Goal: Task Accomplishment & Management: Use online tool/utility

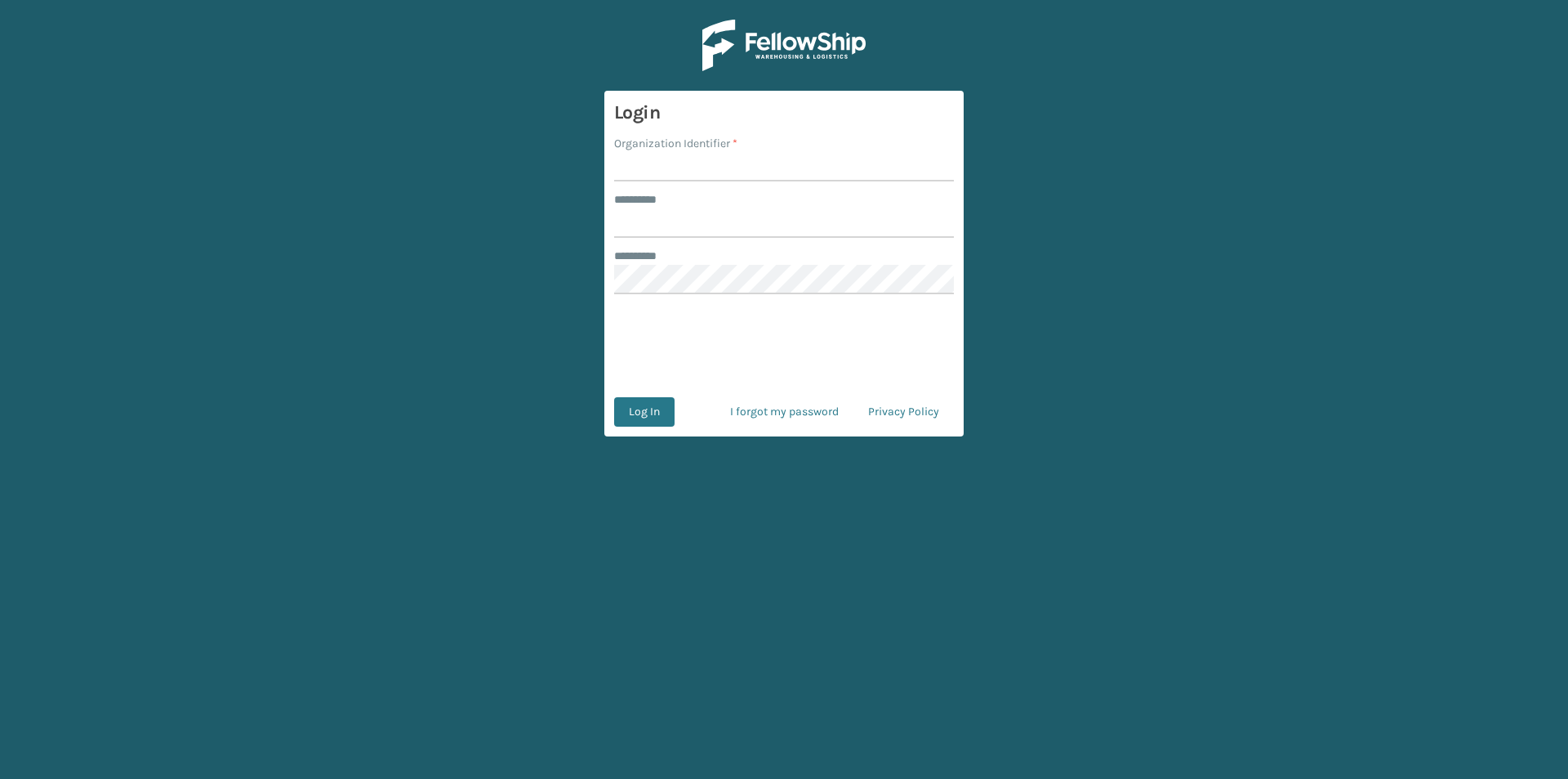
click at [673, 167] on input "Organization Identifier *" at bounding box center [784, 167] width 340 height 30
type input "FELLOWSHIP - WEST"
click at [722, 223] on input "******** *" at bounding box center [784, 223] width 340 height 30
type input "******"
click at [651, 408] on button "Log In" at bounding box center [644, 412] width 60 height 30
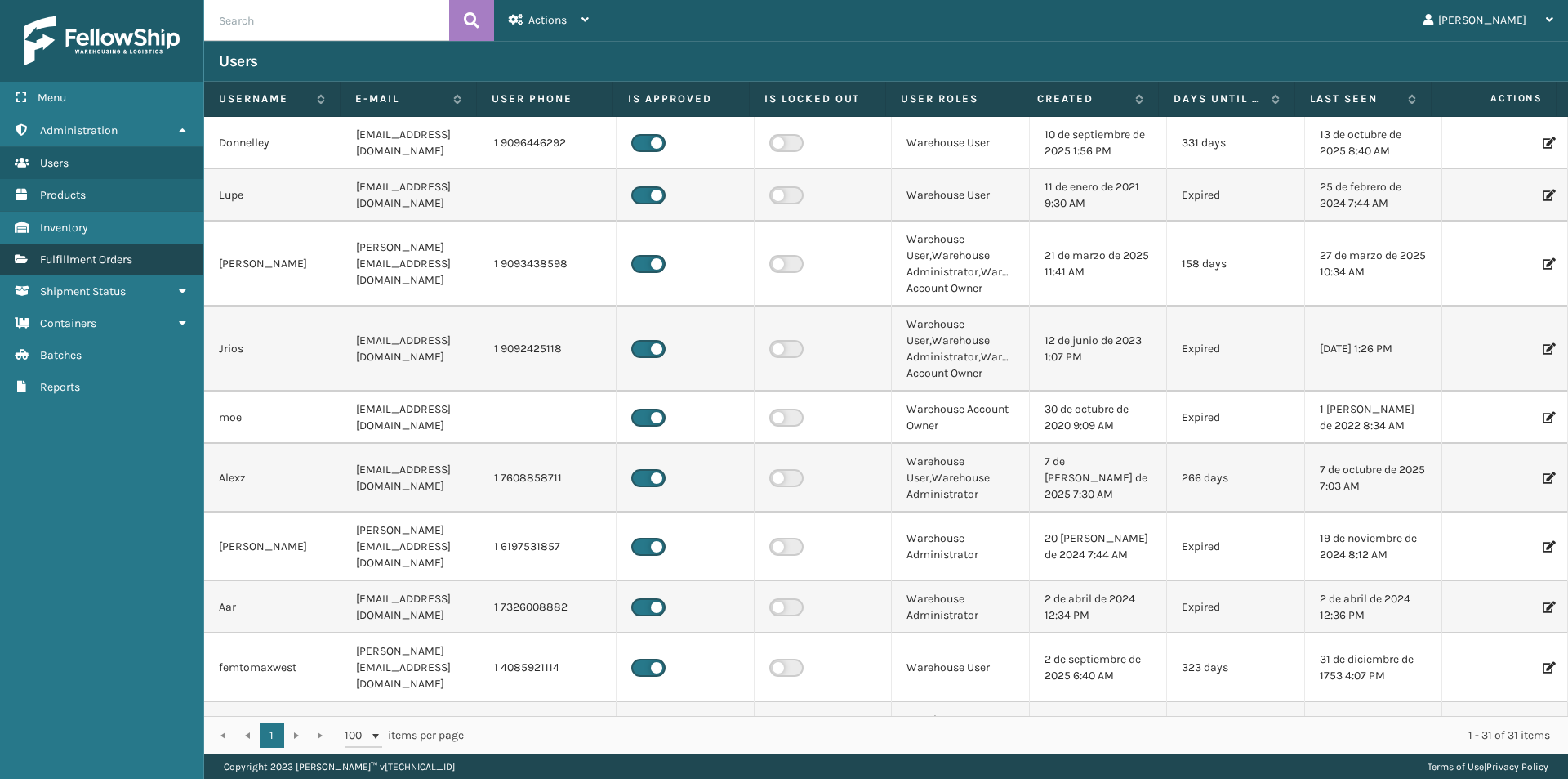
click at [95, 249] on link "Fulfillment Orders" at bounding box center [102, 259] width 203 height 32
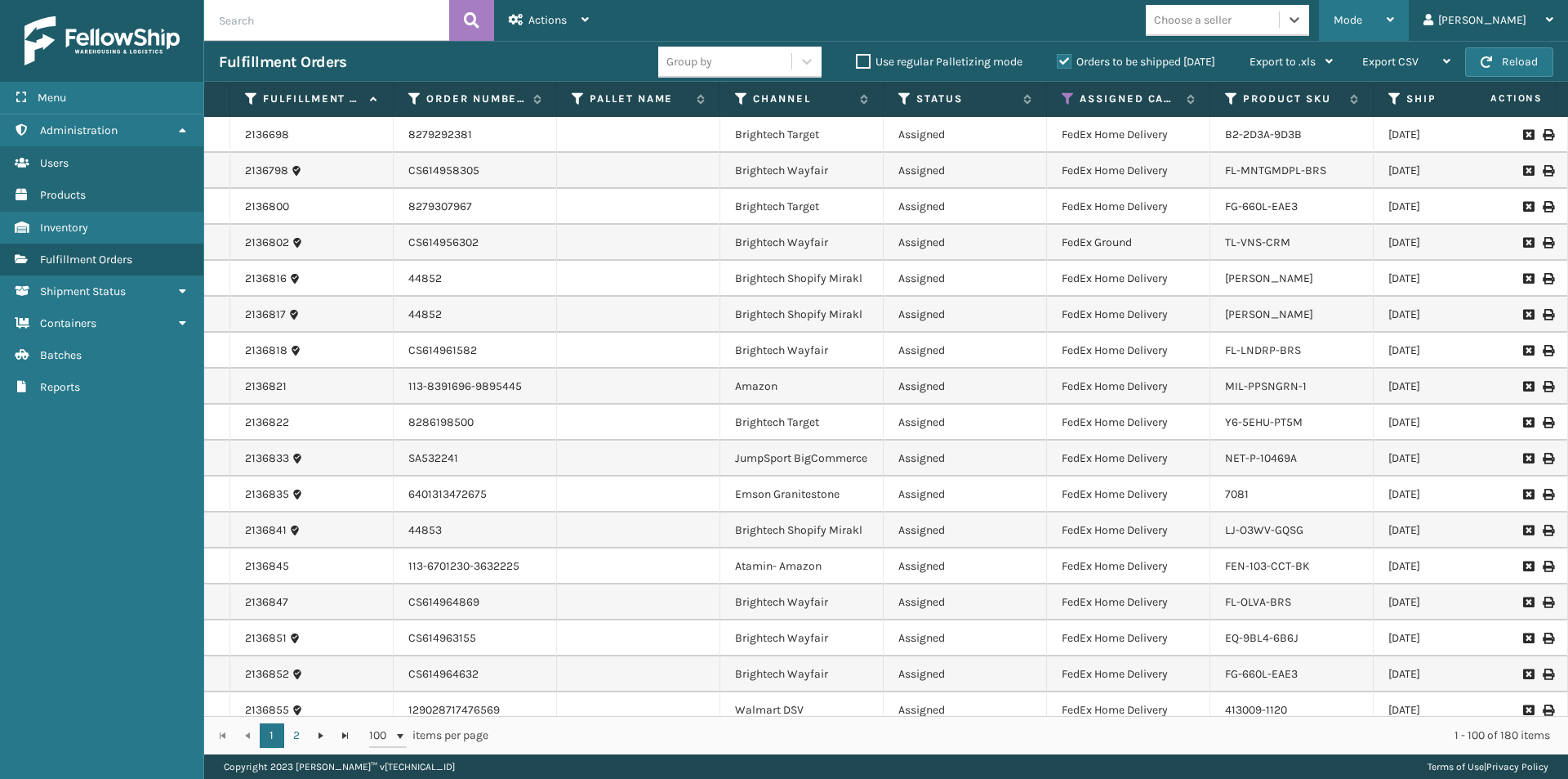
click at [1408, 22] on div "Mode Regular Mode Picking Mode Labeling Mode Exit Scan Mode" at bounding box center [1363, 20] width 90 height 40
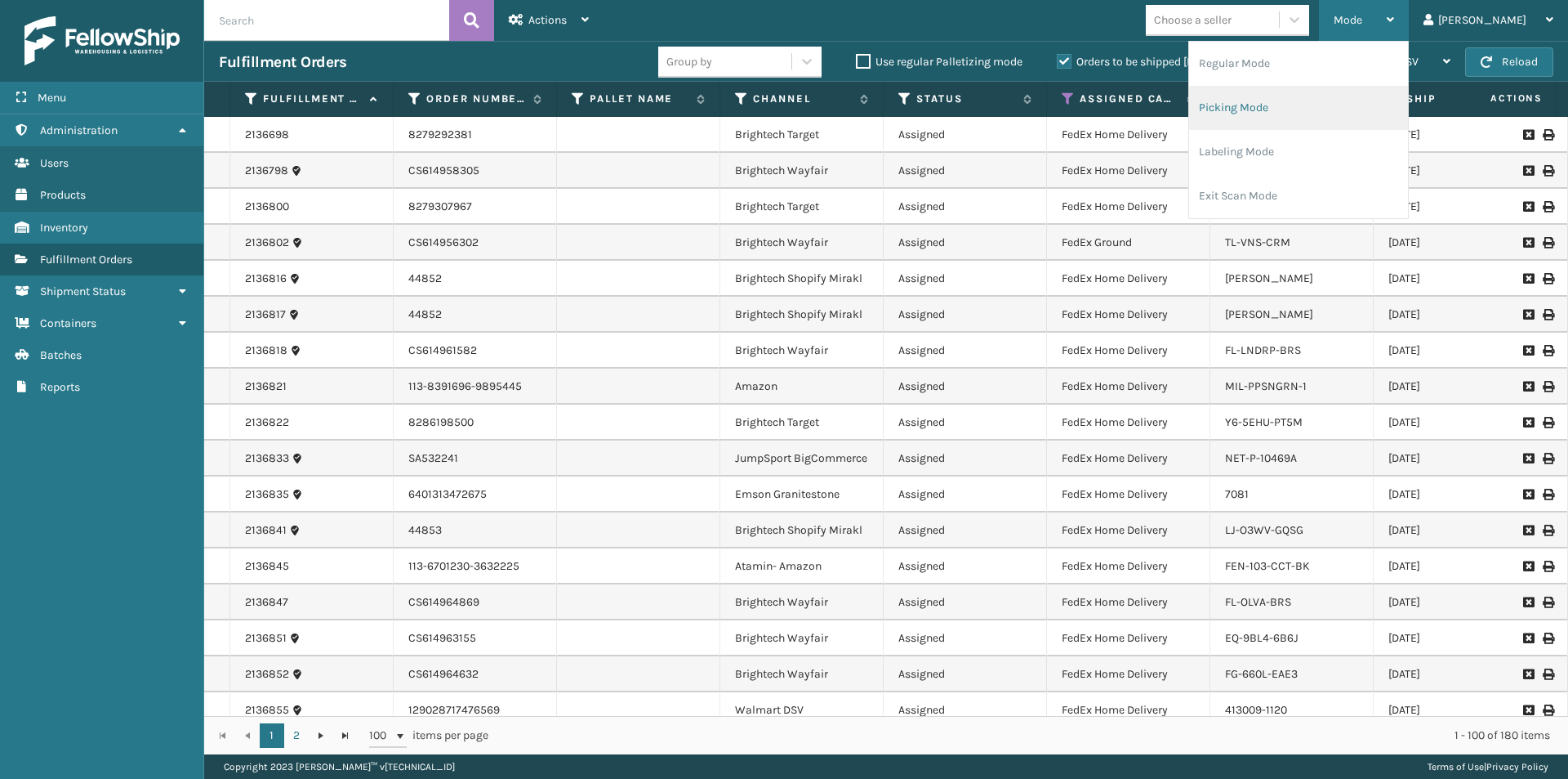
click at [1348, 116] on li "Picking Mode" at bounding box center [1299, 107] width 219 height 44
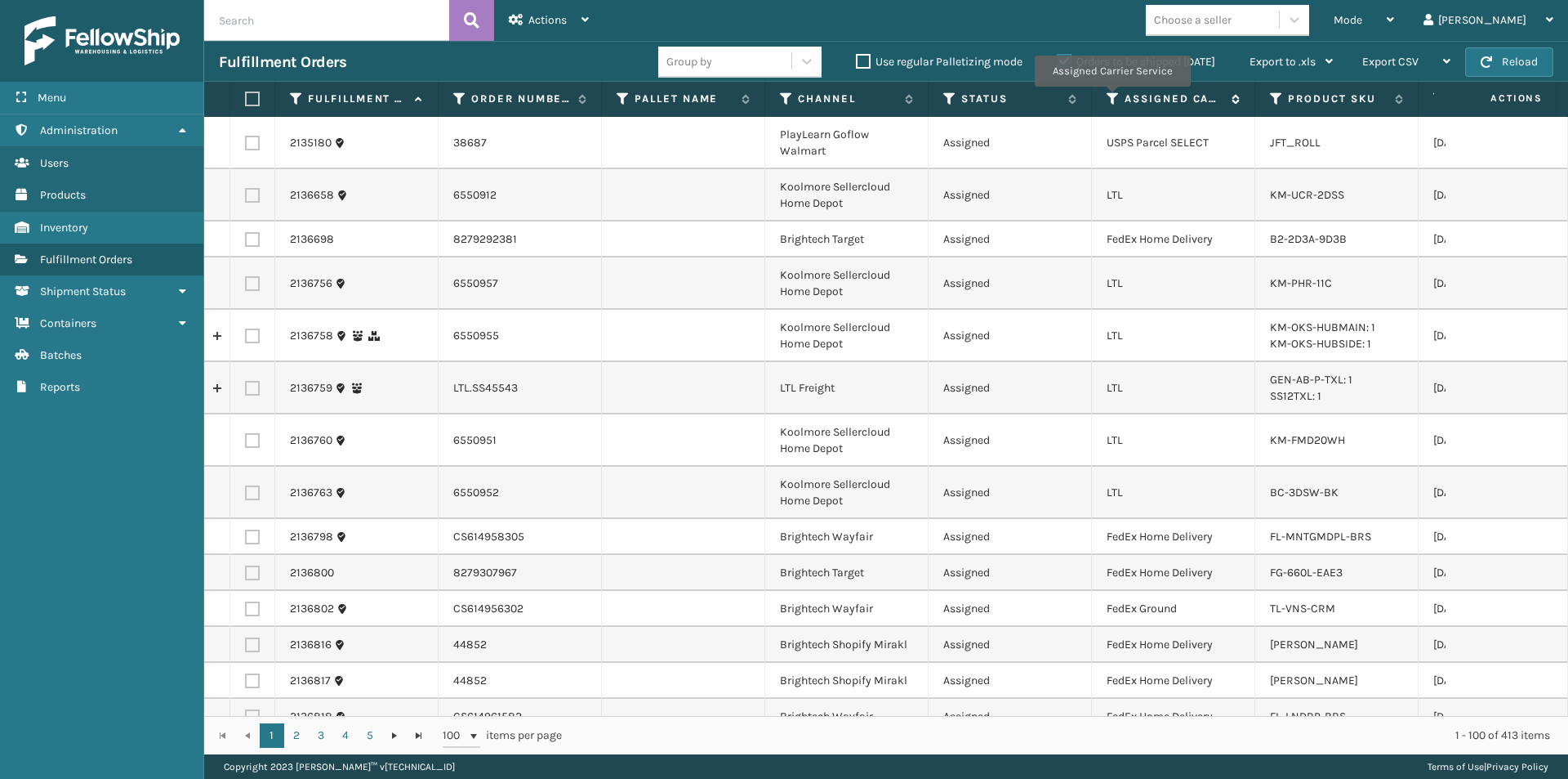
click at [1112, 98] on icon at bounding box center [1113, 99] width 13 height 15
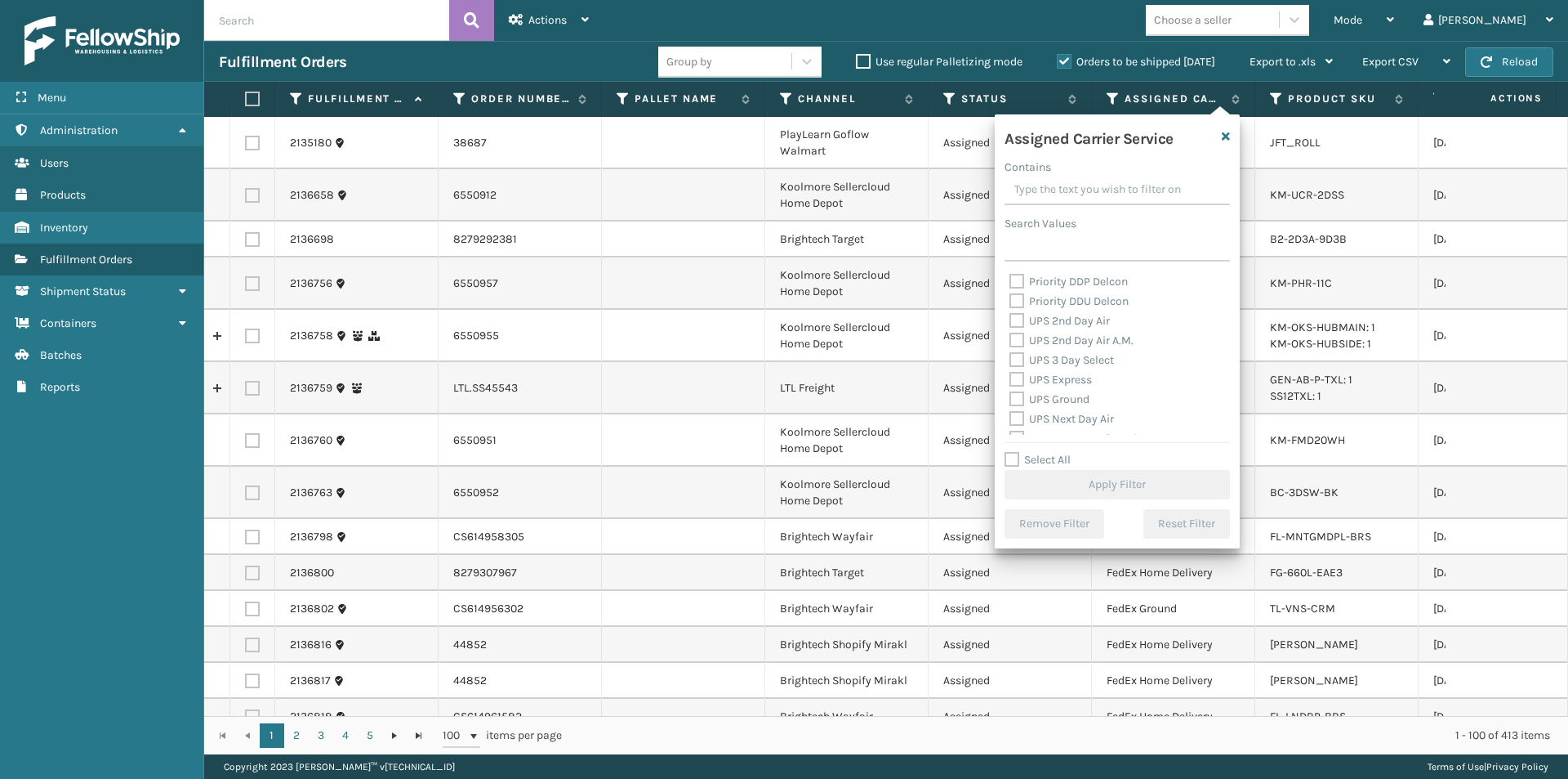
scroll to position [246, 0]
click at [1015, 349] on label "UPS 2nd Day Air" at bounding box center [1059, 349] width 101 height 14
click at [1010, 349] on input "UPS 2nd Day Air" at bounding box center [1009, 345] width 1 height 11
checkbox input "true"
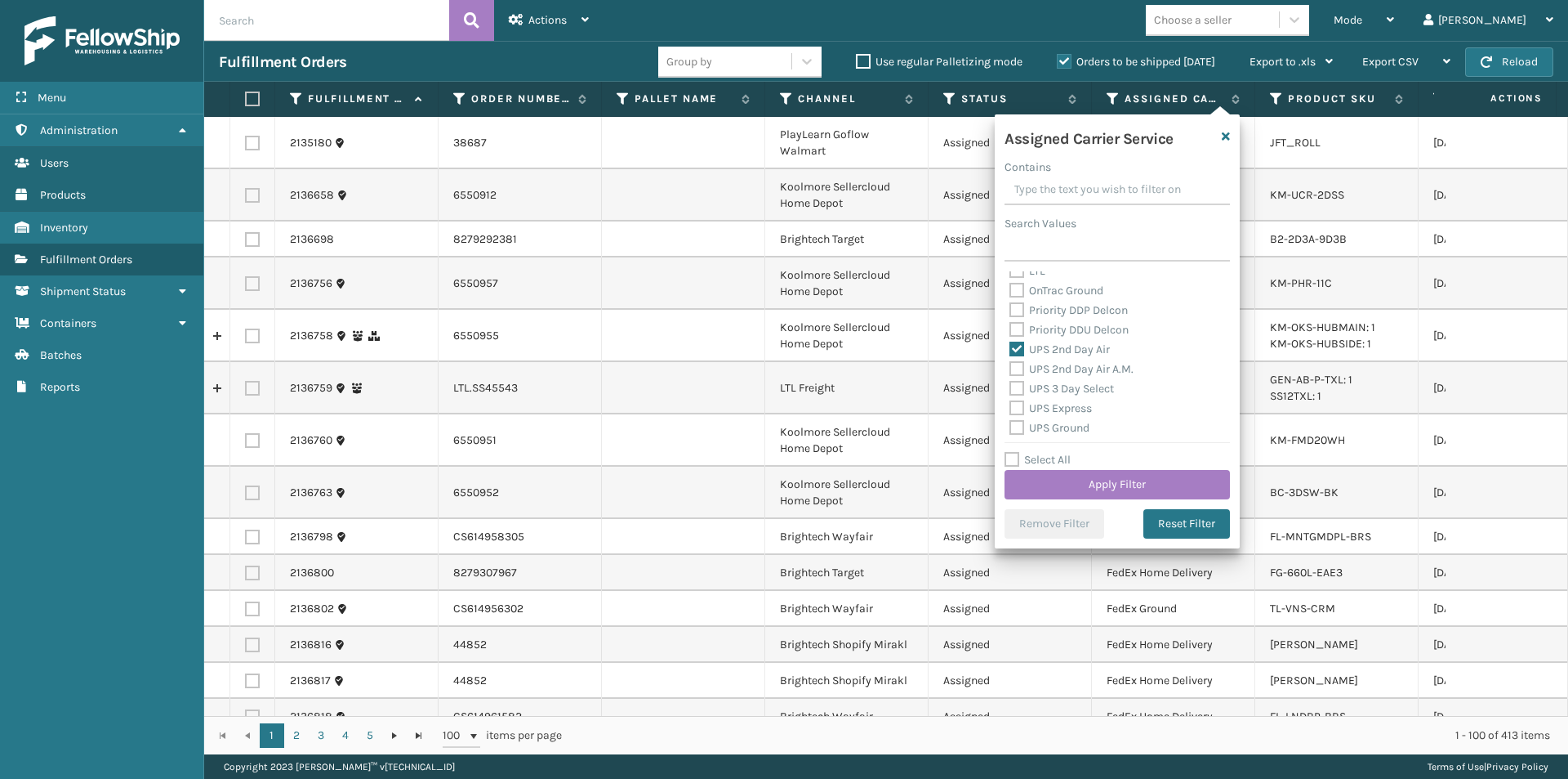
click at [1018, 369] on label "UPS 2nd Day Air A.M." at bounding box center [1071, 369] width 124 height 14
click at [1010, 369] on input "UPS 2nd Day Air A.M." at bounding box center [1009, 365] width 1 height 11
checkbox input "true"
click at [1020, 383] on label "UPS 3 Day Select" at bounding box center [1061, 389] width 104 height 14
click at [1010, 383] on input "UPS 3 Day Select" at bounding box center [1009, 384] width 1 height 11
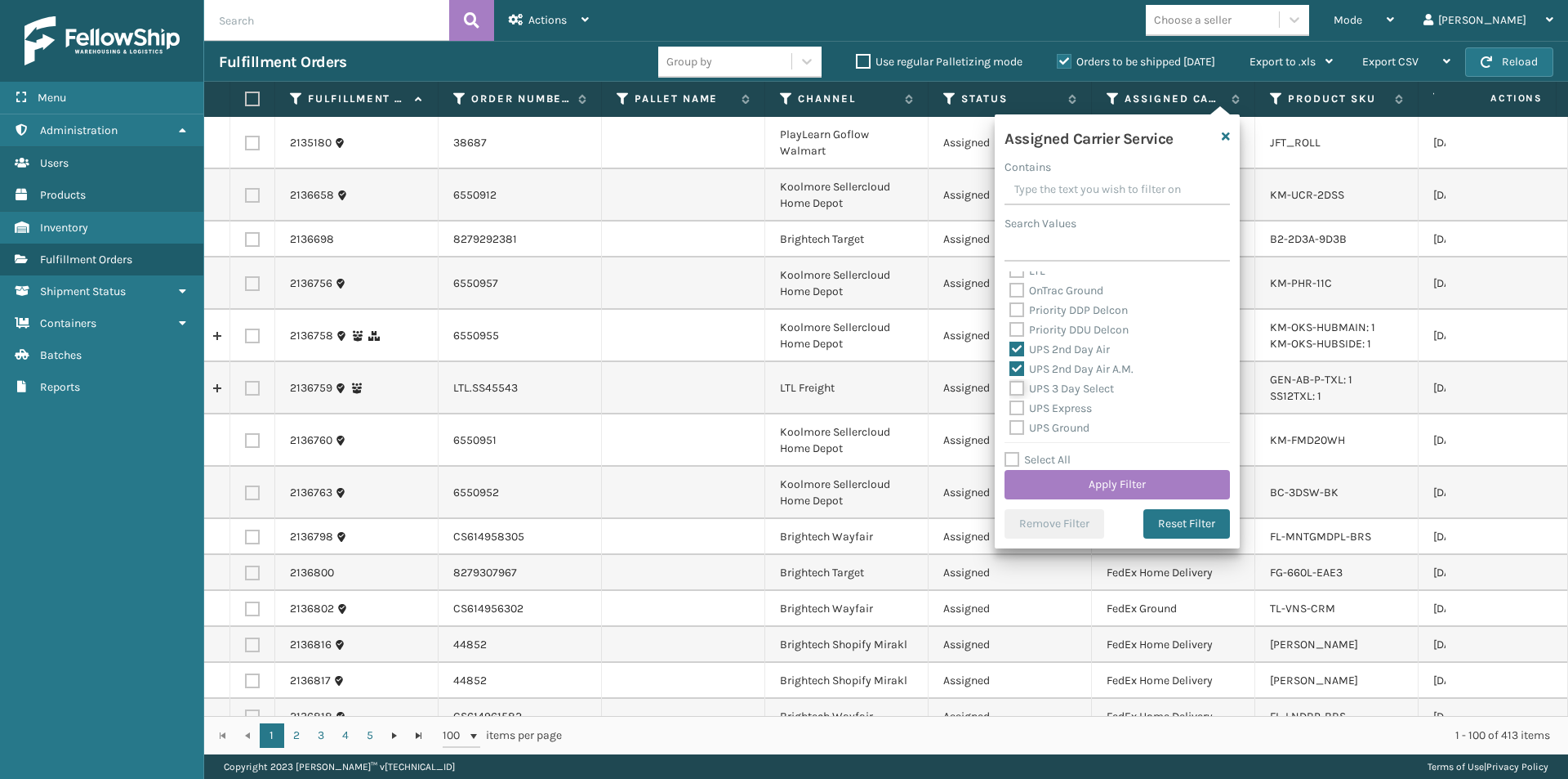
checkbox input "true"
click at [1019, 404] on label "UPS Express" at bounding box center [1051, 408] width 83 height 14
click at [1010, 404] on input "UPS Express" at bounding box center [1009, 403] width 1 height 11
checkbox input "true"
click at [1013, 432] on label "UPS Ground" at bounding box center [1049, 428] width 80 height 14
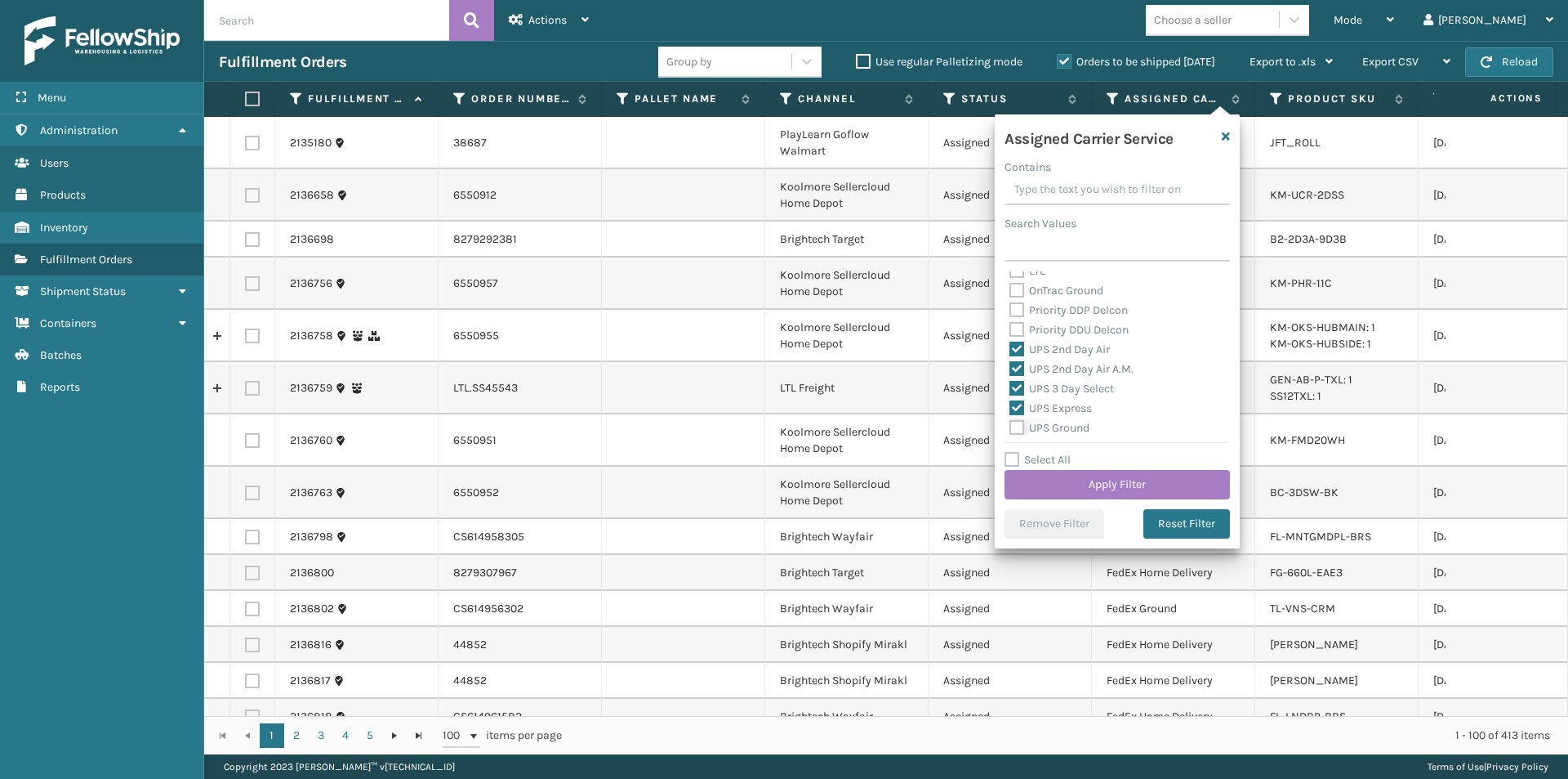
click at [1010, 429] on input "UPS Ground" at bounding box center [1009, 423] width 1 height 11
checkbox input "true"
click at [1020, 370] on label "UPS Next Day Air" at bounding box center [1061, 366] width 104 height 14
click at [1010, 367] on input "UPS Next Day Air" at bounding box center [1009, 361] width 1 height 11
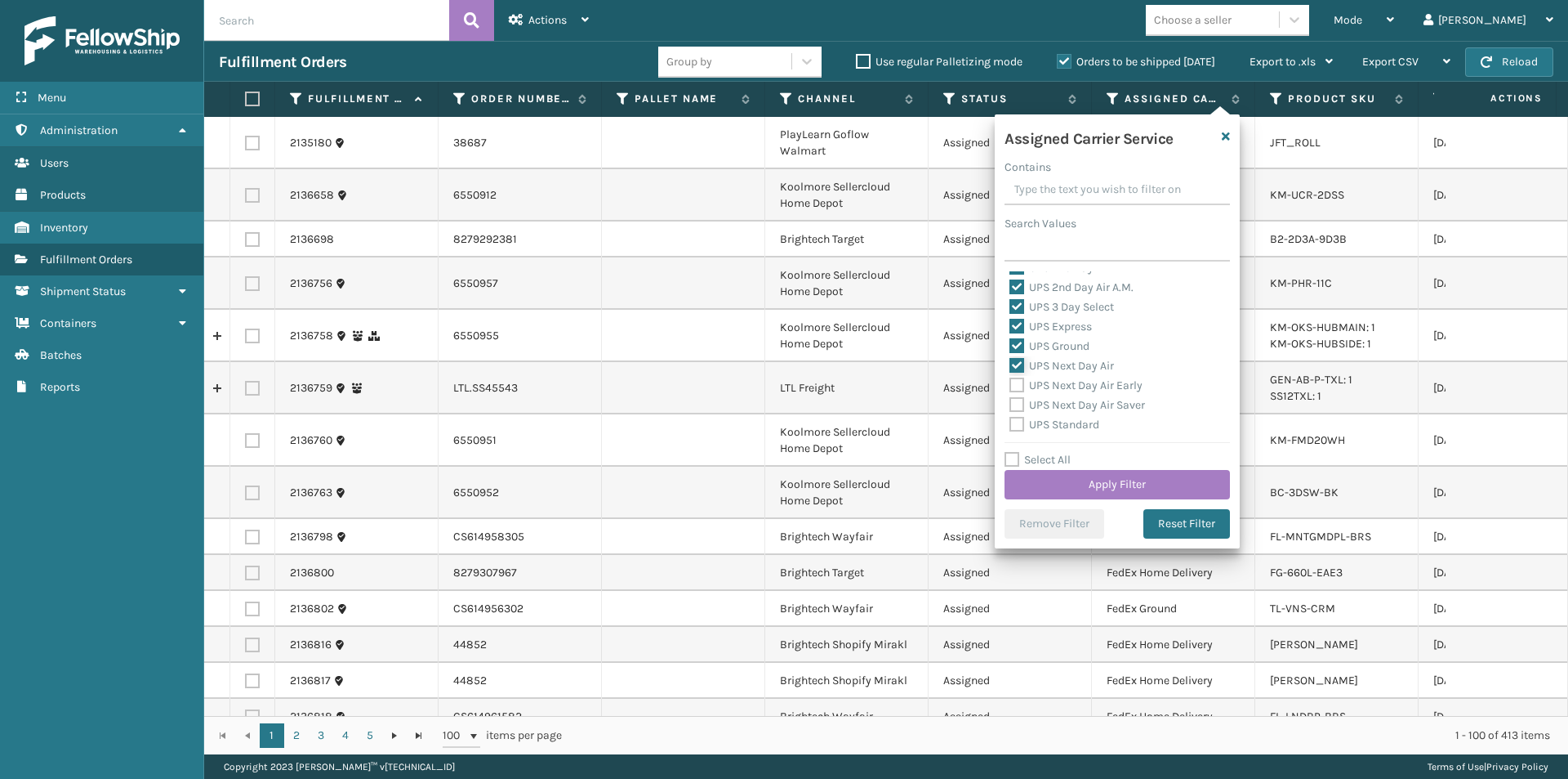
checkbox input "true"
click at [1018, 382] on label "UPS Next Day Air Early" at bounding box center [1075, 386] width 133 height 14
click at [1010, 382] on input "UPS Next Day Air Early" at bounding box center [1009, 381] width 1 height 11
checkbox input "true"
drag, startPoint x: 1199, startPoint y: 517, endPoint x: 1152, endPoint y: 481, distance: 59.2
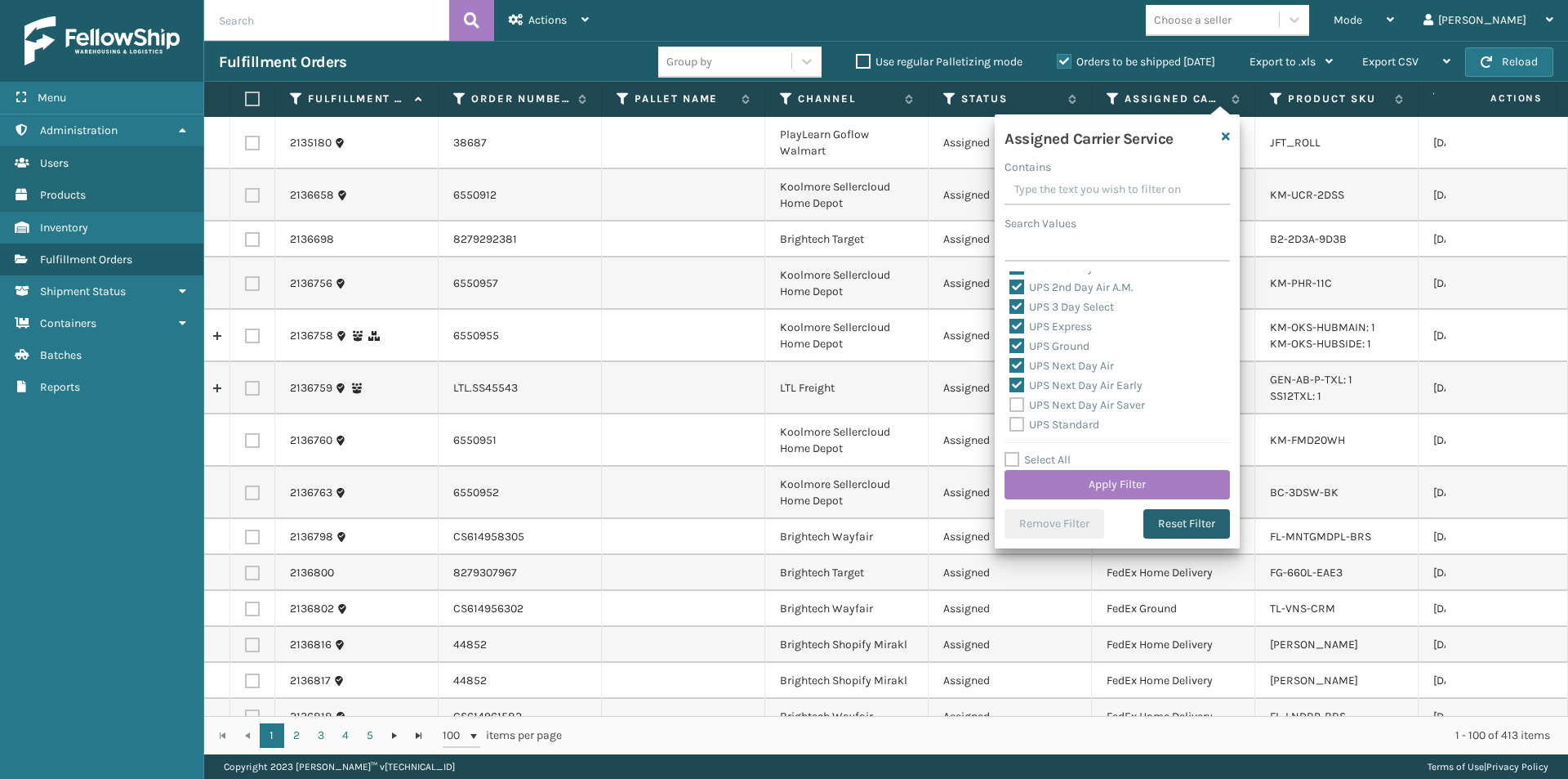
click at [1200, 516] on button "Reset Filter" at bounding box center [1187, 524] width 87 height 30
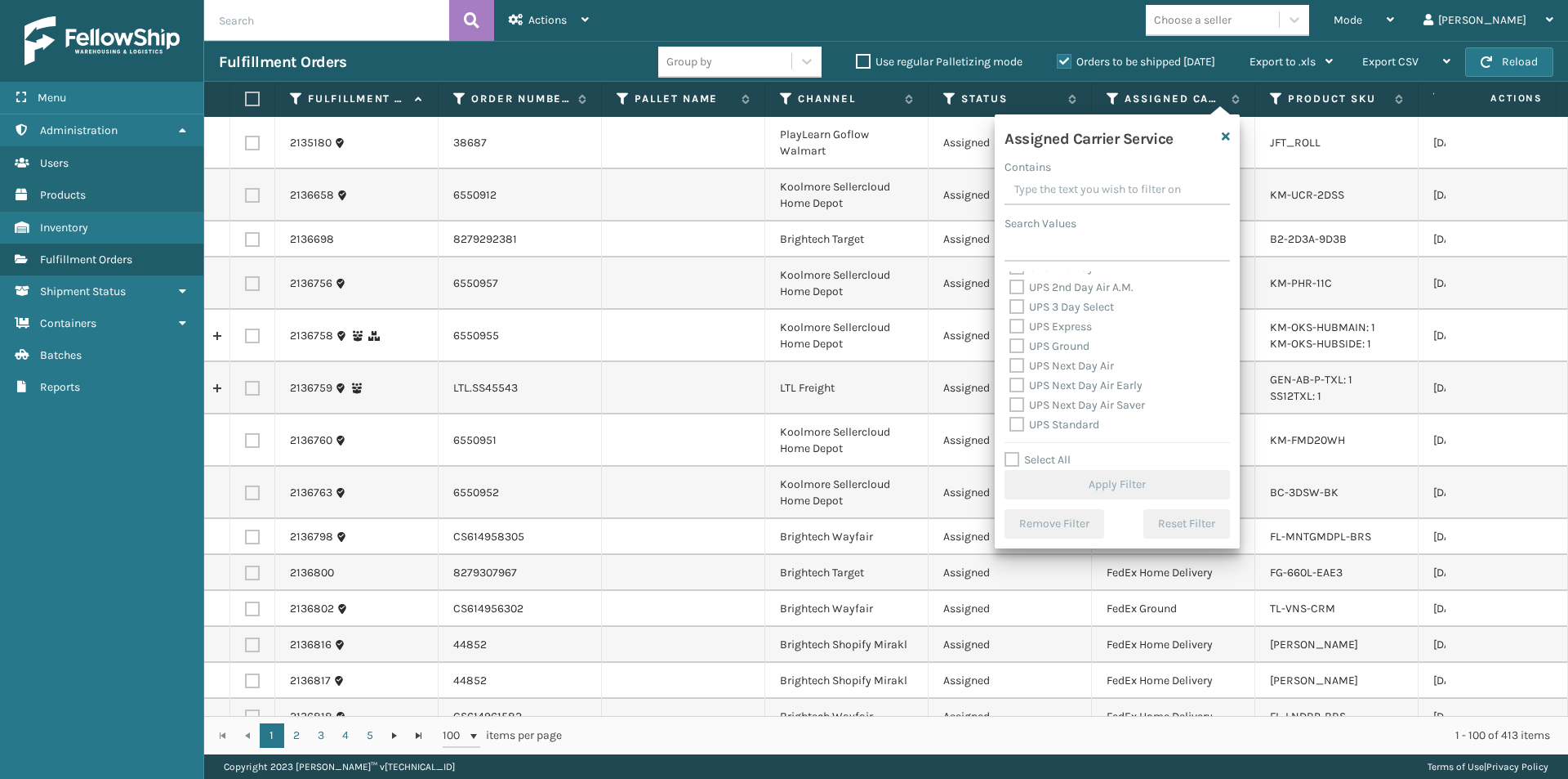
scroll to position [246, 0]
click at [1019, 346] on label "UPS 2nd Day Air" at bounding box center [1059, 349] width 101 height 14
click at [1010, 346] on input "UPS 2nd Day Air" at bounding box center [1009, 345] width 1 height 11
checkbox input "true"
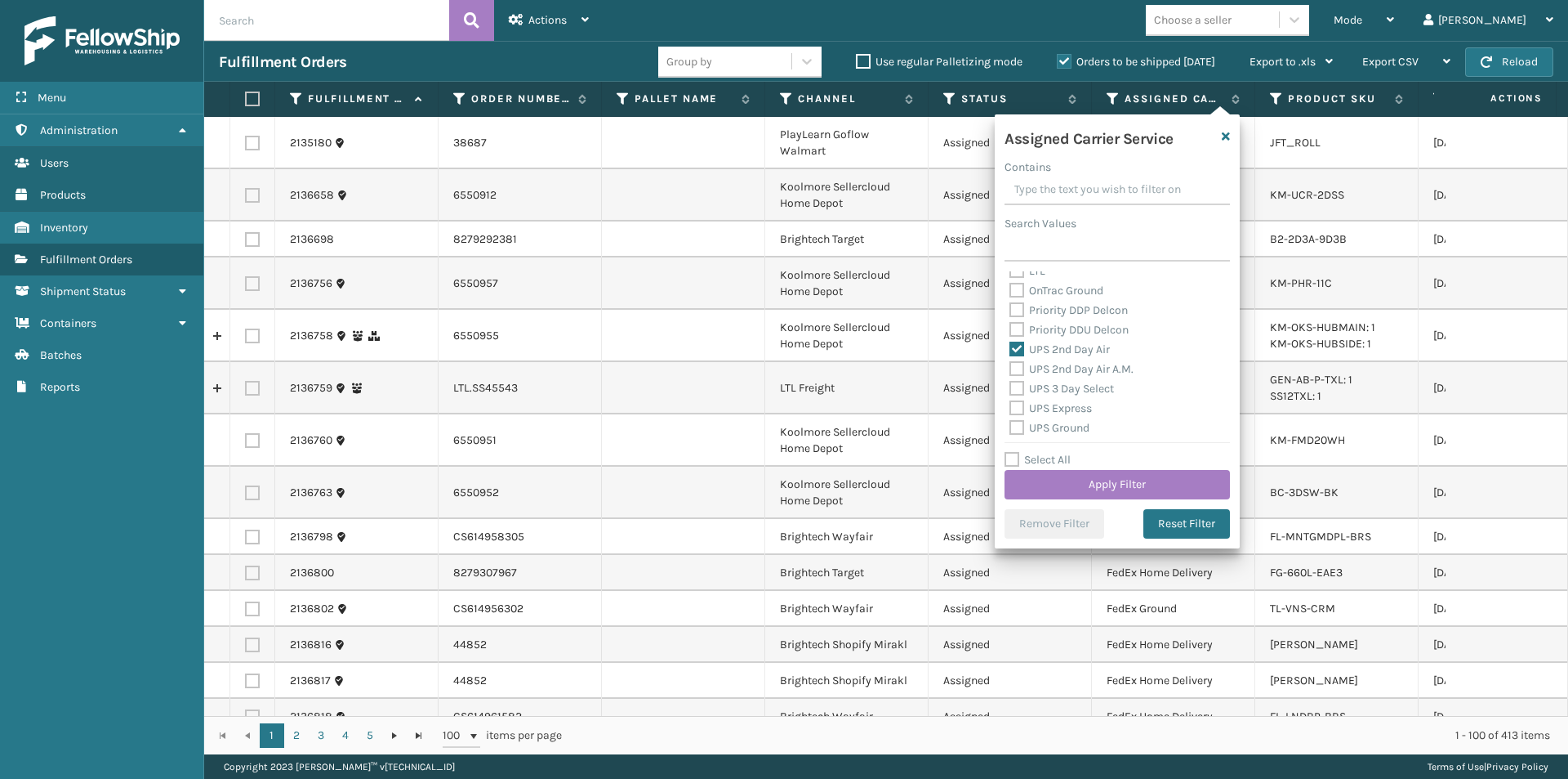
click at [1017, 372] on label "UPS 2nd Day Air A.M." at bounding box center [1071, 369] width 124 height 14
click at [1010, 370] on input "UPS 2nd Day Air A.M." at bounding box center [1009, 365] width 1 height 11
checkbox input "true"
click at [1016, 405] on label "UPS Express" at bounding box center [1051, 408] width 83 height 14
click at [1010, 405] on input "UPS Express" at bounding box center [1009, 403] width 1 height 11
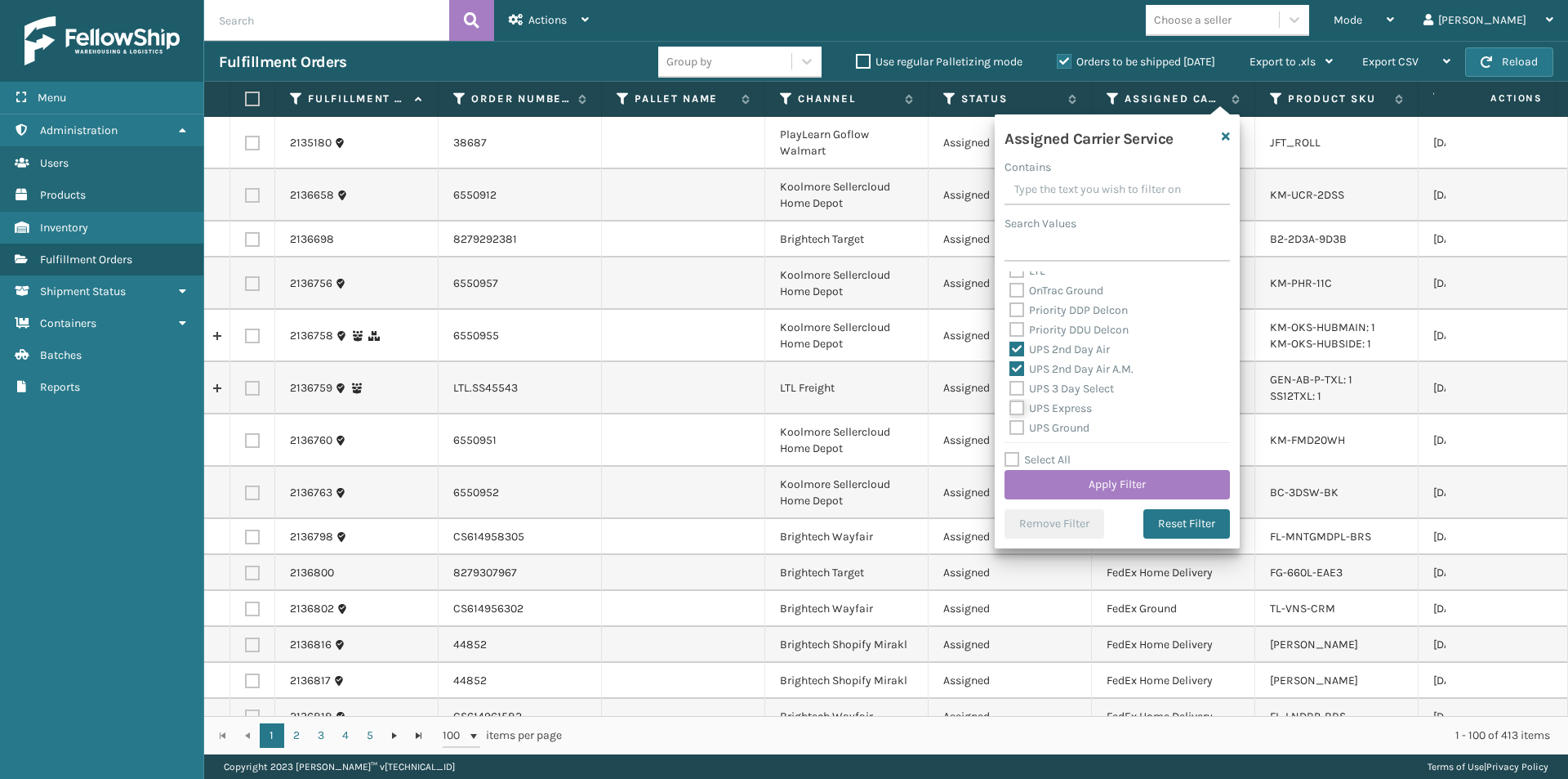
checkbox input "true"
click at [1023, 365] on label "UPS Next Day Air" at bounding box center [1061, 366] width 104 height 14
click at [1010, 365] on input "UPS Next Day Air" at bounding box center [1009, 361] width 1 height 11
checkbox input "true"
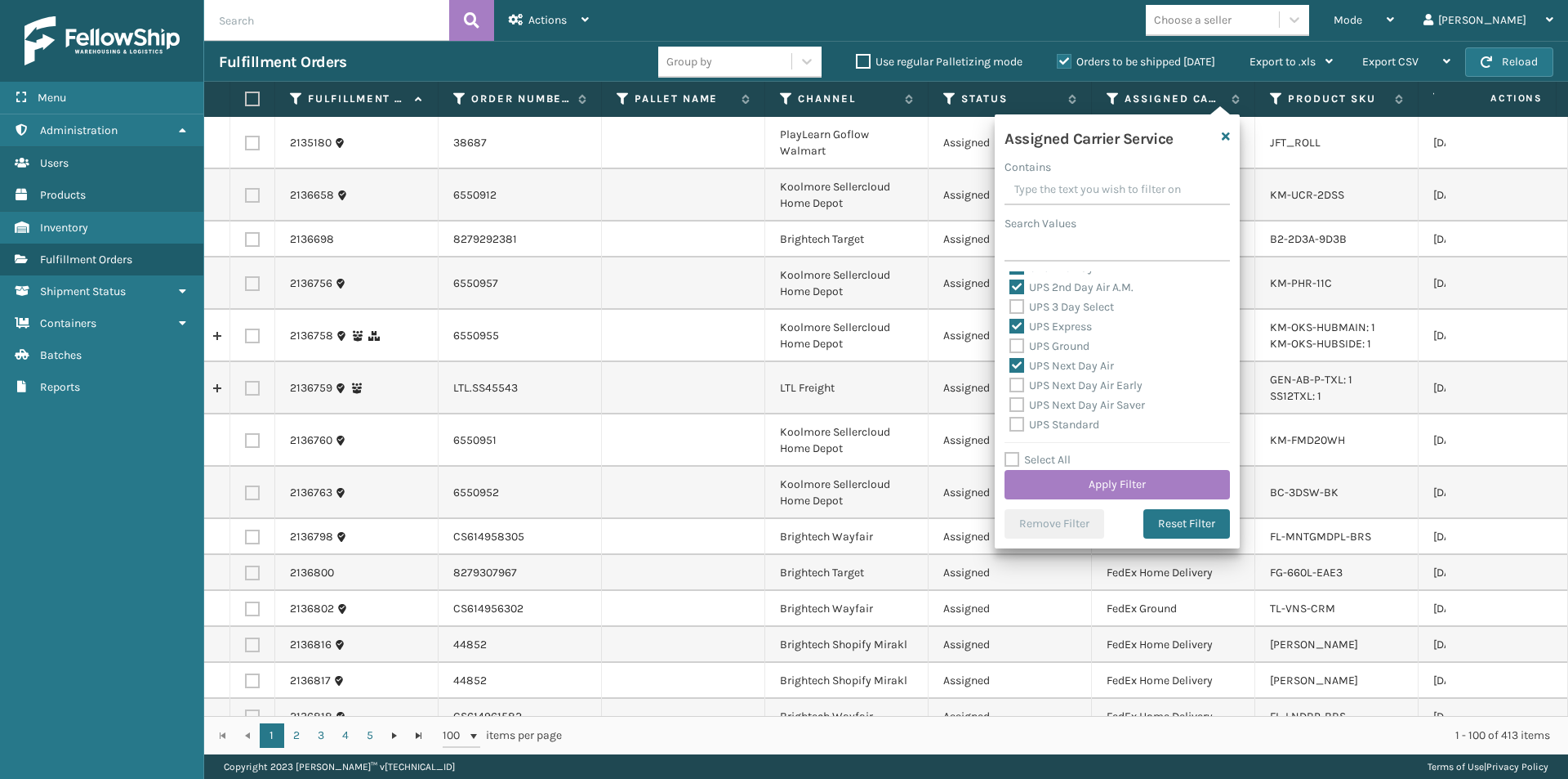
click at [1022, 381] on label "UPS Next Day Air Early" at bounding box center [1075, 386] width 133 height 14
click at [1010, 381] on input "UPS Next Day Air Early" at bounding box center [1009, 381] width 1 height 11
checkbox input "true"
click at [1009, 404] on label "UPS Next Day Air Saver" at bounding box center [1077, 405] width 136 height 14
click at [1009, 404] on input "UPS Next Day Air Saver" at bounding box center [1009, 400] width 1 height 11
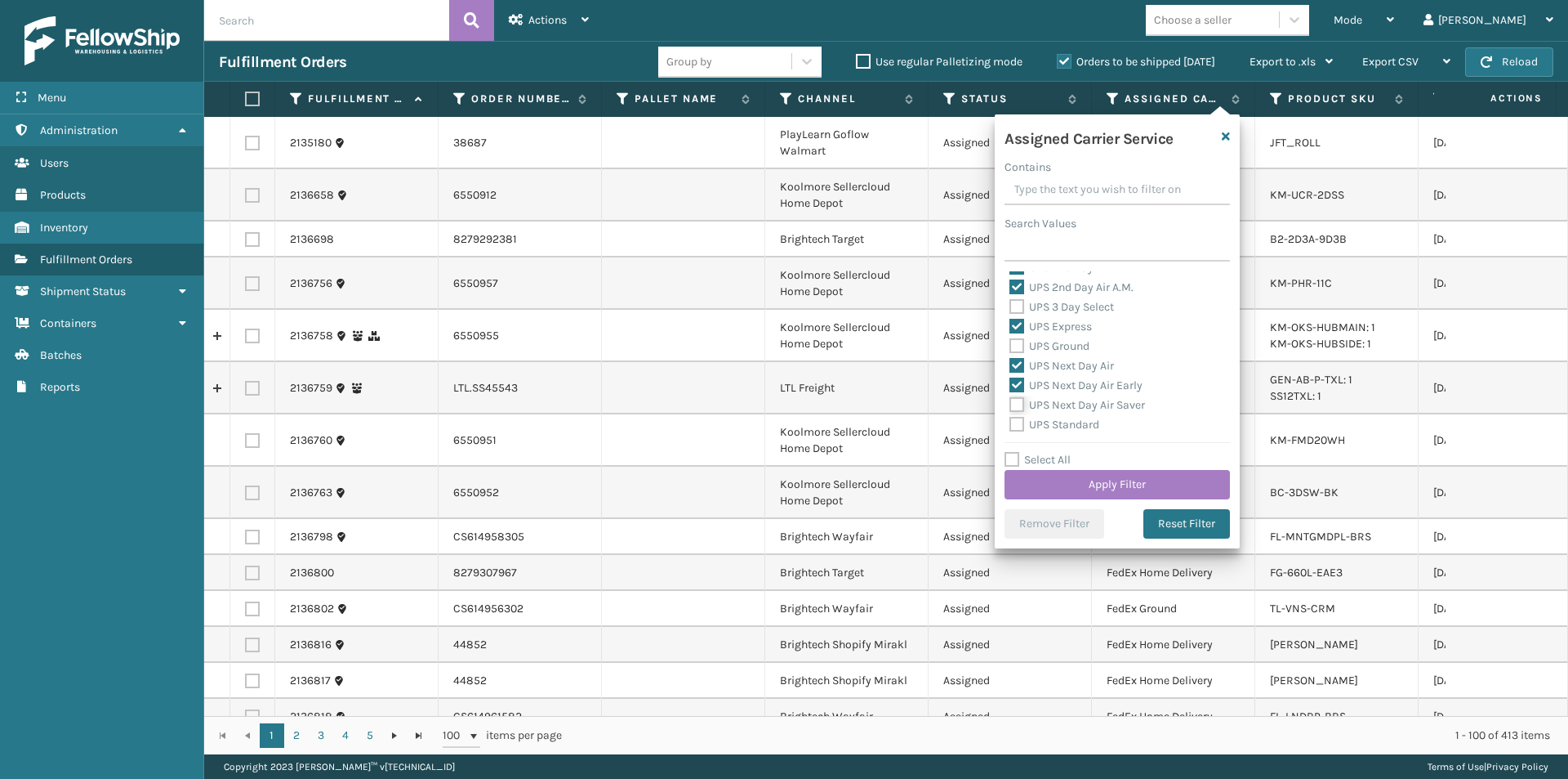
checkbox input "true"
click at [1196, 526] on button "Reset Filter" at bounding box center [1187, 524] width 87 height 30
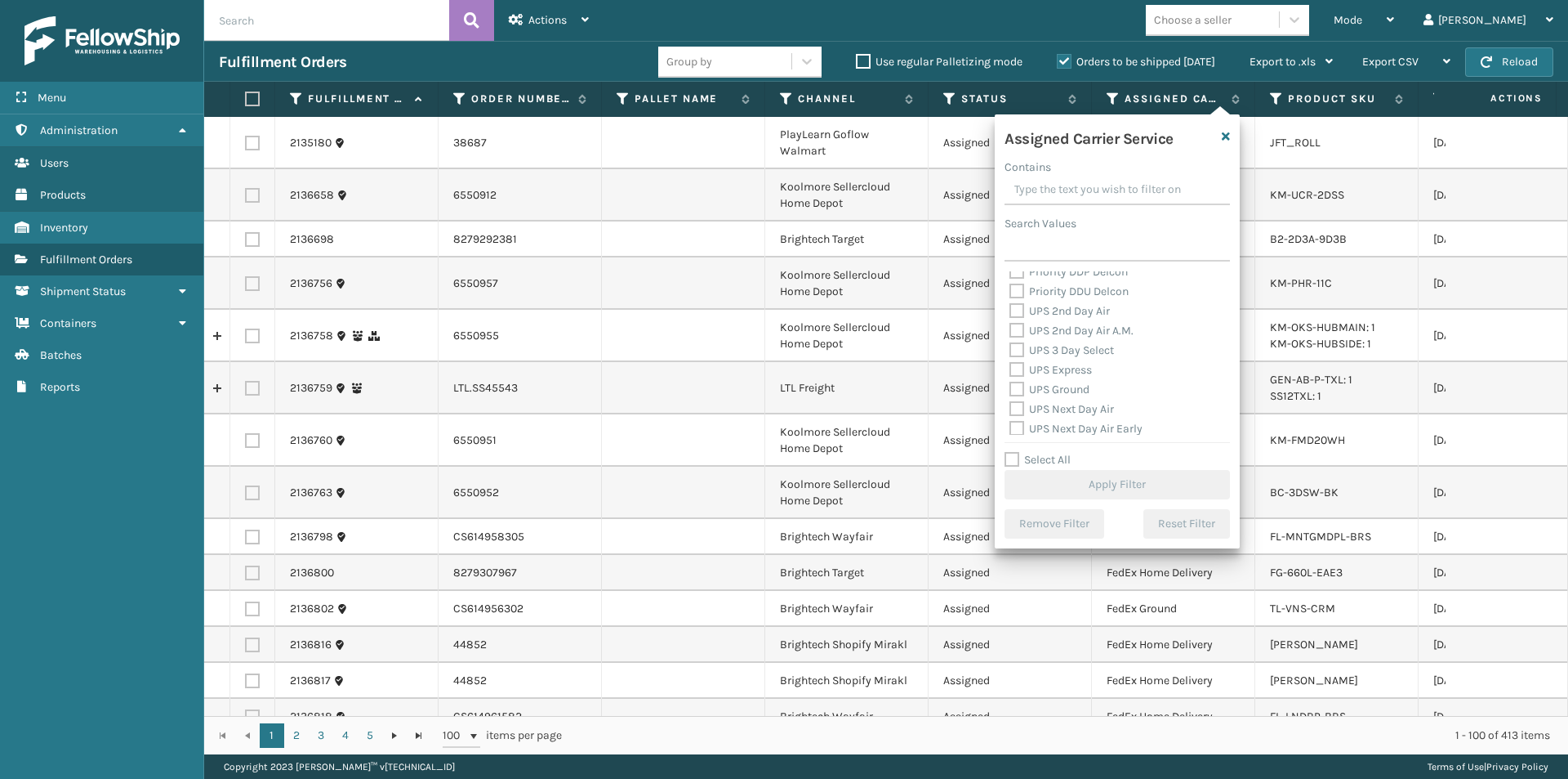
scroll to position [246, 0]
click at [1020, 348] on label "UPS 2nd Day Air" at bounding box center [1059, 349] width 101 height 14
click at [1010, 348] on input "UPS 2nd Day Air" at bounding box center [1009, 345] width 1 height 11
checkbox input "true"
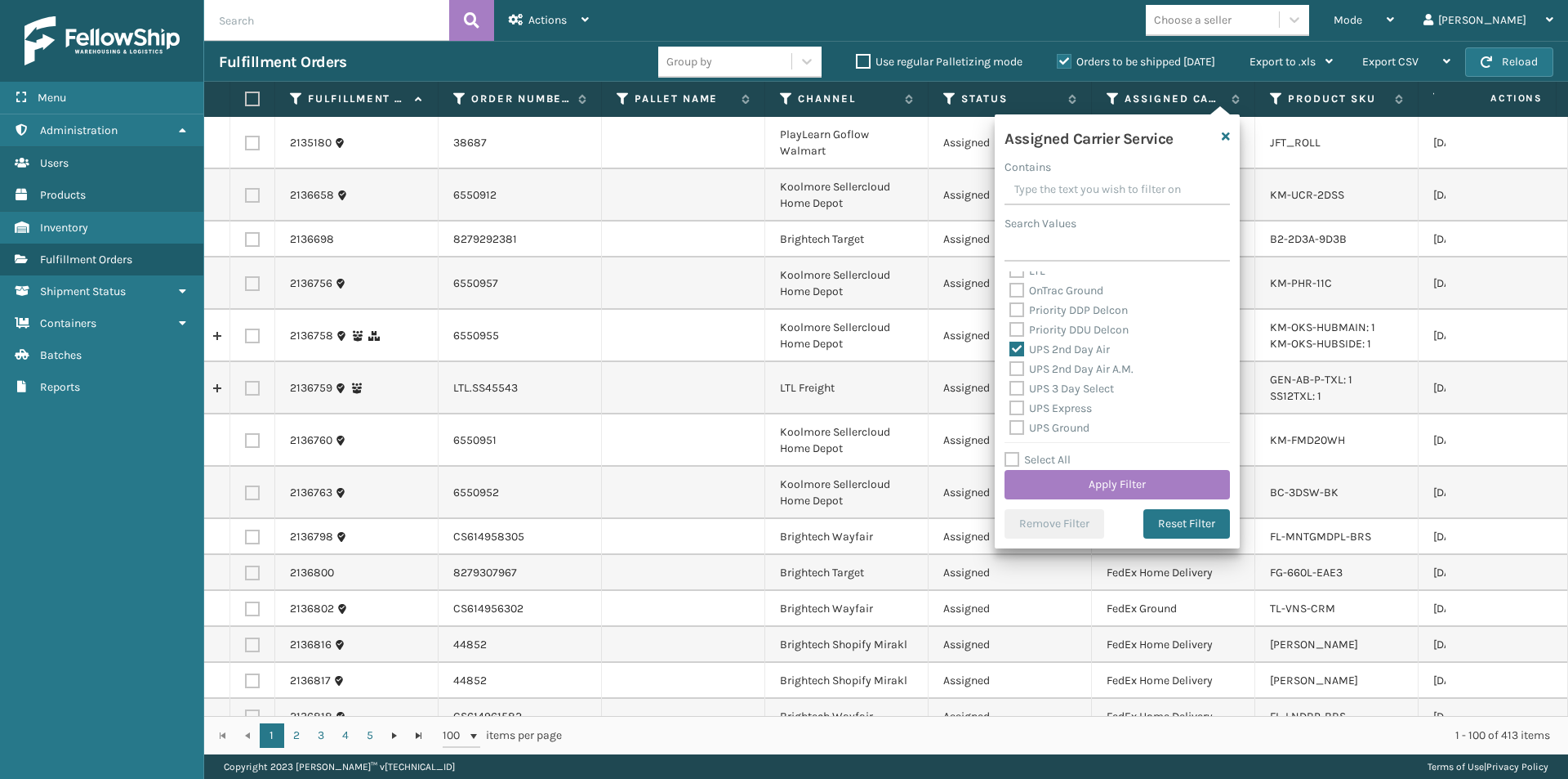
click at [1017, 371] on label "UPS 2nd Day Air A.M." at bounding box center [1071, 369] width 124 height 14
click at [1010, 370] on input "UPS 2nd Day Air A.M." at bounding box center [1009, 365] width 1 height 11
checkbox input "true"
click at [1016, 408] on label "UPS Express" at bounding box center [1051, 408] width 83 height 14
click at [1010, 408] on input "UPS Express" at bounding box center [1009, 403] width 1 height 11
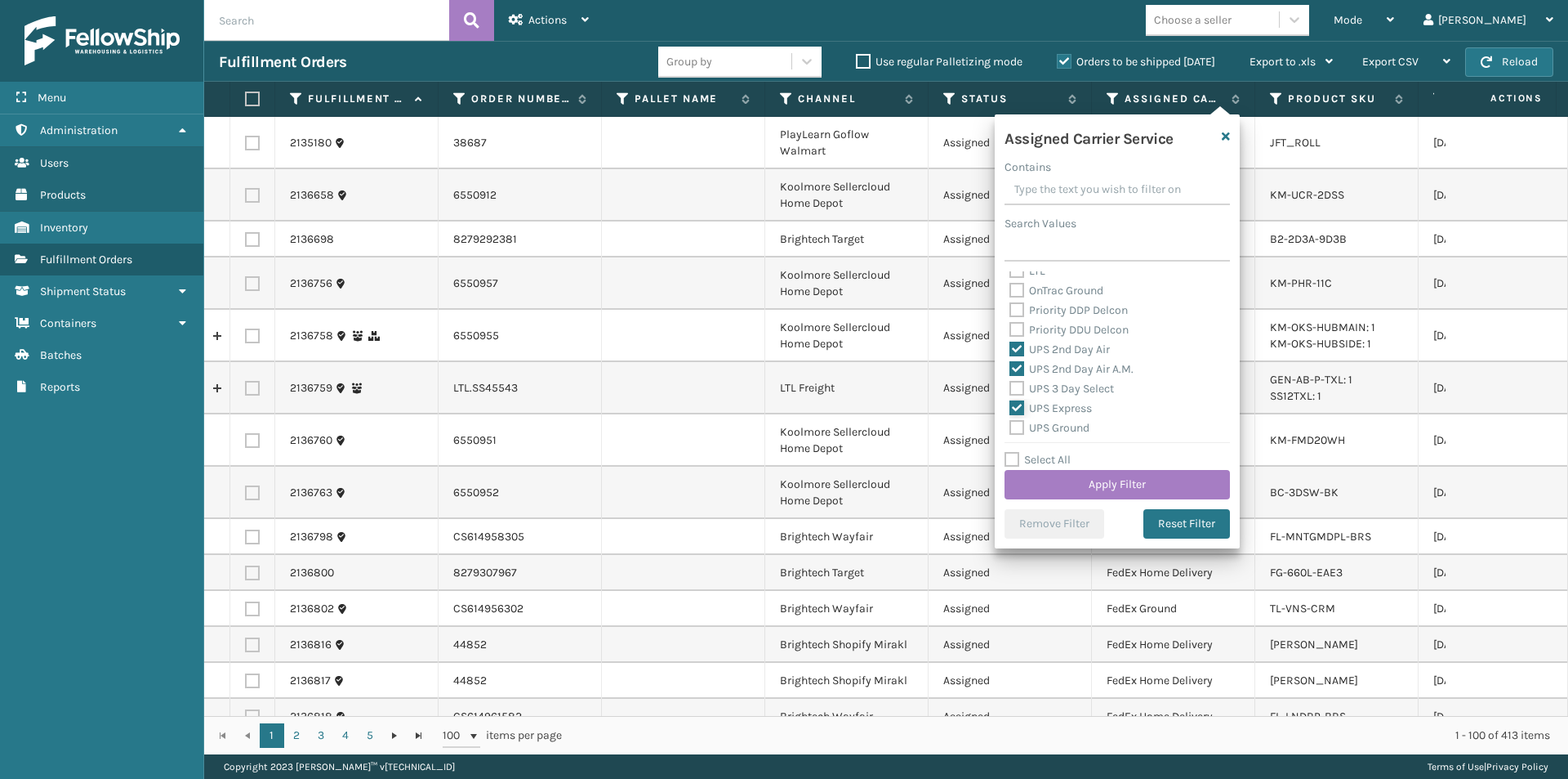
checkbox input "true"
click at [1019, 370] on label "UPS Next Day Air" at bounding box center [1061, 366] width 104 height 14
click at [1010, 367] on input "UPS Next Day Air" at bounding box center [1009, 361] width 1 height 11
checkbox input "true"
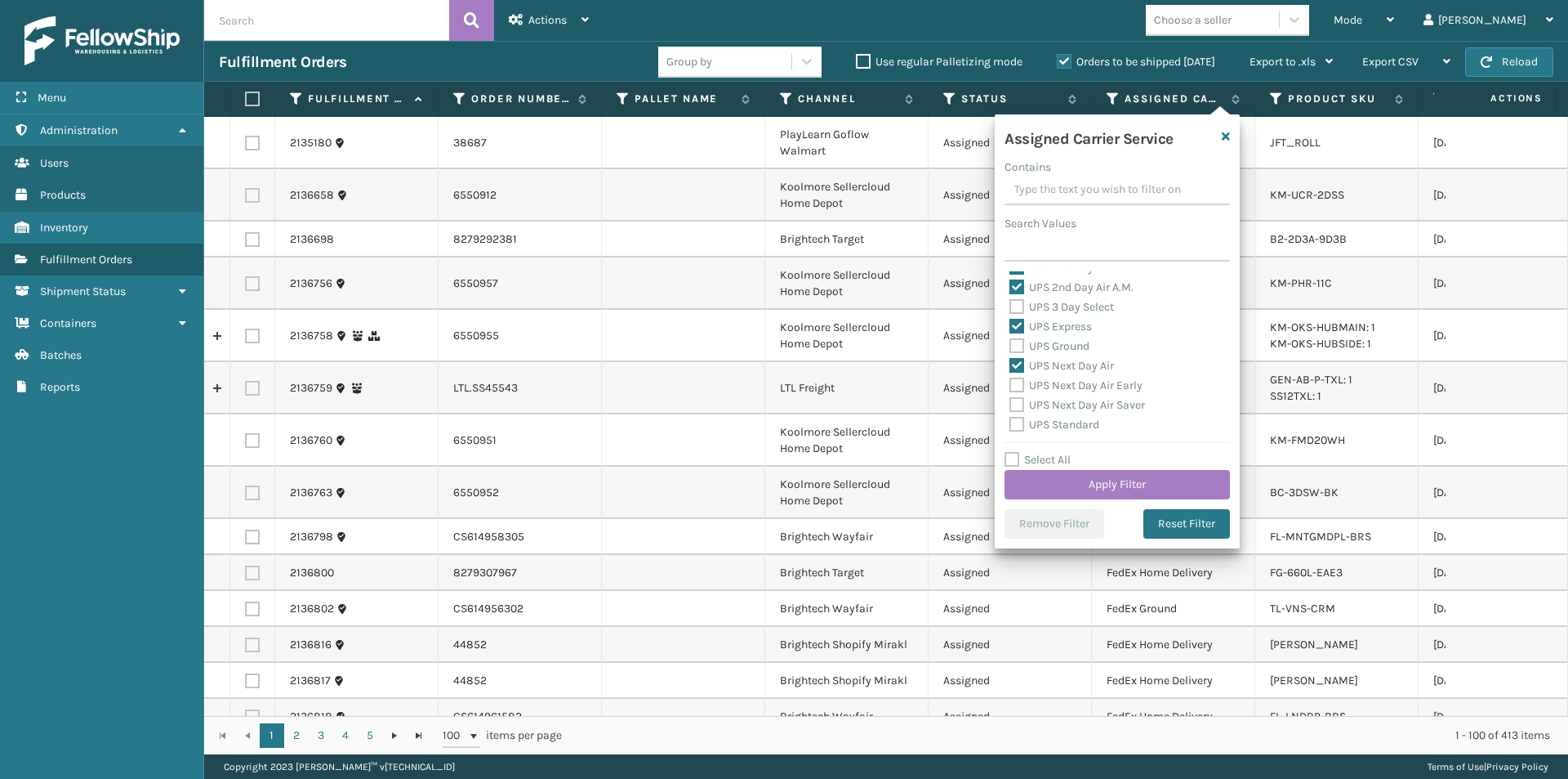
click at [1017, 381] on label "UPS Next Day Air Early" at bounding box center [1075, 386] width 133 height 14
click at [1010, 381] on input "UPS Next Day Air Early" at bounding box center [1009, 381] width 1 height 11
checkbox input "true"
click at [1015, 406] on label "UPS Next Day Air Saver" at bounding box center [1077, 405] width 136 height 14
click at [1010, 406] on input "UPS Next Day Air Saver" at bounding box center [1009, 400] width 1 height 11
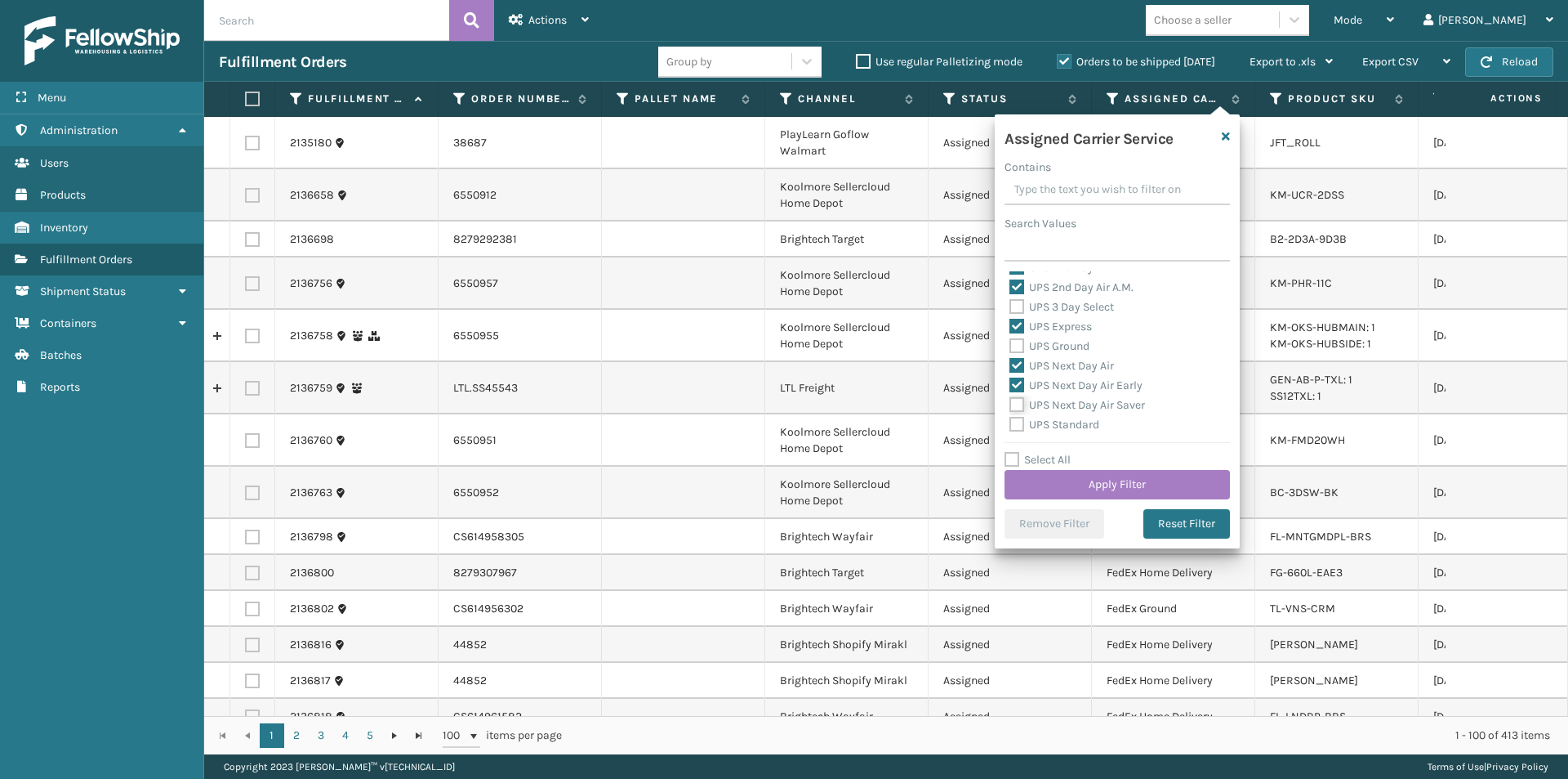
checkbox input "true"
click at [1141, 483] on button "Apply Filter" at bounding box center [1117, 484] width 226 height 30
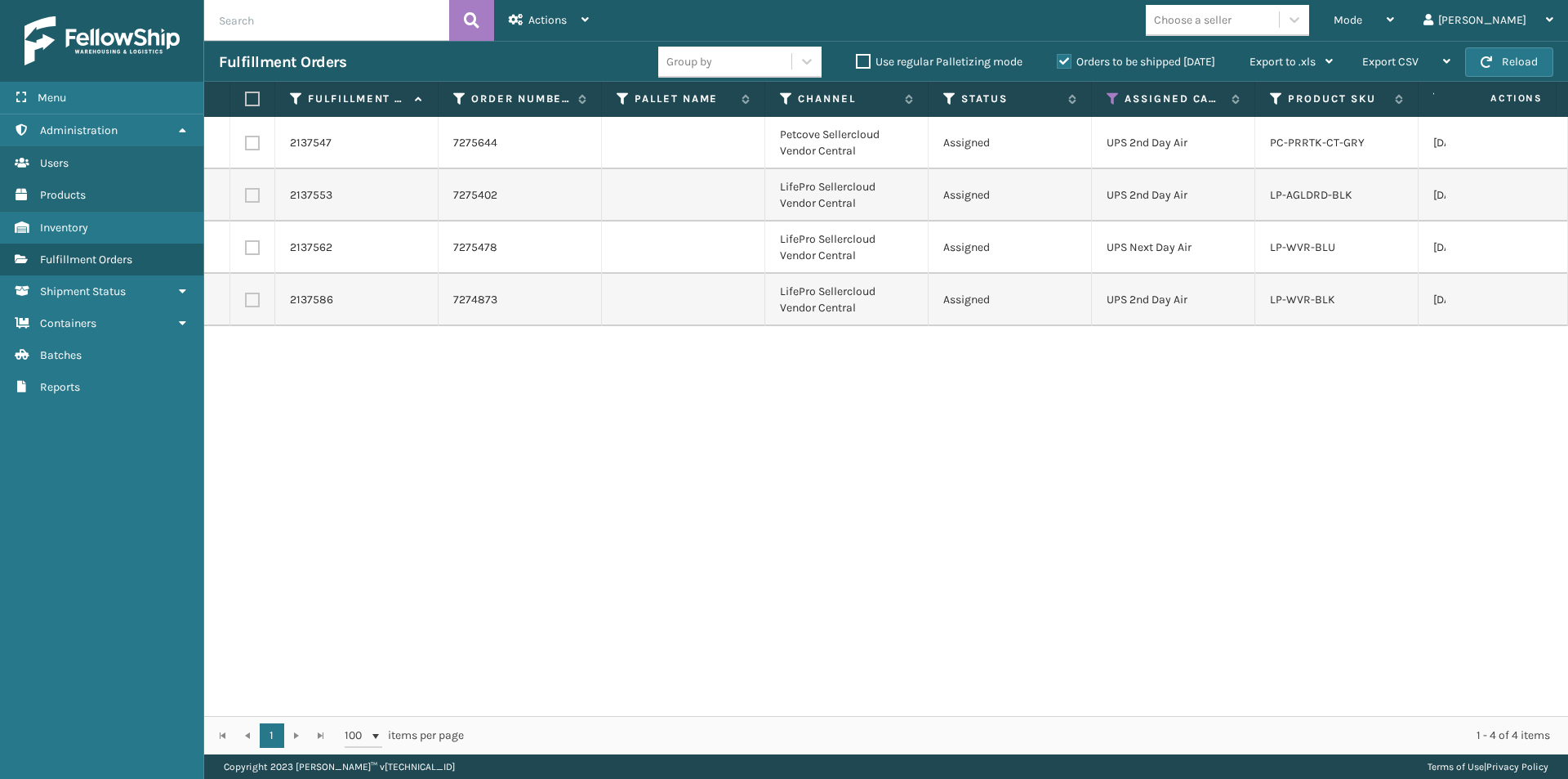
click at [248, 98] on label at bounding box center [250, 99] width 10 height 15
click at [245, 98] on input "checkbox" at bounding box center [245, 99] width 1 height 11
checkbox input "true"
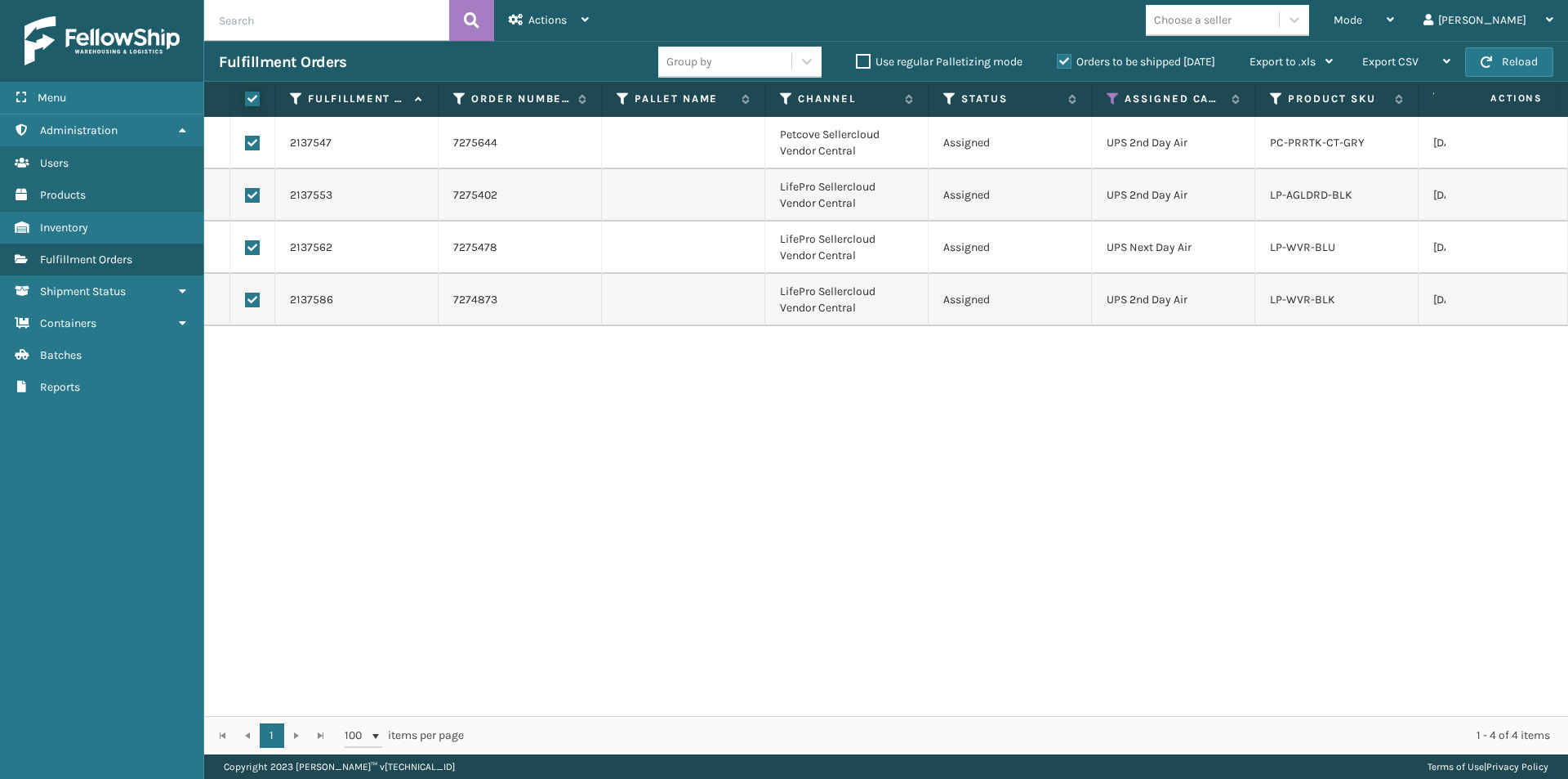
checkbox input "true"
click at [533, 19] on span "Actions" at bounding box center [547, 20] width 38 height 14
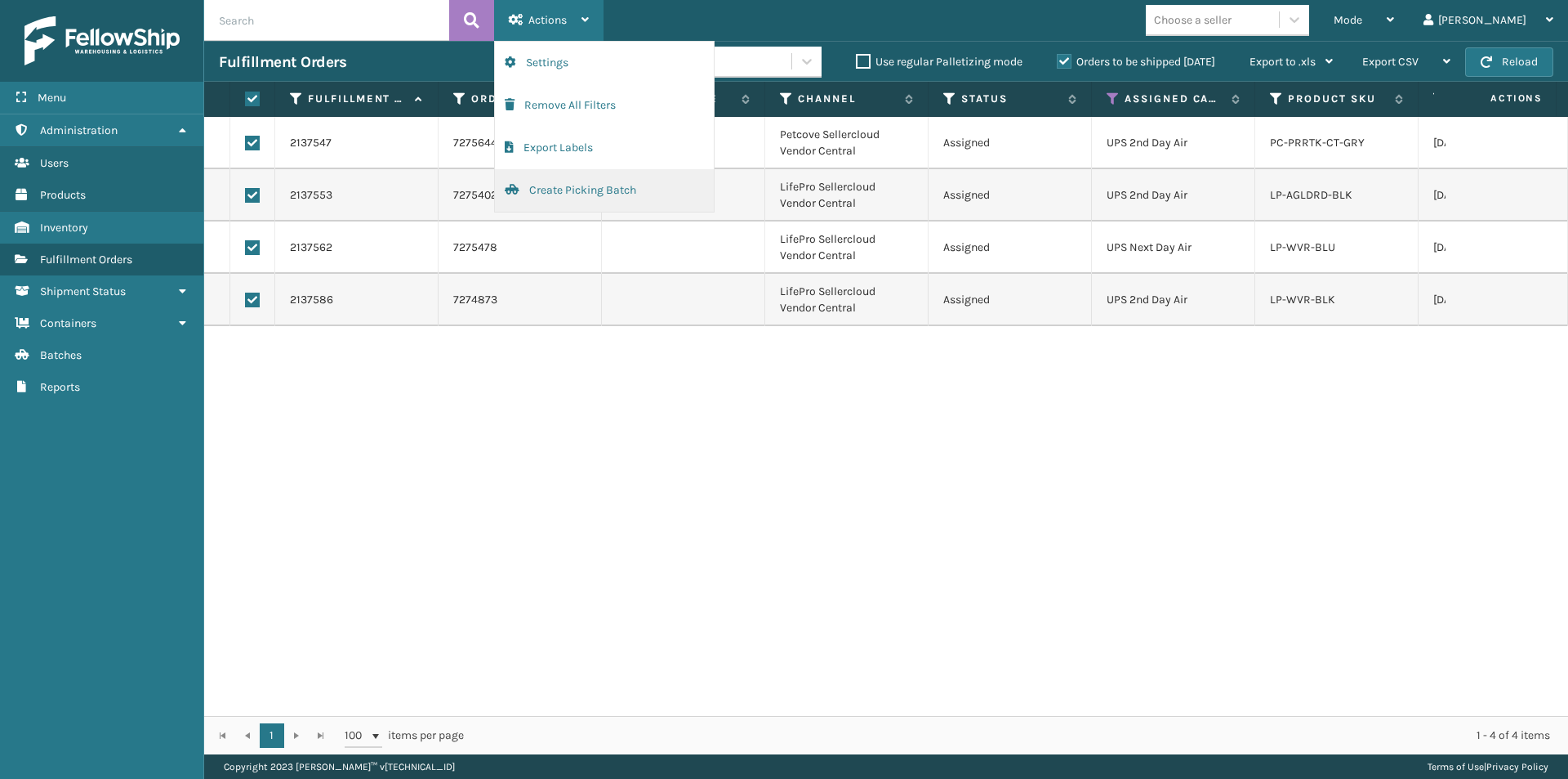
click at [577, 196] on button "Create Picking Batch" at bounding box center [604, 190] width 219 height 42
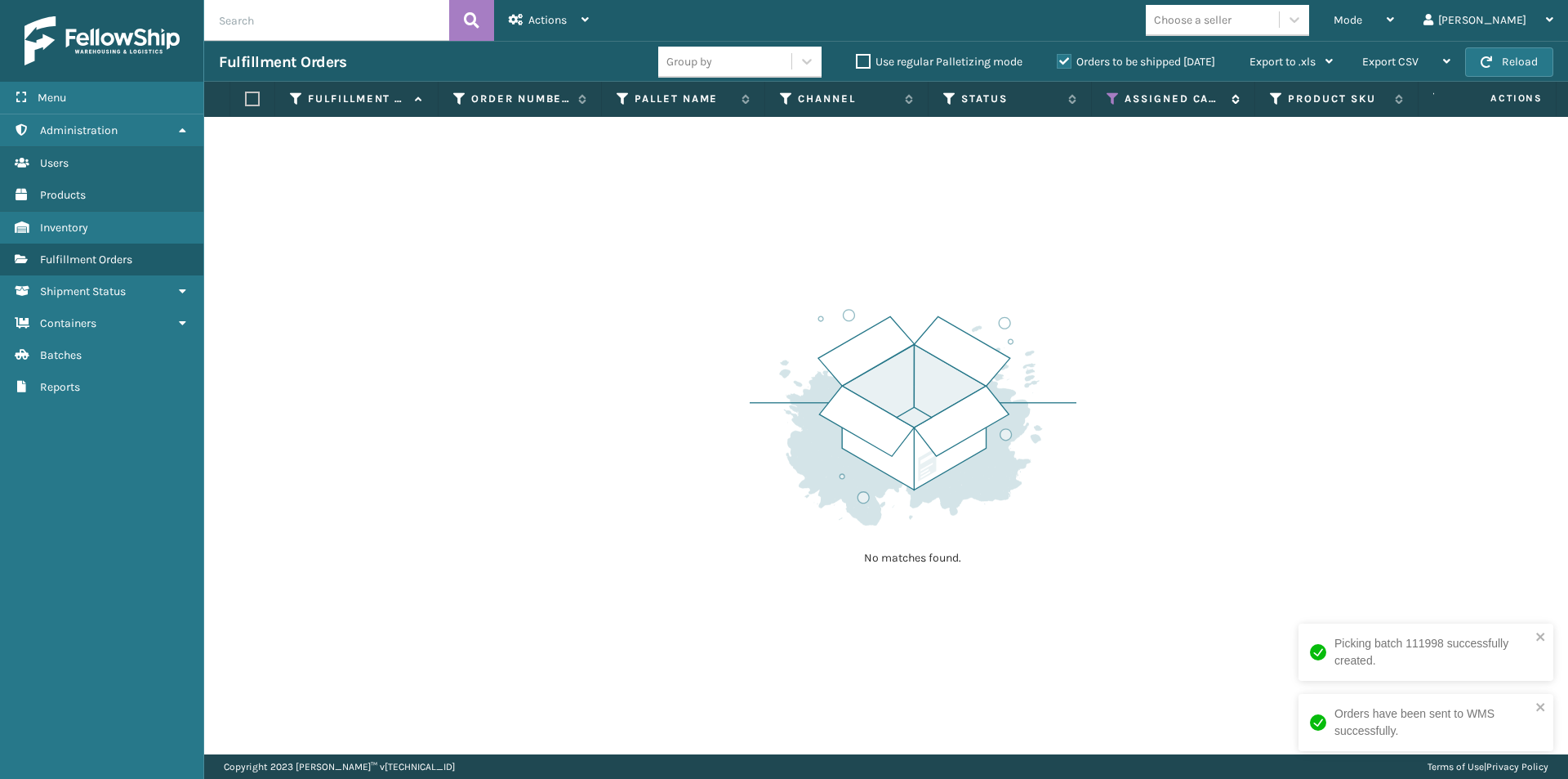
click at [1110, 98] on icon at bounding box center [1113, 99] width 13 height 15
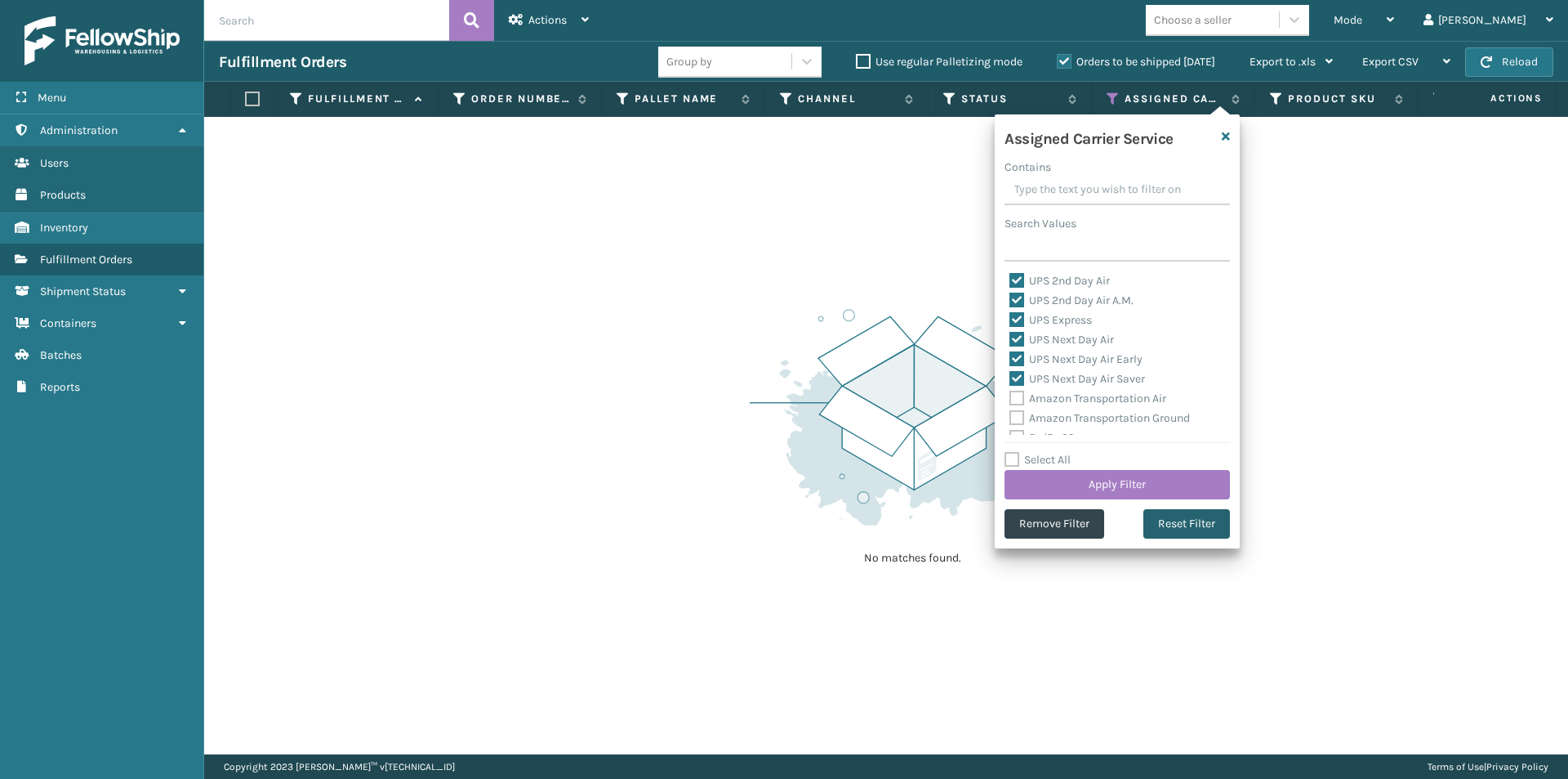
click at [1214, 526] on button "Reset Filter" at bounding box center [1187, 524] width 87 height 30
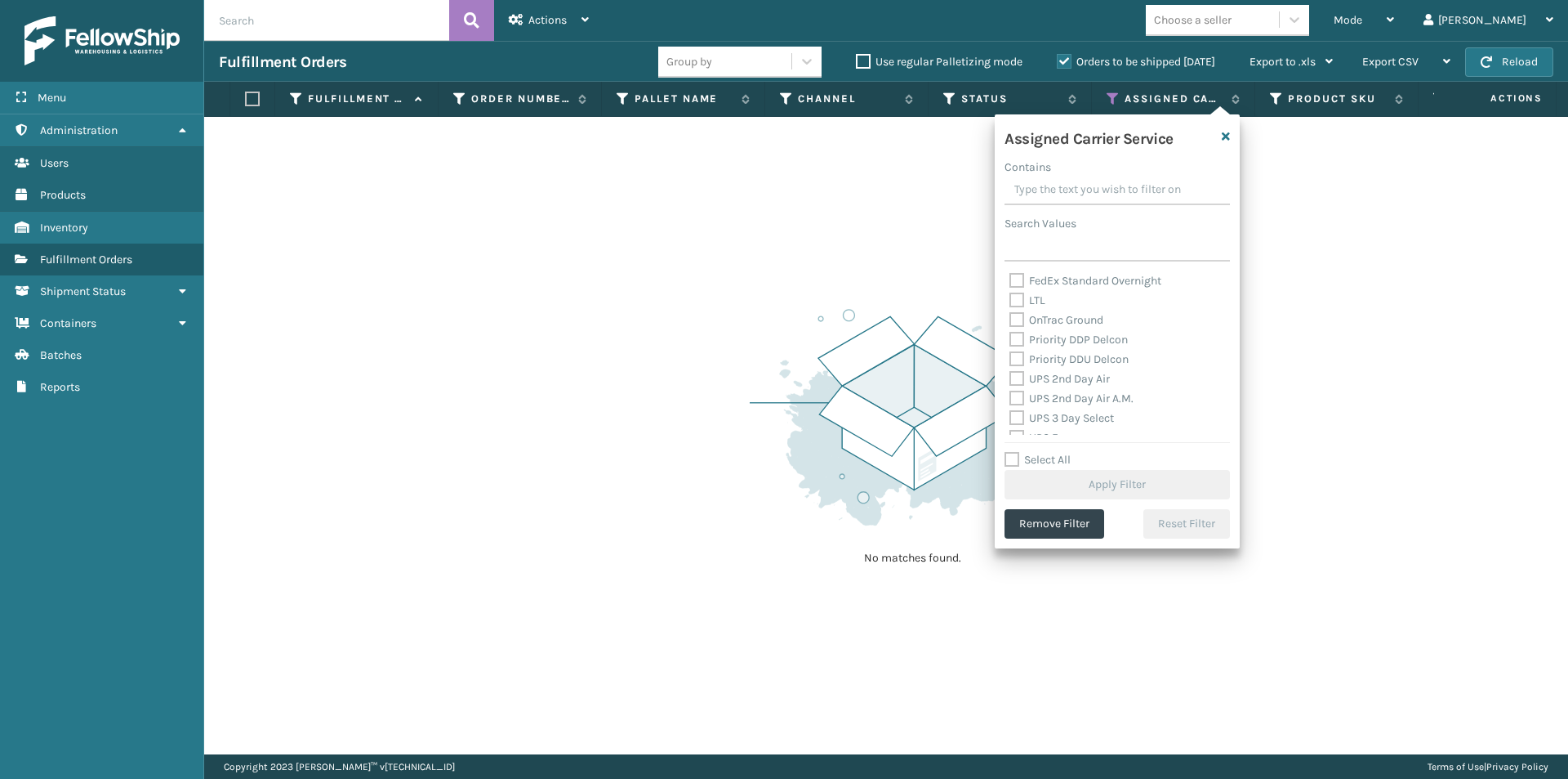
scroll to position [246, 0]
click at [1021, 345] on label "UPS 2nd Day Air" at bounding box center [1059, 349] width 101 height 14
click at [1010, 345] on input "UPS 2nd Day Air" at bounding box center [1009, 345] width 1 height 11
checkbox input "true"
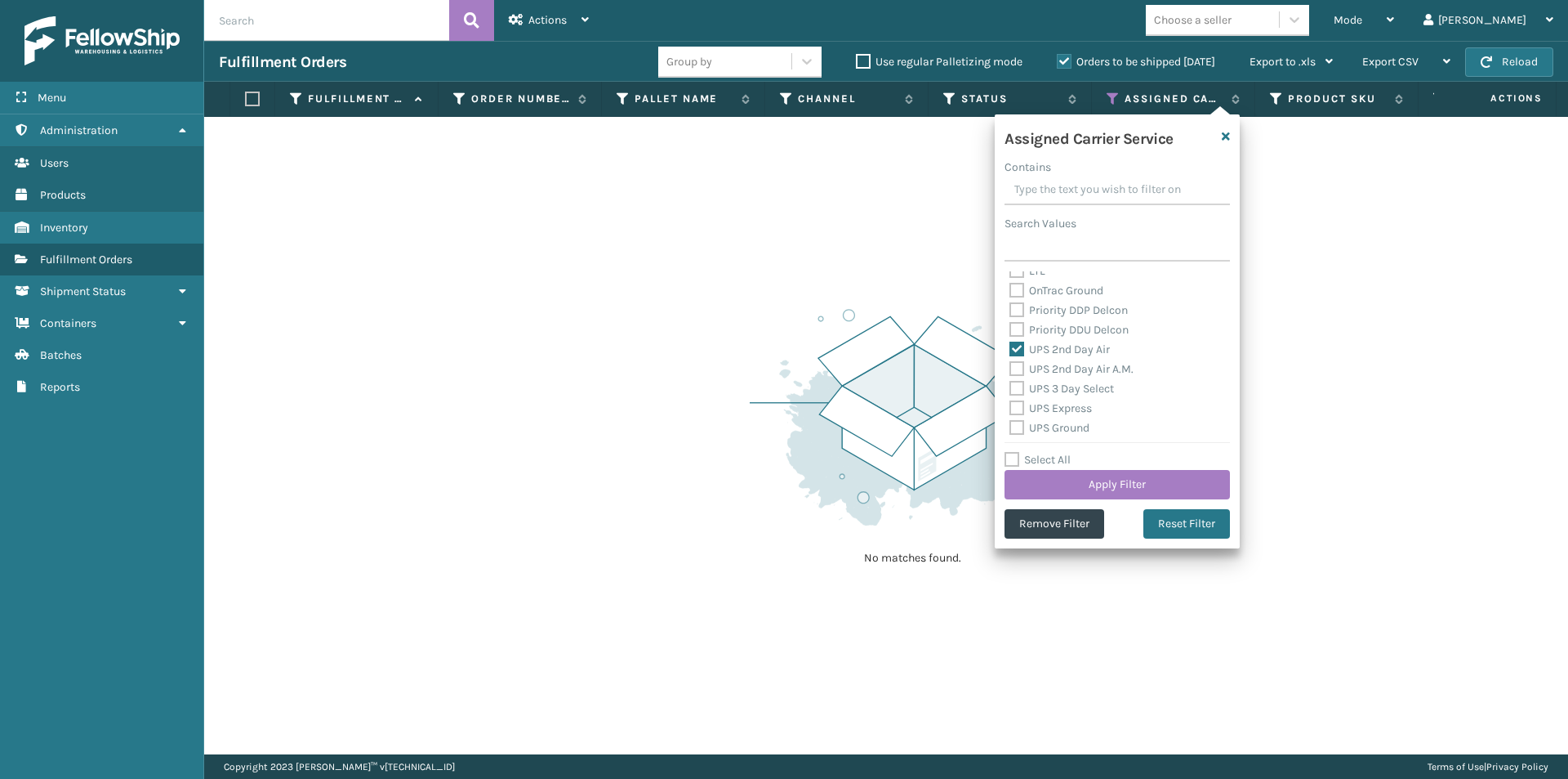
click at [1017, 370] on label "UPS 2nd Day Air A.M." at bounding box center [1071, 369] width 124 height 14
click at [1010, 370] on input "UPS 2nd Day Air A.M." at bounding box center [1009, 365] width 1 height 11
checkbox input "true"
click at [1014, 388] on label "UPS 3 Day Select" at bounding box center [1061, 389] width 104 height 14
click at [1010, 388] on input "UPS 3 Day Select" at bounding box center [1009, 384] width 1 height 11
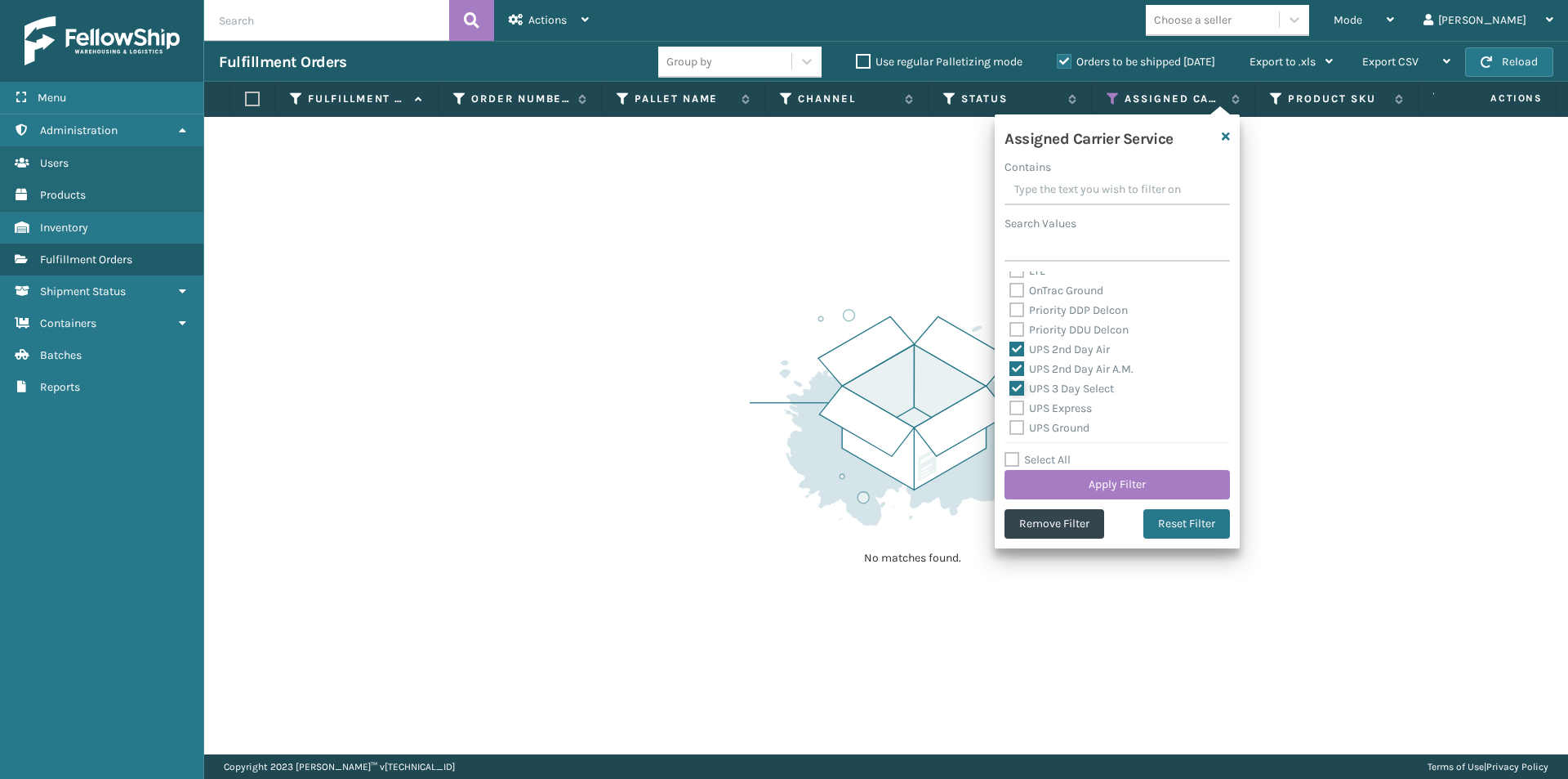
checkbox input "true"
click at [1016, 410] on label "UPS Express" at bounding box center [1051, 408] width 83 height 14
click at [1010, 409] on input "UPS Express" at bounding box center [1009, 403] width 1 height 11
checkbox input "true"
click at [1017, 422] on label "UPS Ground" at bounding box center [1049, 428] width 80 height 14
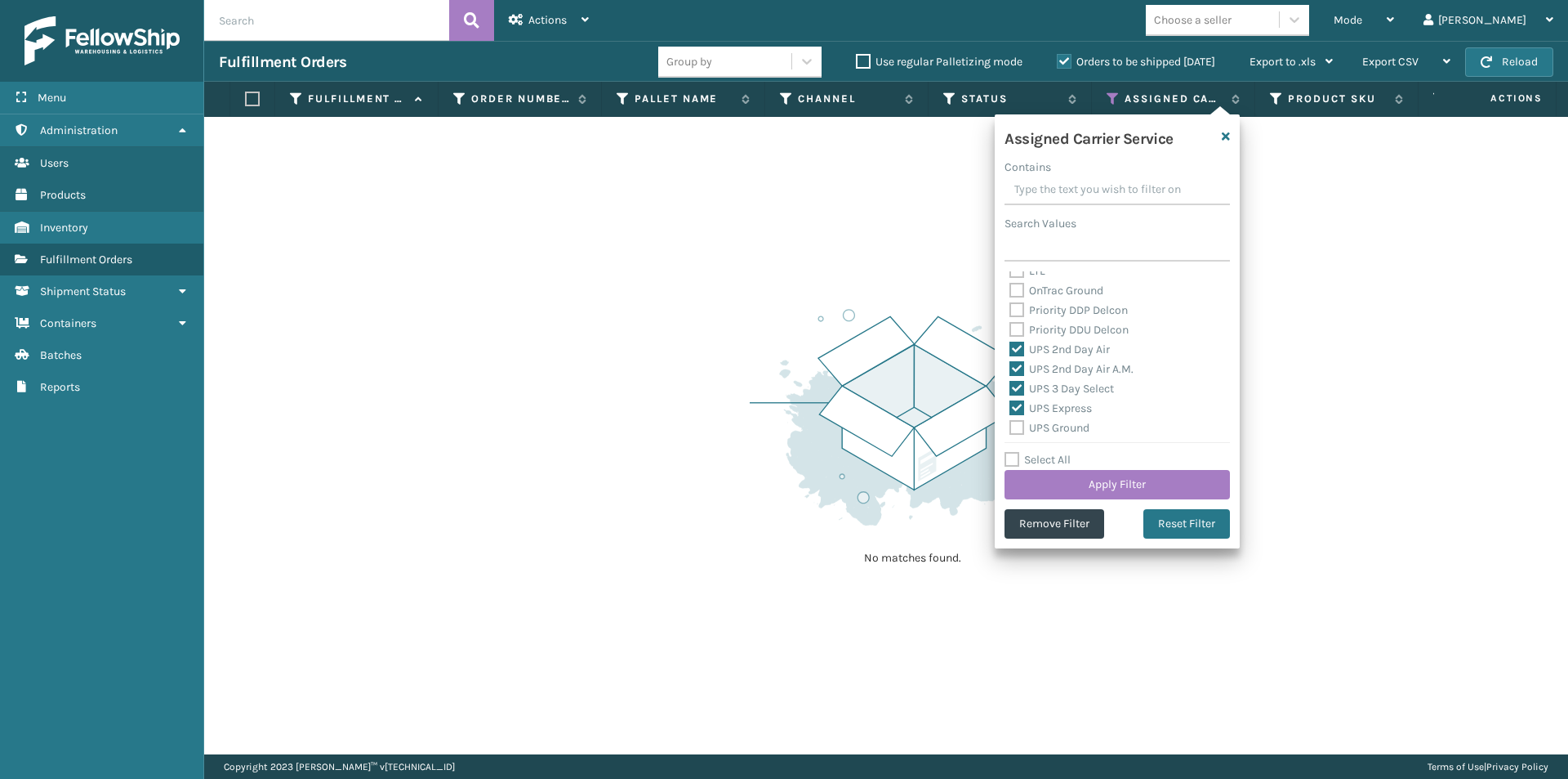
click at [1010, 422] on input "UPS Ground" at bounding box center [1009, 423] width 1 height 11
checkbox input "true"
click at [1015, 369] on label "UPS Next Day Air" at bounding box center [1061, 366] width 104 height 14
click at [1010, 367] on input "UPS Next Day Air" at bounding box center [1009, 361] width 1 height 11
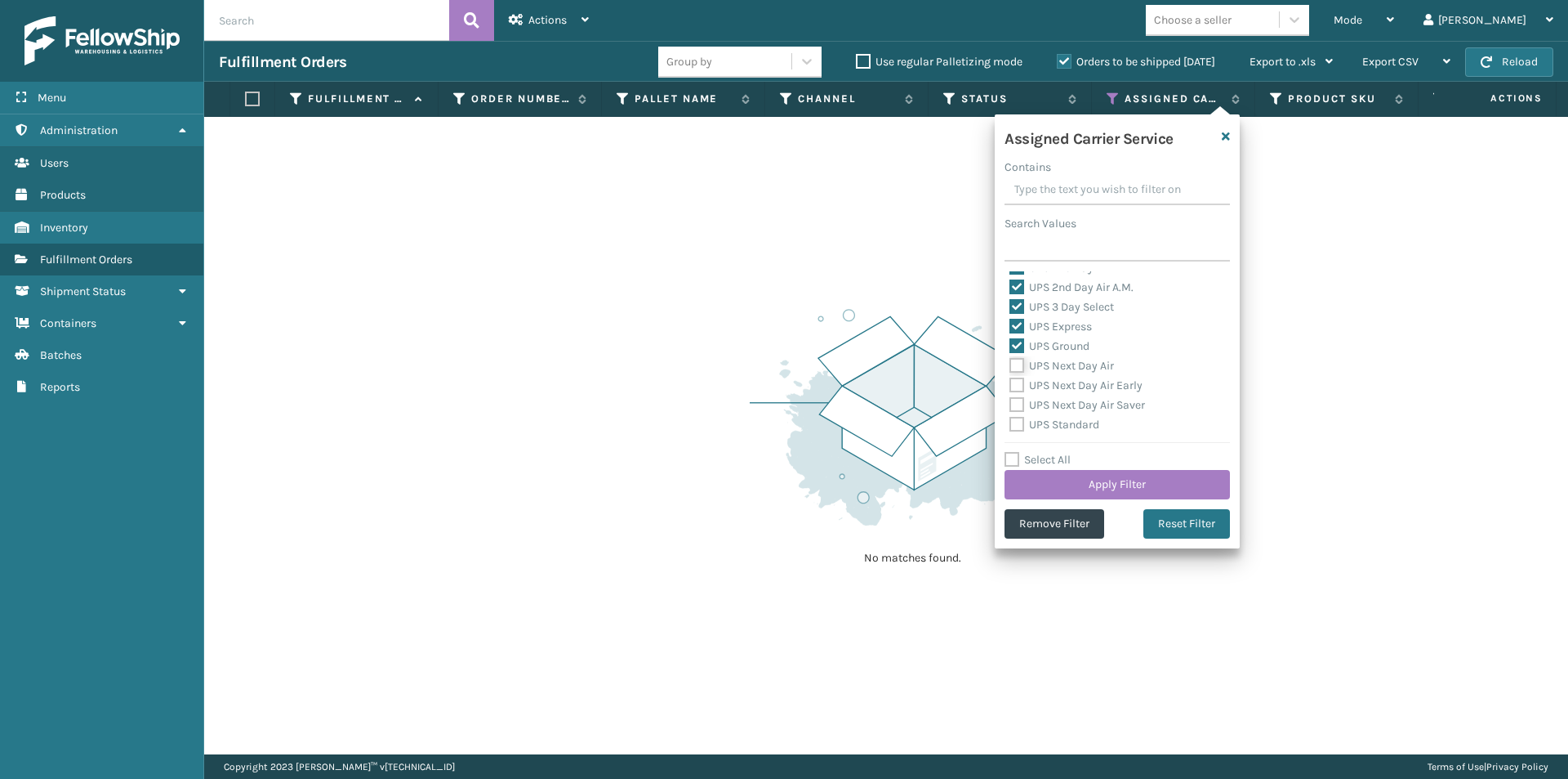
checkbox input "true"
click at [1017, 389] on label "UPS Next Day Air Early" at bounding box center [1075, 386] width 133 height 14
click at [1010, 387] on input "UPS Next Day Air Early" at bounding box center [1009, 381] width 1 height 11
checkbox input "true"
click at [1015, 408] on label "UPS Next Day Air Saver" at bounding box center [1077, 405] width 136 height 14
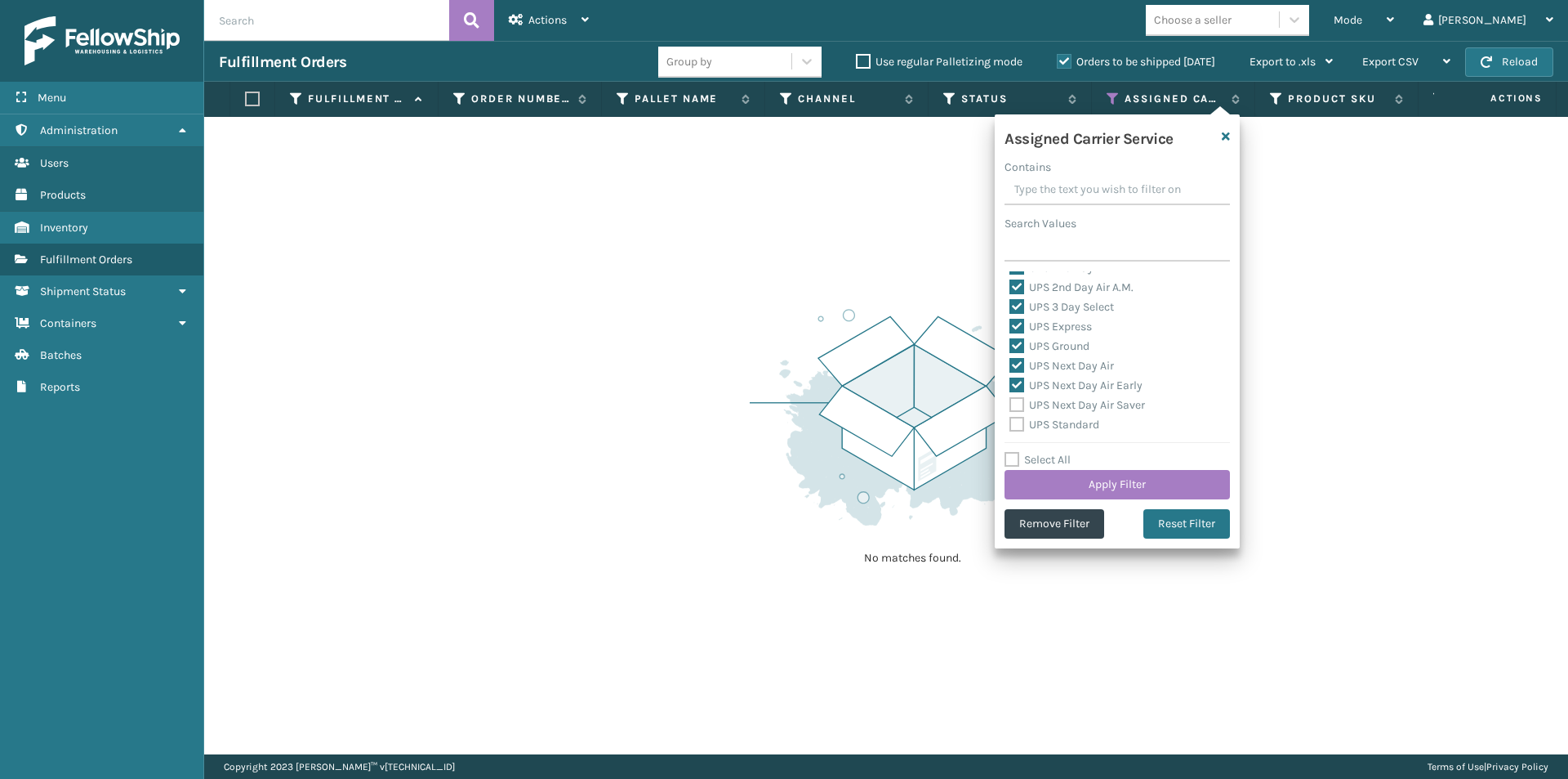
click at [1010, 406] on input "UPS Next Day Air Saver" at bounding box center [1009, 400] width 1 height 11
checkbox input "true"
click at [1016, 421] on label "UPS Standard" at bounding box center [1054, 424] width 90 height 14
click at [1010, 421] on input "UPS Standard" at bounding box center [1009, 420] width 1 height 11
checkbox input "true"
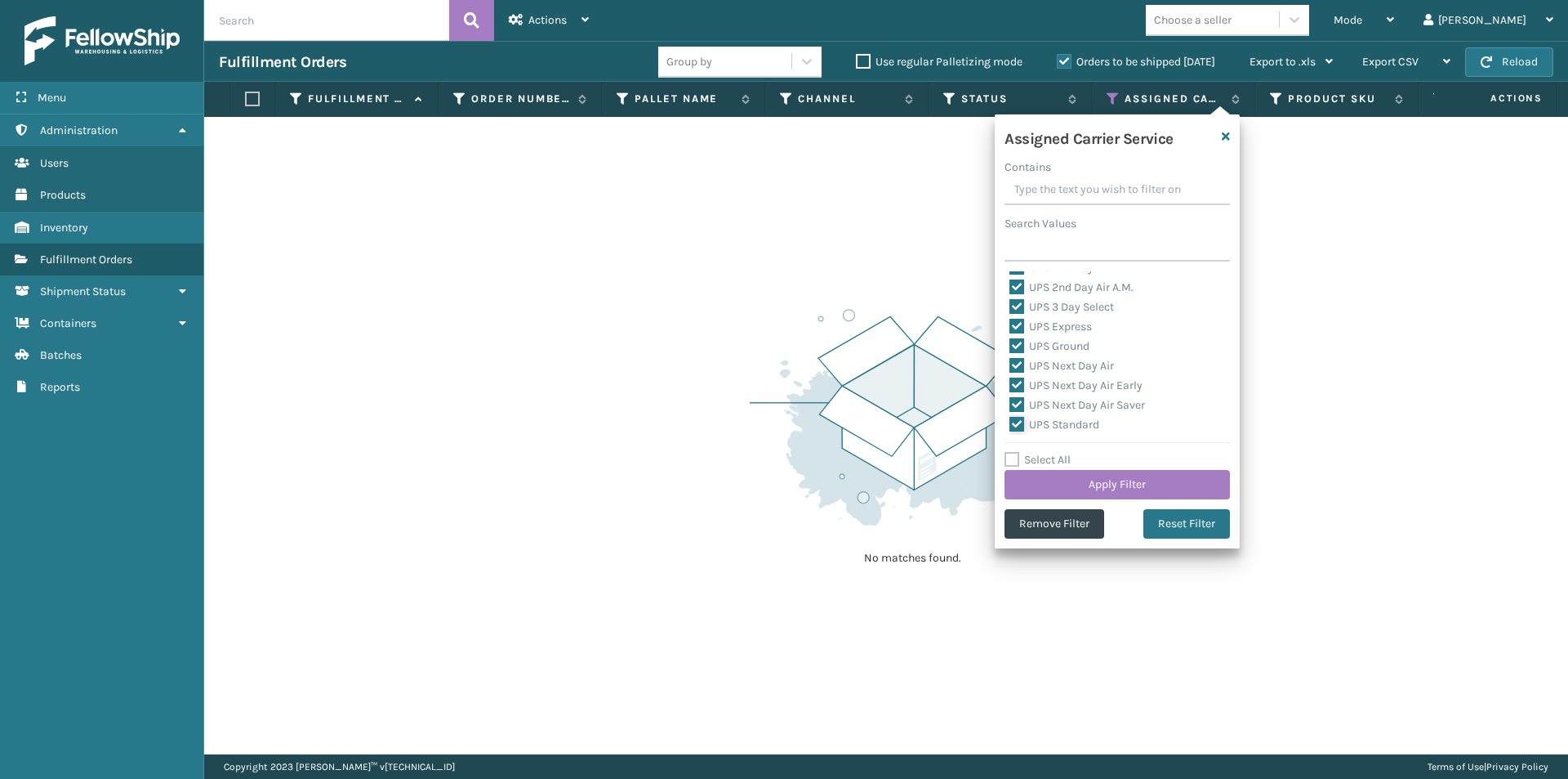
scroll to position [408, 0]
click at [1022, 361] on label "UPS SurePost 1LB or Greater" at bounding box center [1089, 362] width 161 height 14
click at [1010, 361] on input "UPS SurePost 1LB or Greater" at bounding box center [1009, 358] width 1 height 11
checkbox input "true"
click at [1145, 486] on button "Apply Filter" at bounding box center [1117, 484] width 226 height 30
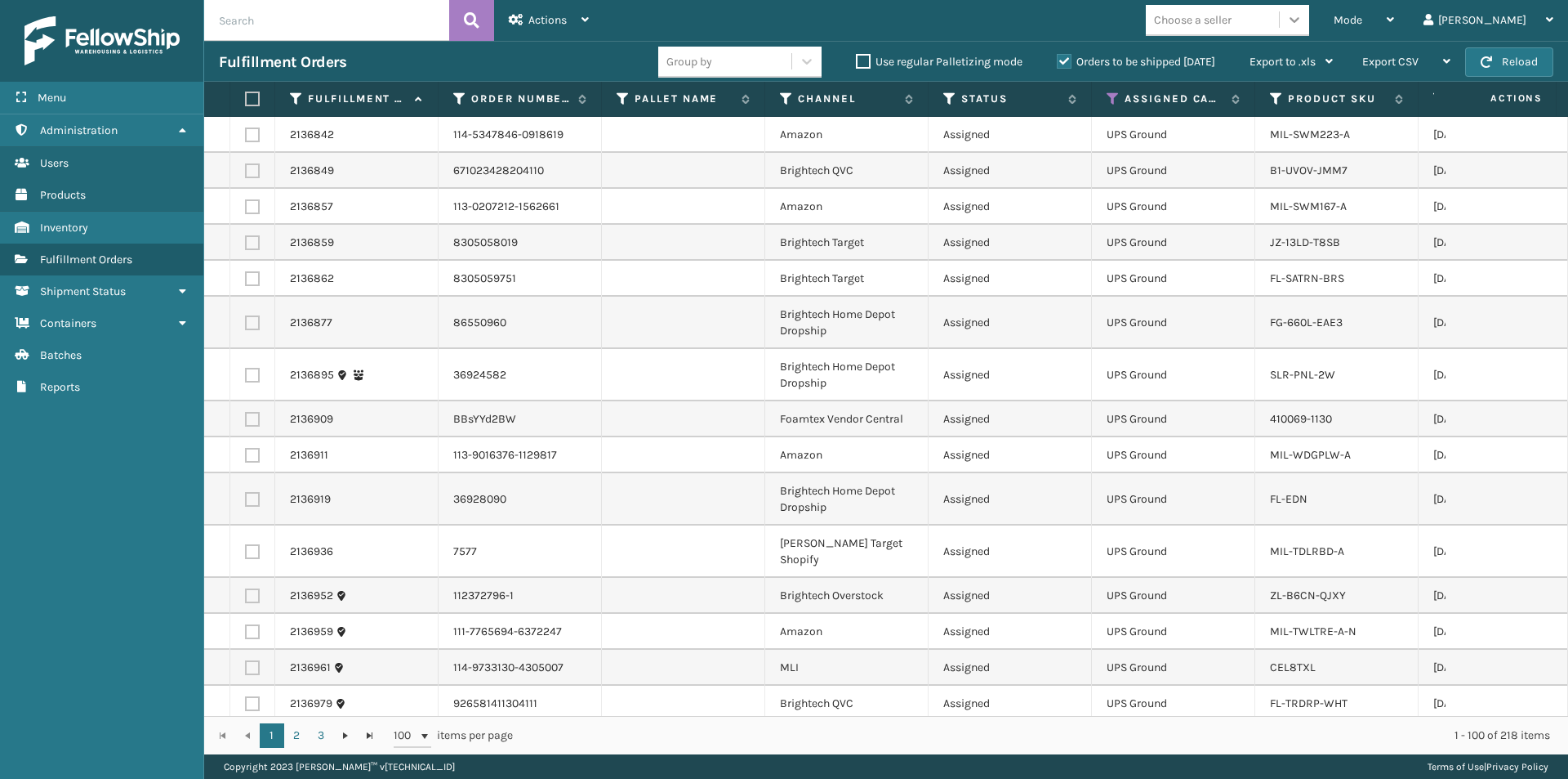
click at [1303, 27] on icon at bounding box center [1294, 20] width 17 height 17
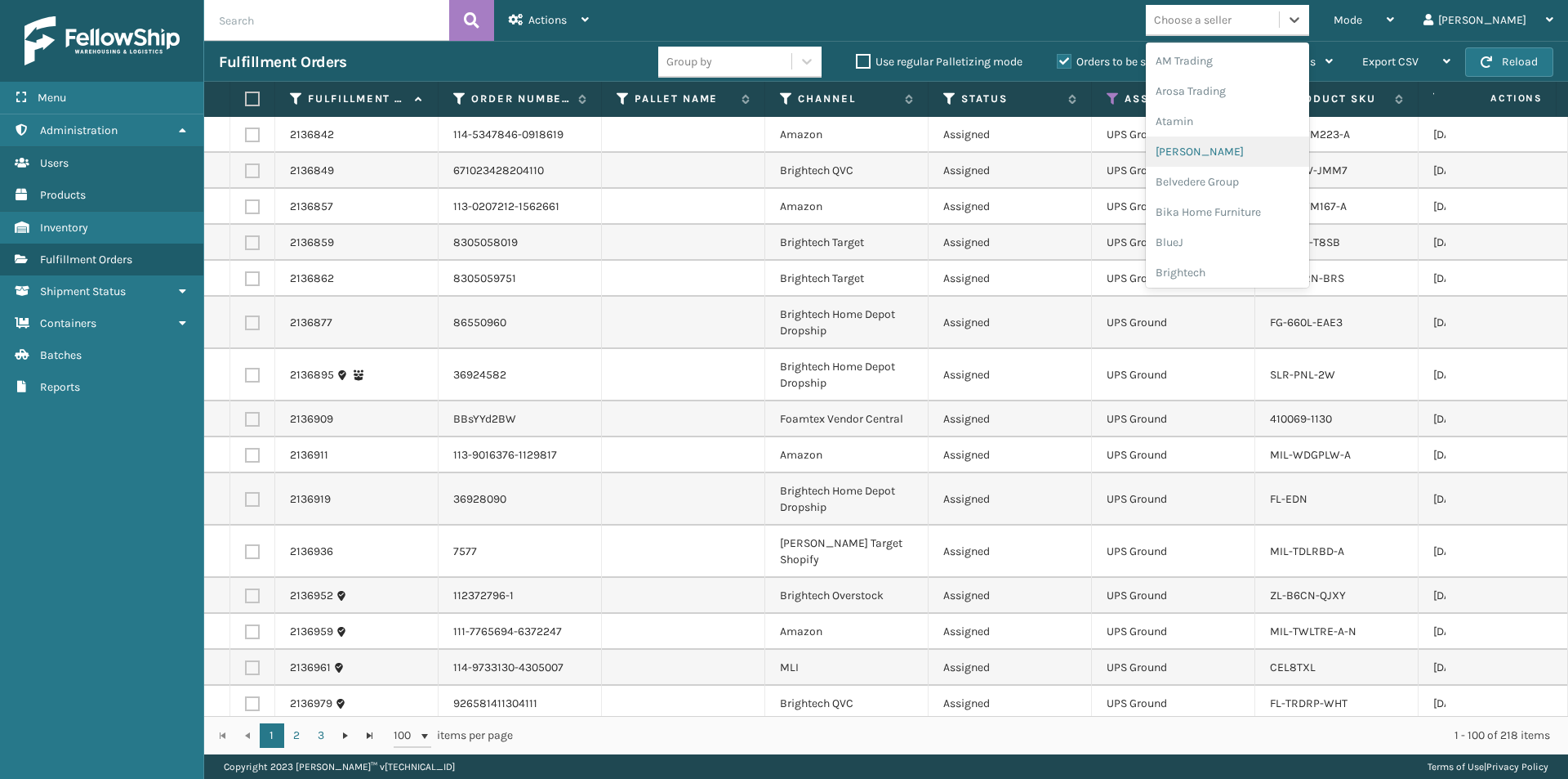
click at [1259, 159] on div "[PERSON_NAME]" at bounding box center [1228, 151] width 164 height 31
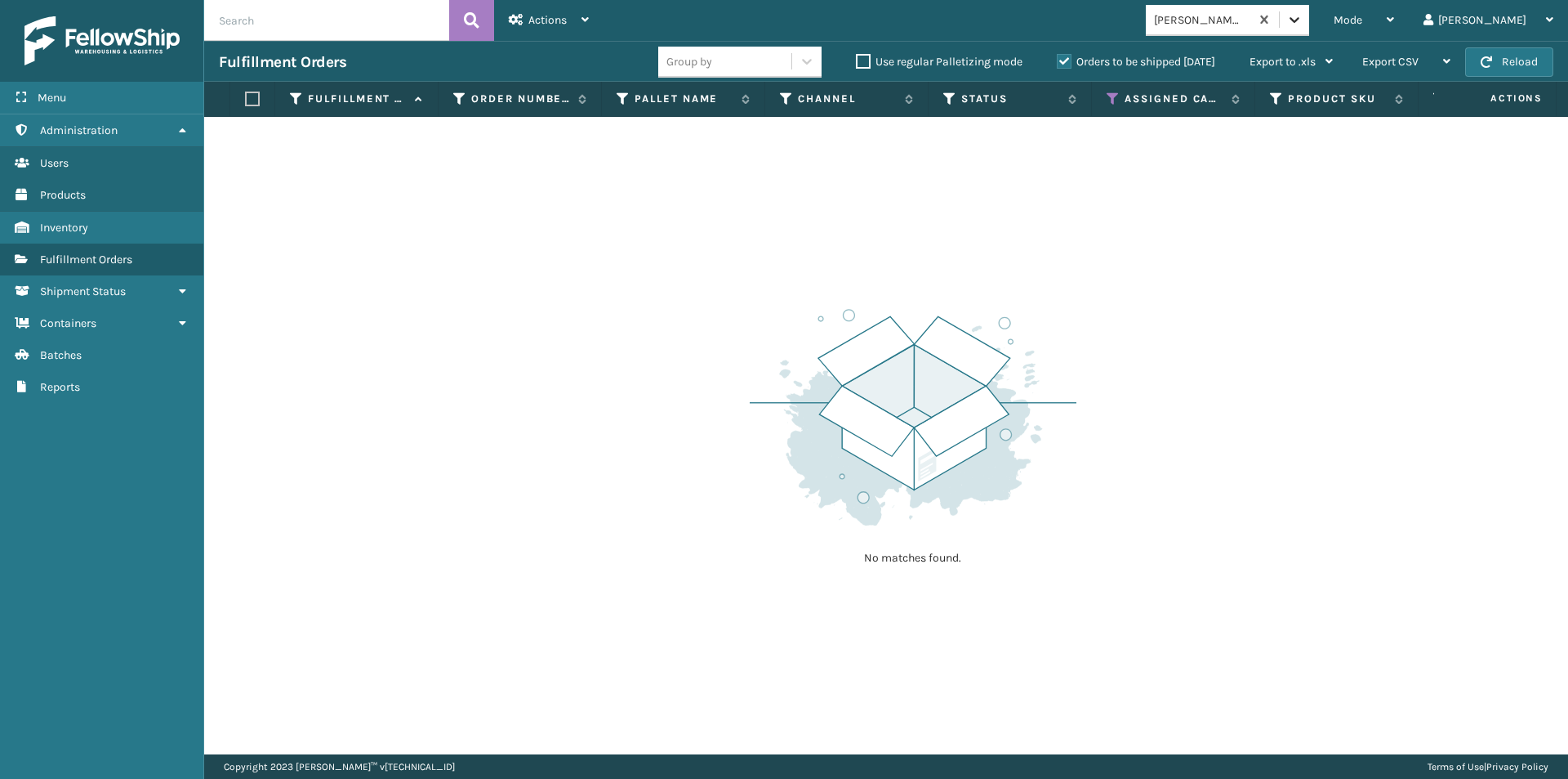
click at [1309, 24] on div at bounding box center [1294, 20] width 30 height 30
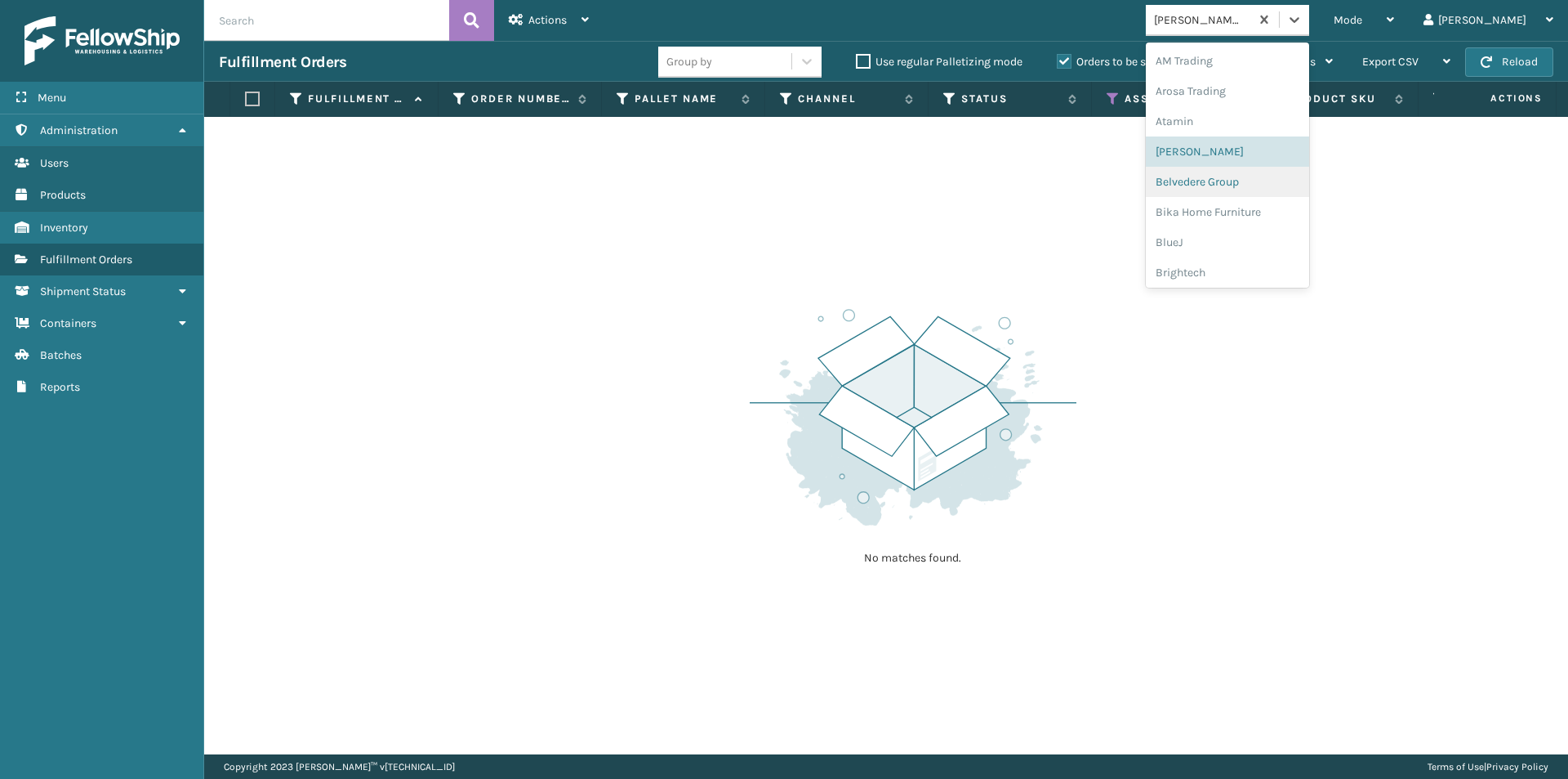
click at [1258, 184] on div "Belvedere Group" at bounding box center [1228, 181] width 164 height 31
click at [1299, 21] on icon at bounding box center [1294, 20] width 10 height 6
click at [1275, 203] on div "Bika Home Furniture" at bounding box center [1228, 212] width 164 height 31
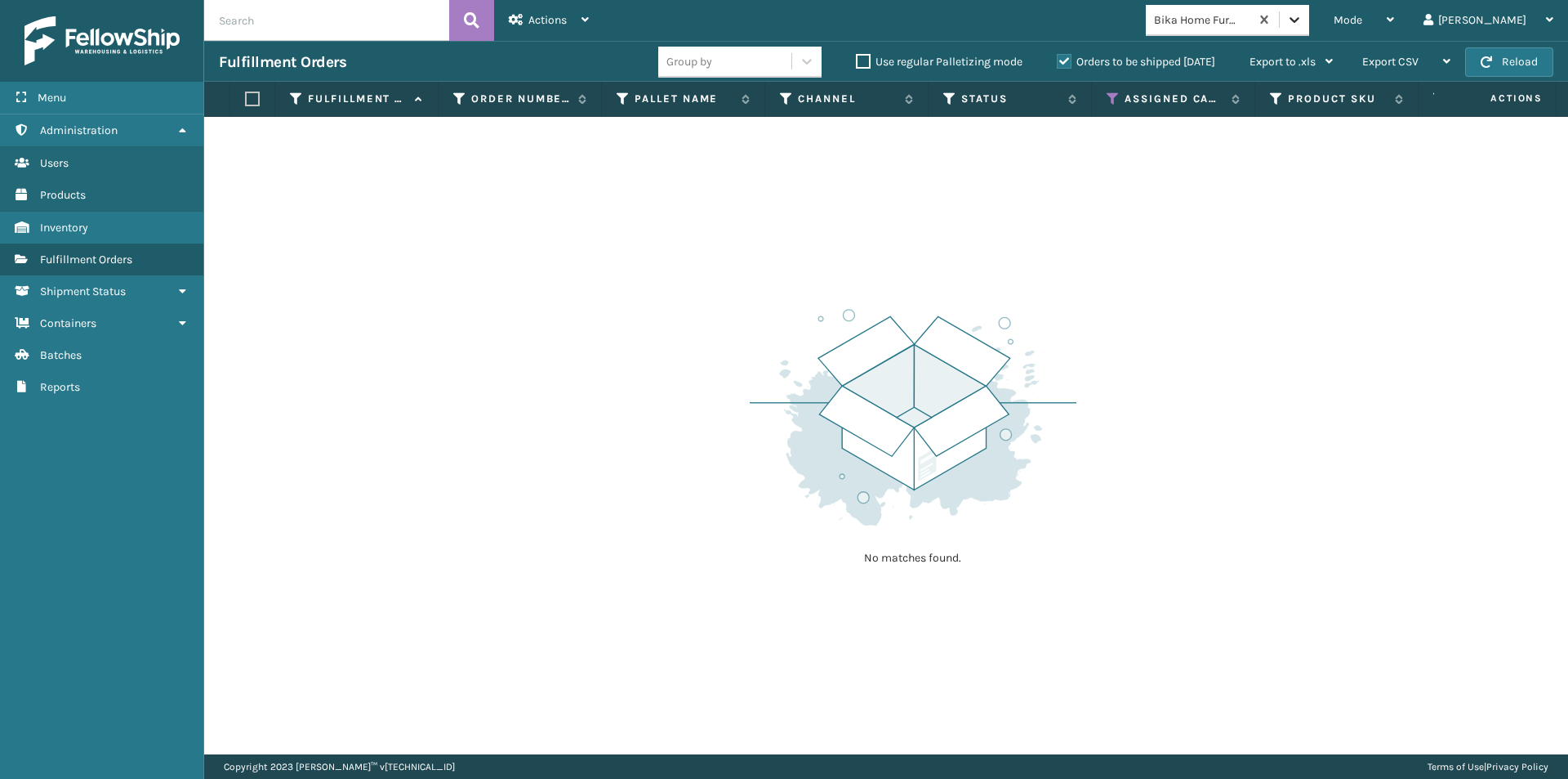
click at [1309, 21] on div at bounding box center [1294, 20] width 30 height 30
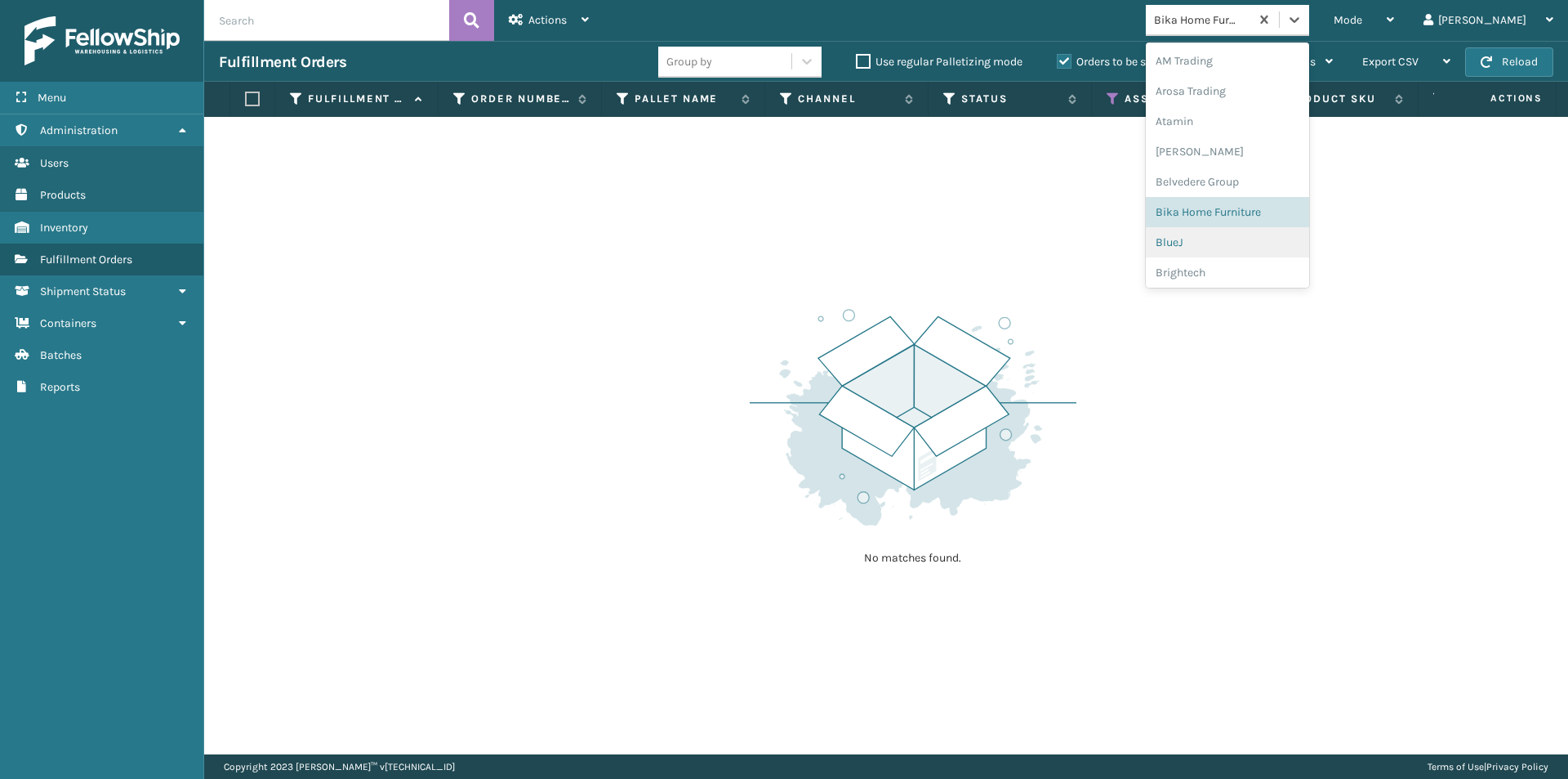
click at [1261, 243] on div "BlueJ" at bounding box center [1228, 242] width 164 height 31
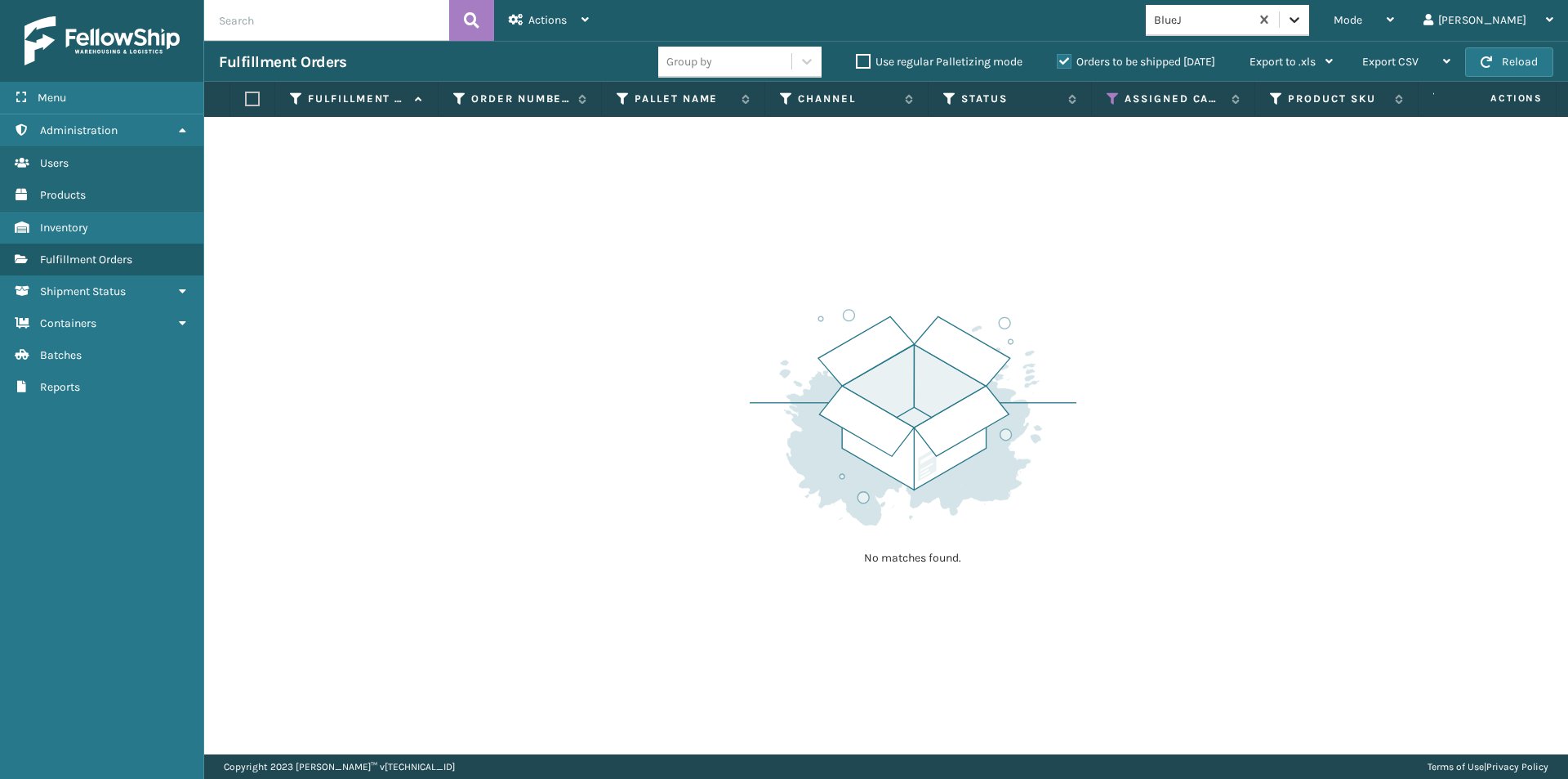
click at [1303, 25] on icon at bounding box center [1294, 20] width 17 height 17
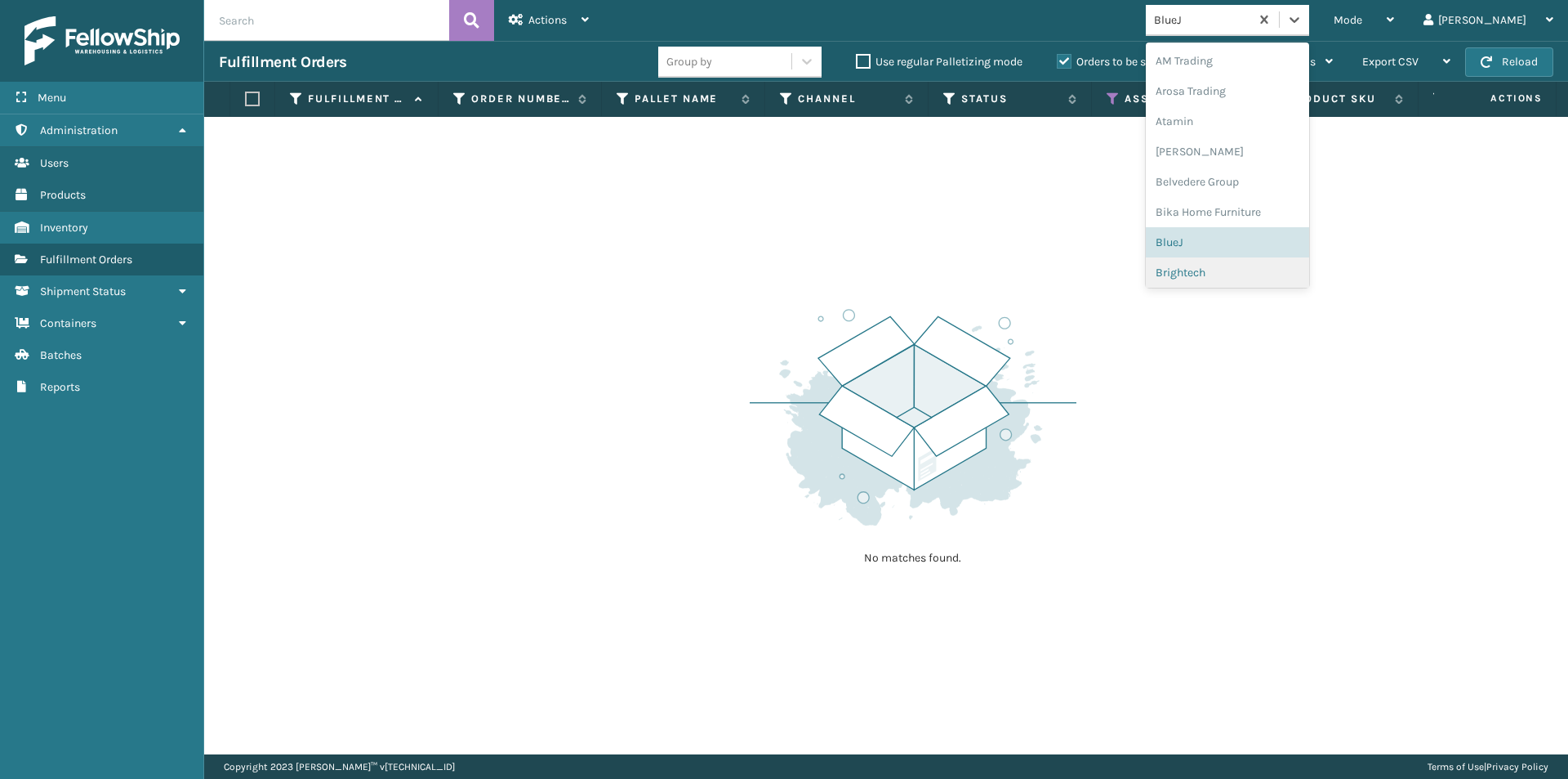
click at [1274, 265] on div "Brightech" at bounding box center [1228, 272] width 164 height 31
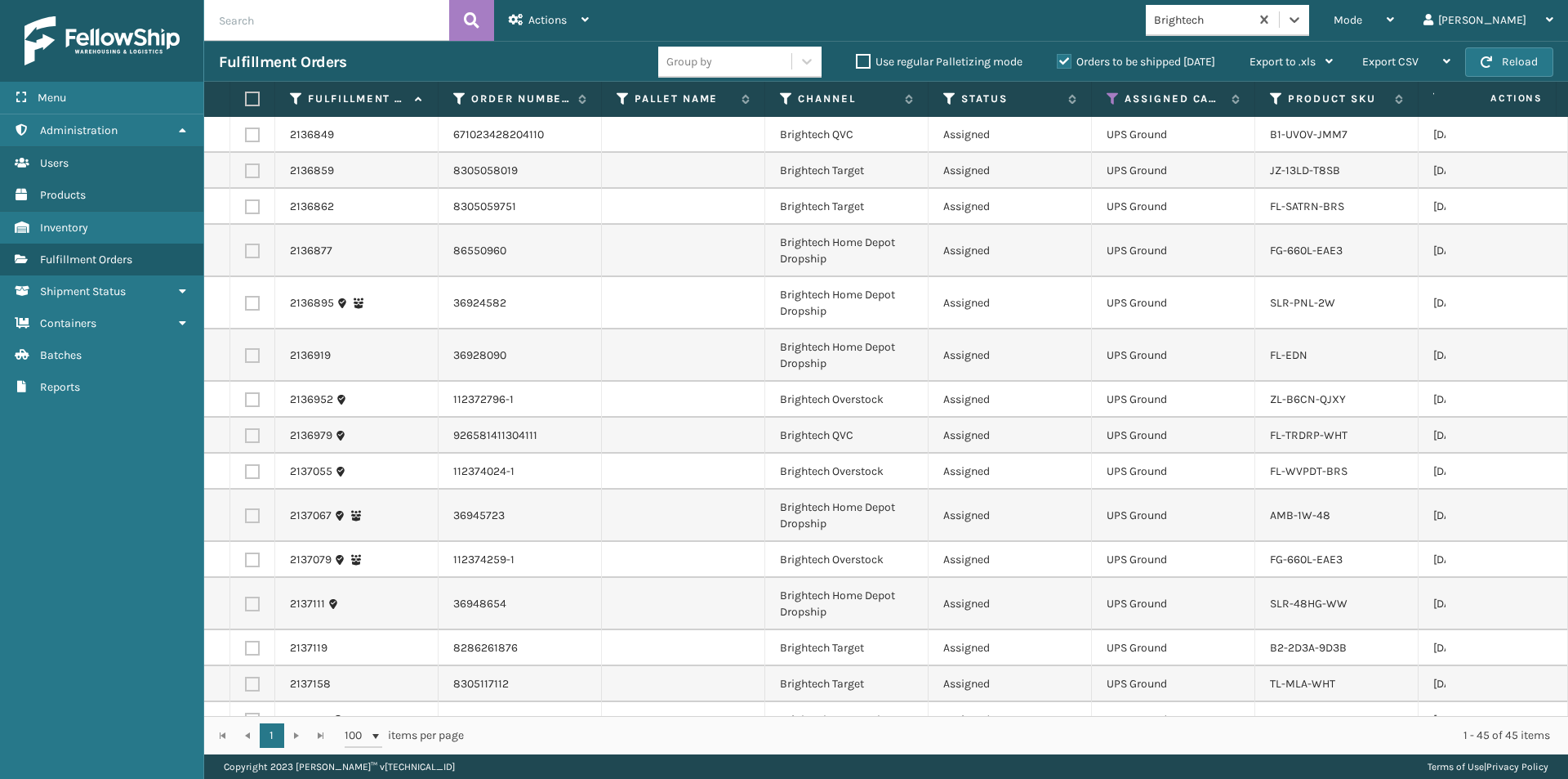
click at [251, 96] on label at bounding box center [250, 99] width 10 height 15
click at [245, 96] on input "checkbox" at bounding box center [245, 99] width 1 height 11
checkbox input "true"
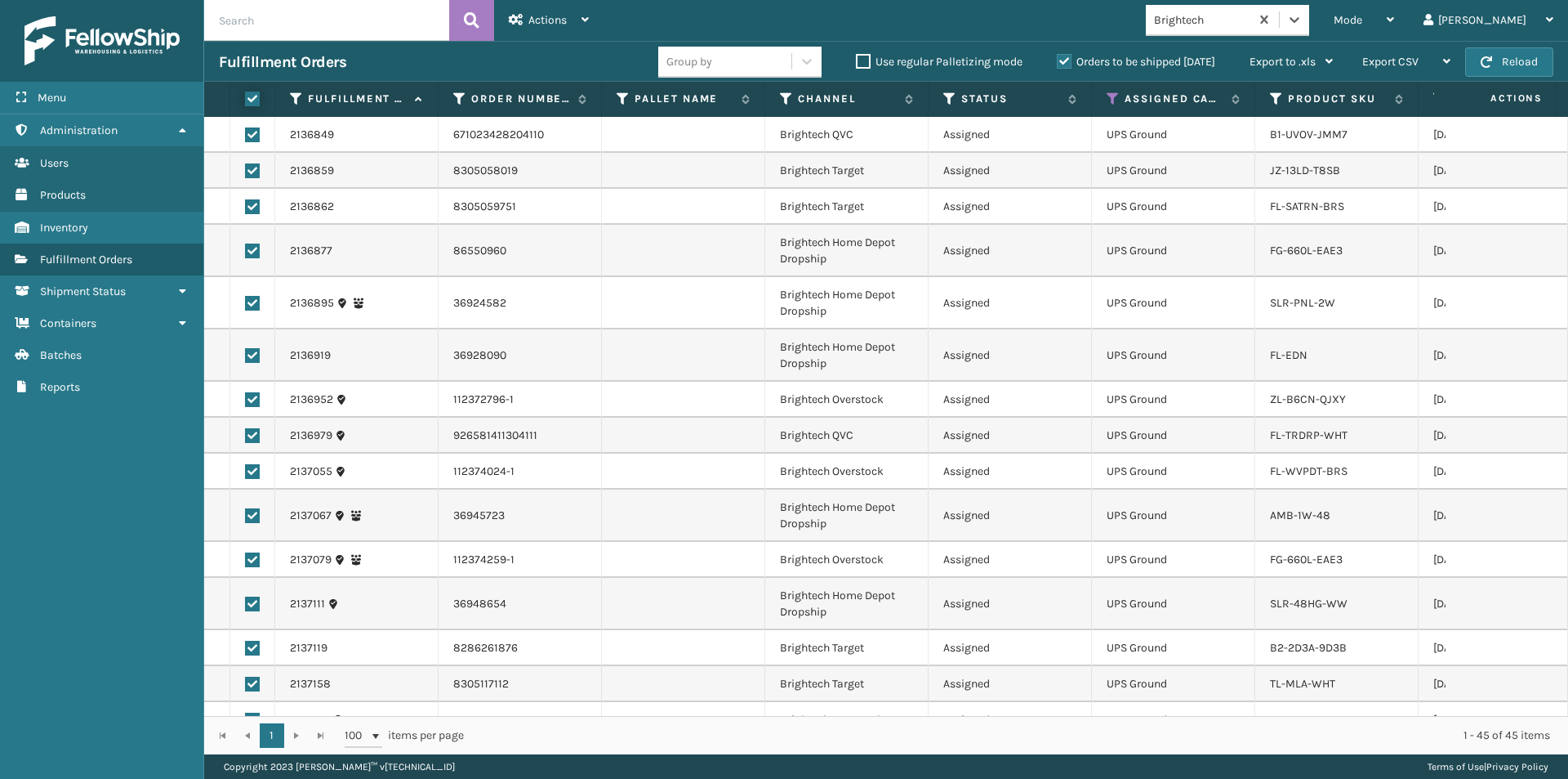
checkbox input "true"
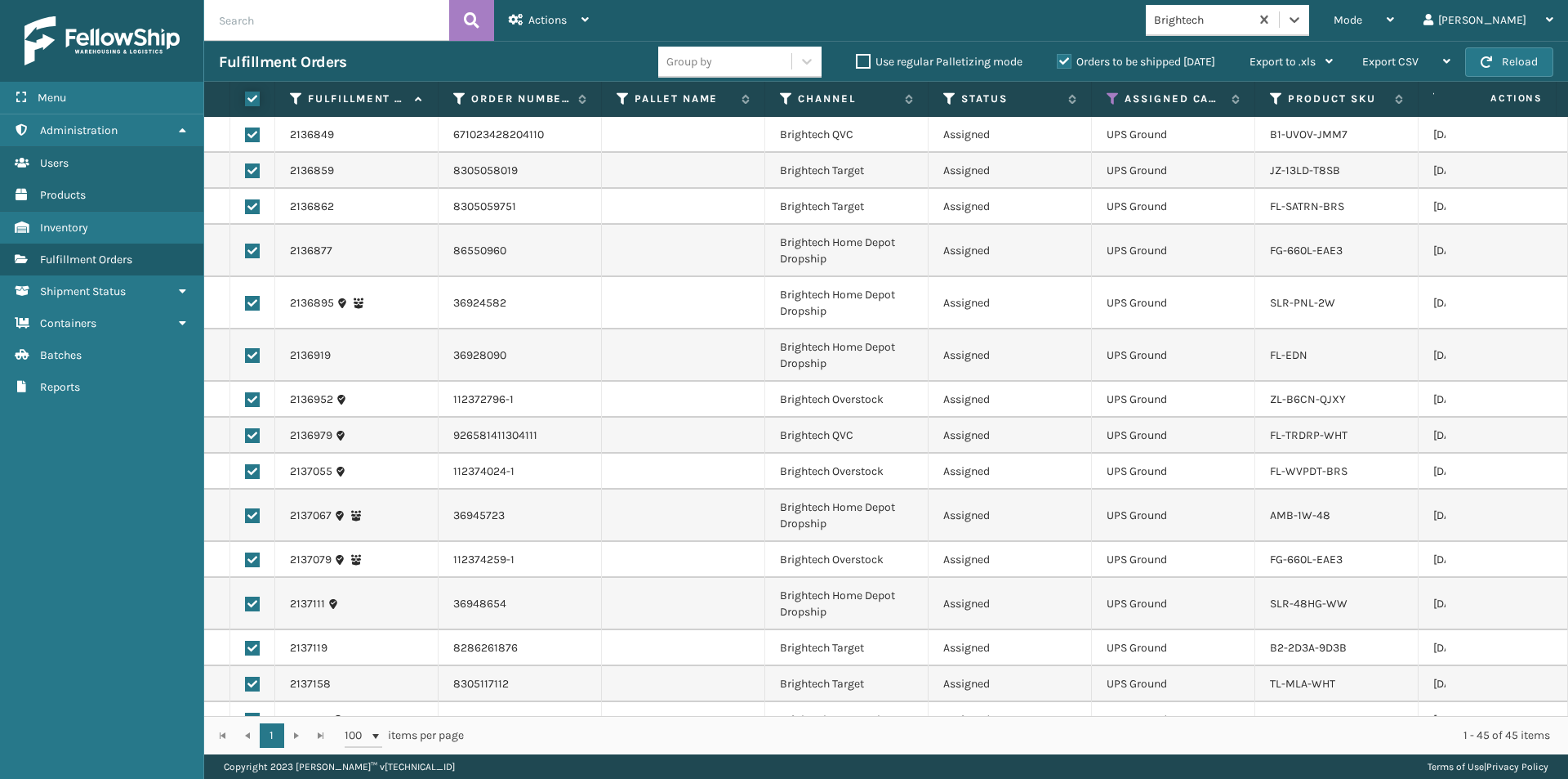
checkbox input "true"
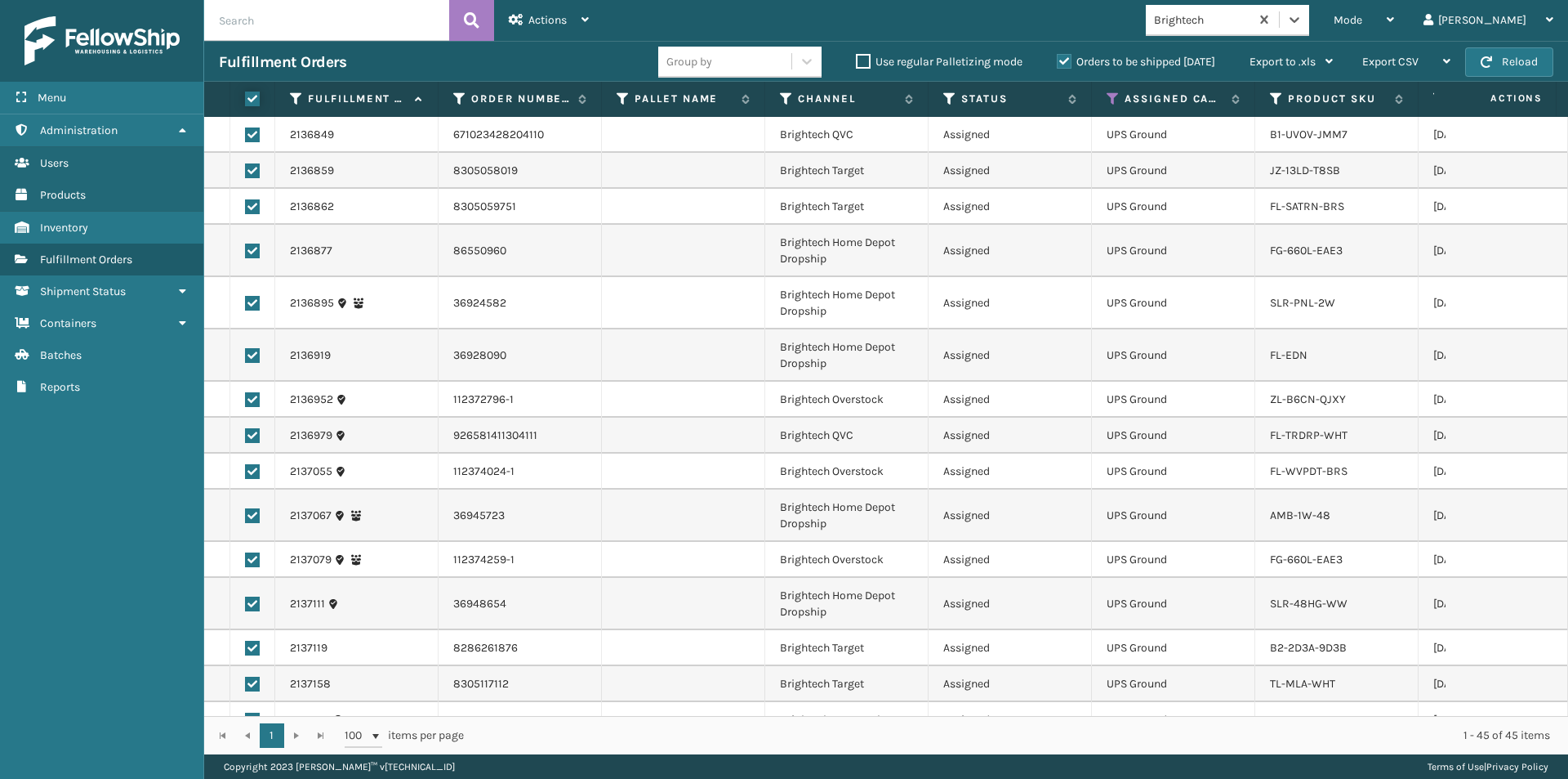
checkbox input "true"
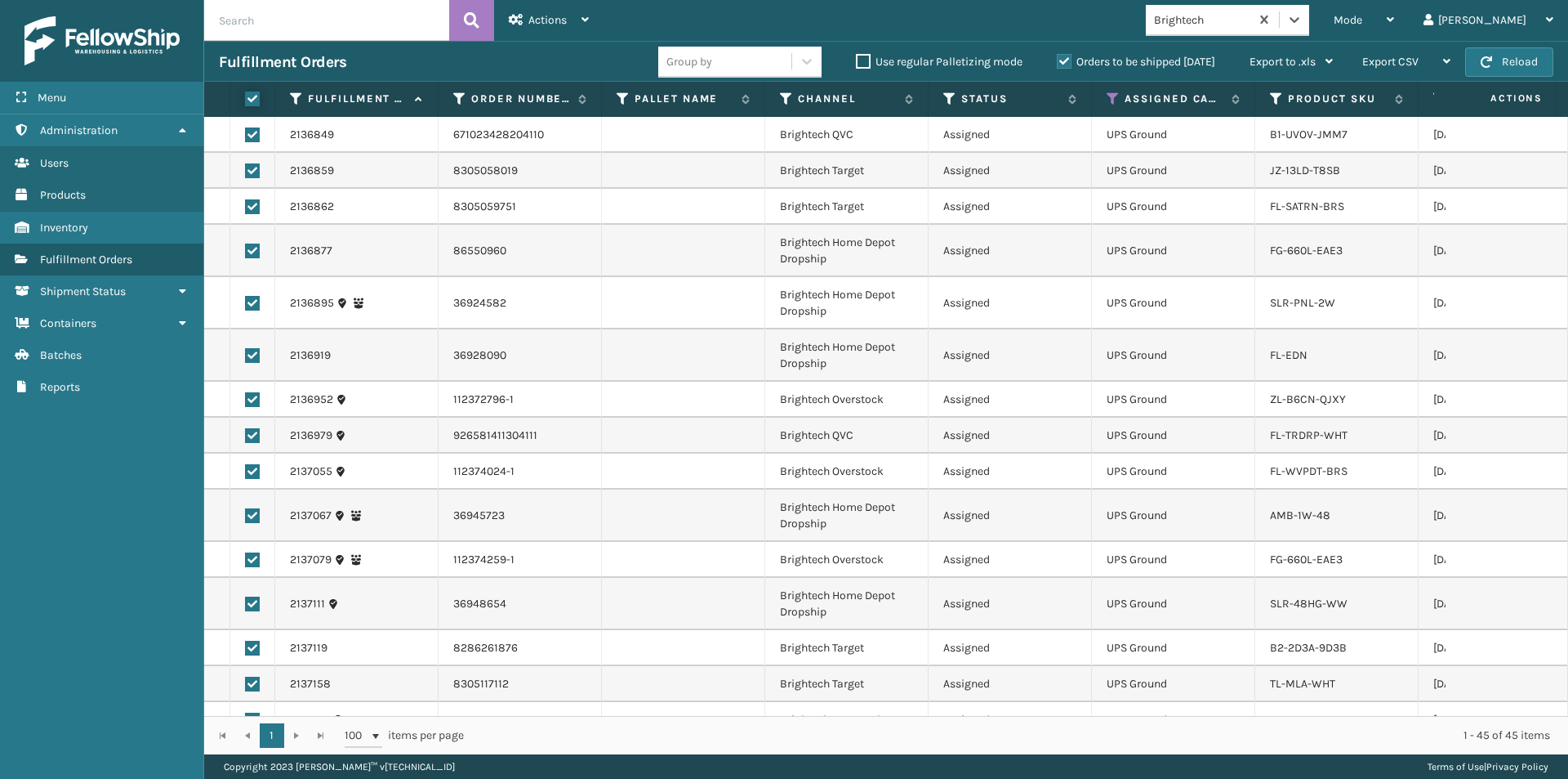
checkbox input "true"
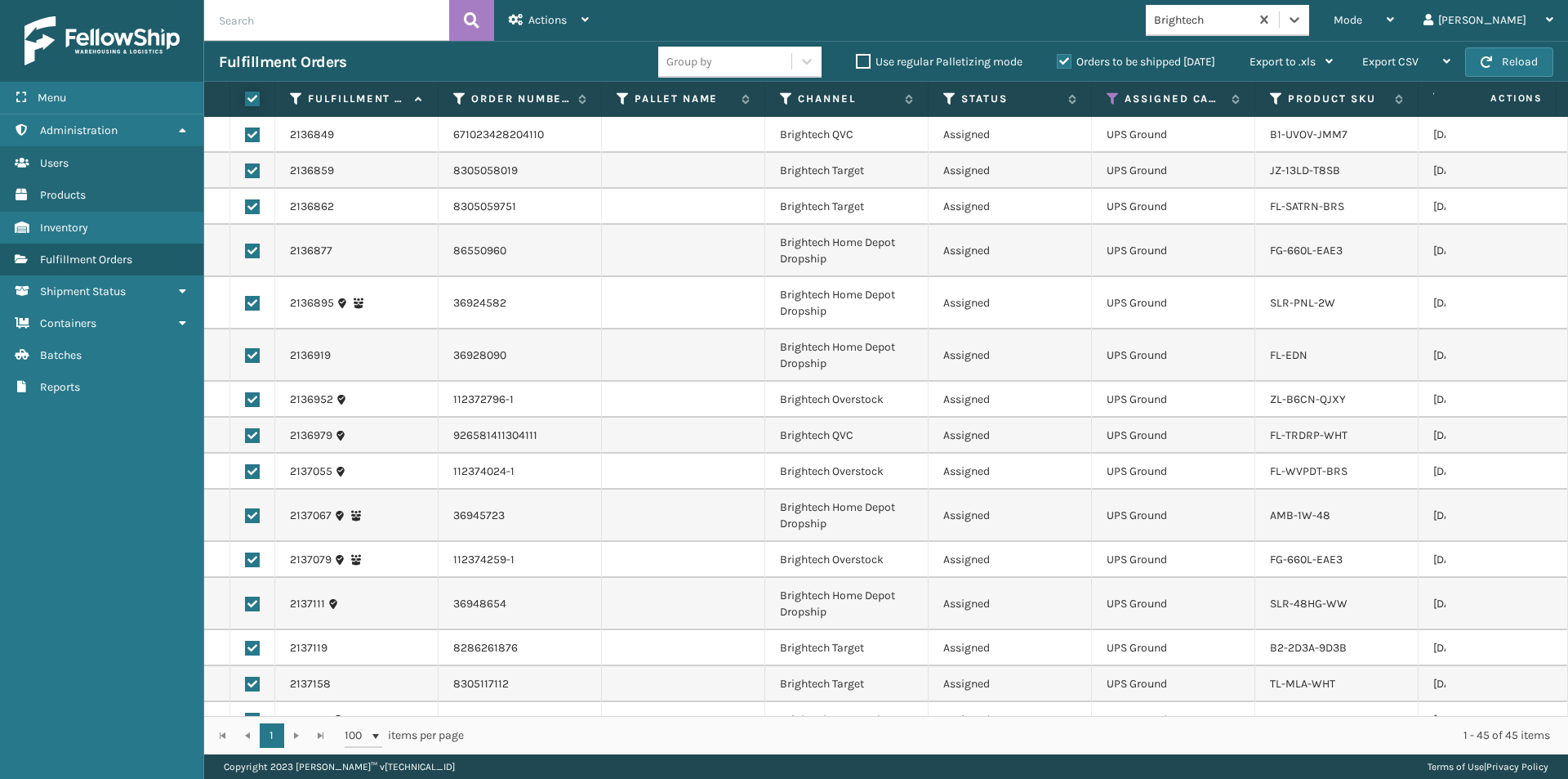
checkbox input "true"
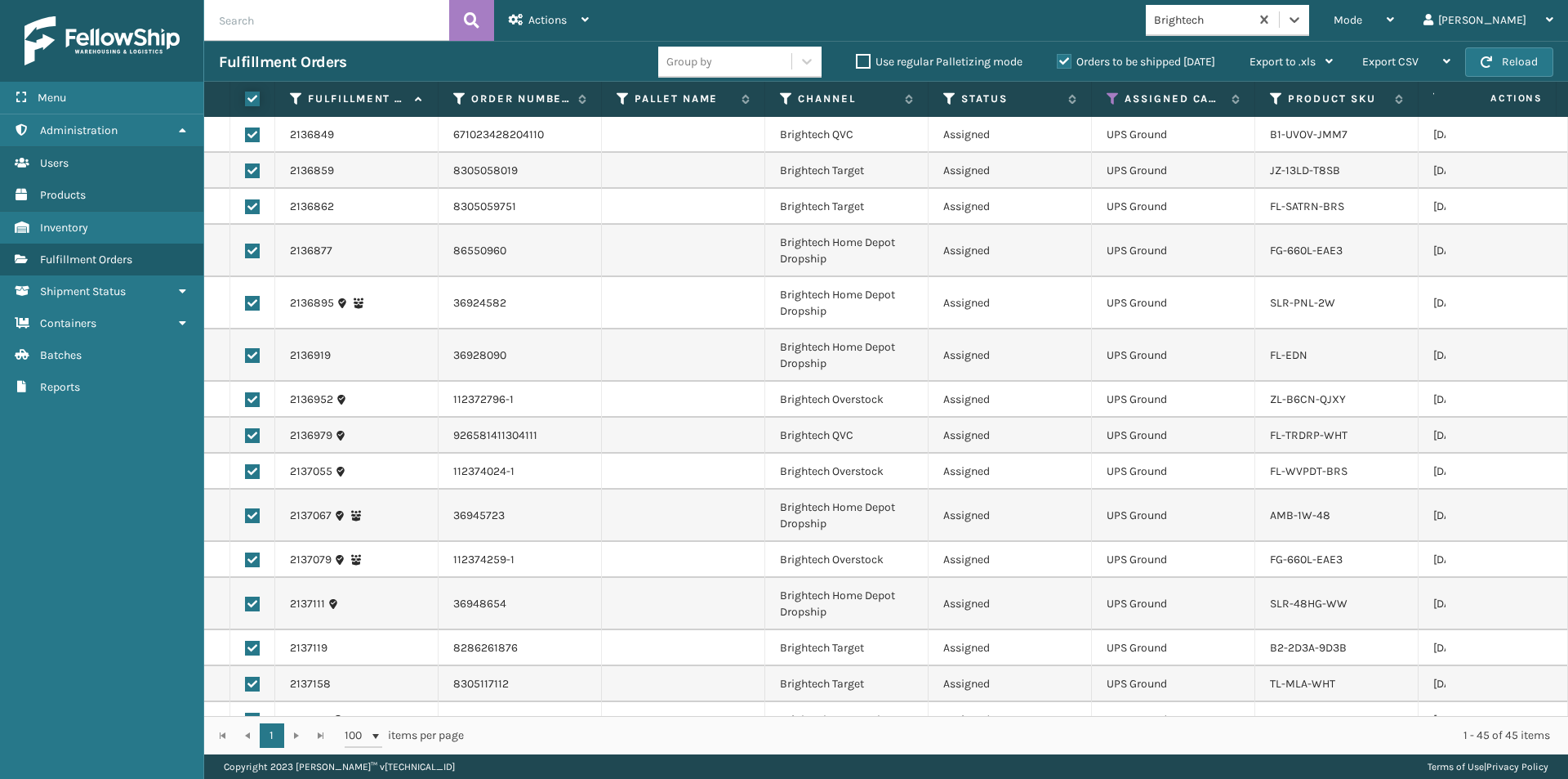
checkbox input "true"
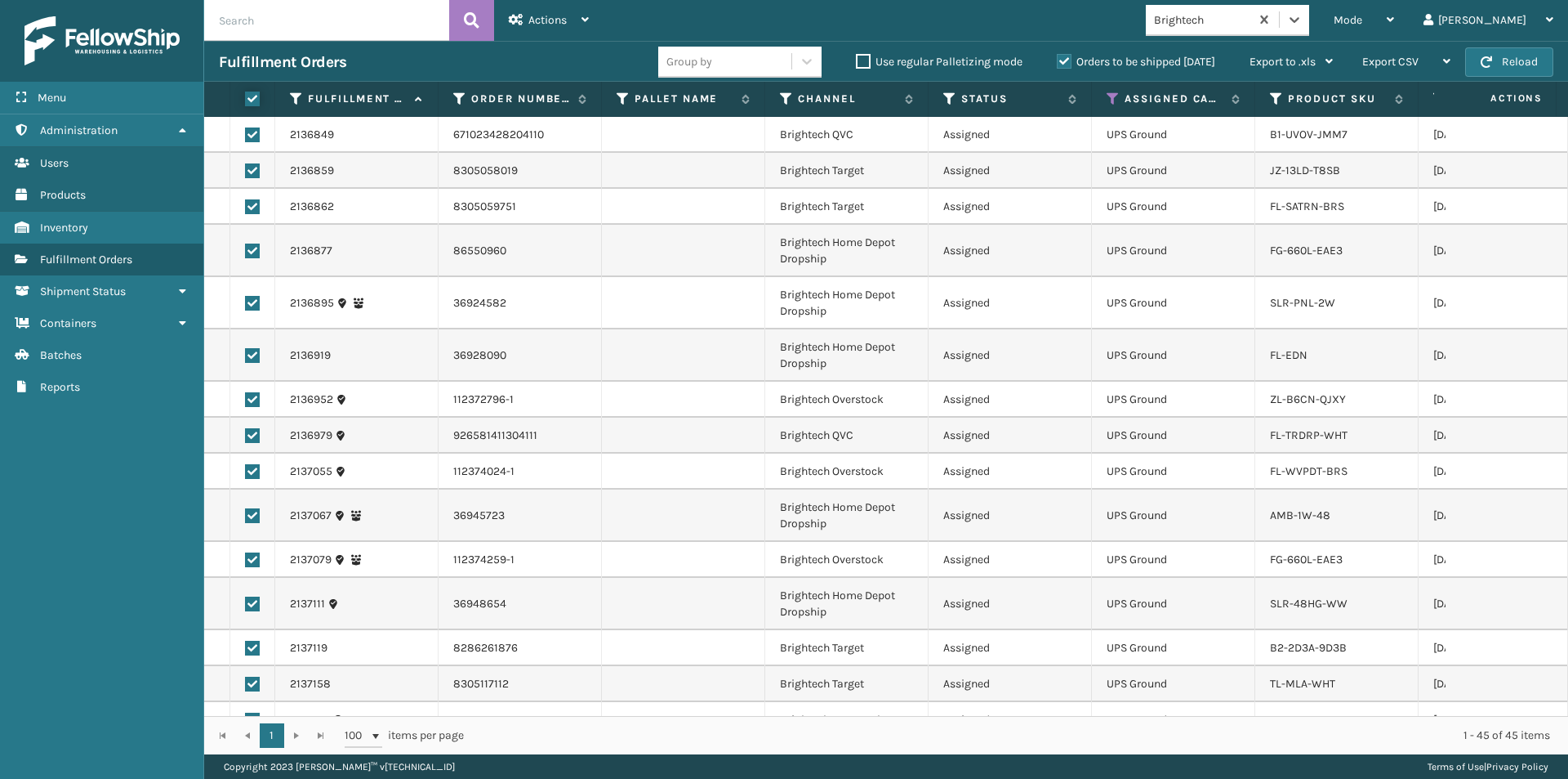
checkbox input "true"
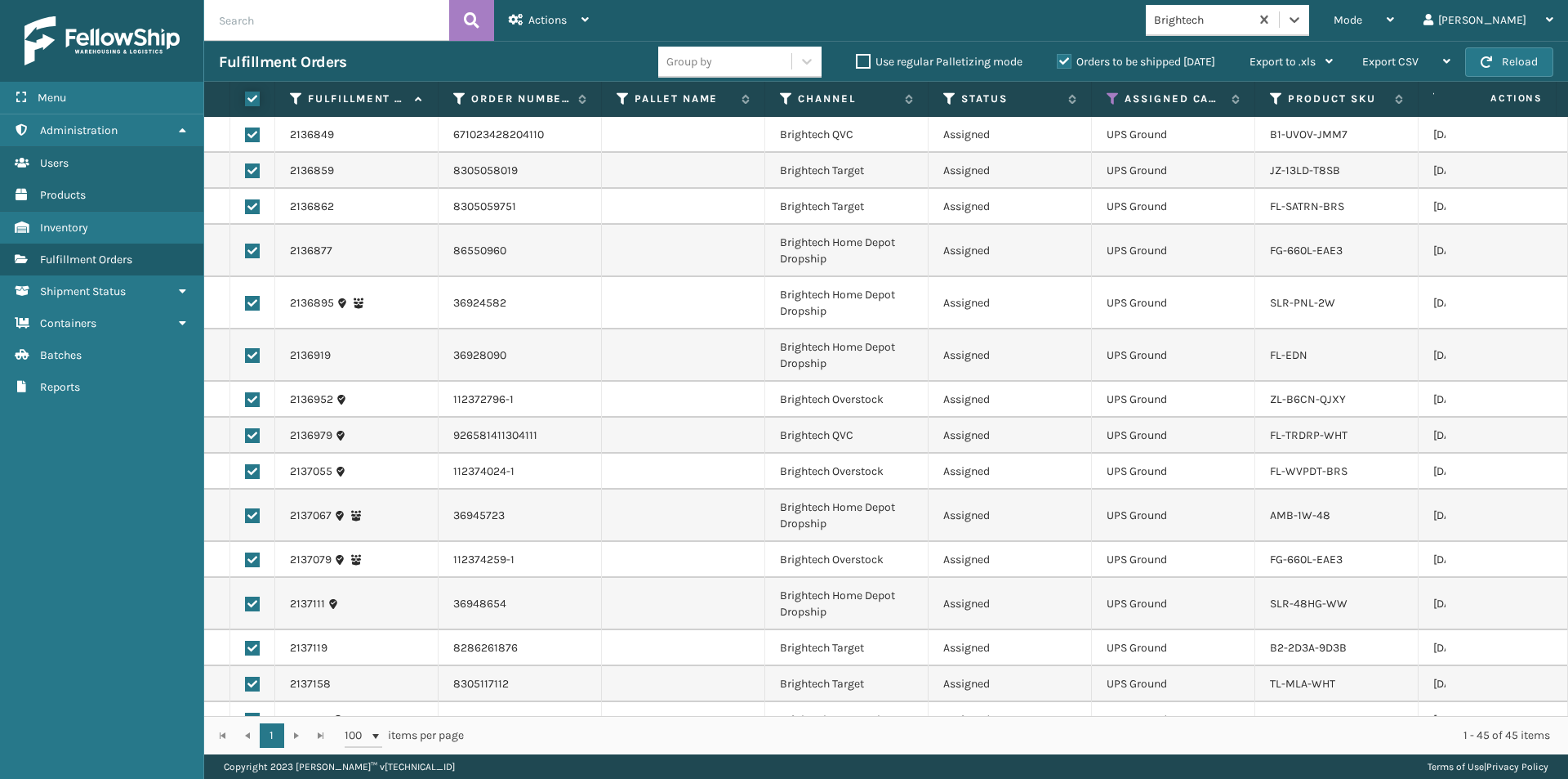
checkbox input "true"
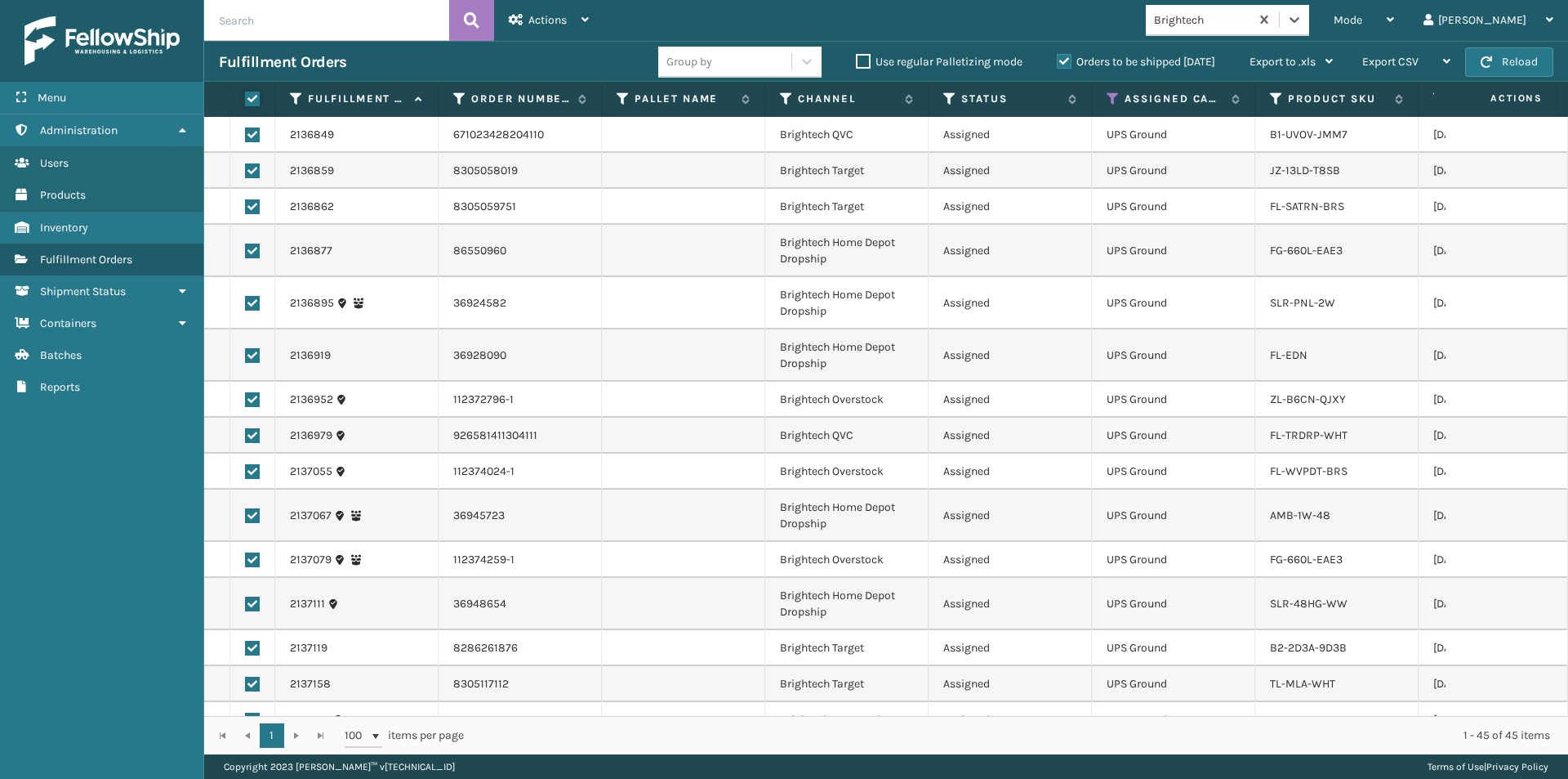
checkbox input "true"
click at [521, 27] on div "Actions" at bounding box center [548, 20] width 80 height 40
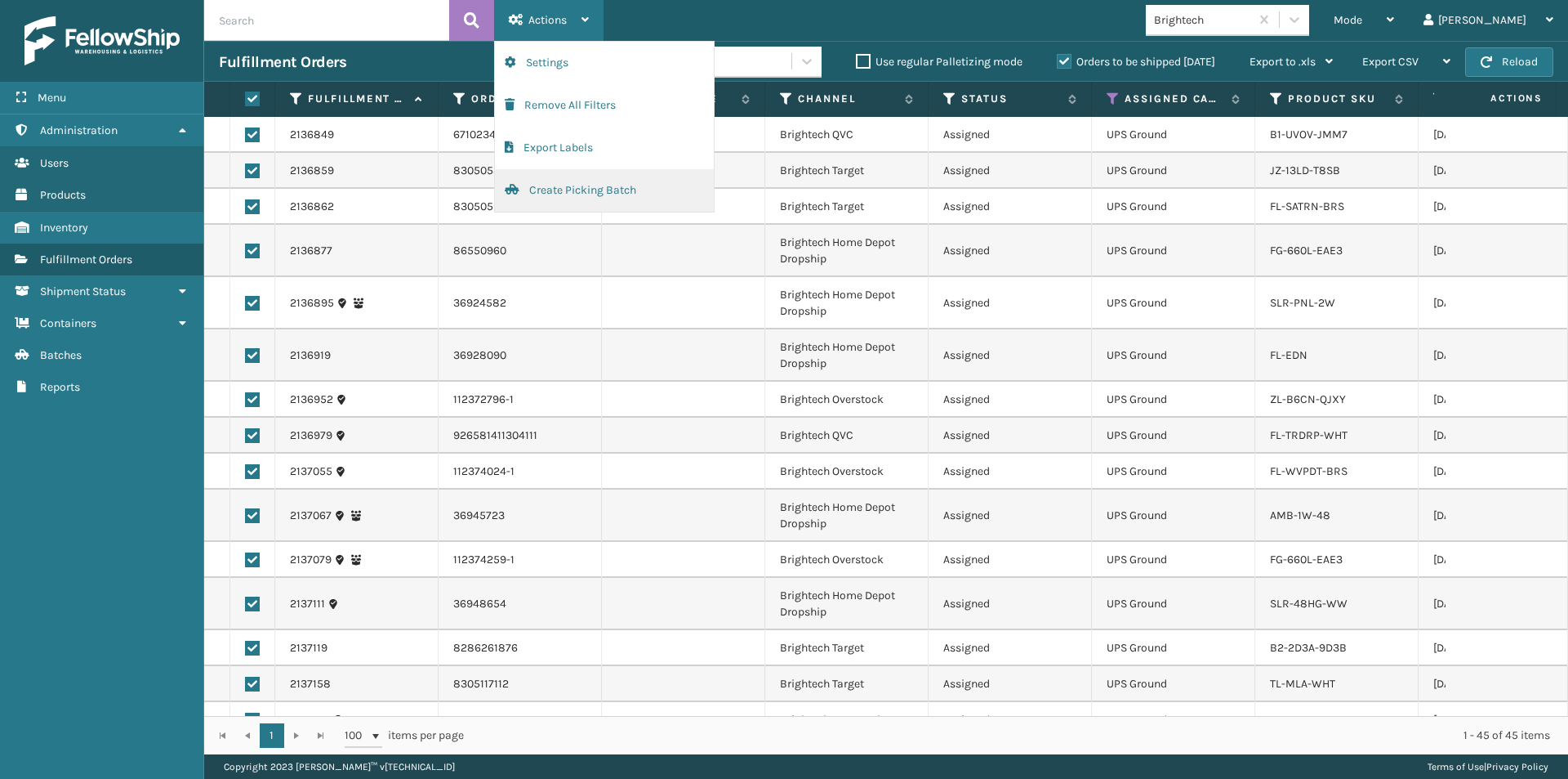
click at [565, 201] on button "Create Picking Batch" at bounding box center [604, 190] width 219 height 42
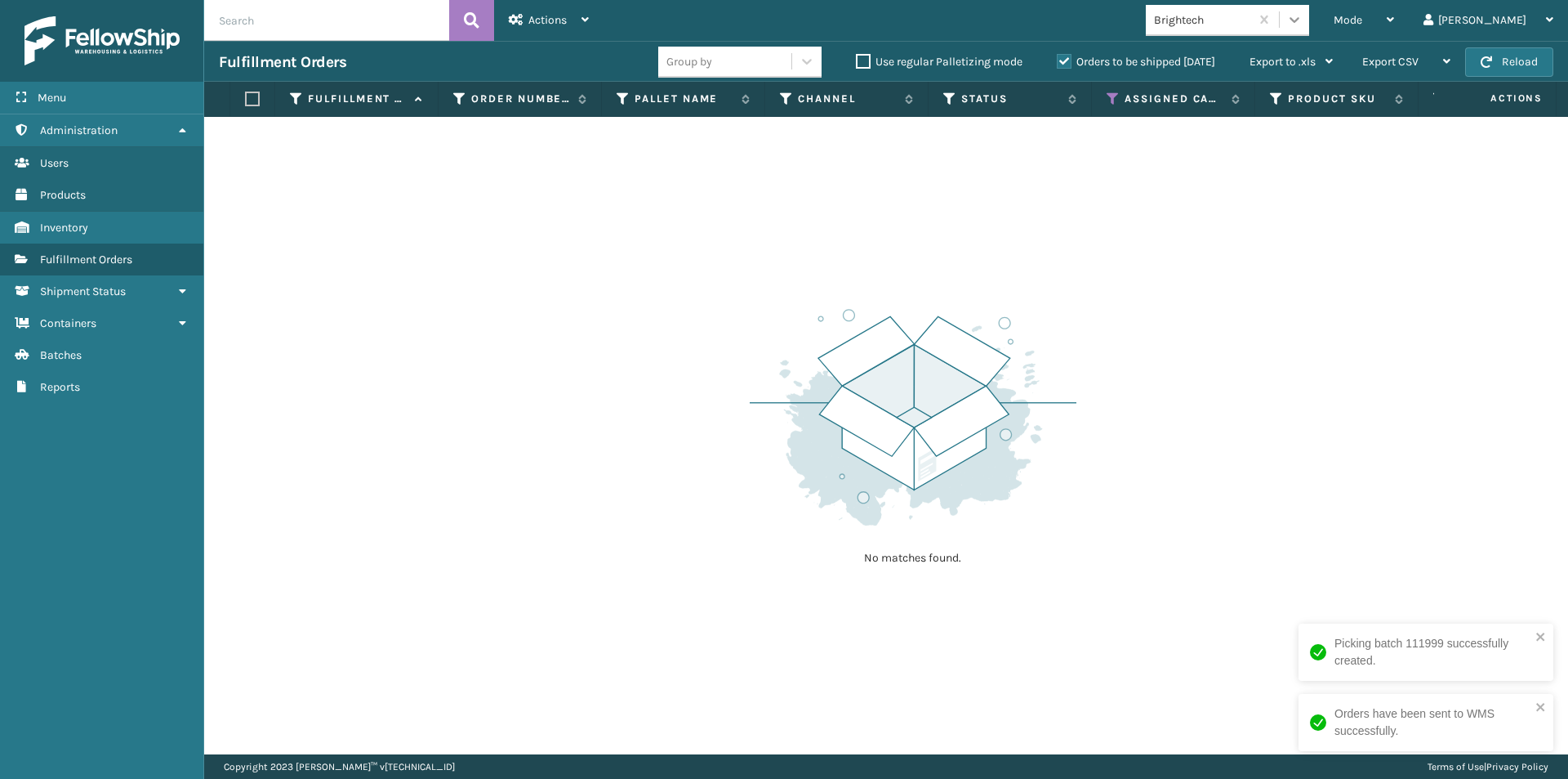
click at [1303, 23] on icon at bounding box center [1294, 20] width 17 height 17
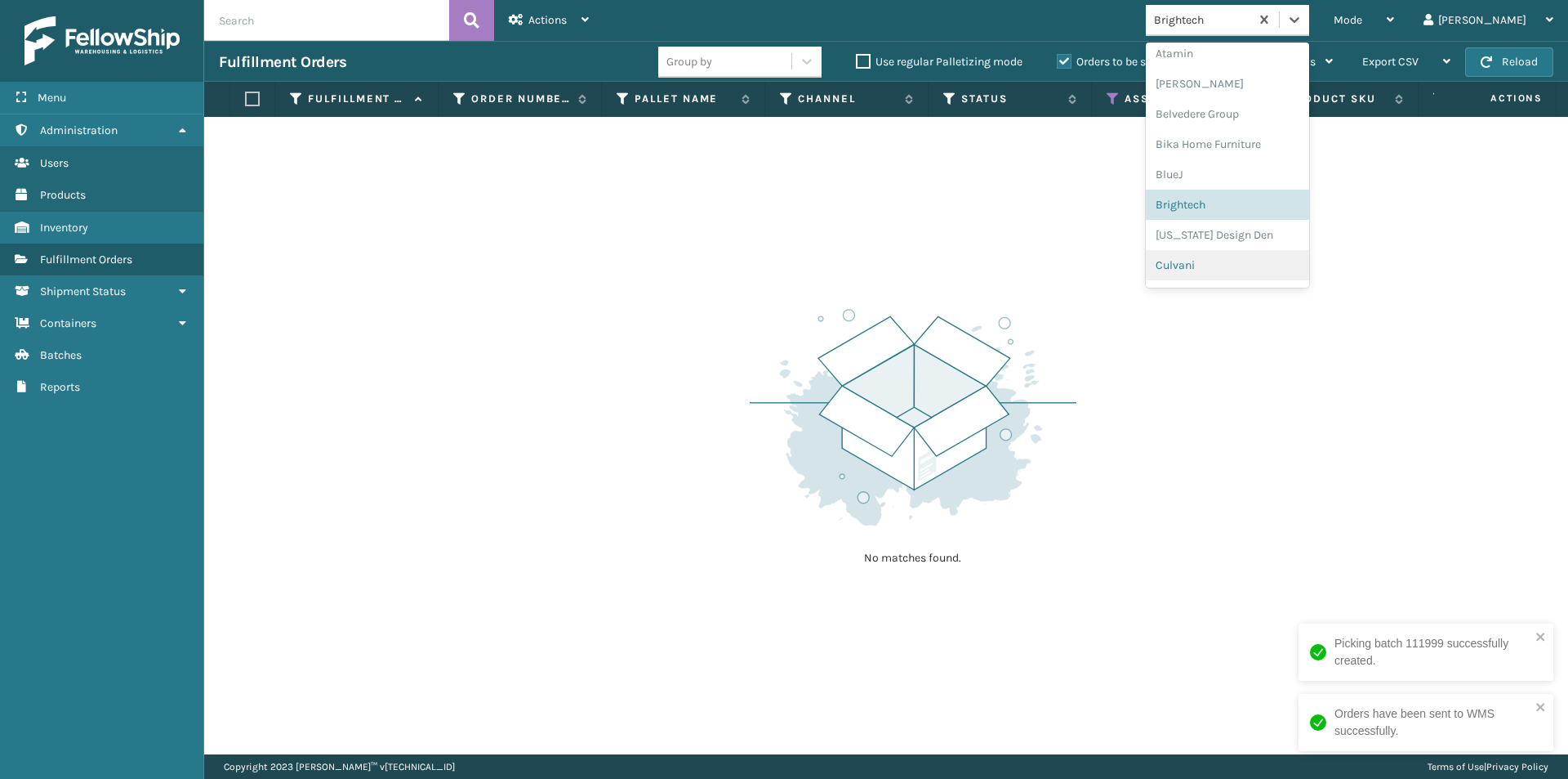
scroll to position [92, 0]
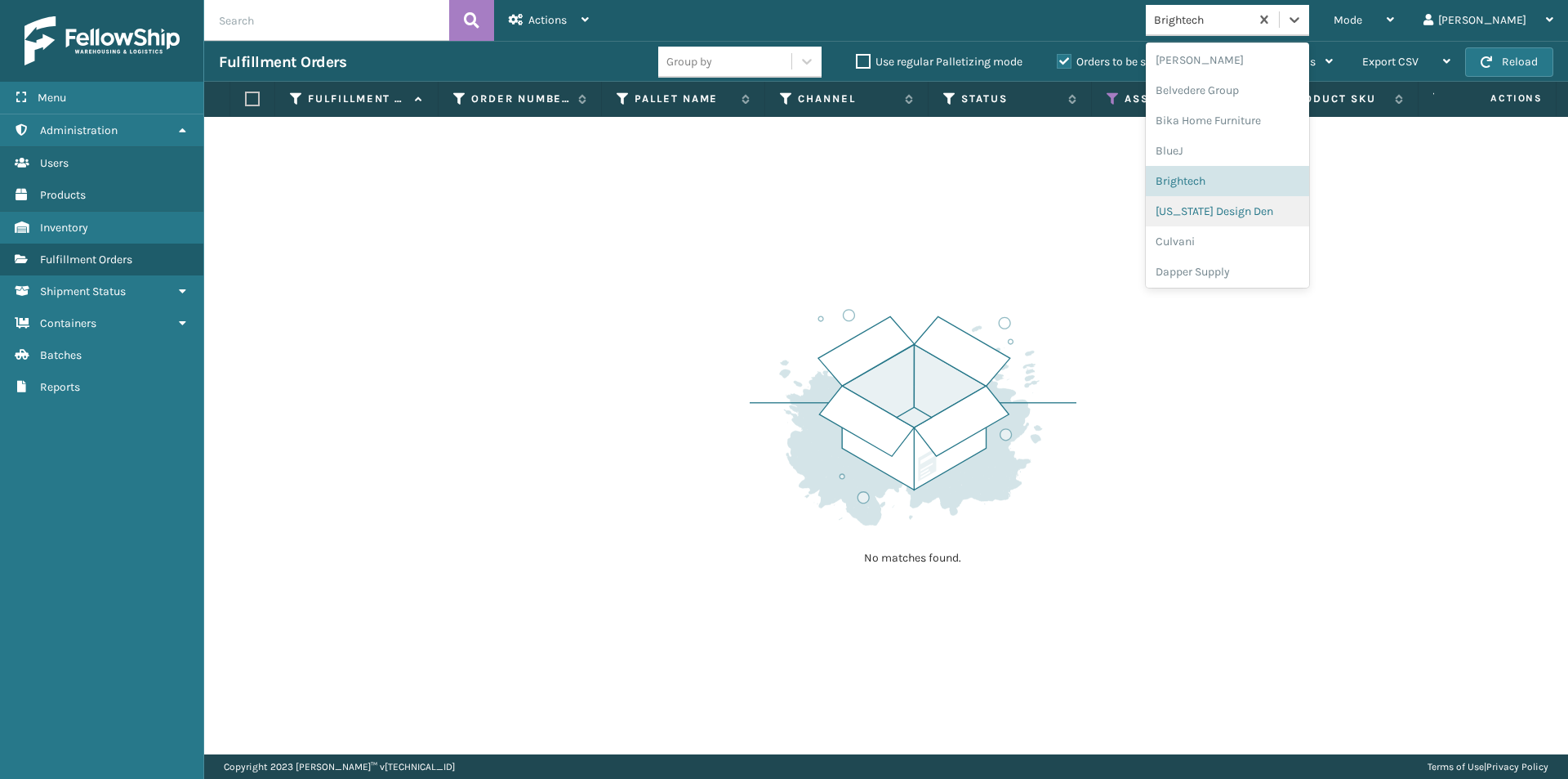
click at [1286, 218] on div "[US_STATE] Design Den" at bounding box center [1228, 211] width 164 height 31
click at [1309, 32] on div at bounding box center [1294, 20] width 30 height 30
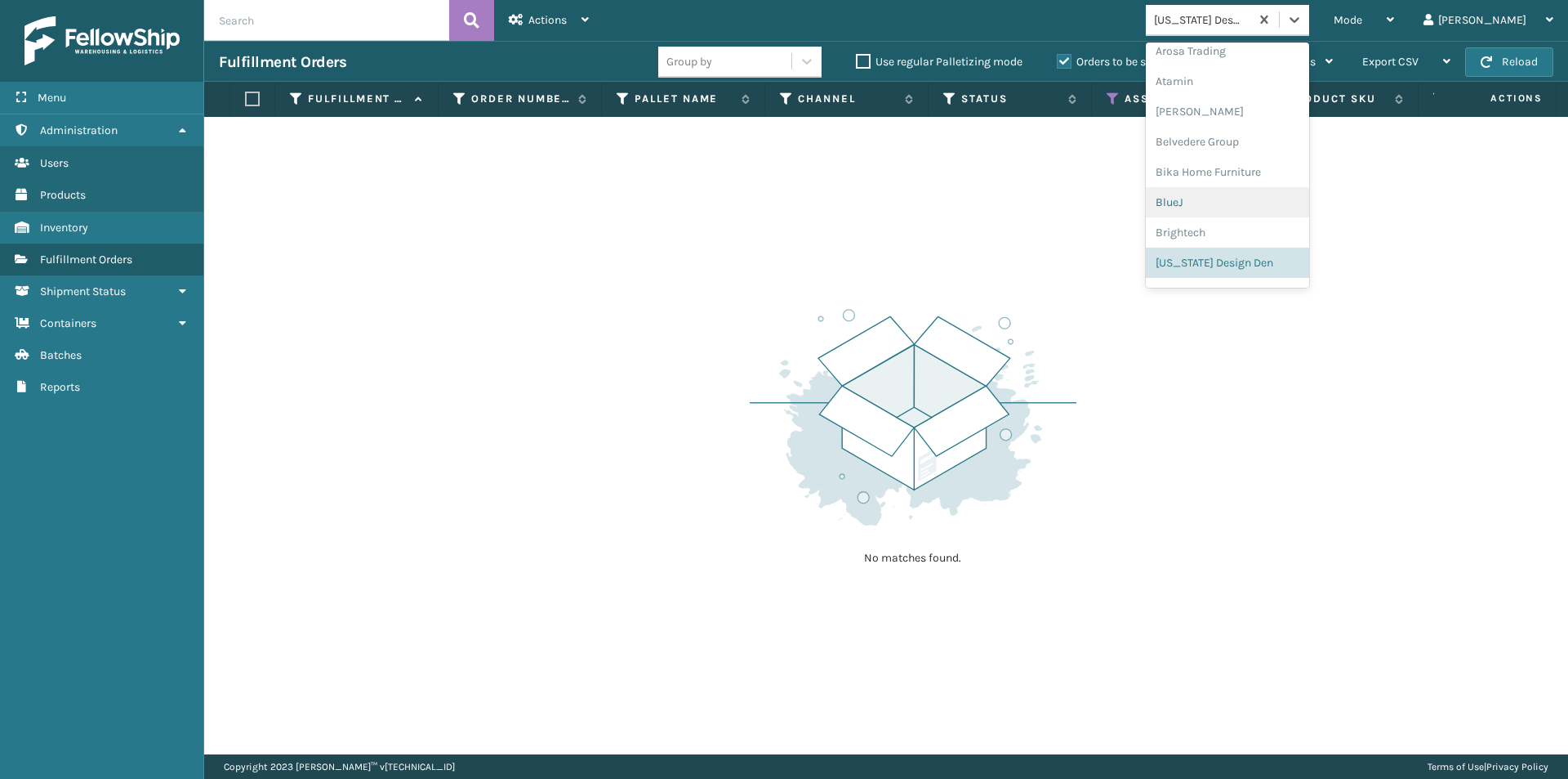
scroll to position [121, 0]
click at [1254, 211] on div "Culvani" at bounding box center [1228, 211] width 164 height 31
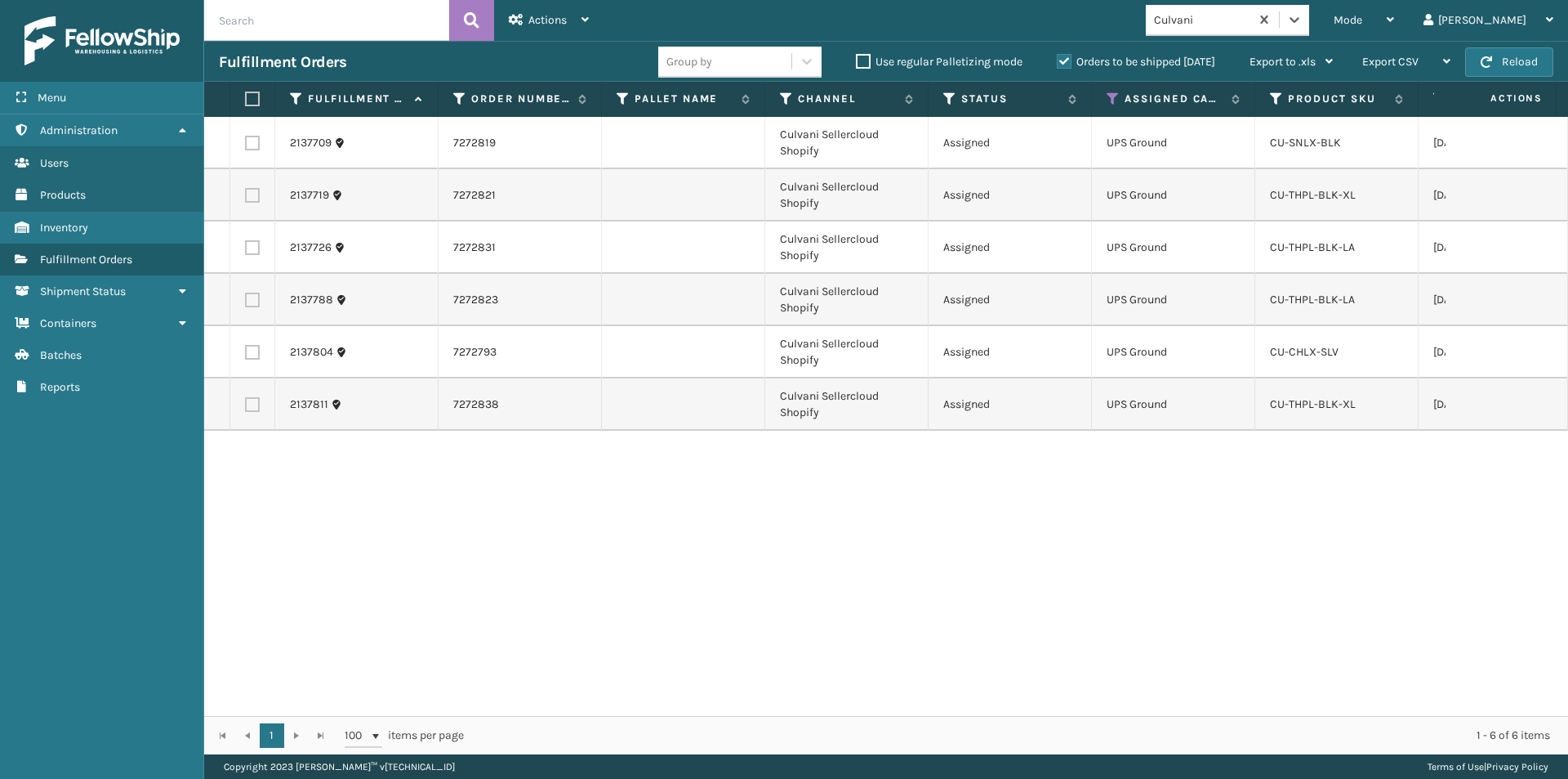
click at [255, 101] on label at bounding box center [250, 99] width 10 height 15
click at [245, 101] on input "checkbox" at bounding box center [245, 99] width 1 height 11
checkbox input "true"
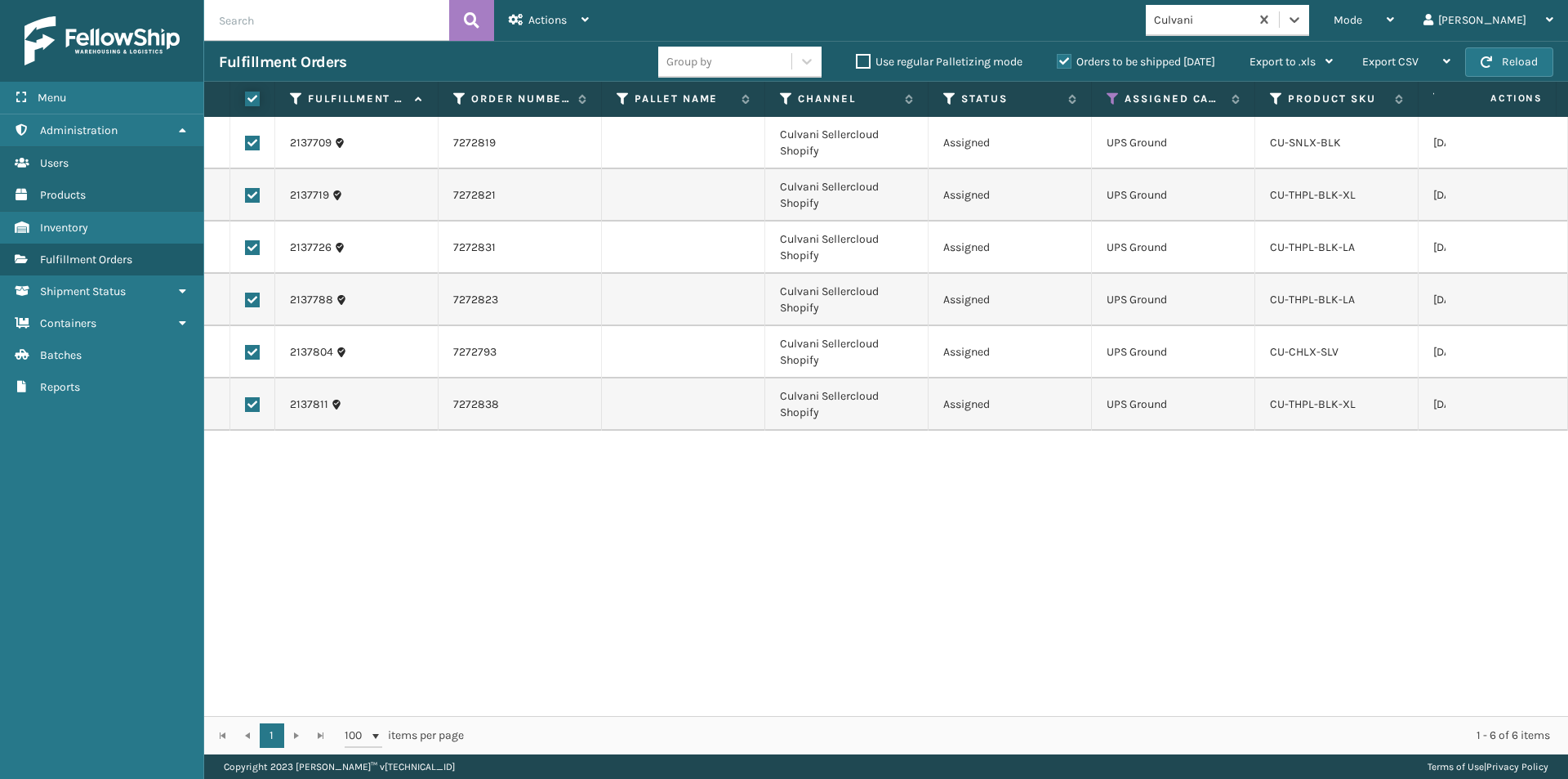
checkbox input "true"
click at [546, 22] on span "Actions" at bounding box center [547, 20] width 38 height 14
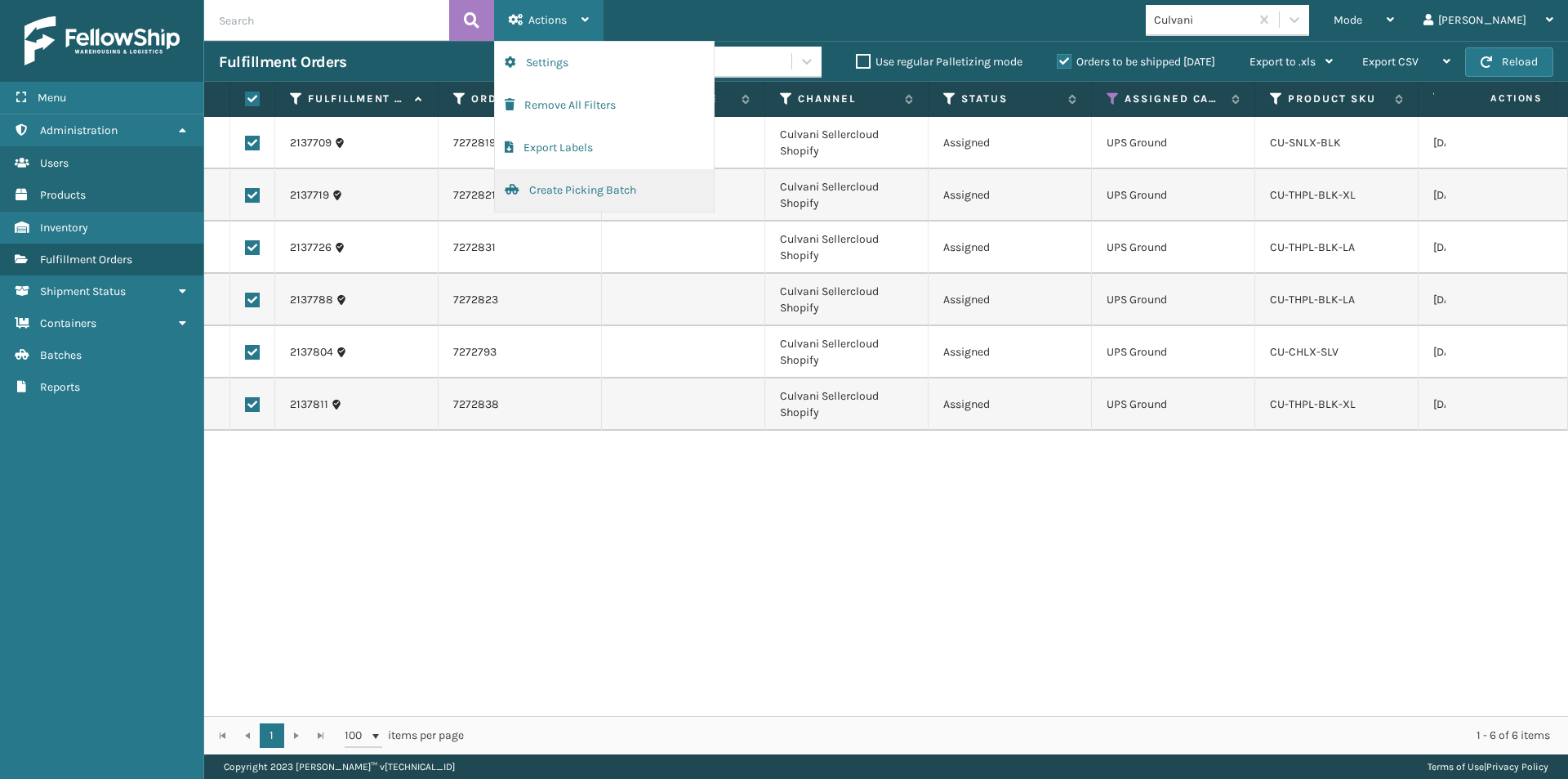
click at [583, 192] on button "Create Picking Batch" at bounding box center [604, 190] width 219 height 42
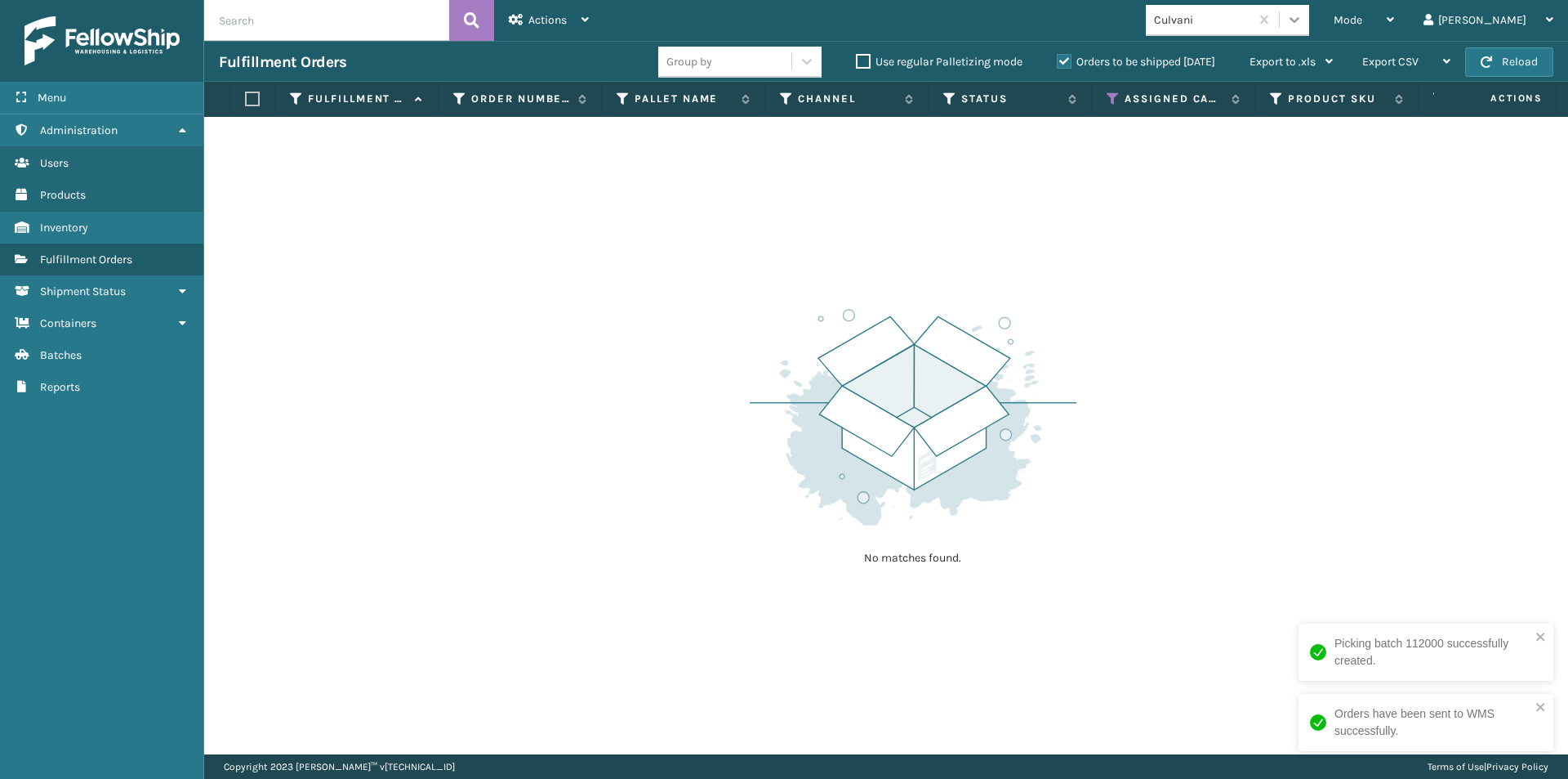
click at [1303, 26] on icon at bounding box center [1294, 20] width 17 height 17
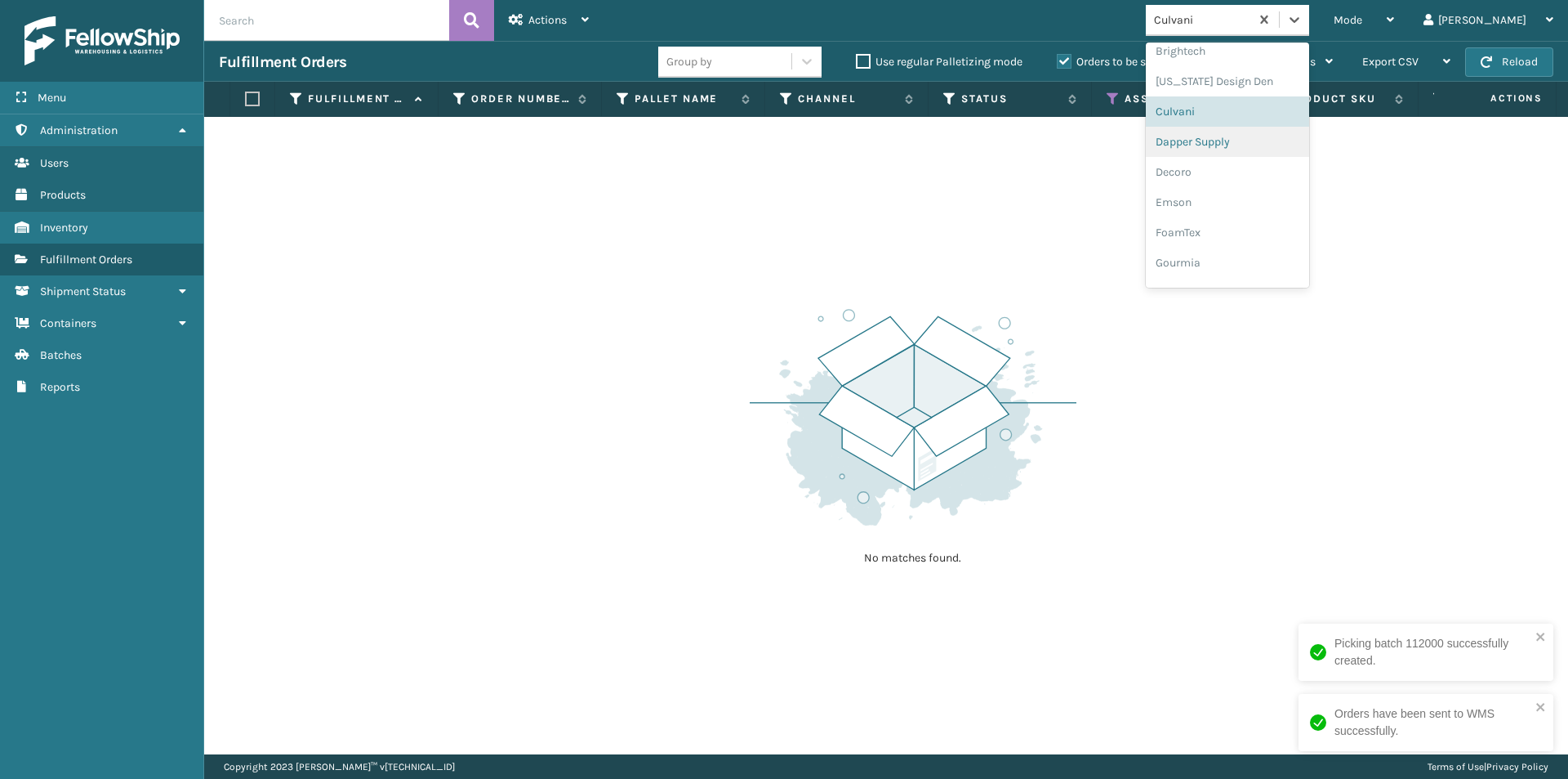
scroll to position [234, 0]
click at [1275, 133] on div "Dapper Supply" at bounding box center [1228, 129] width 164 height 31
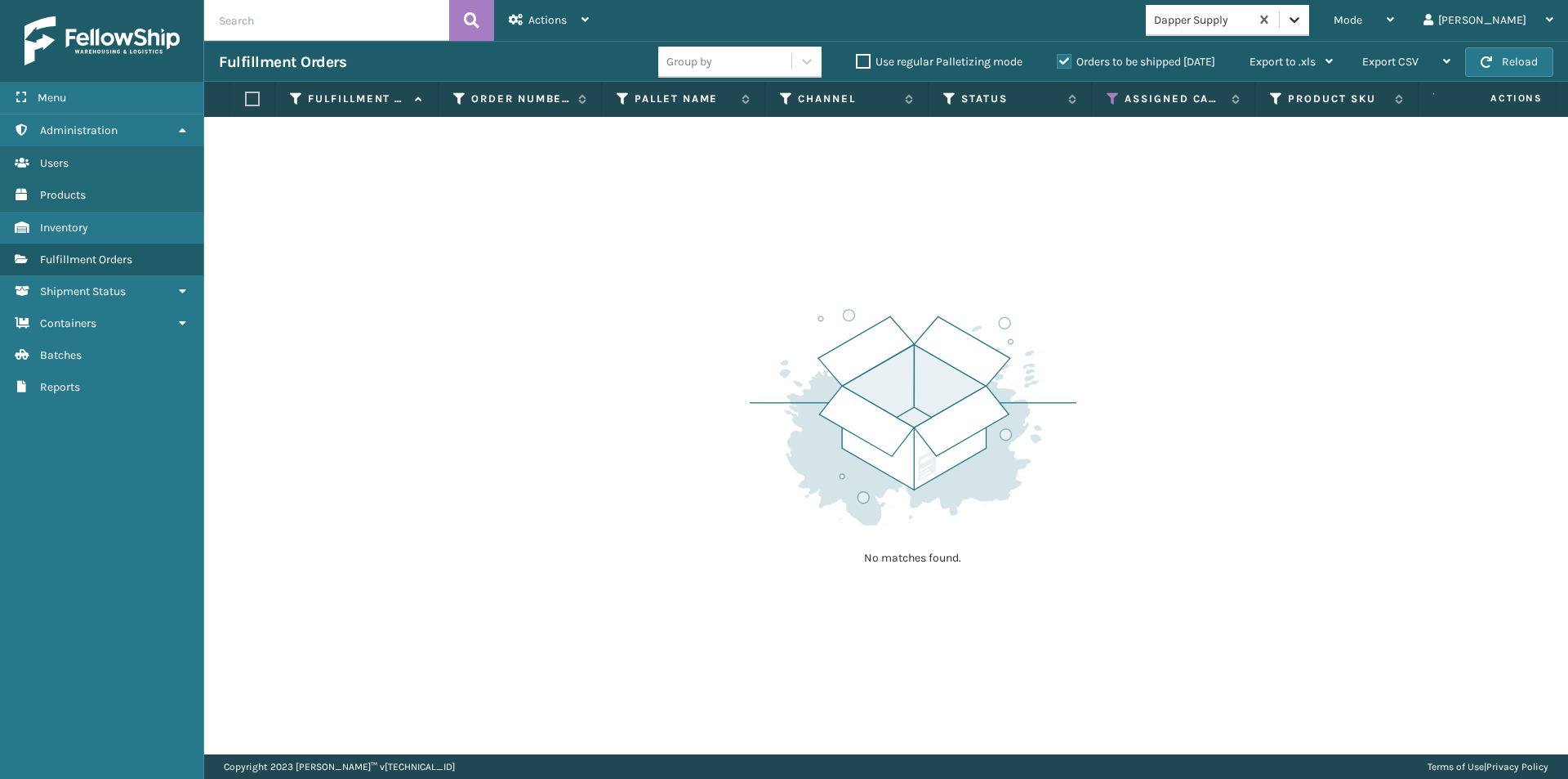
click at [1303, 22] on icon at bounding box center [1294, 20] width 17 height 17
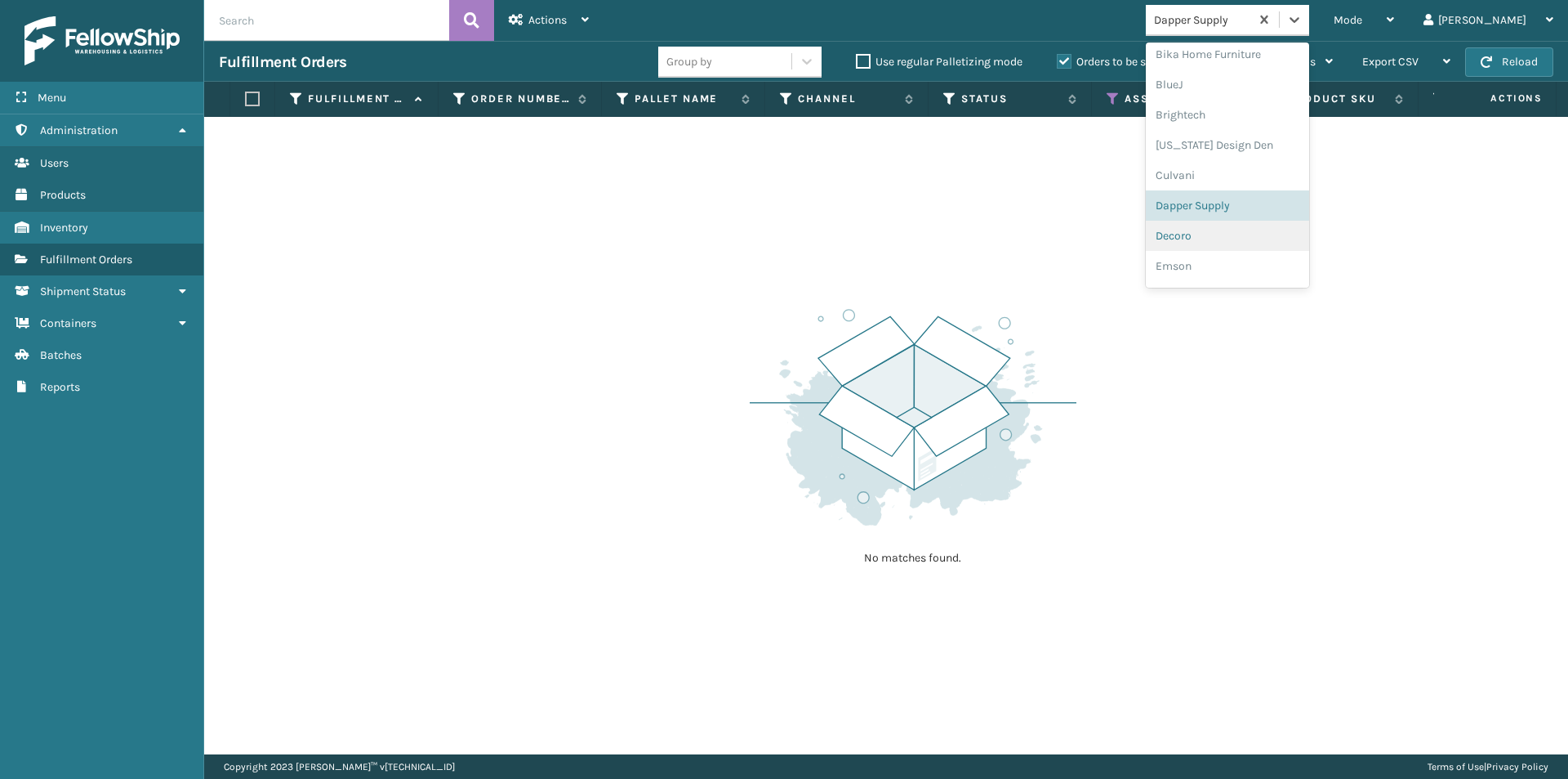
scroll to position [182, 0]
click at [1275, 207] on div "Decoro" at bounding box center [1228, 211] width 164 height 31
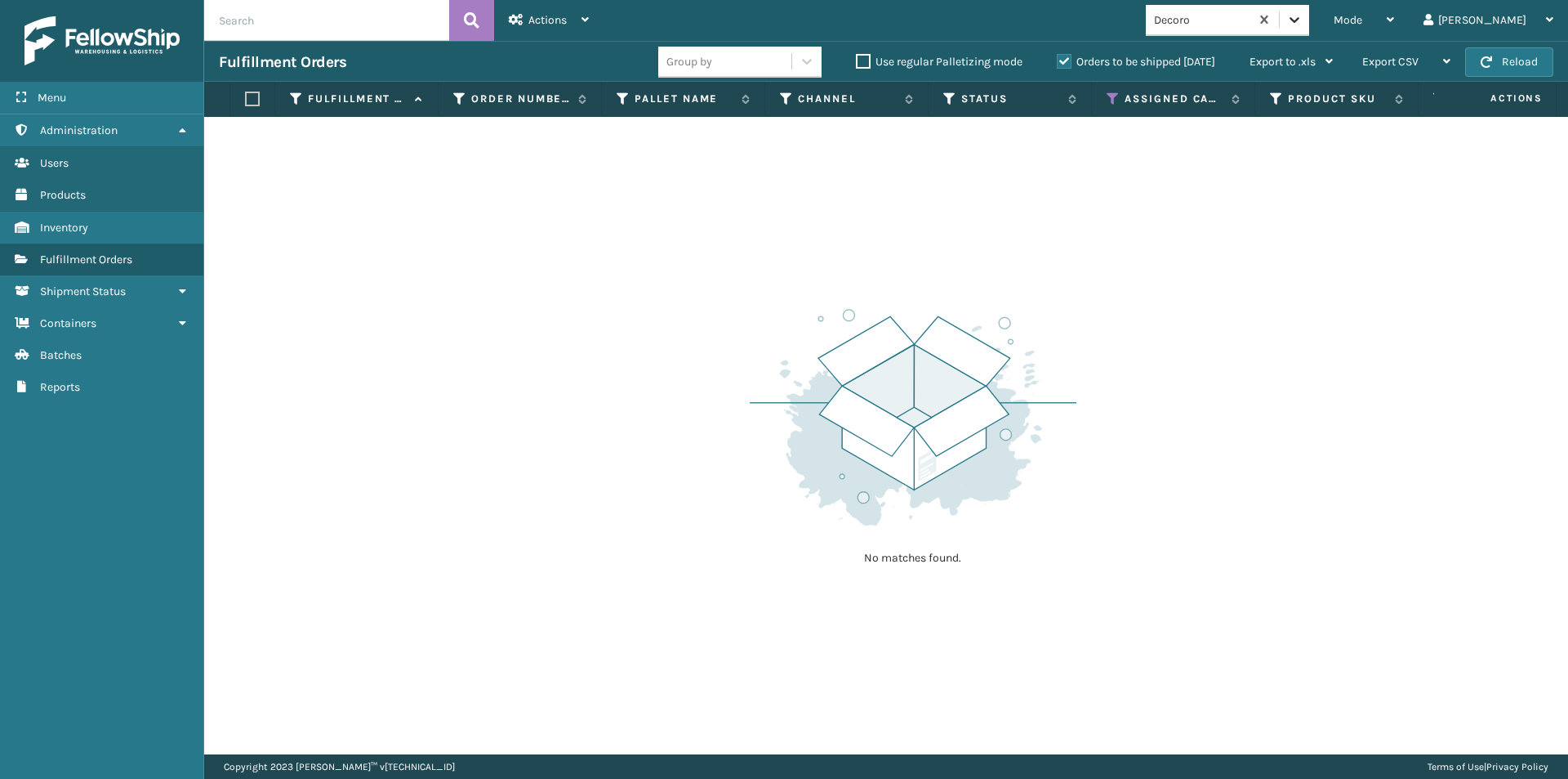
click at [1303, 22] on icon at bounding box center [1294, 20] width 17 height 17
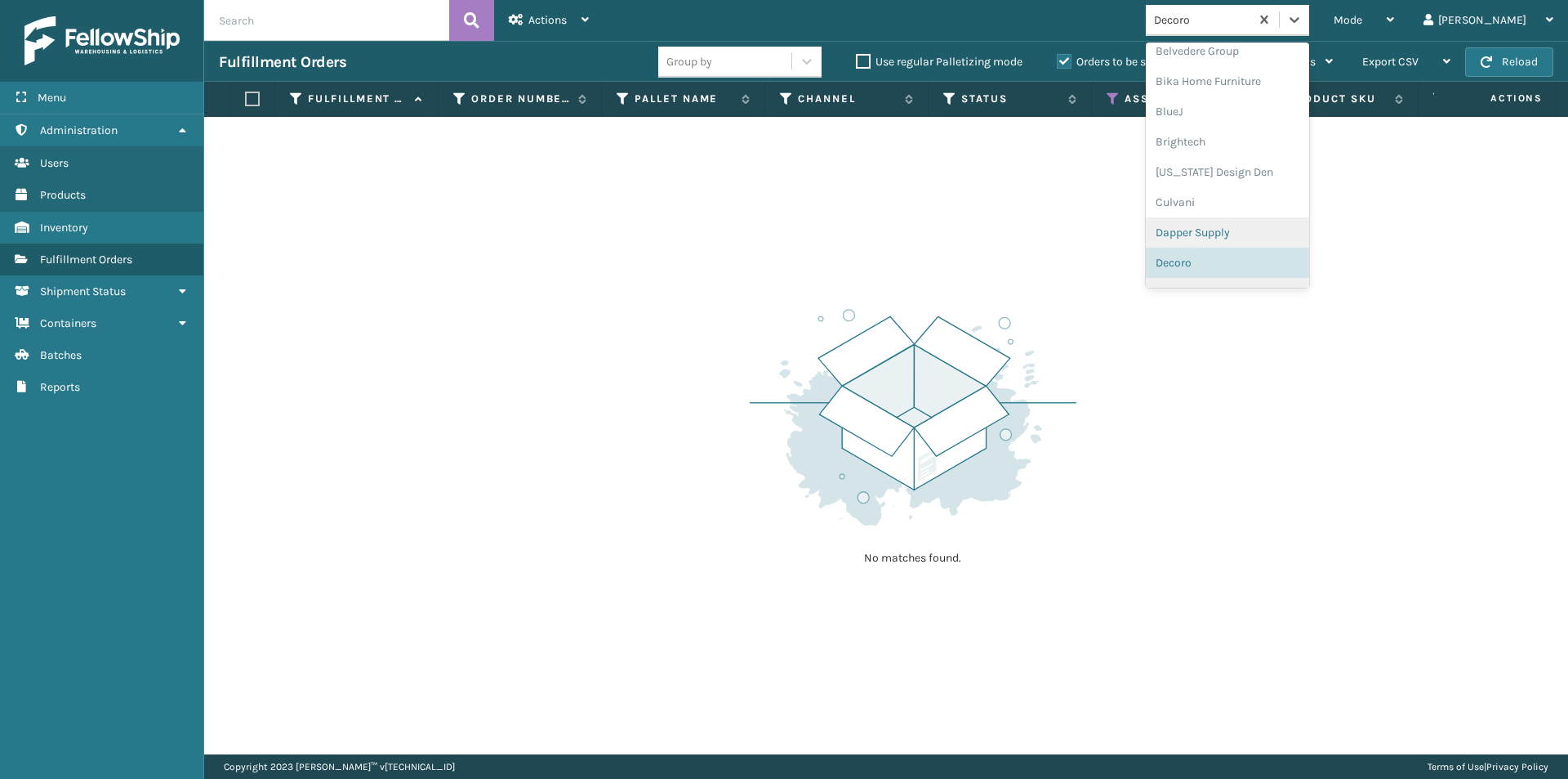
scroll to position [212, 0]
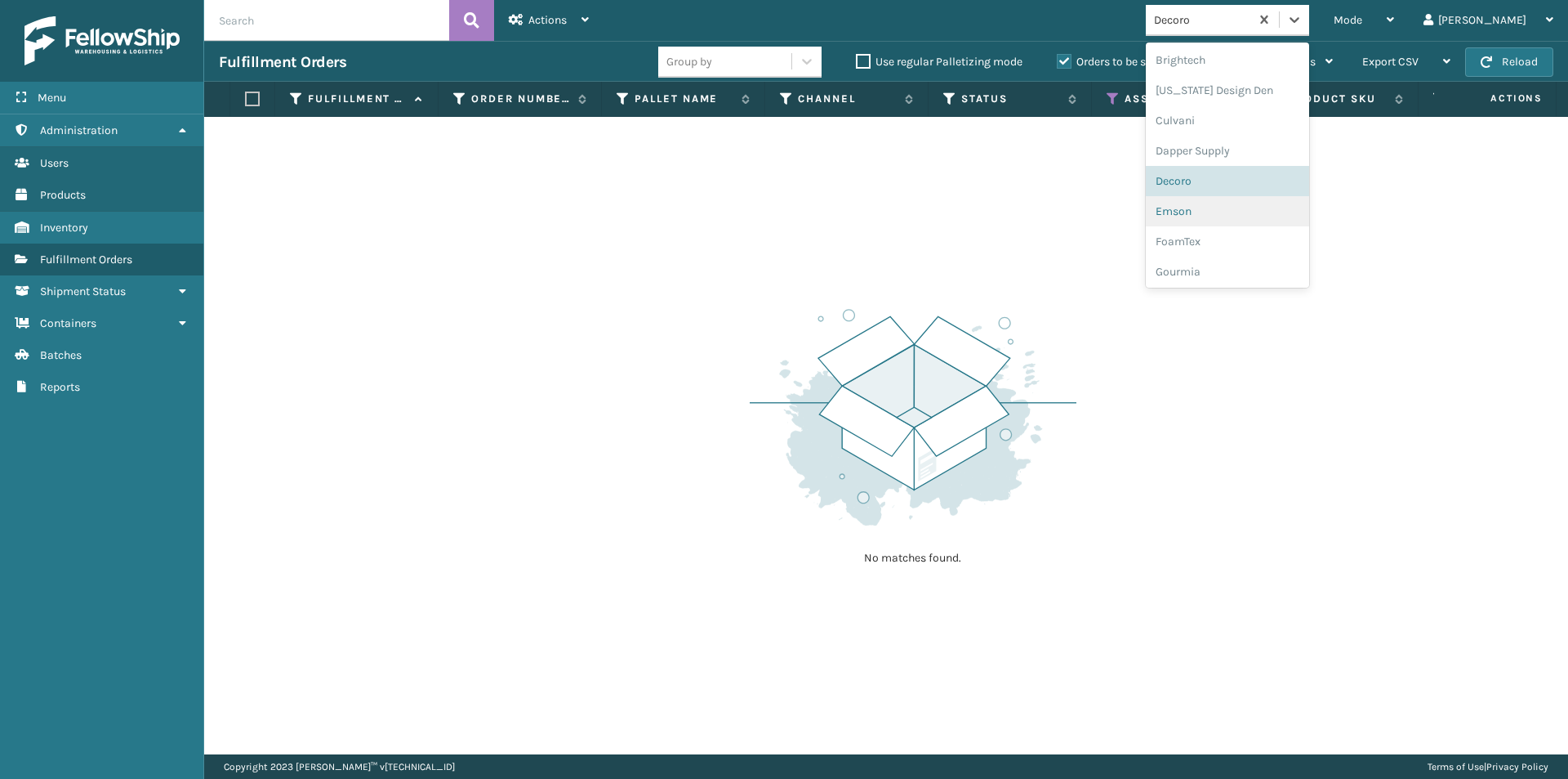
click at [1265, 219] on div "Emson" at bounding box center [1228, 211] width 164 height 31
click at [1299, 21] on icon at bounding box center [1294, 20] width 10 height 6
click at [1279, 224] on div "FoamTex" at bounding box center [1228, 211] width 164 height 31
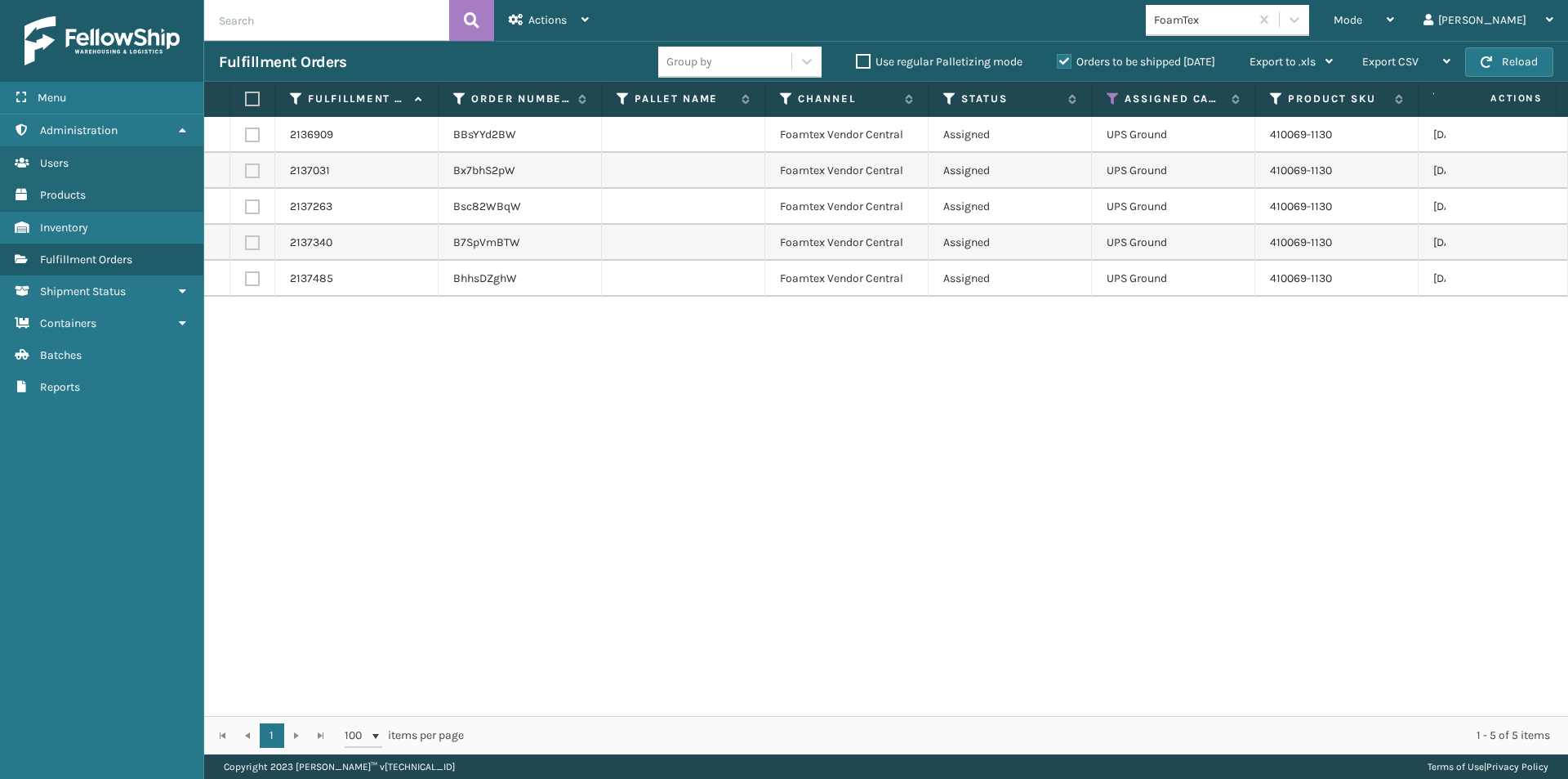
click at [254, 97] on label at bounding box center [250, 99] width 10 height 15
click at [245, 97] on input "checkbox" at bounding box center [245, 99] width 1 height 11
checkbox input "true"
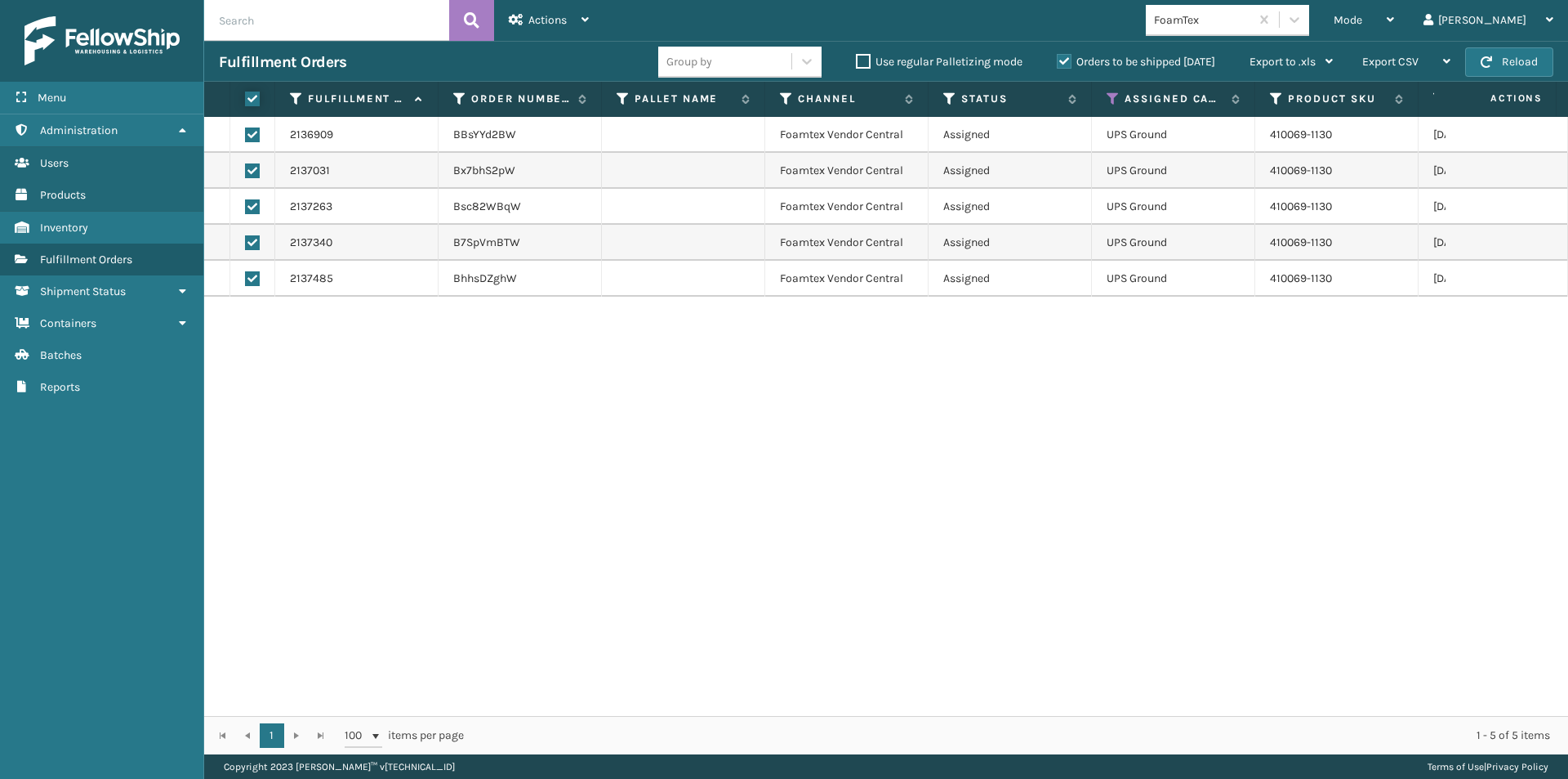
checkbox input "true"
click at [529, 17] on span "Actions" at bounding box center [547, 20] width 38 height 14
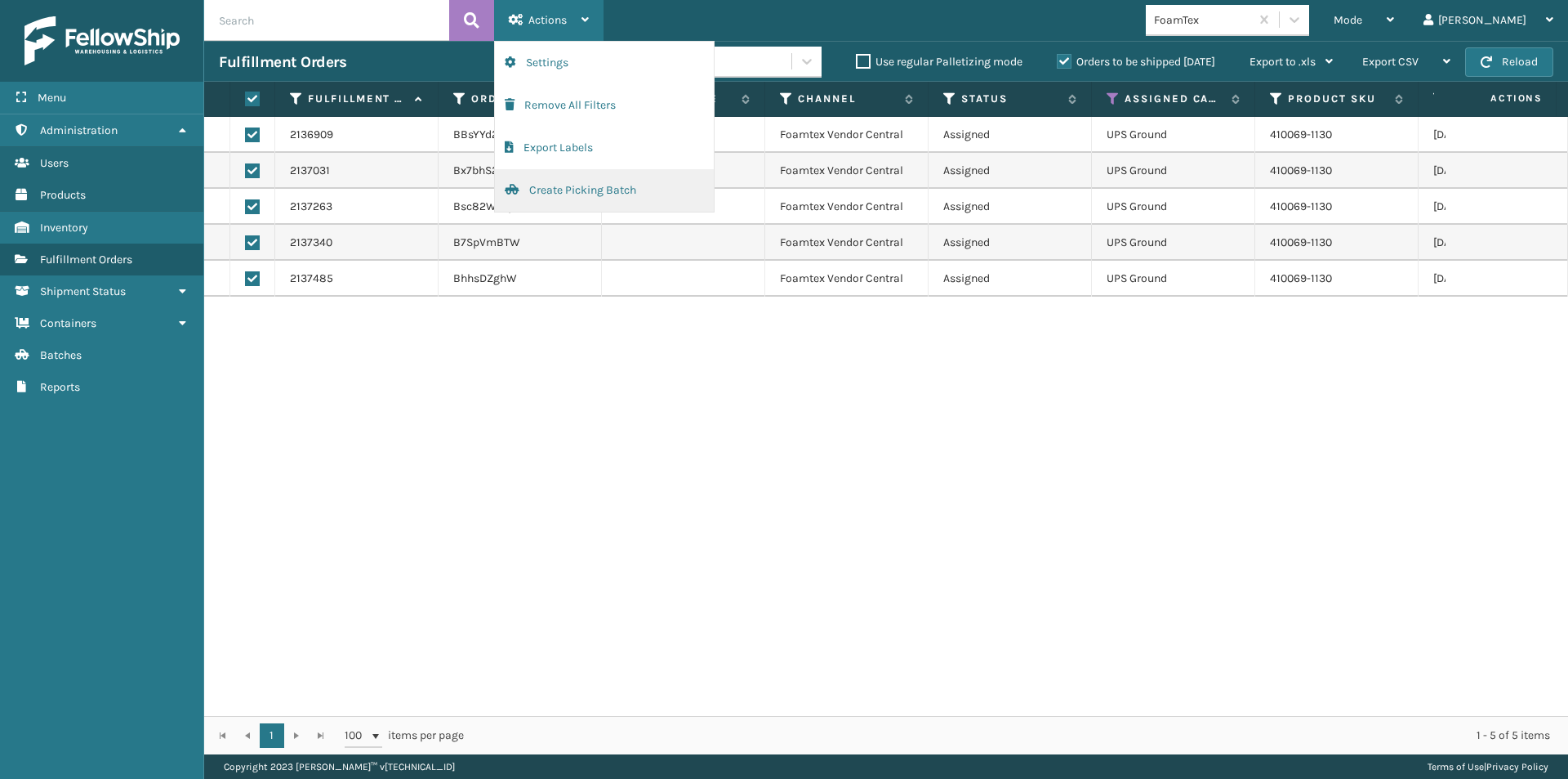
click at [570, 197] on button "Create Picking Batch" at bounding box center [604, 190] width 219 height 42
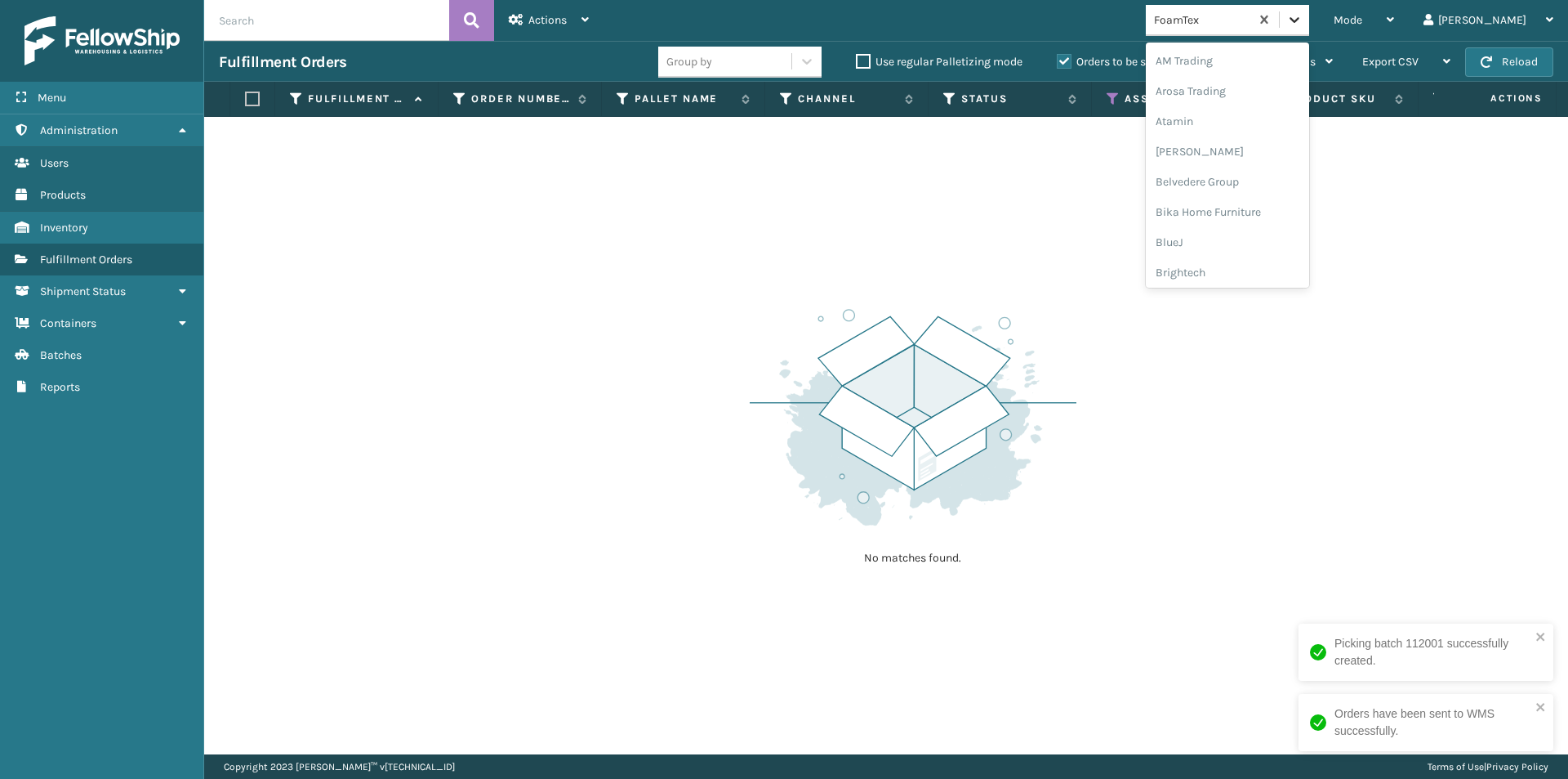
click at [1303, 24] on icon at bounding box center [1294, 20] width 17 height 17
click at [1261, 123] on div "Gourmia" at bounding box center [1228, 129] width 164 height 31
click at [1303, 27] on icon at bounding box center [1294, 20] width 17 height 17
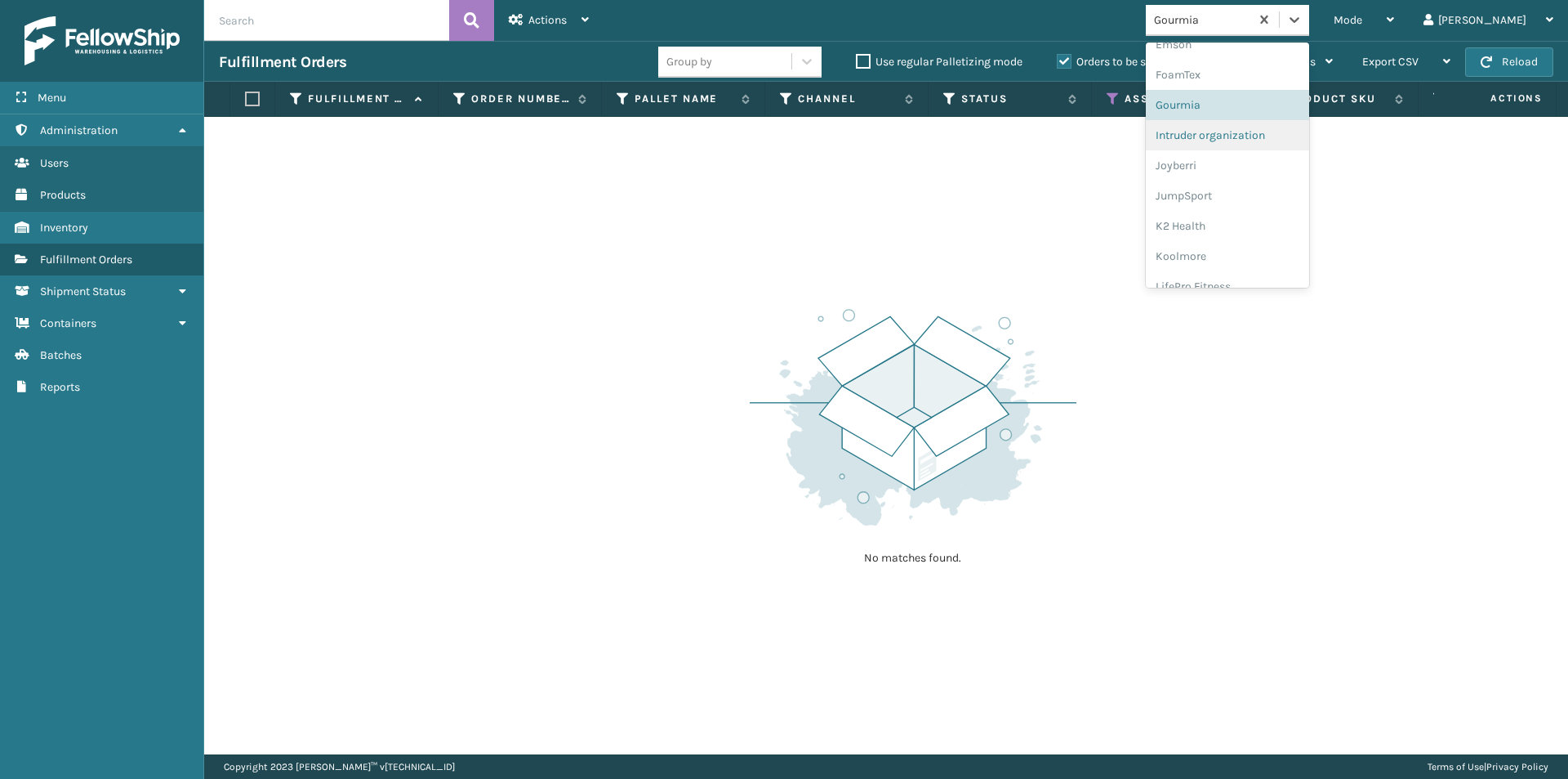
scroll to position [385, 0]
click at [1287, 131] on div "Intruder organization" at bounding box center [1228, 129] width 164 height 31
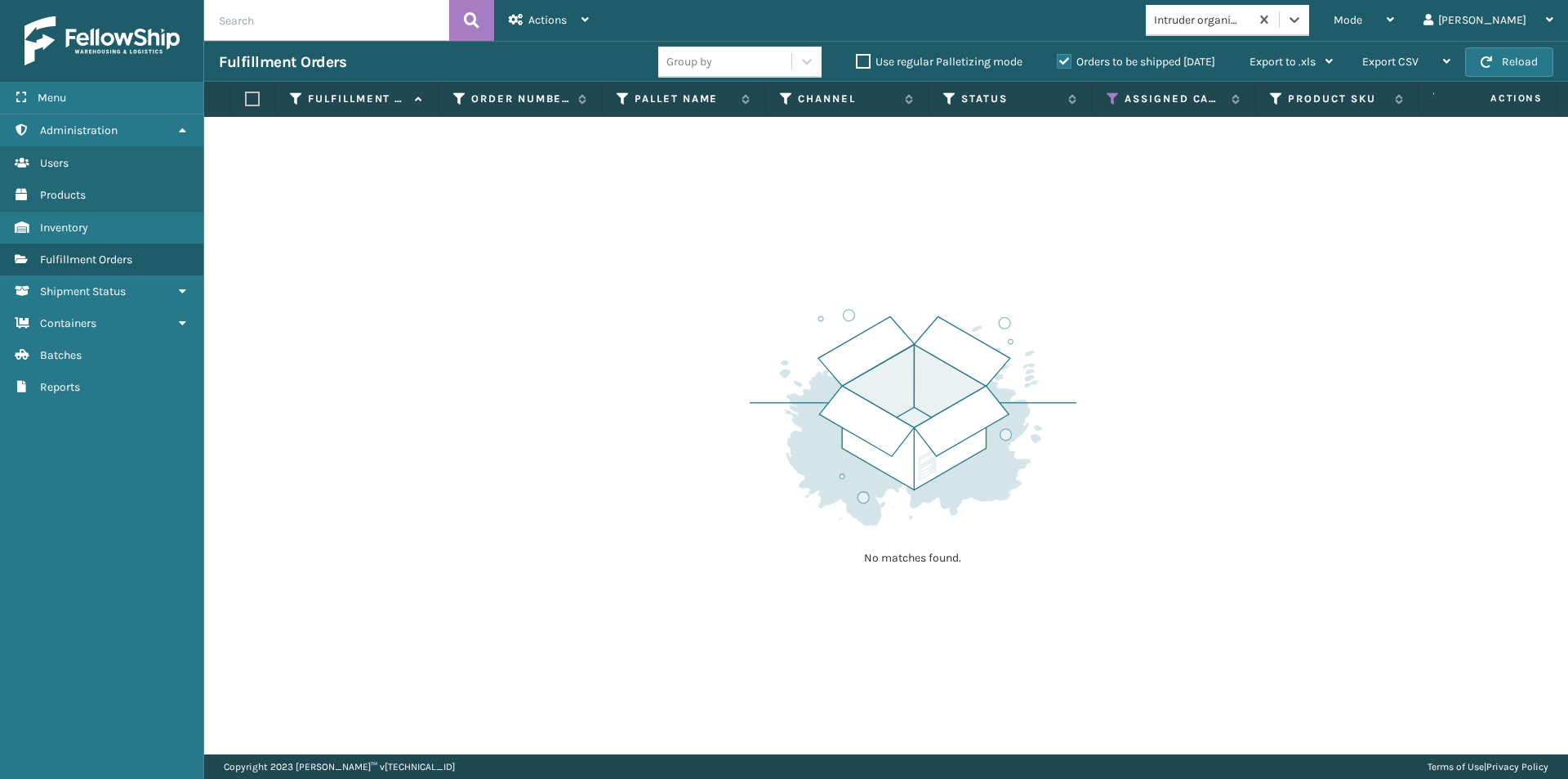
click at [1303, 20] on icon at bounding box center [1294, 20] width 17 height 17
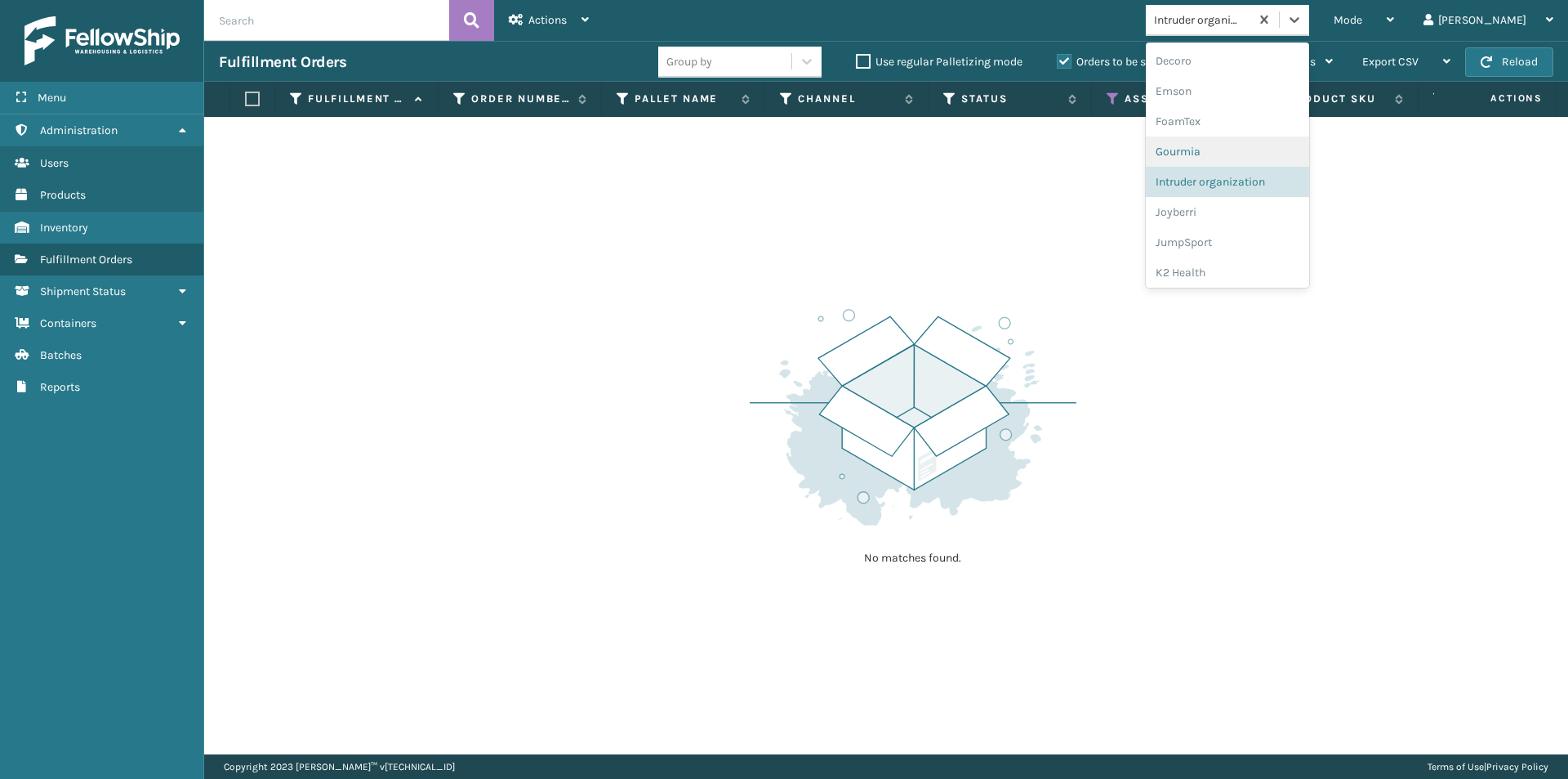
scroll to position [333, 0]
click at [1232, 213] on div "Joyberri" at bounding box center [1228, 211] width 164 height 31
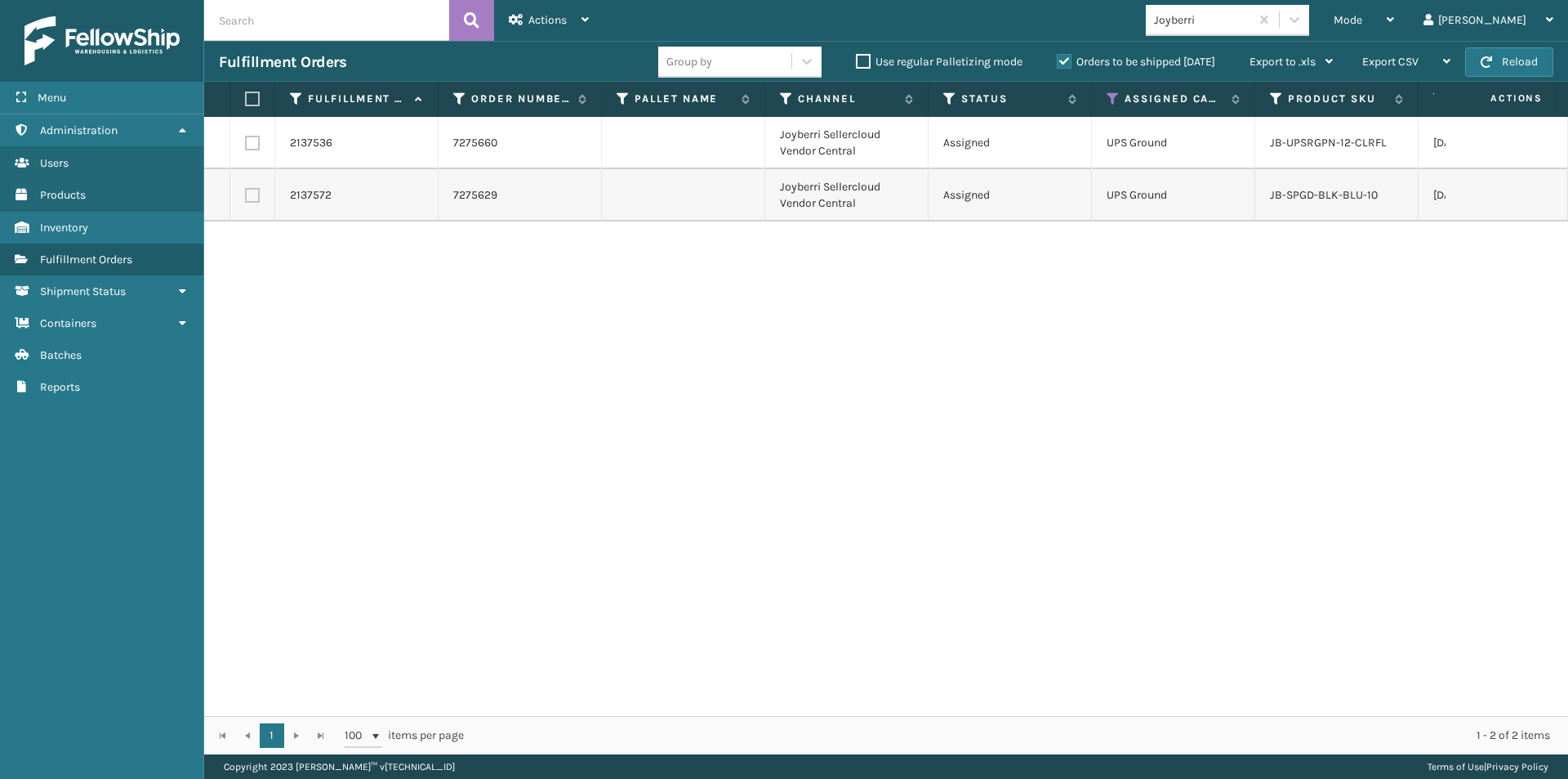
click at [254, 101] on label at bounding box center [250, 99] width 10 height 15
click at [245, 101] on input "checkbox" at bounding box center [245, 99] width 1 height 11
checkbox input "true"
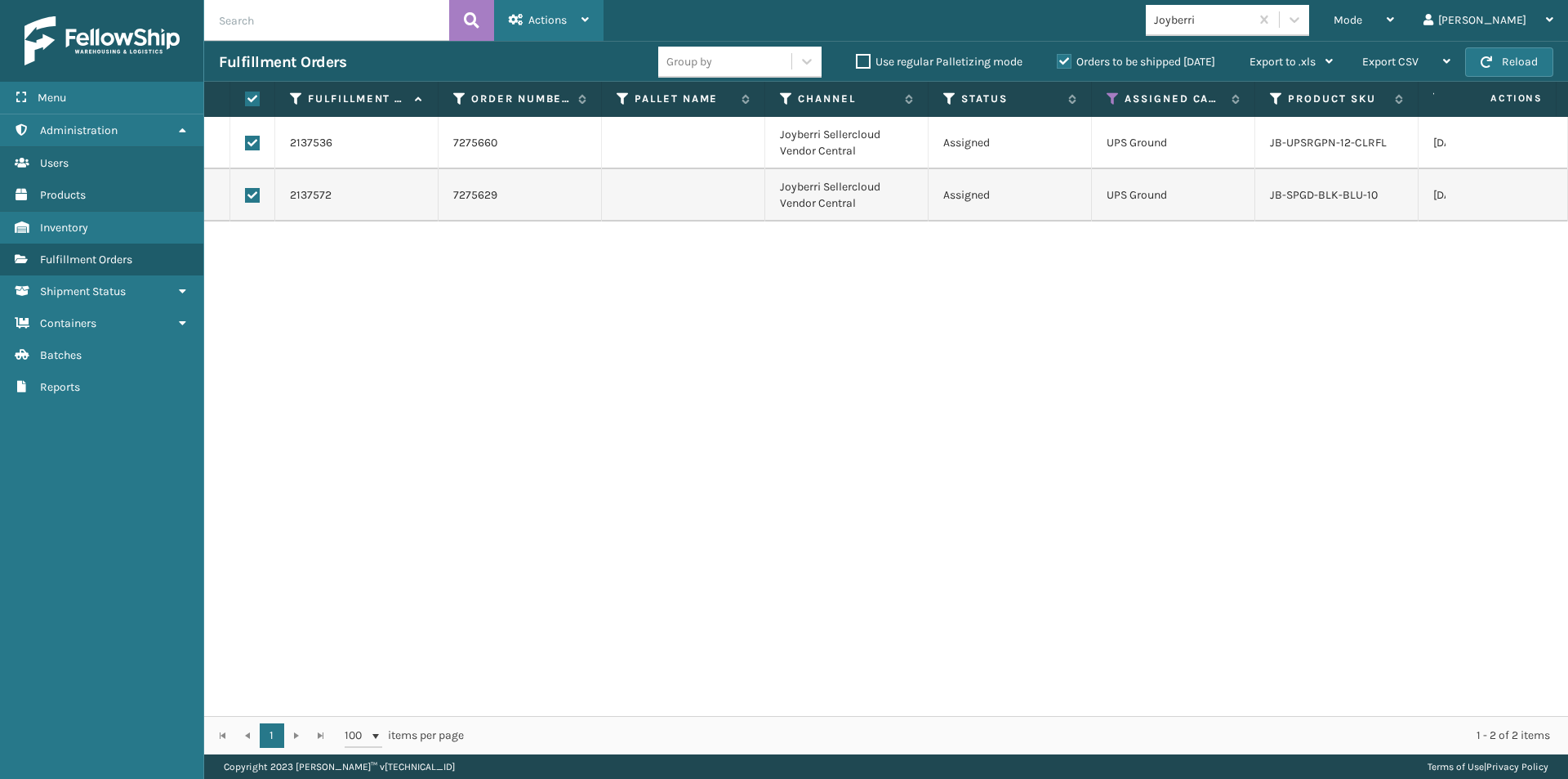
click at [531, 26] on span "Actions" at bounding box center [547, 20] width 38 height 14
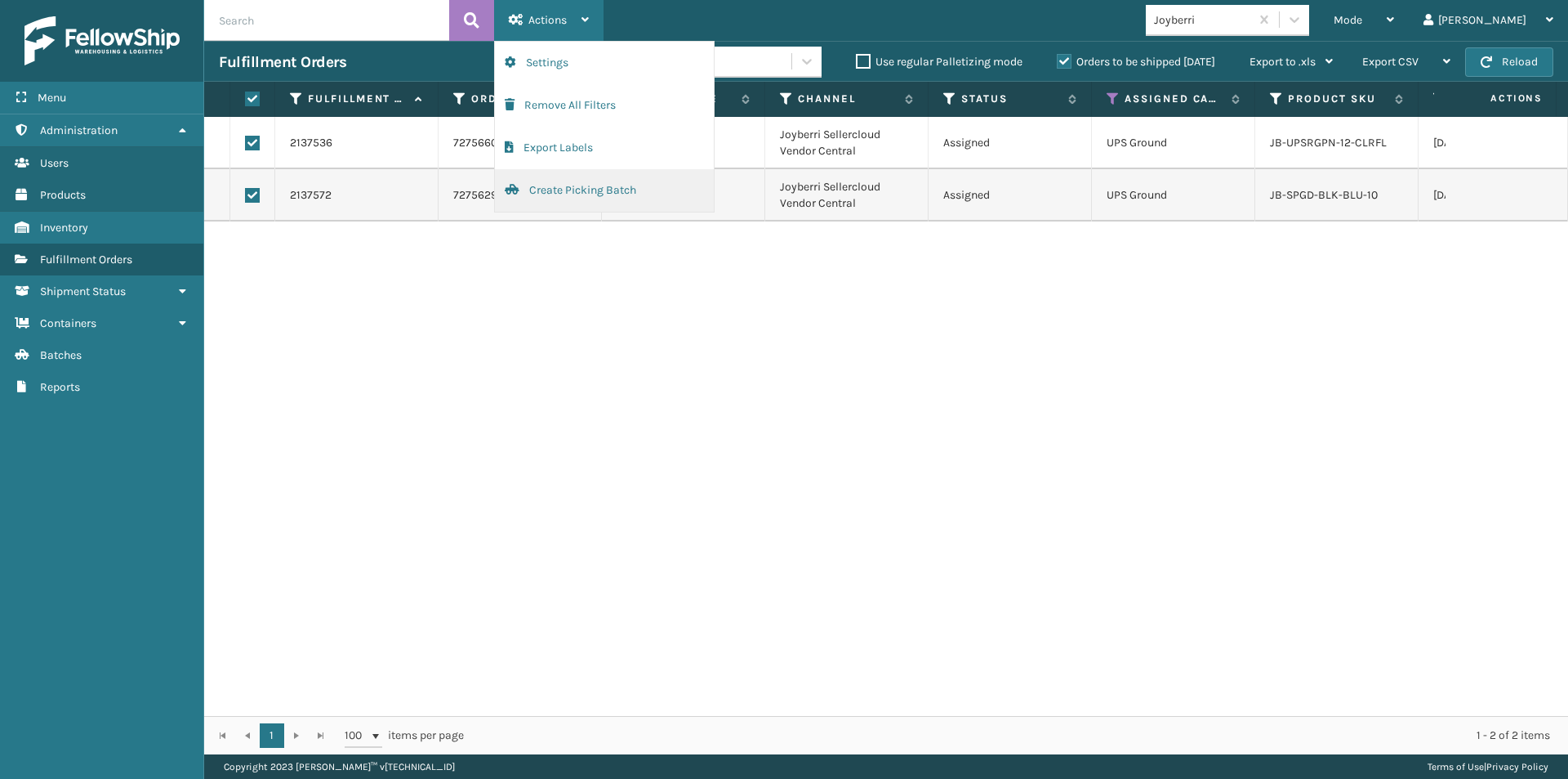
click at [560, 195] on button "Create Picking Batch" at bounding box center [604, 190] width 219 height 42
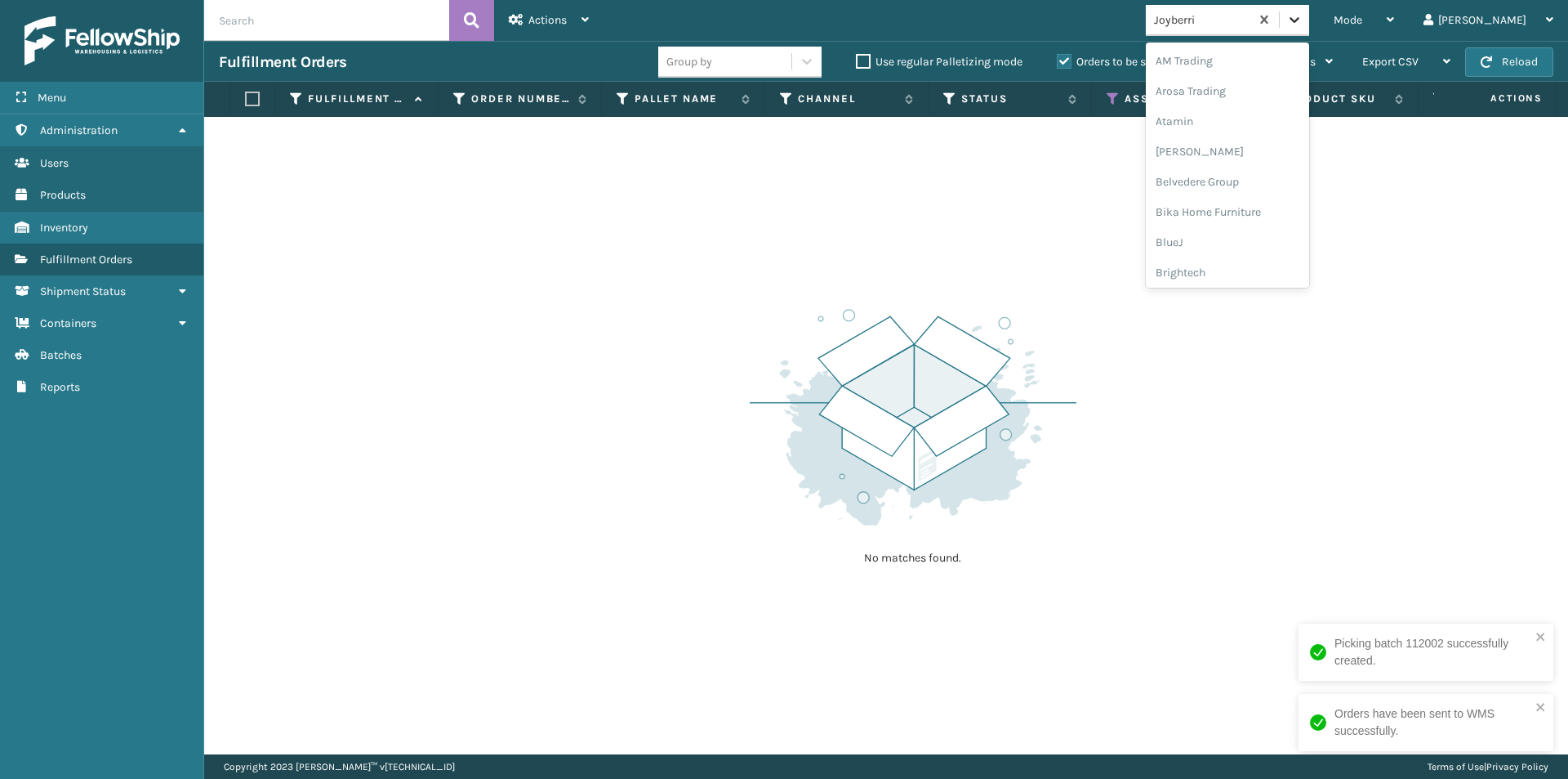
click at [1303, 15] on icon at bounding box center [1294, 20] width 17 height 17
click at [1262, 213] on div "JumpSport" at bounding box center [1228, 211] width 164 height 31
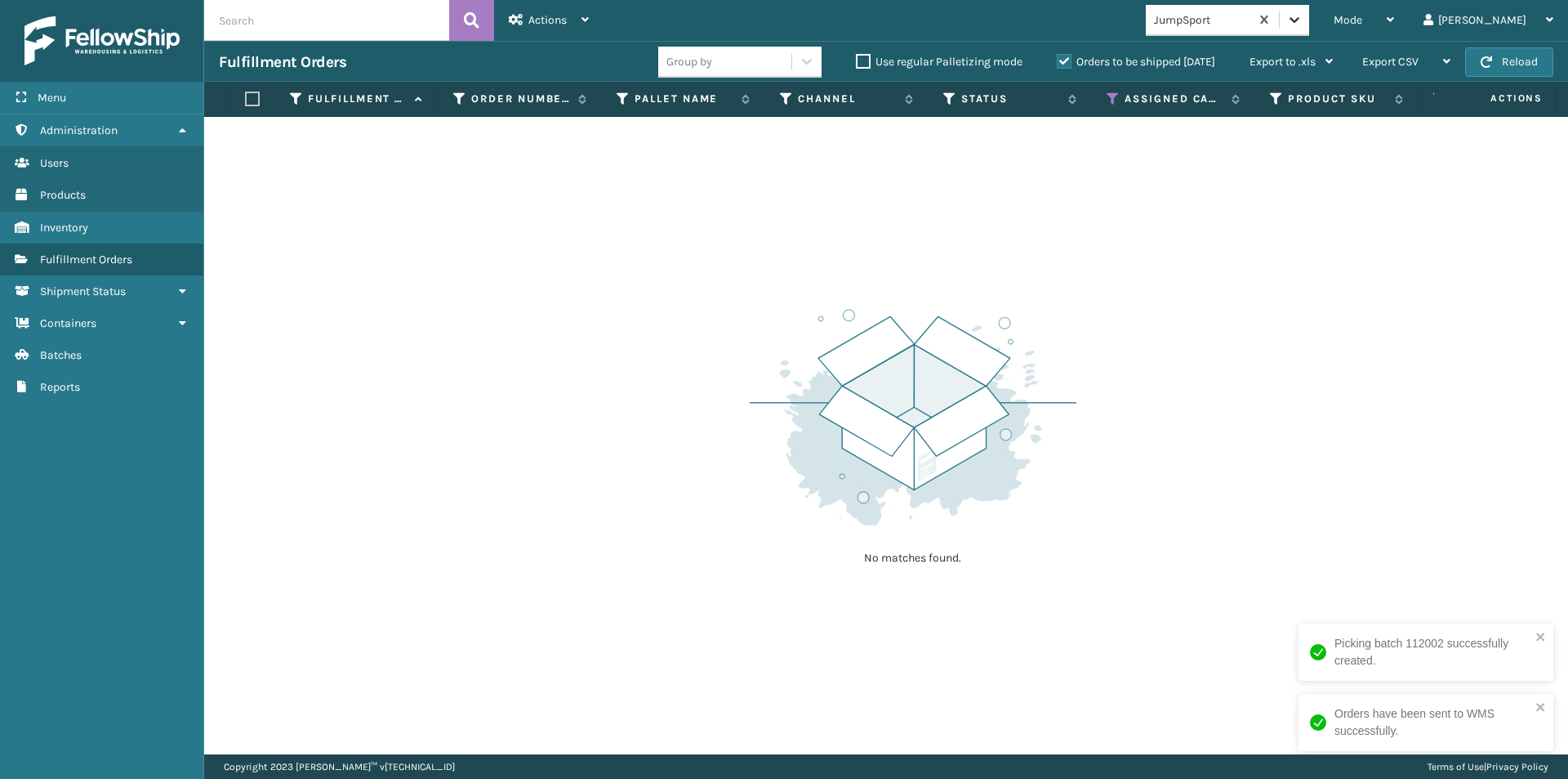
click at [1303, 12] on icon at bounding box center [1294, 20] width 17 height 17
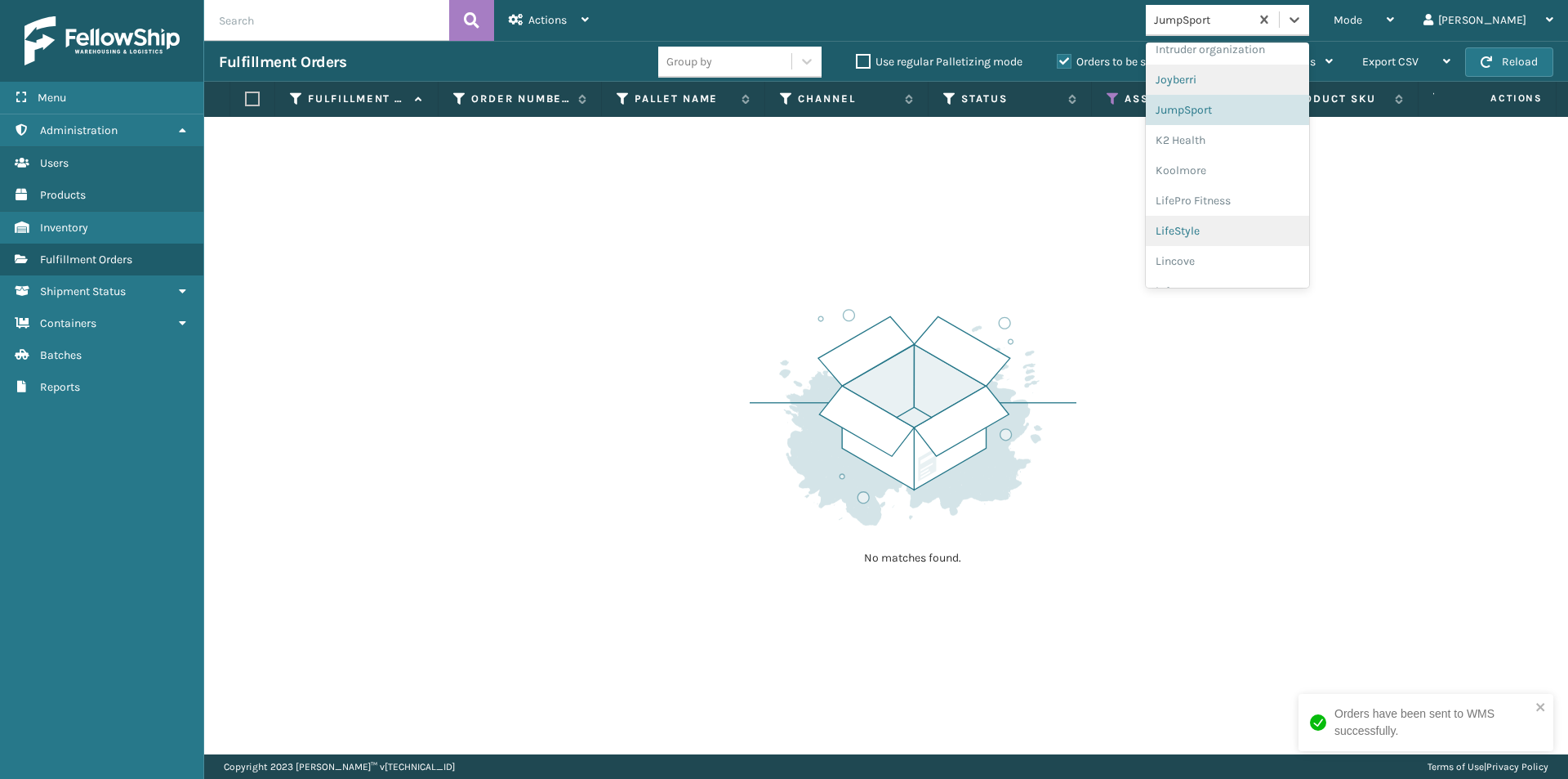
scroll to position [475, 0]
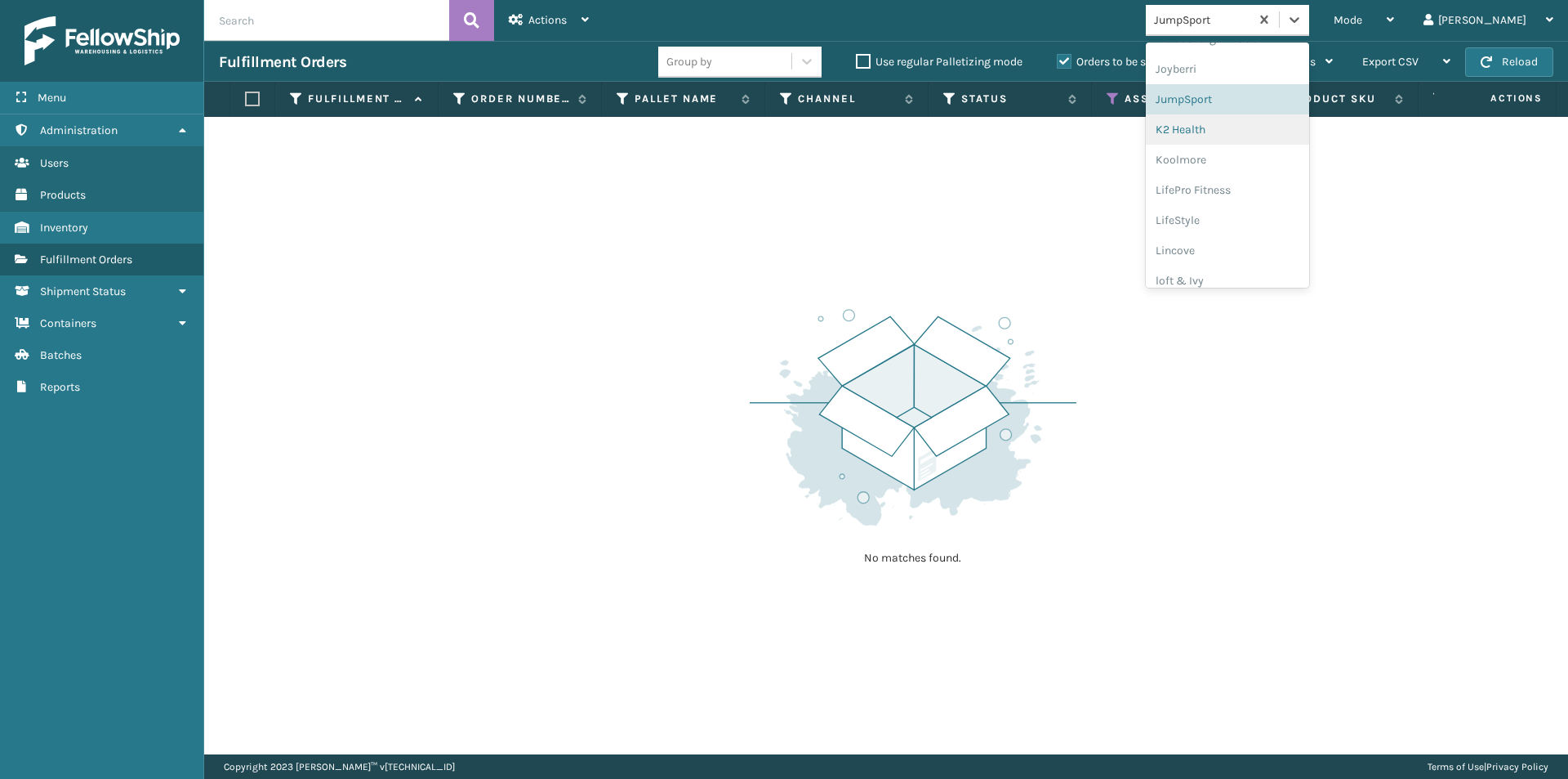
click at [1247, 135] on div "K2 Health" at bounding box center [1228, 129] width 164 height 31
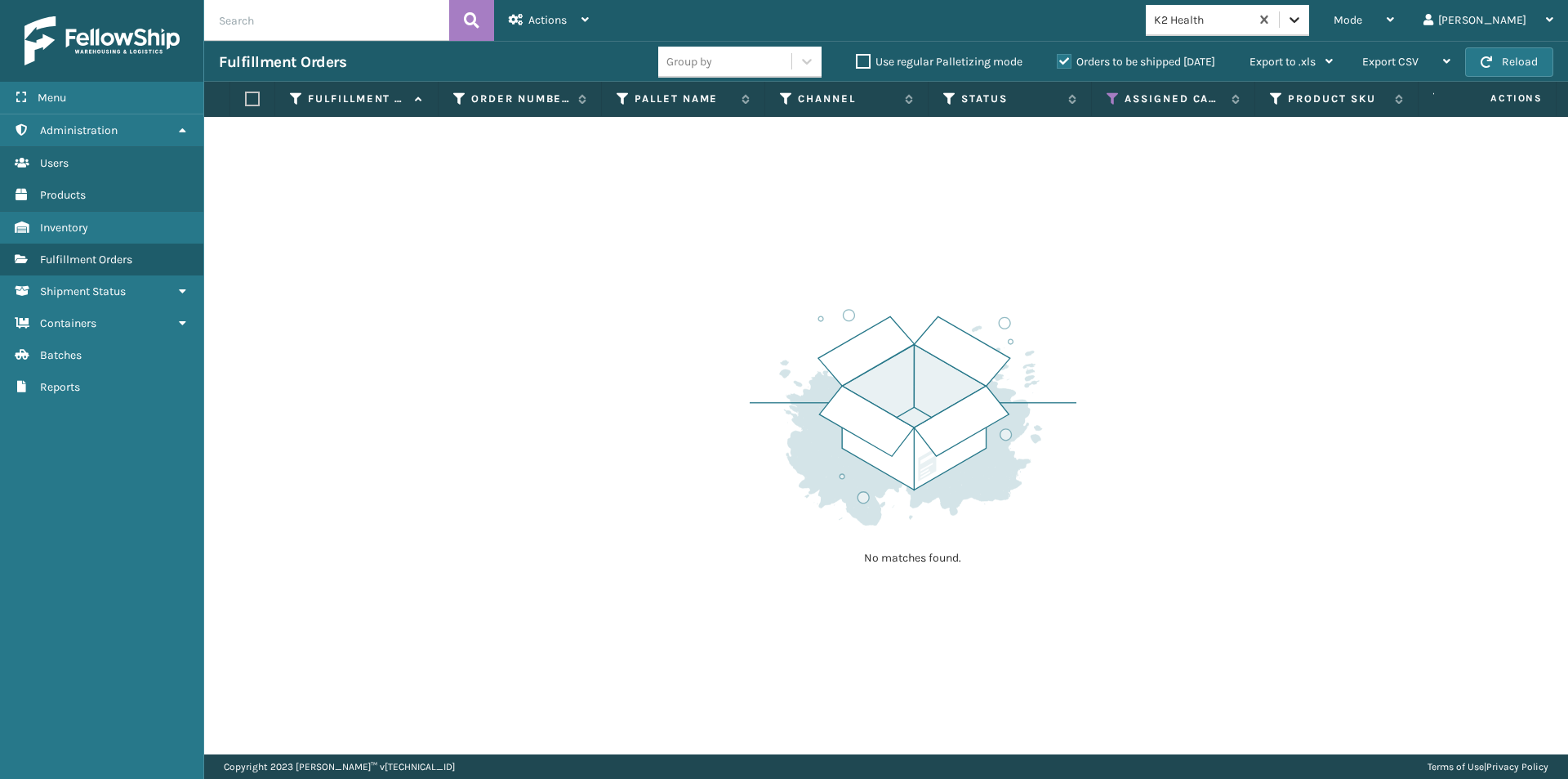
click at [1309, 28] on div at bounding box center [1294, 20] width 30 height 30
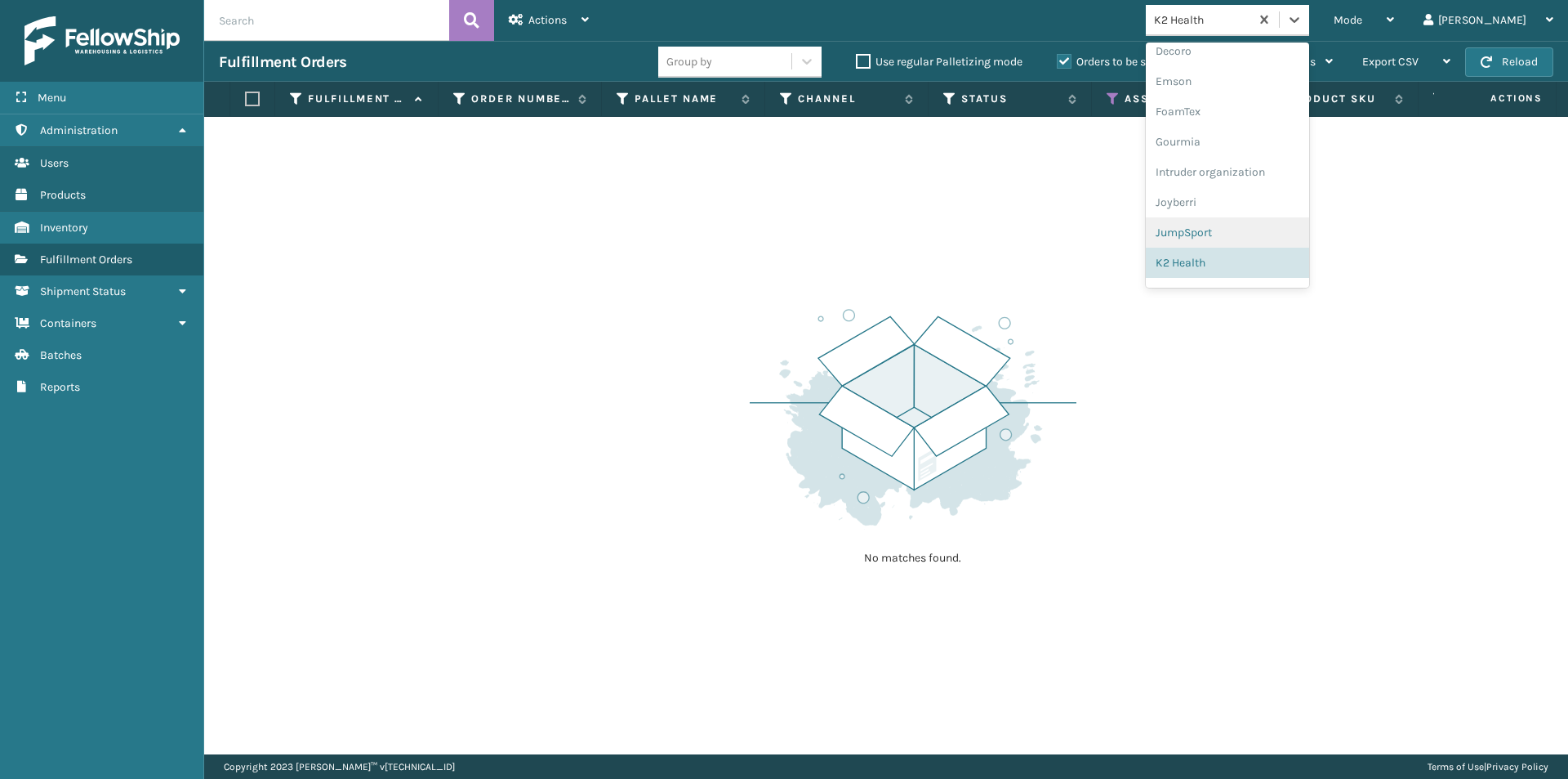
scroll to position [424, 0]
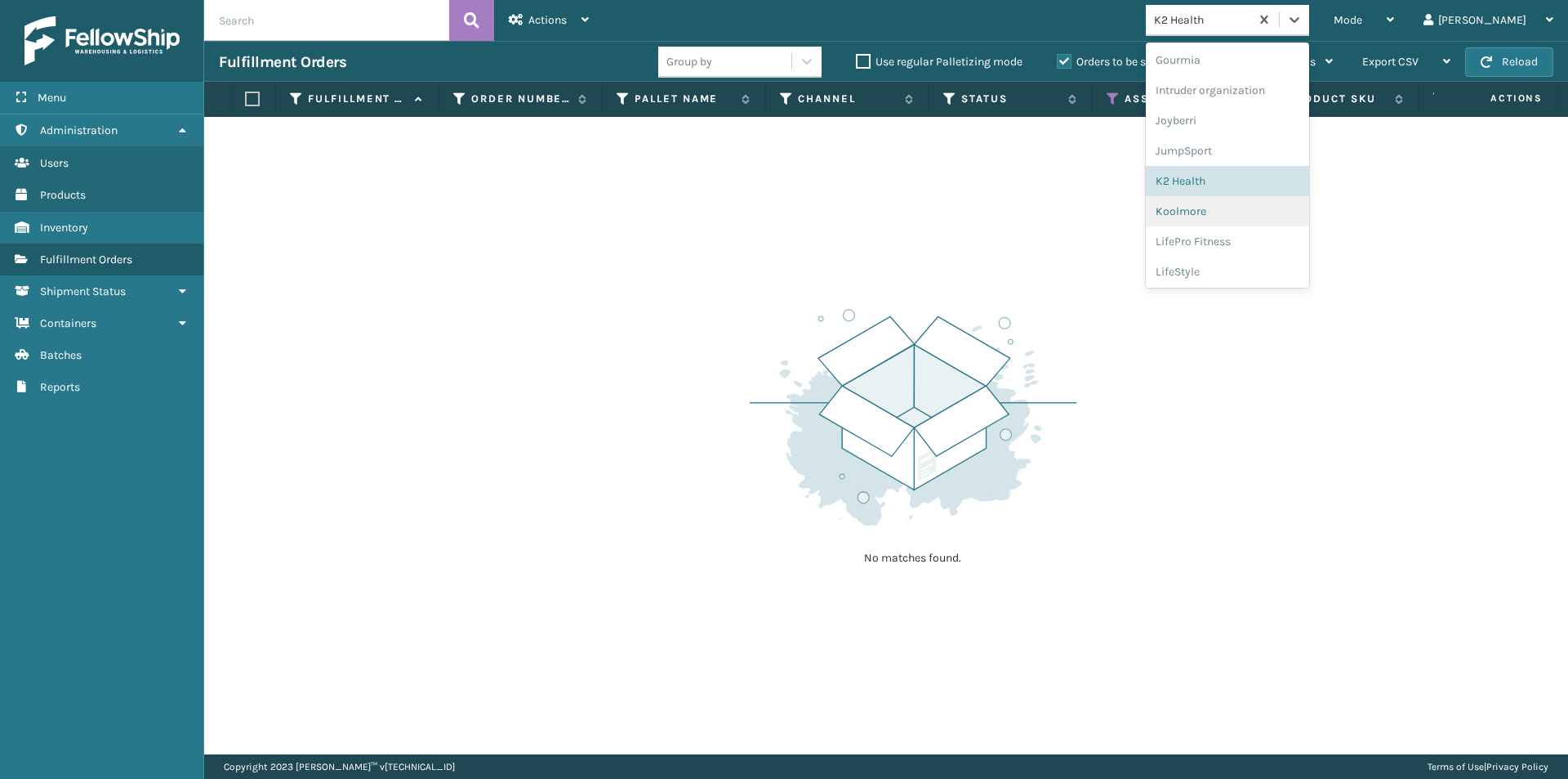
click at [1241, 208] on div "Koolmore" at bounding box center [1228, 211] width 164 height 31
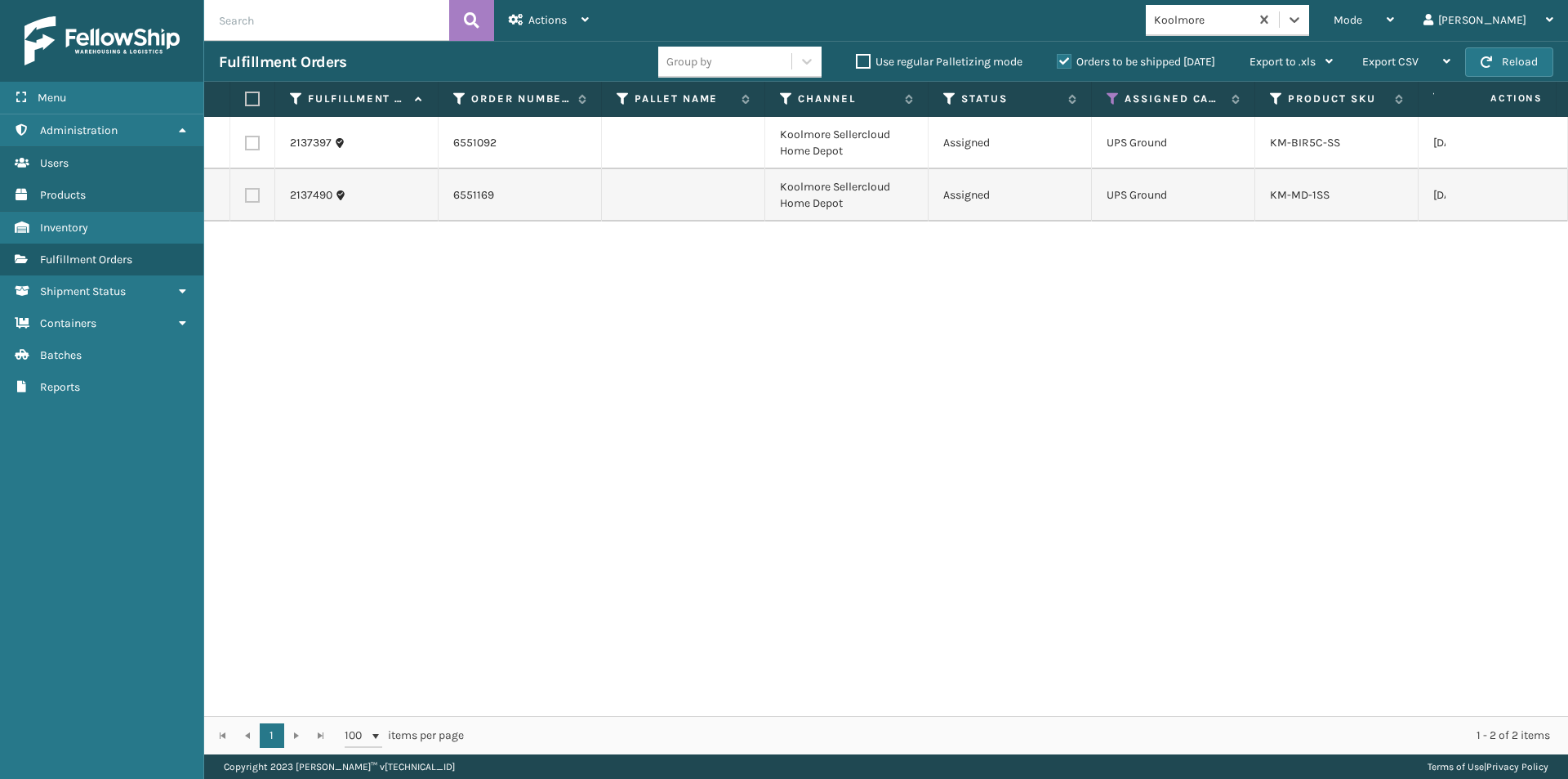
click at [251, 92] on label at bounding box center [250, 99] width 10 height 15
click at [245, 94] on input "checkbox" at bounding box center [245, 99] width 1 height 11
checkbox input "true"
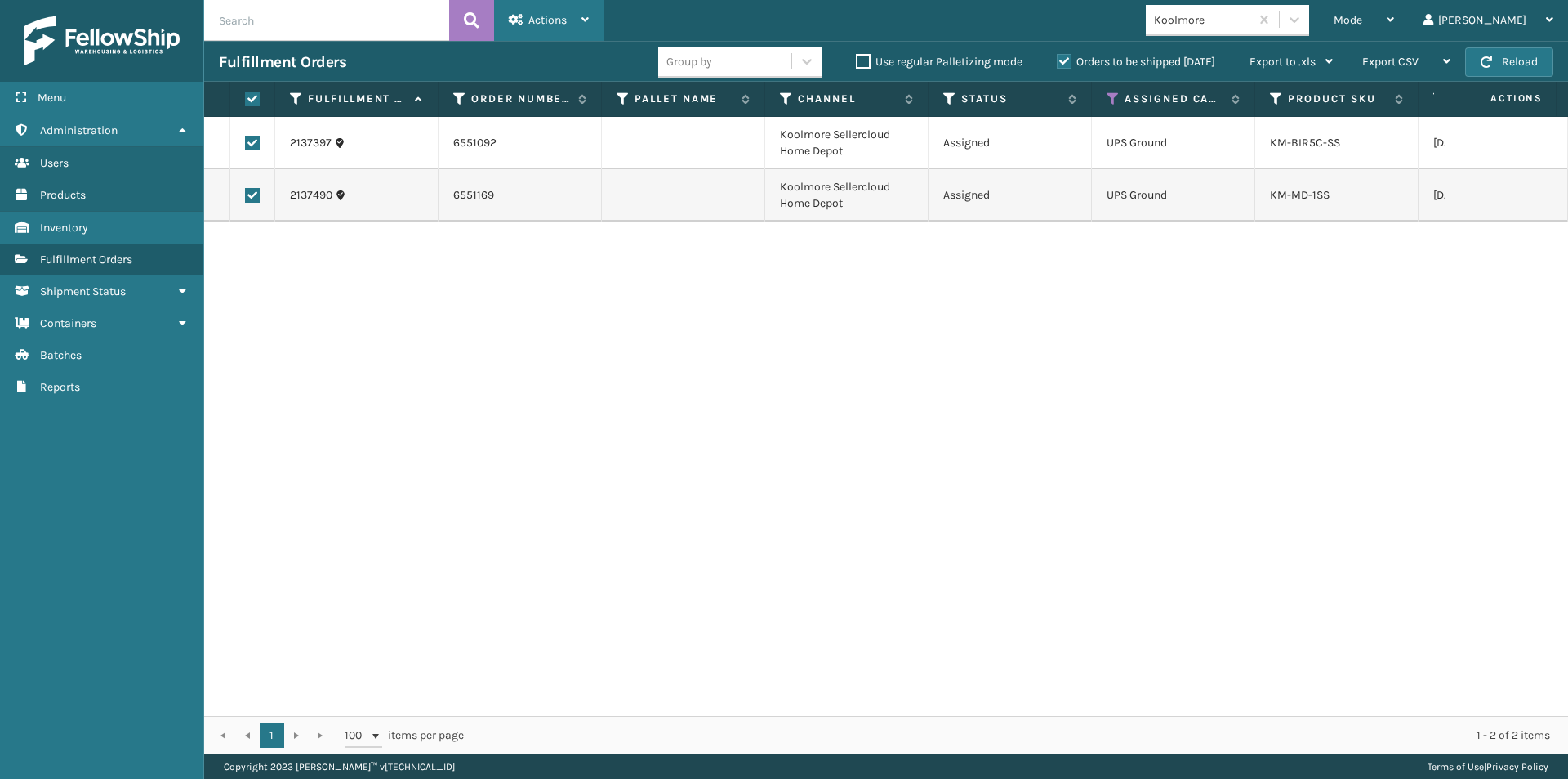
click at [510, 25] on icon at bounding box center [515, 20] width 15 height 12
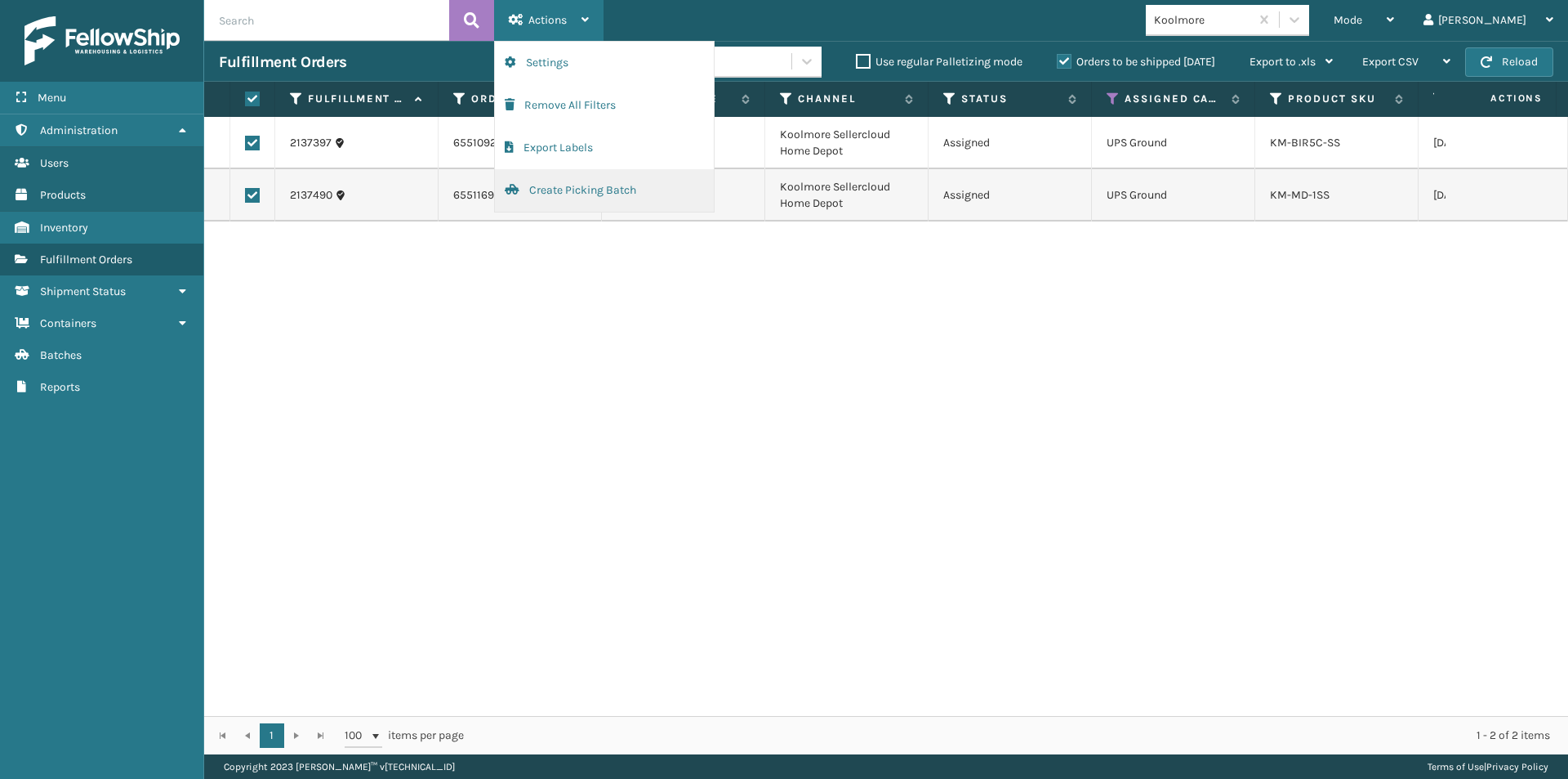
click at [561, 199] on button "Create Picking Batch" at bounding box center [604, 190] width 219 height 42
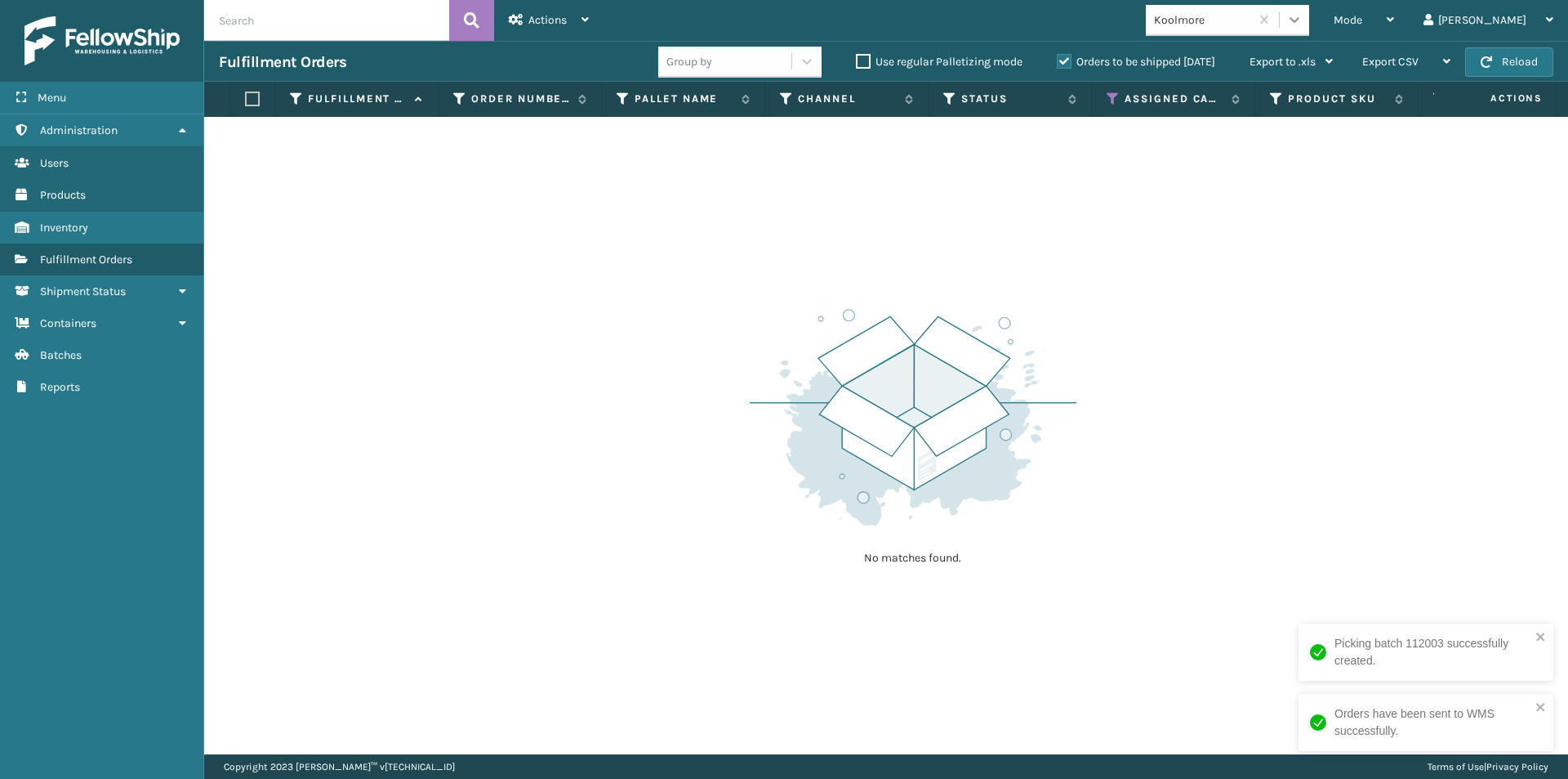
click at [1303, 17] on icon at bounding box center [1294, 20] width 17 height 17
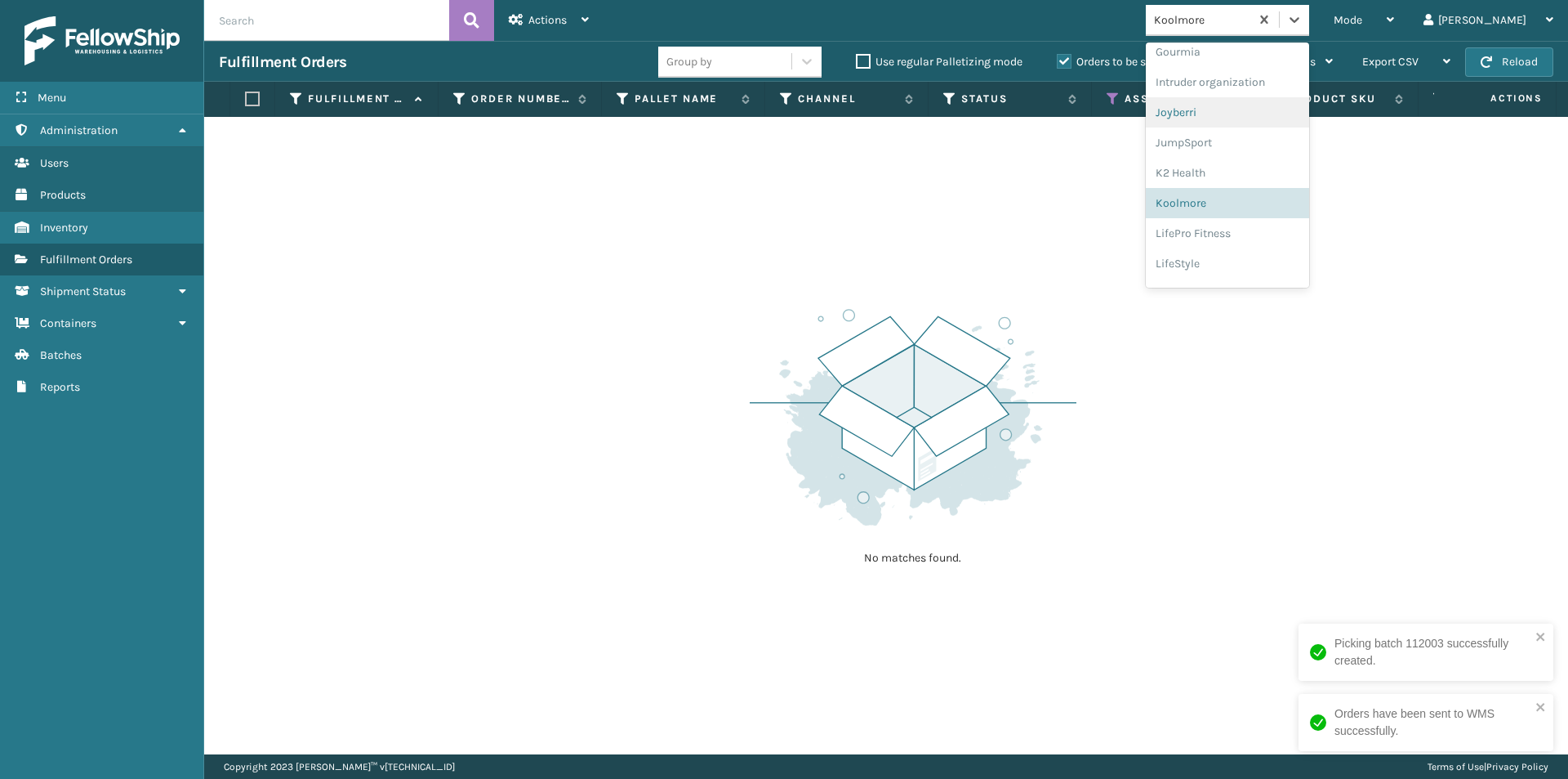
scroll to position [518, 0]
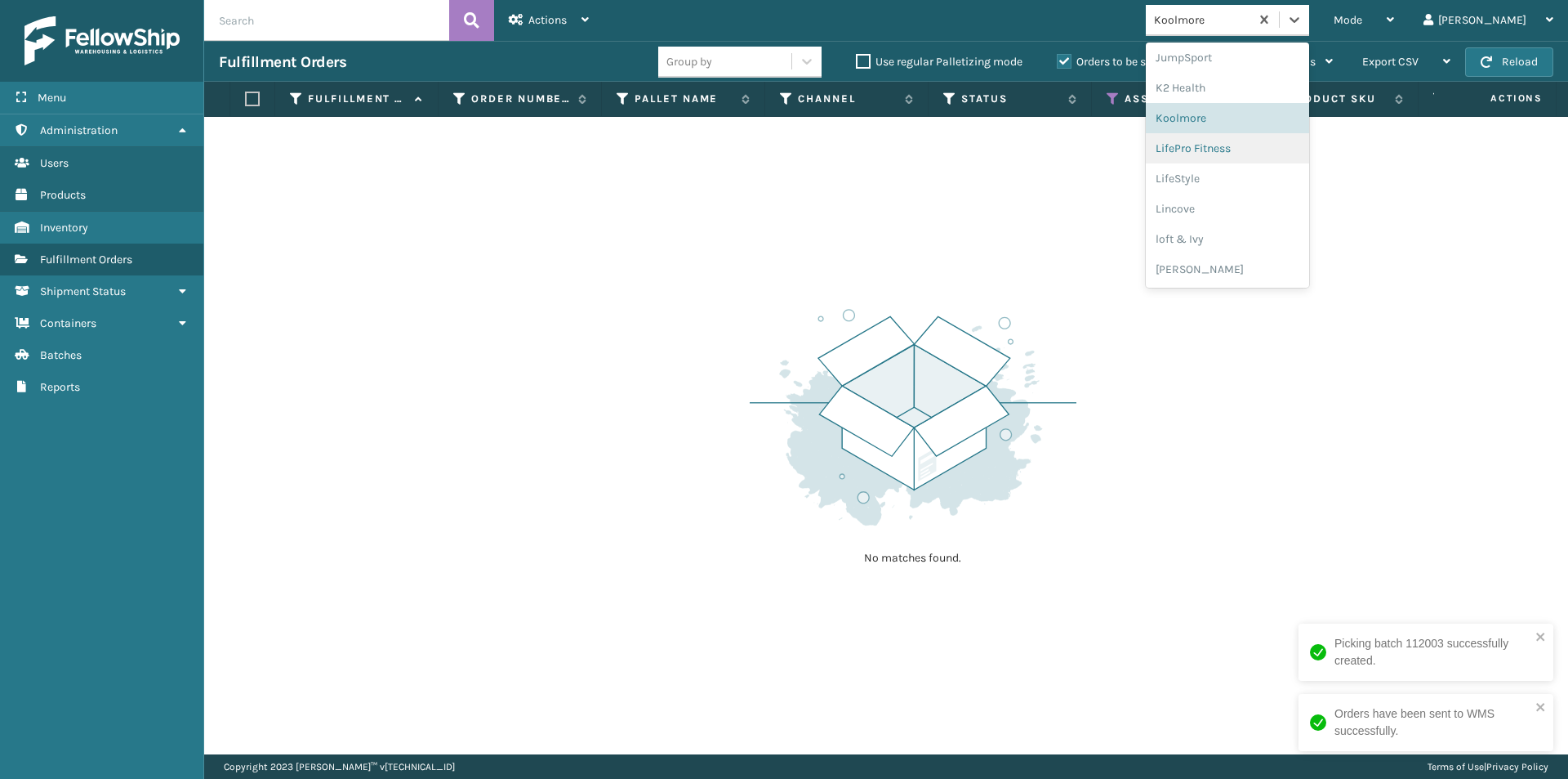
click at [1279, 153] on div "LifePro Fitness" at bounding box center [1228, 148] width 164 height 31
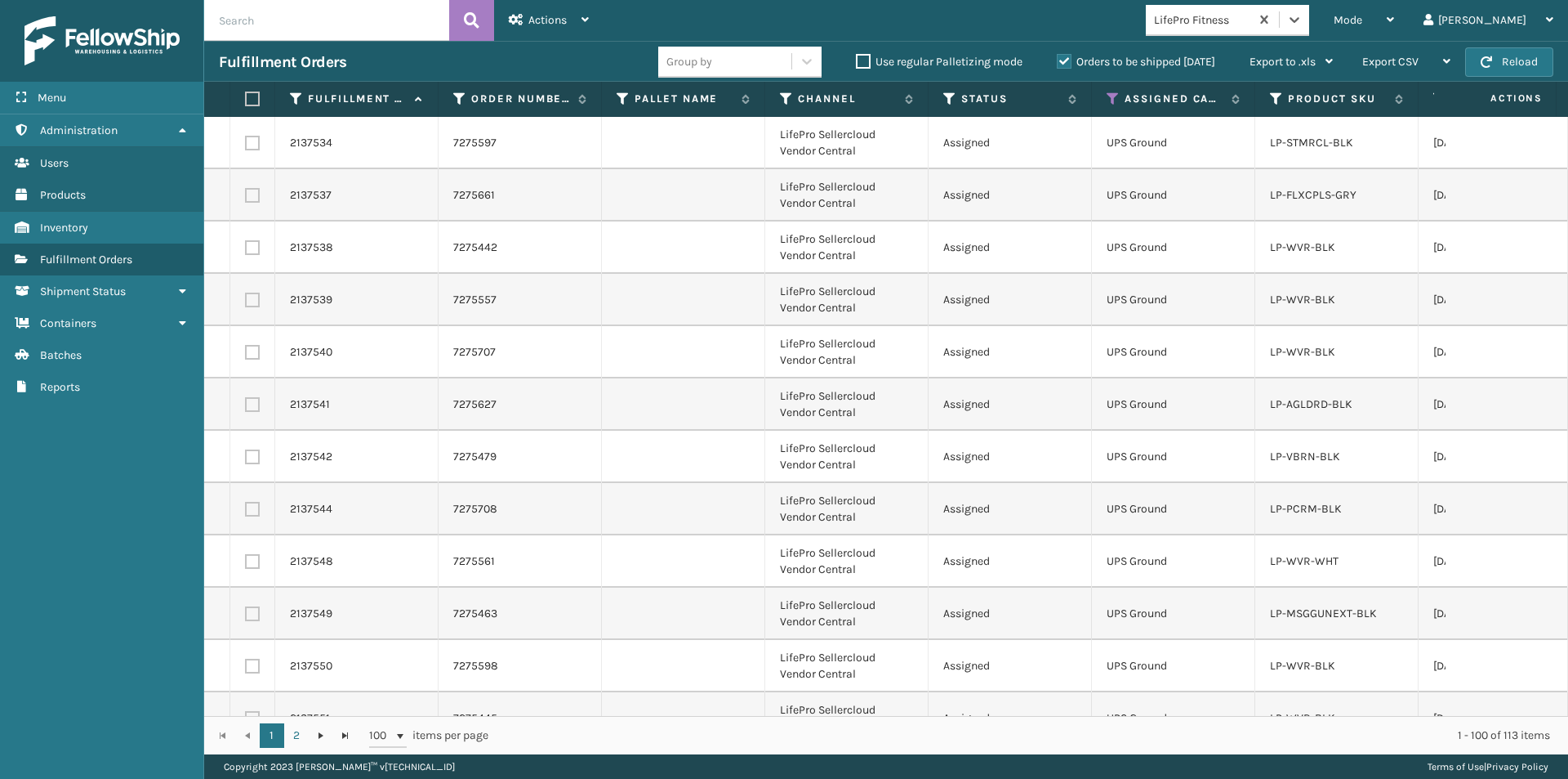
click at [254, 94] on label at bounding box center [250, 99] width 10 height 15
click at [245, 94] on input "checkbox" at bounding box center [245, 99] width 1 height 11
checkbox input "true"
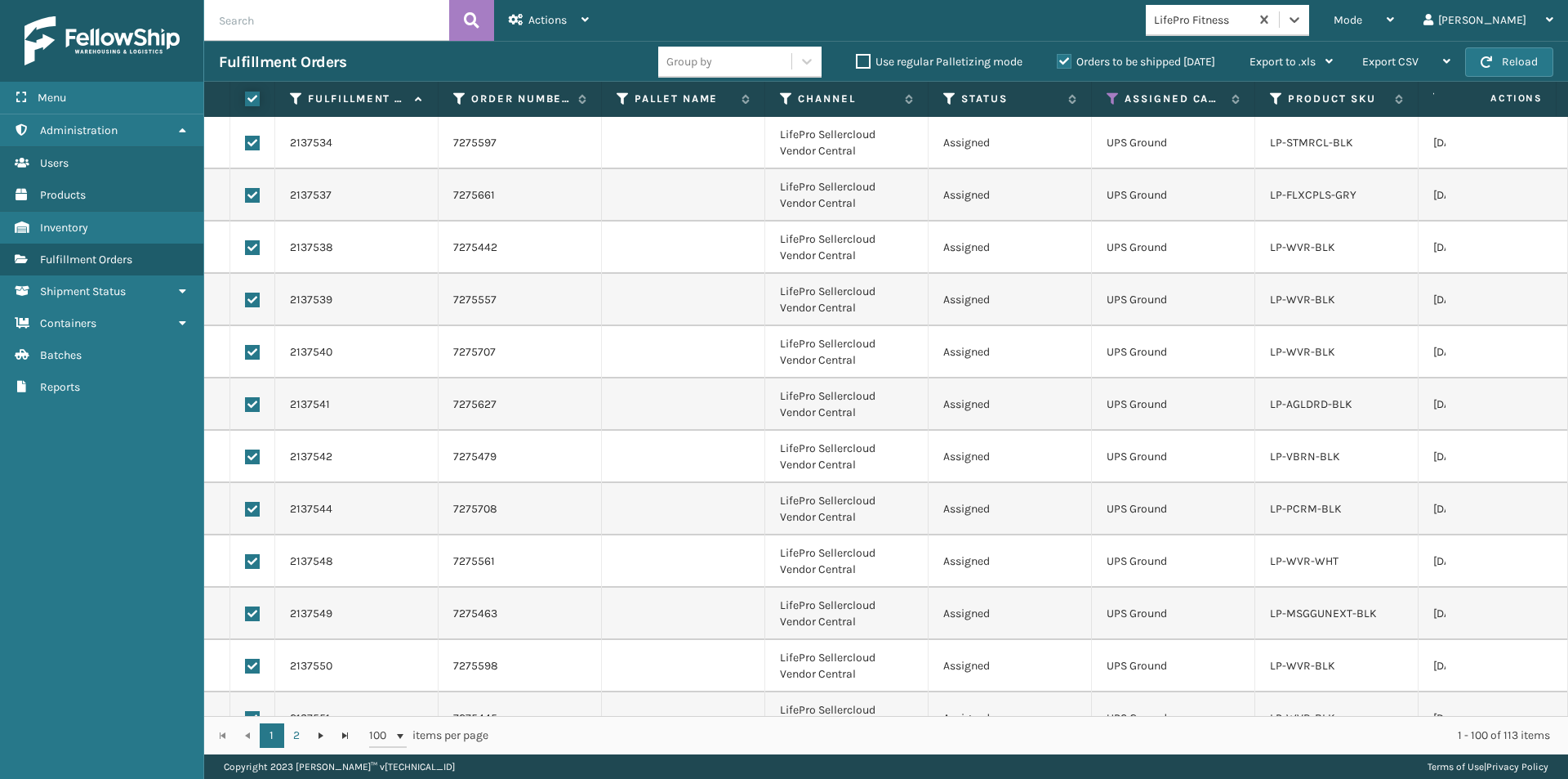
checkbox input "true"
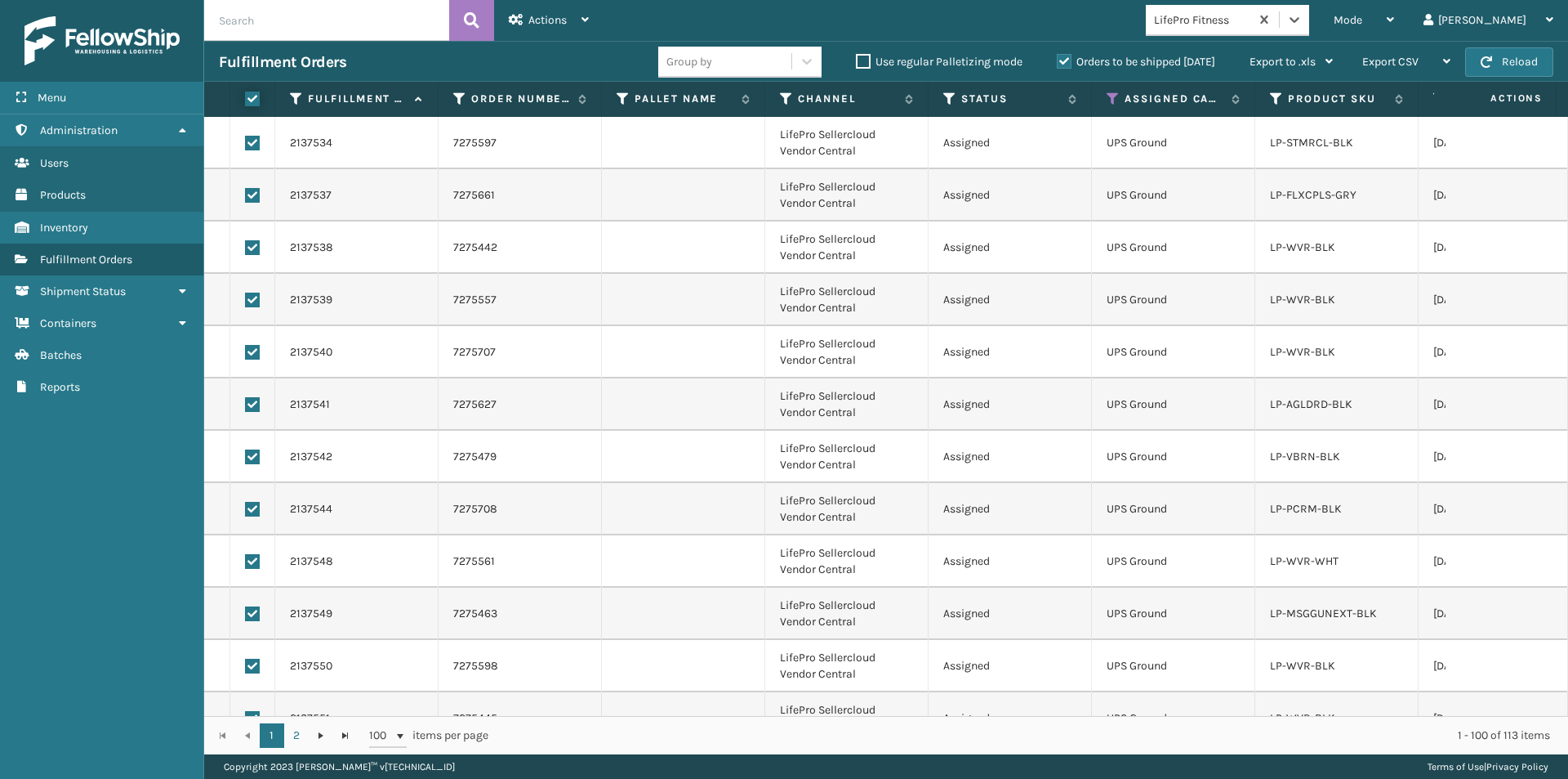
checkbox input "true"
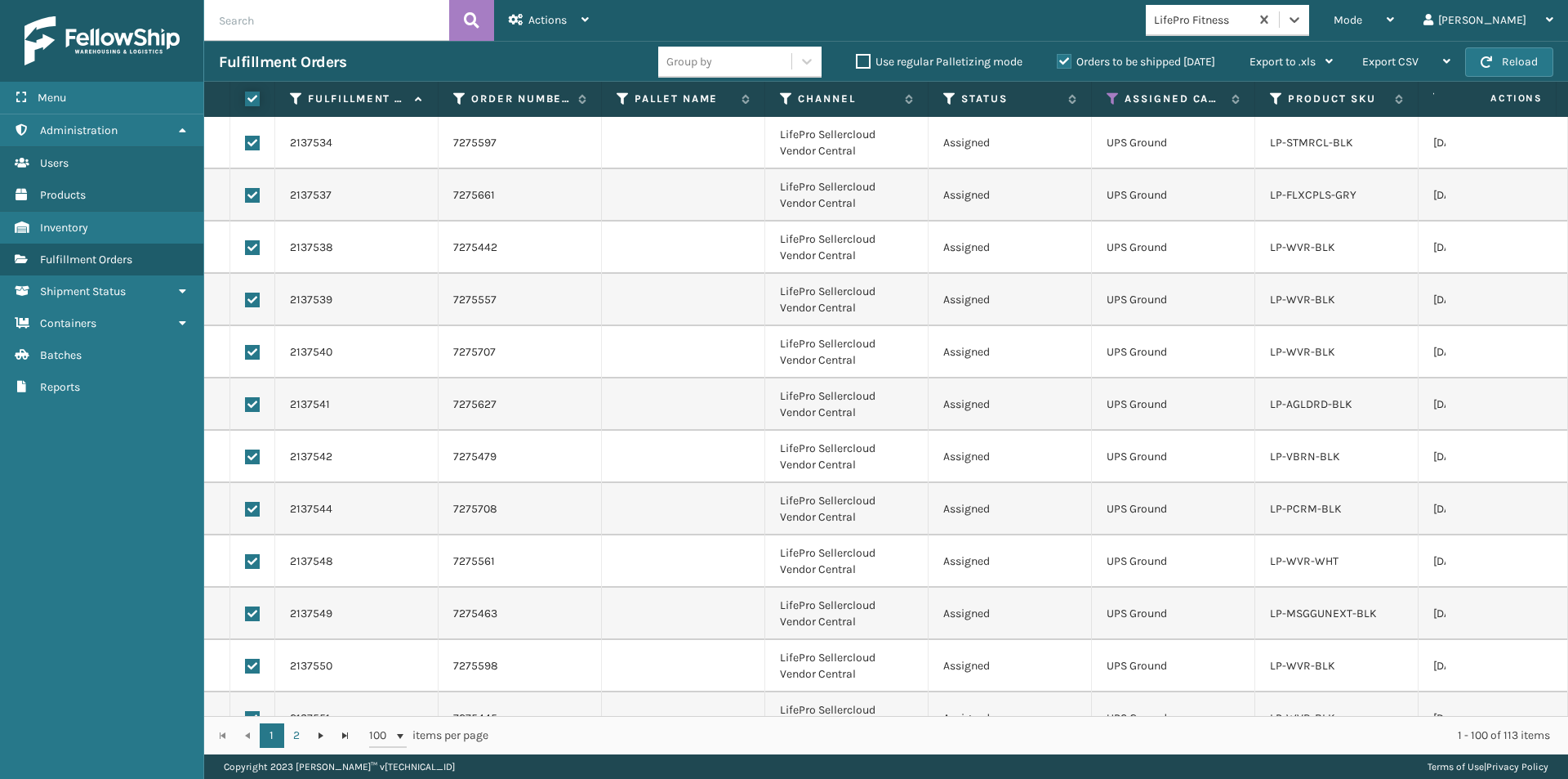
checkbox input "true"
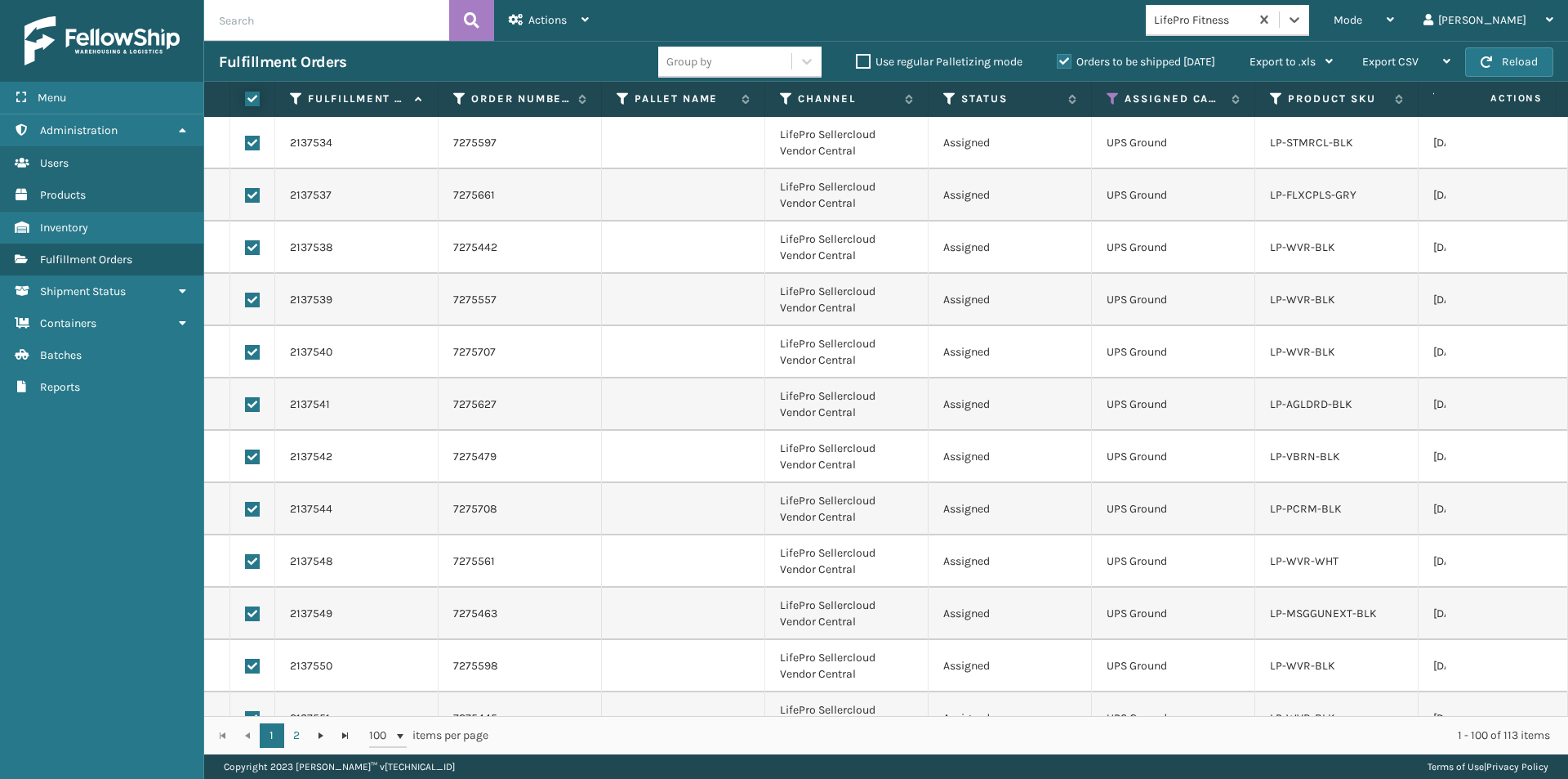
checkbox input "true"
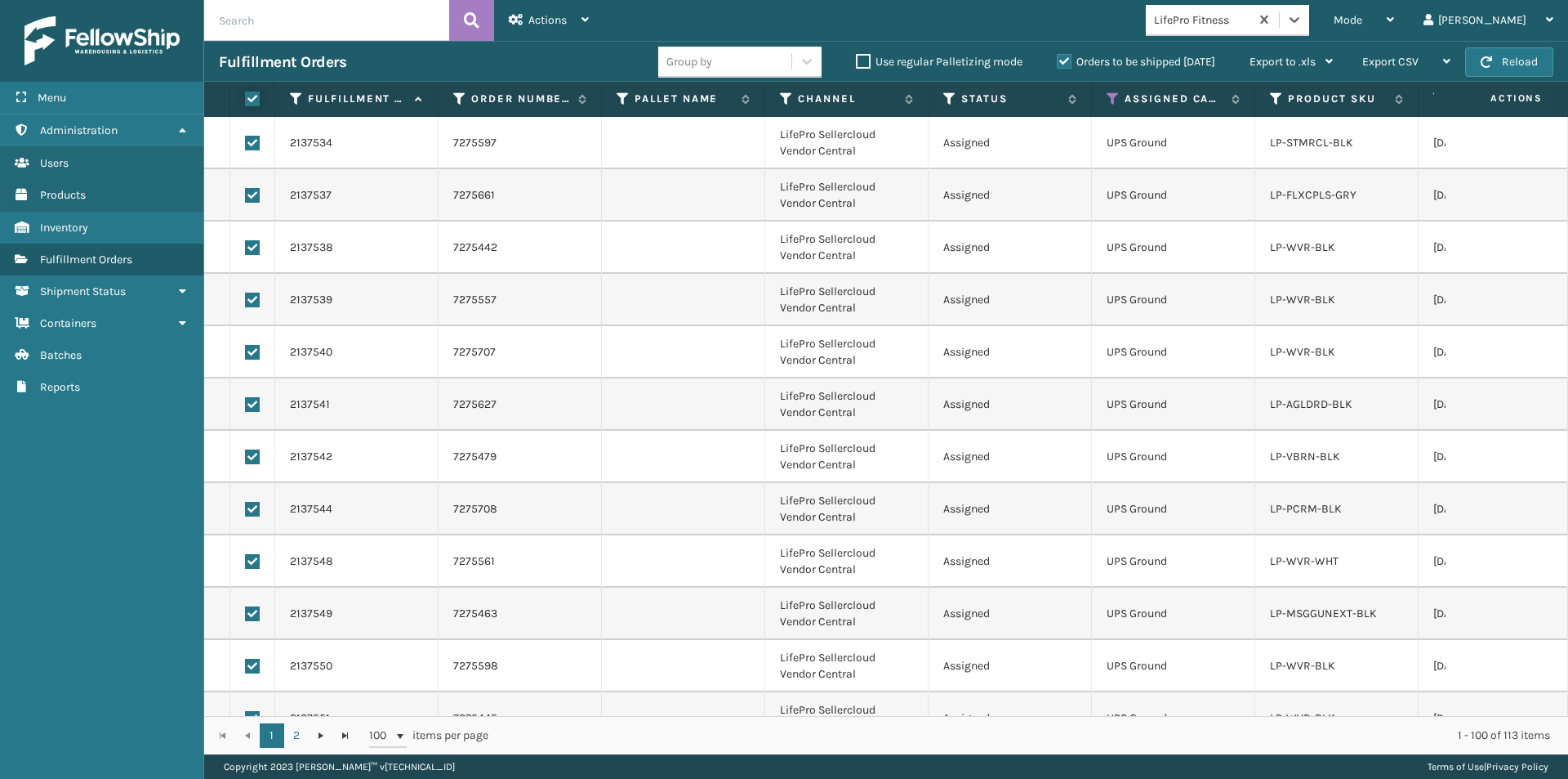
checkbox input "true"
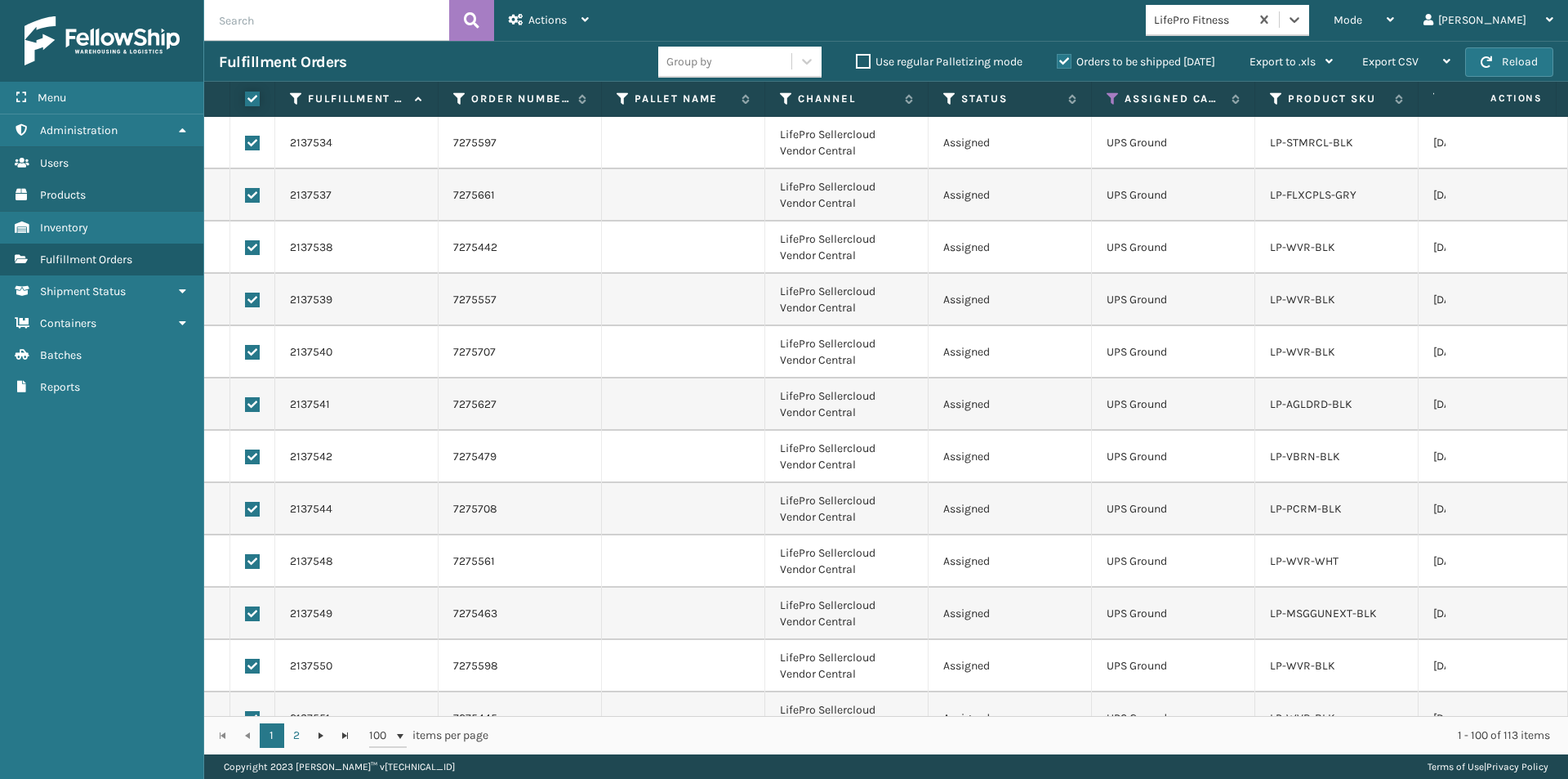
checkbox input "true"
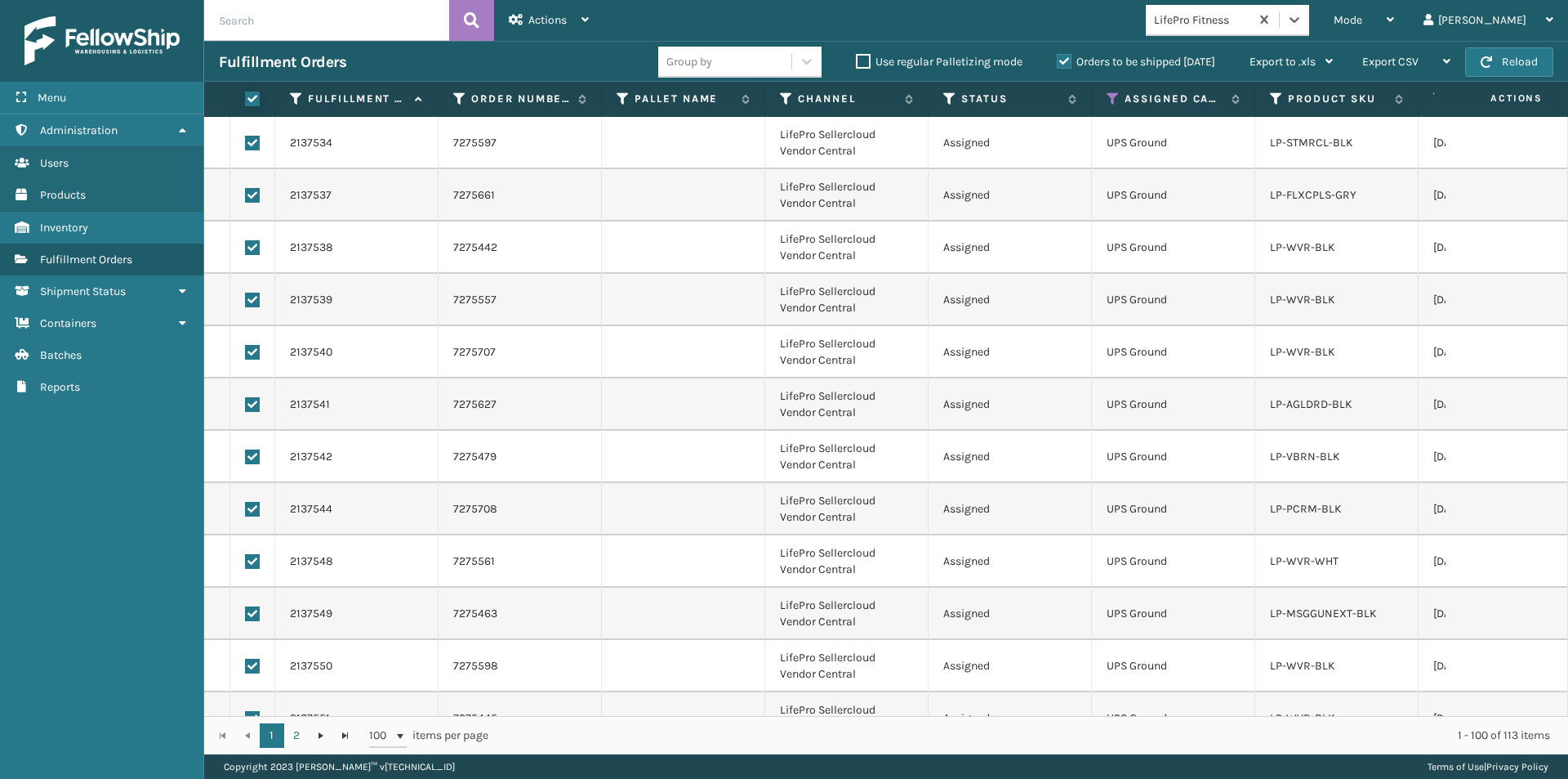
checkbox input "true"
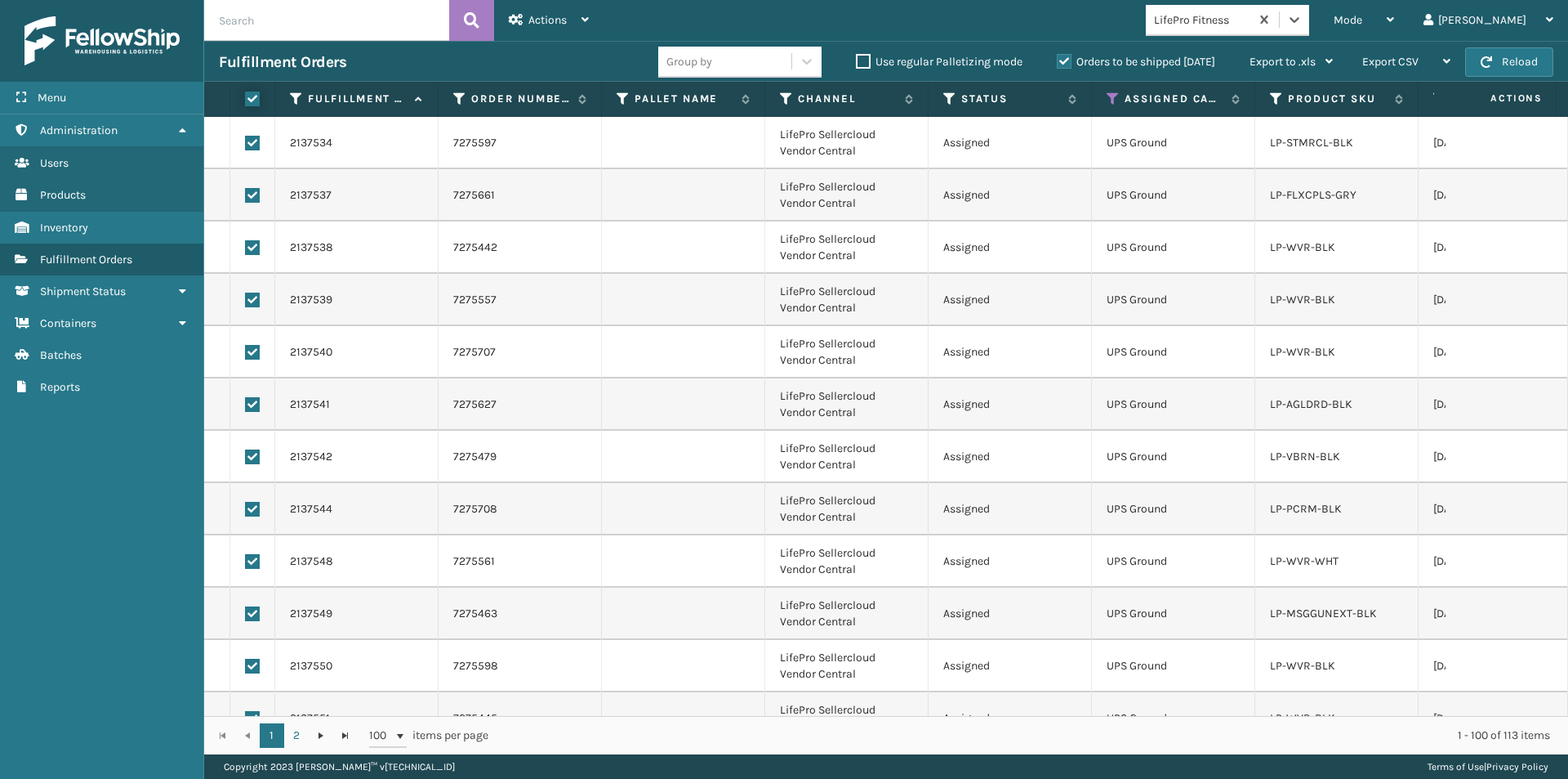
checkbox input "true"
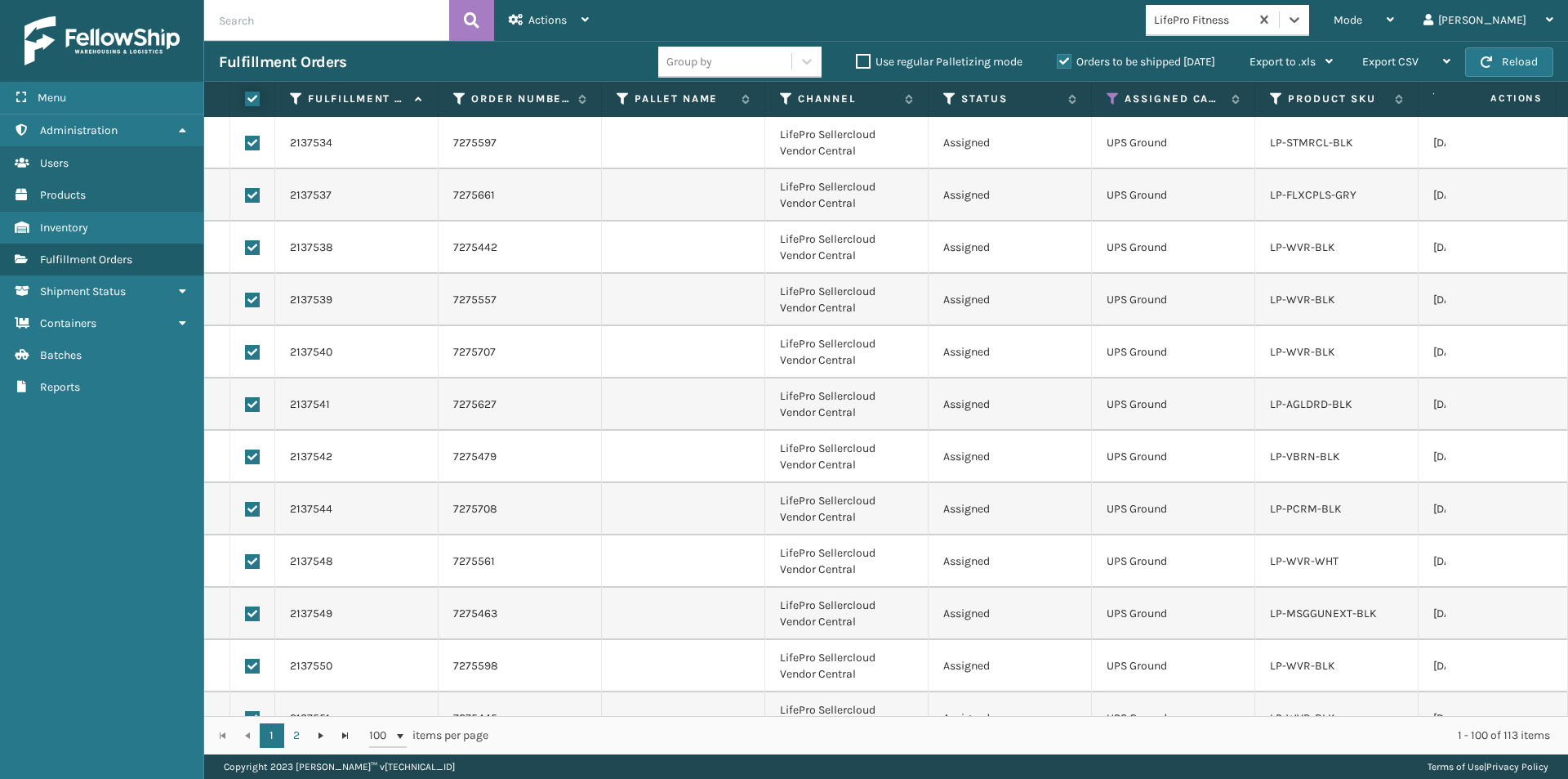
checkbox input "true"
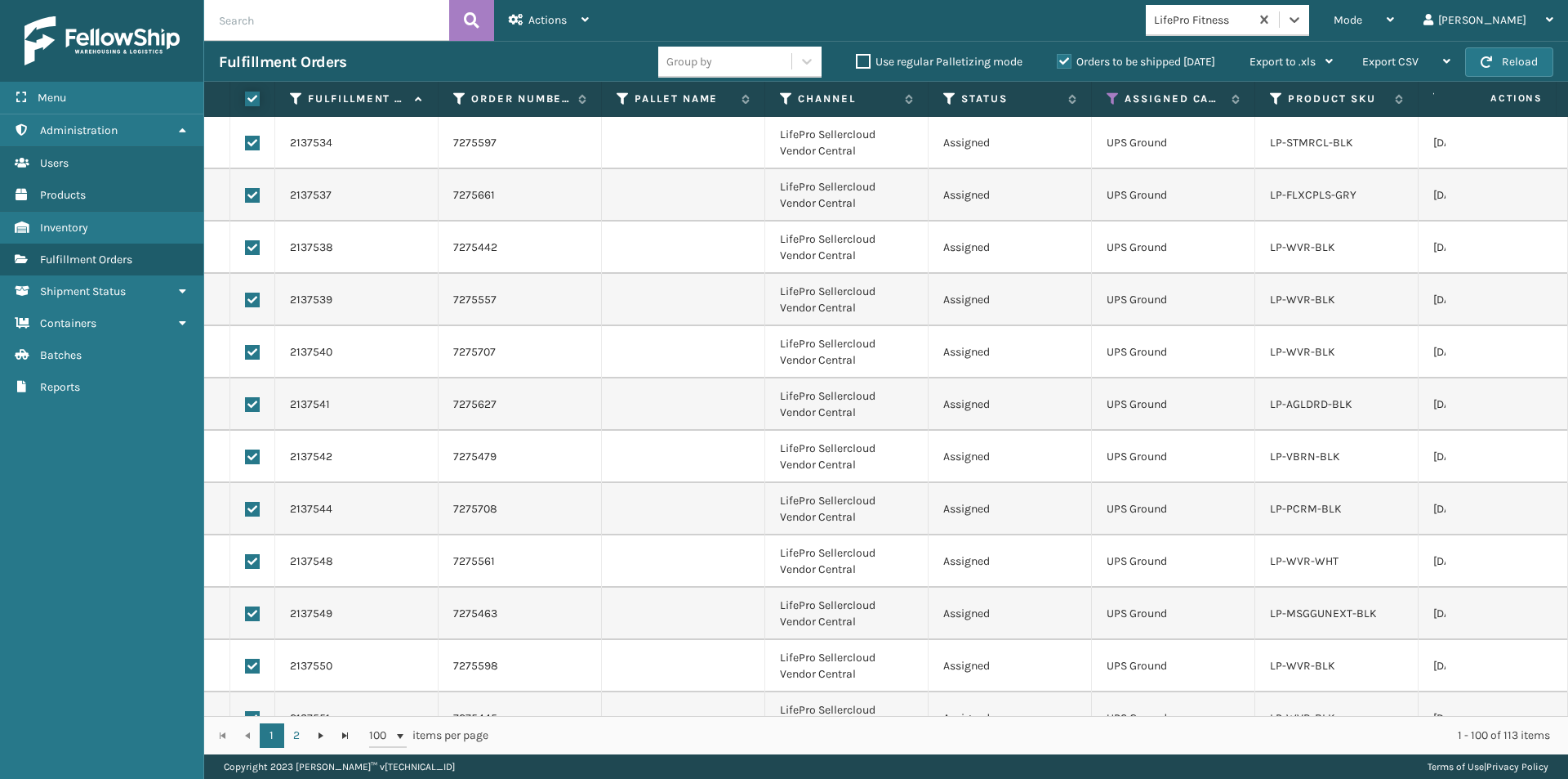
checkbox input "true"
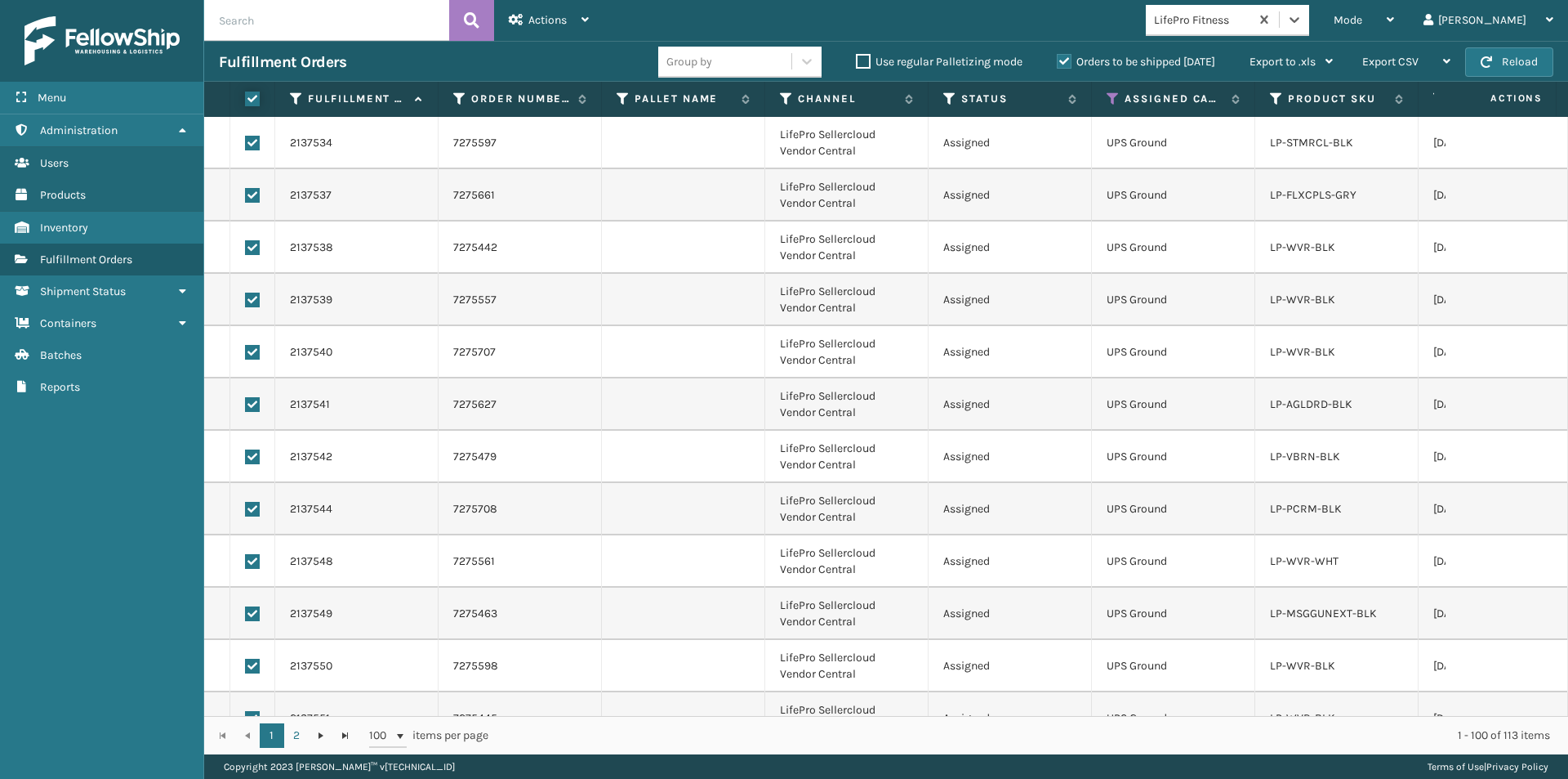
checkbox input "true"
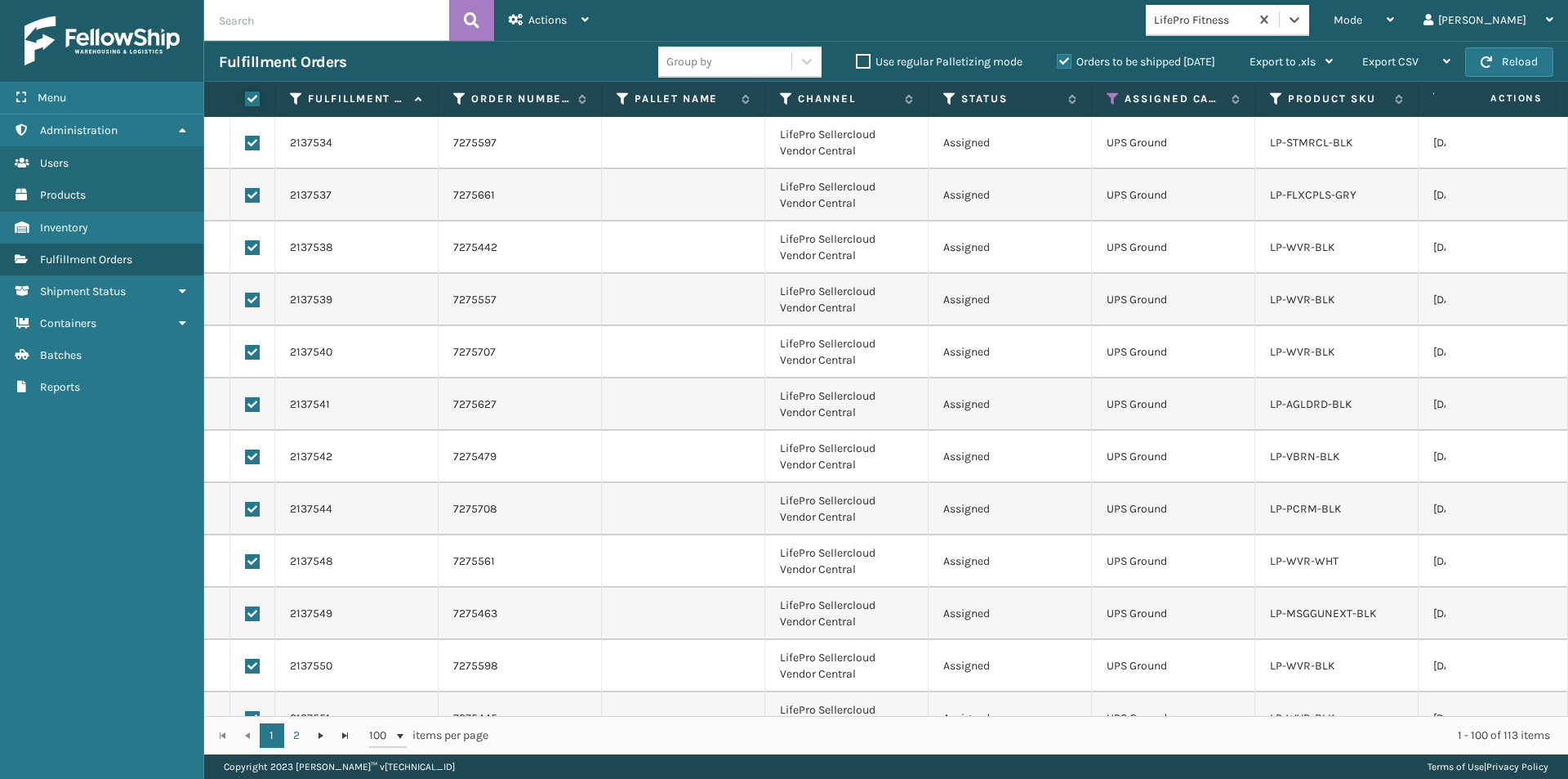
checkbox input "true"
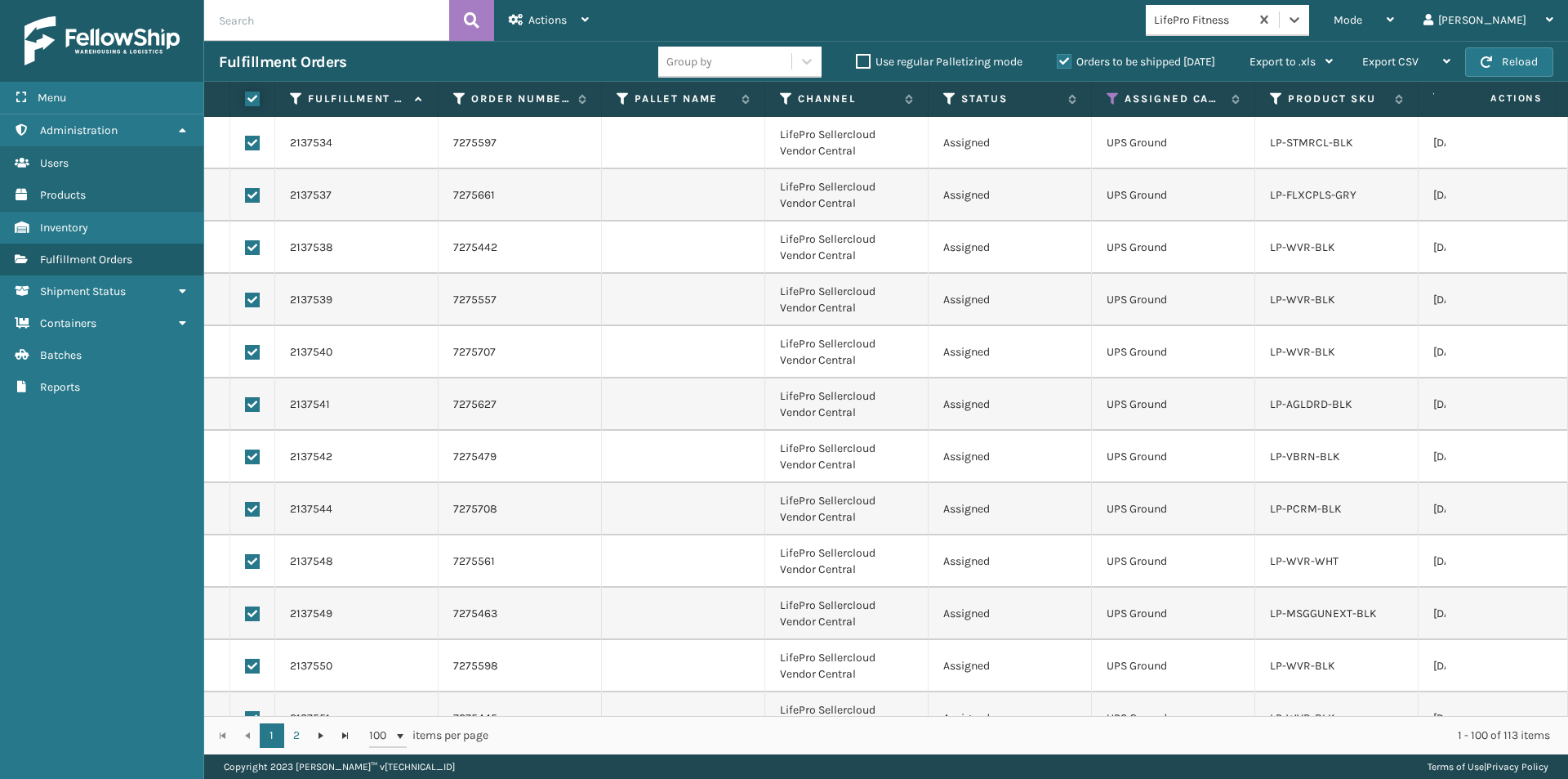
checkbox input "true"
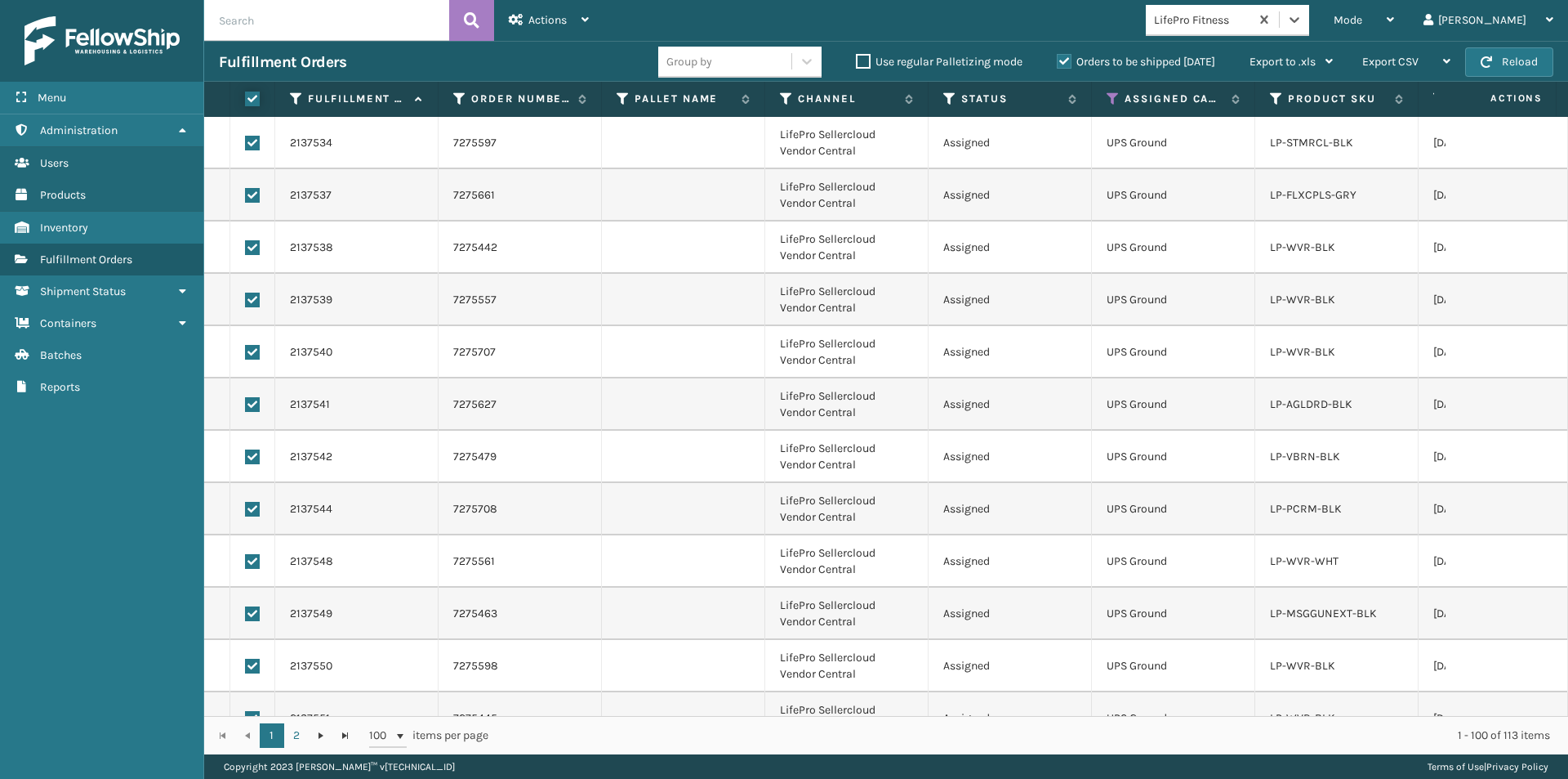
checkbox input "true"
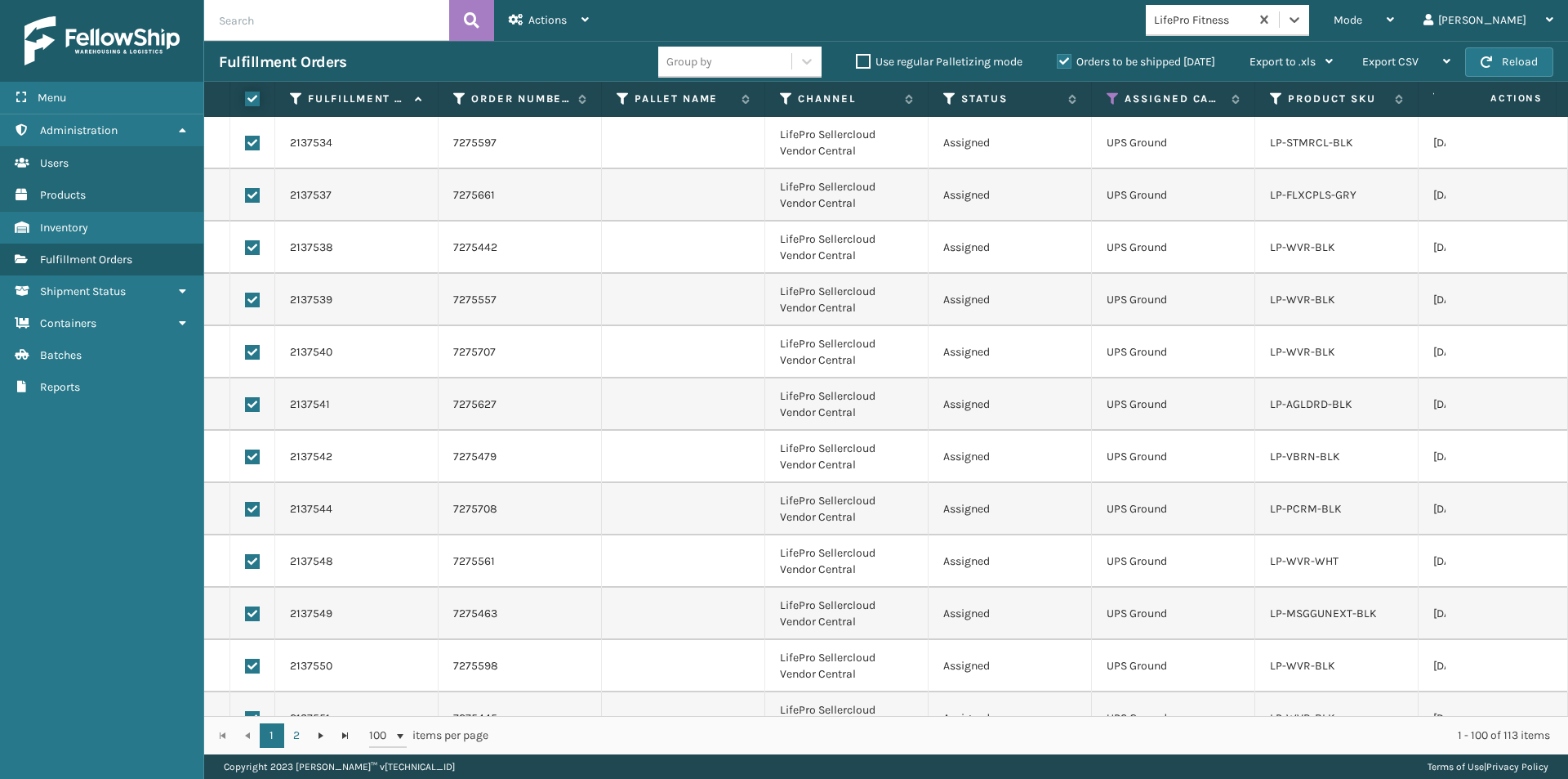
checkbox input "true"
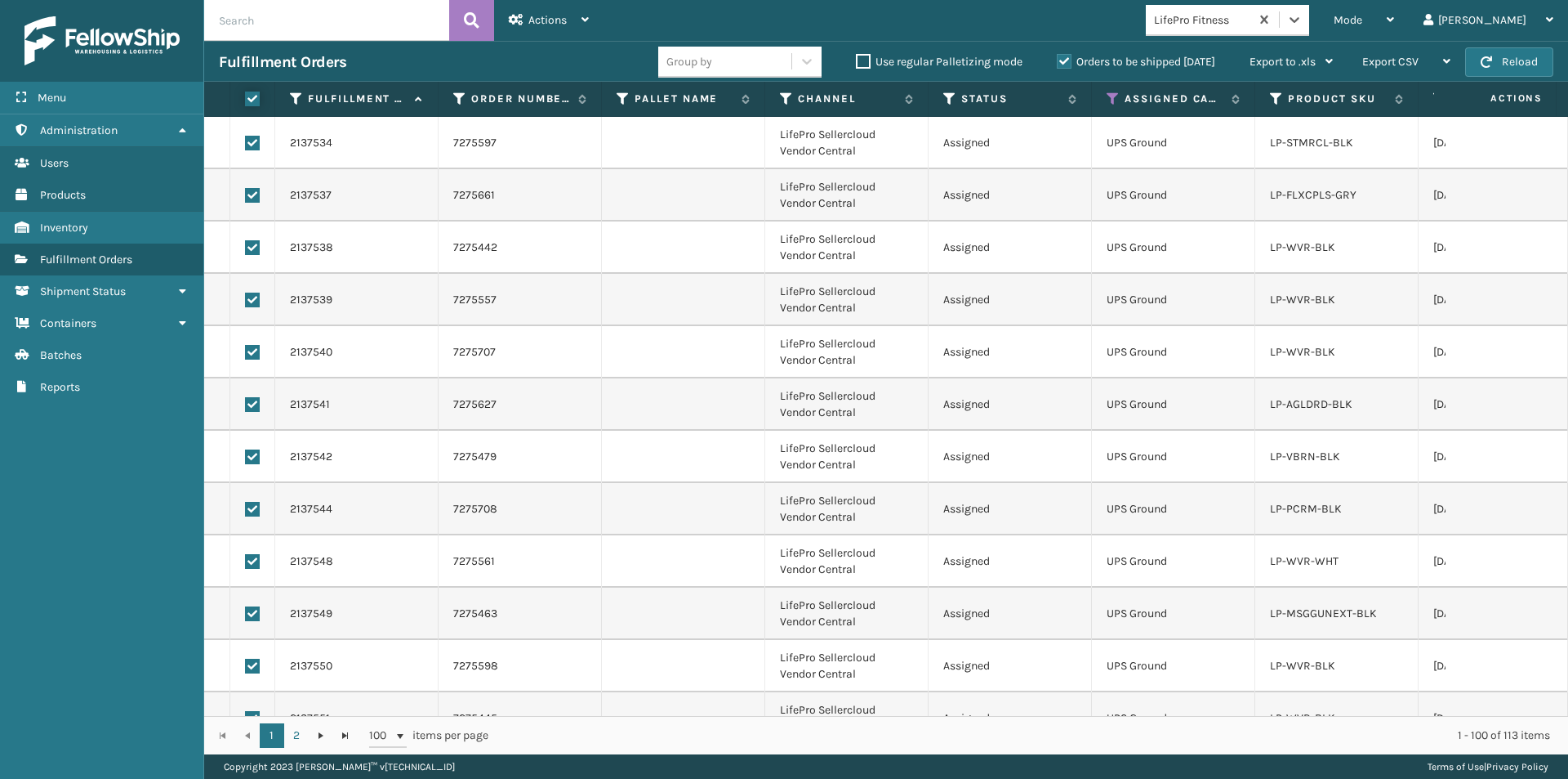
checkbox input "true"
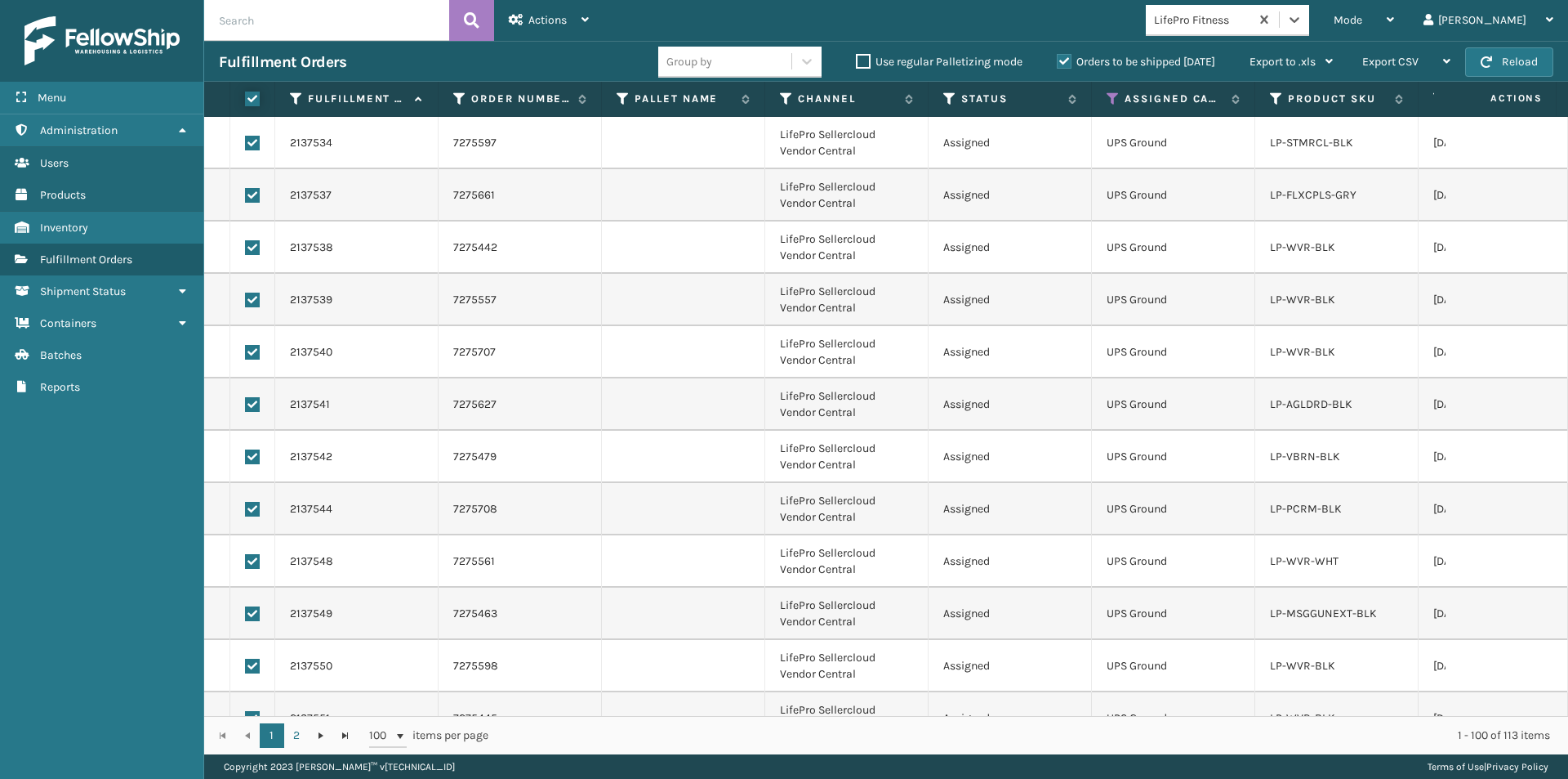
checkbox input "true"
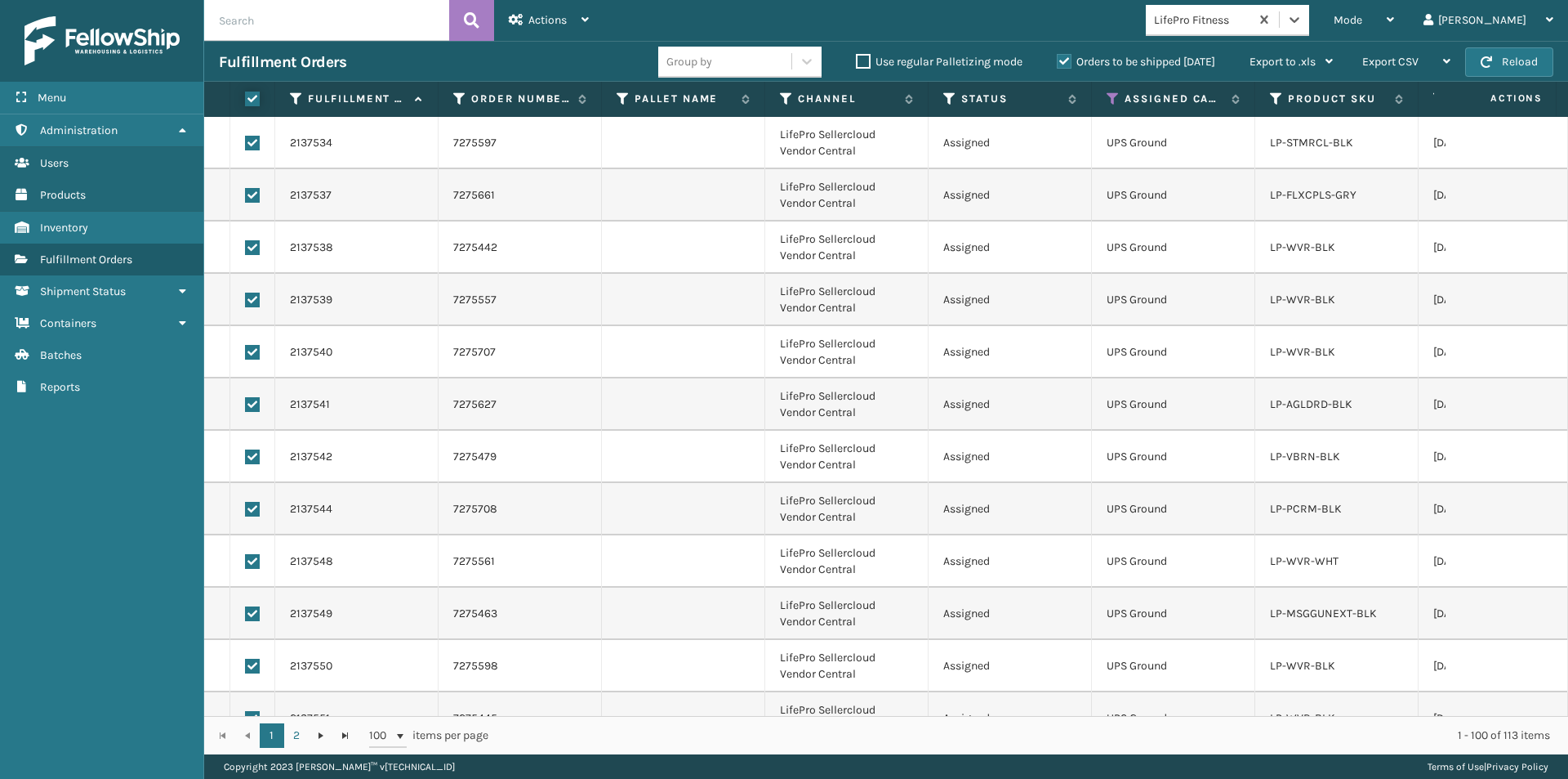
checkbox input "true"
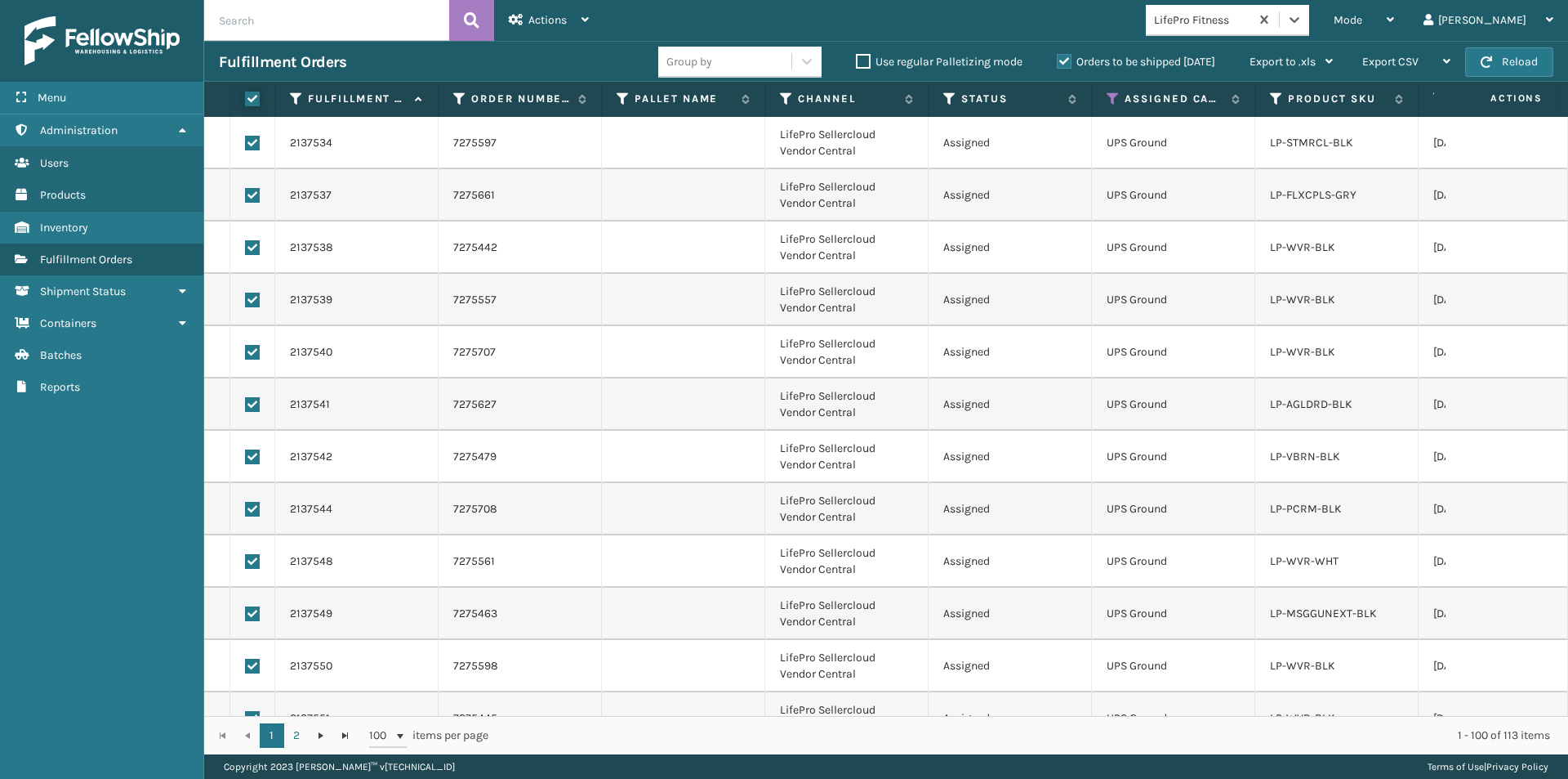
checkbox input "true"
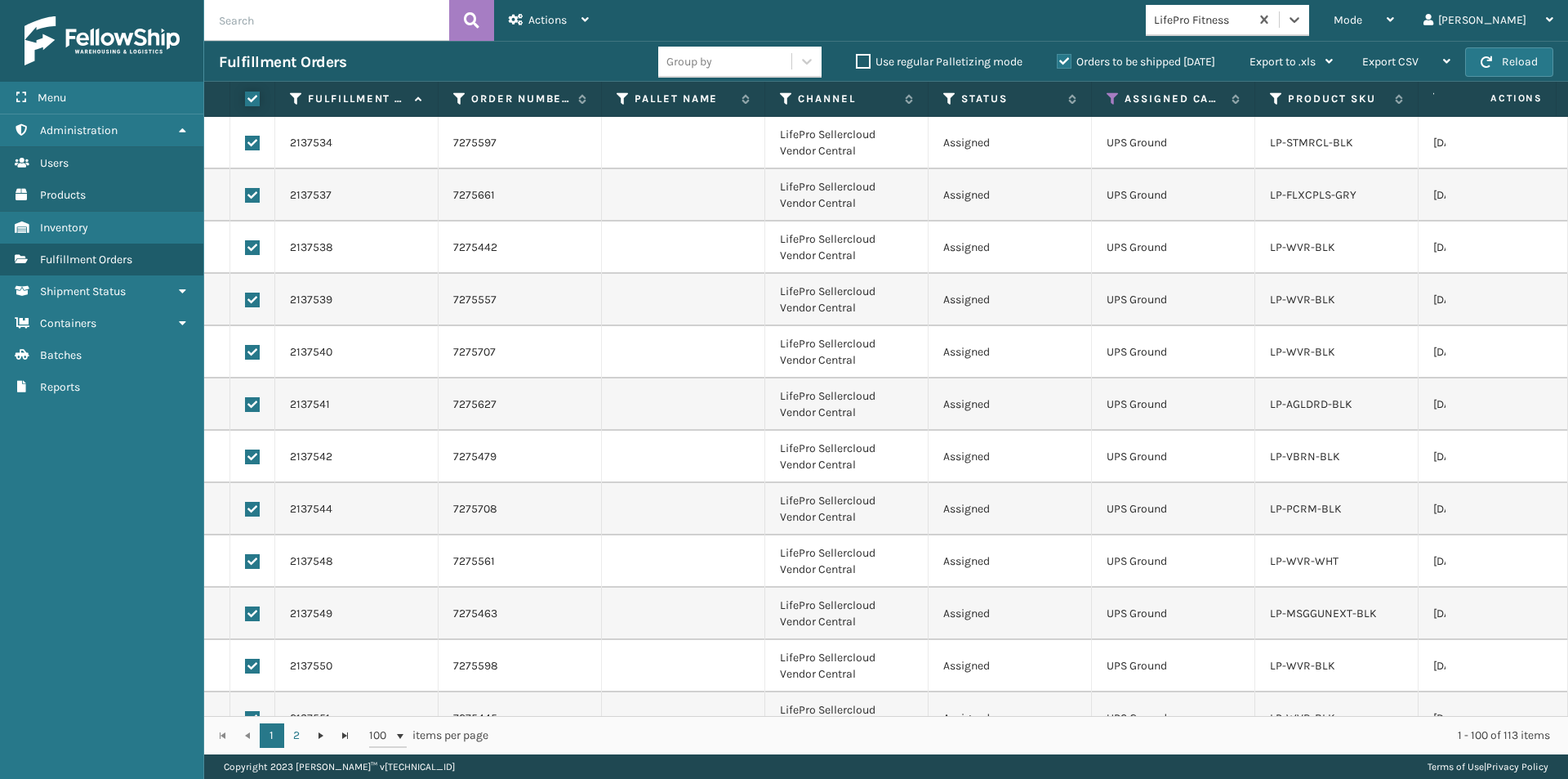
checkbox input "true"
click at [548, 25] on span "Actions" at bounding box center [547, 20] width 38 height 14
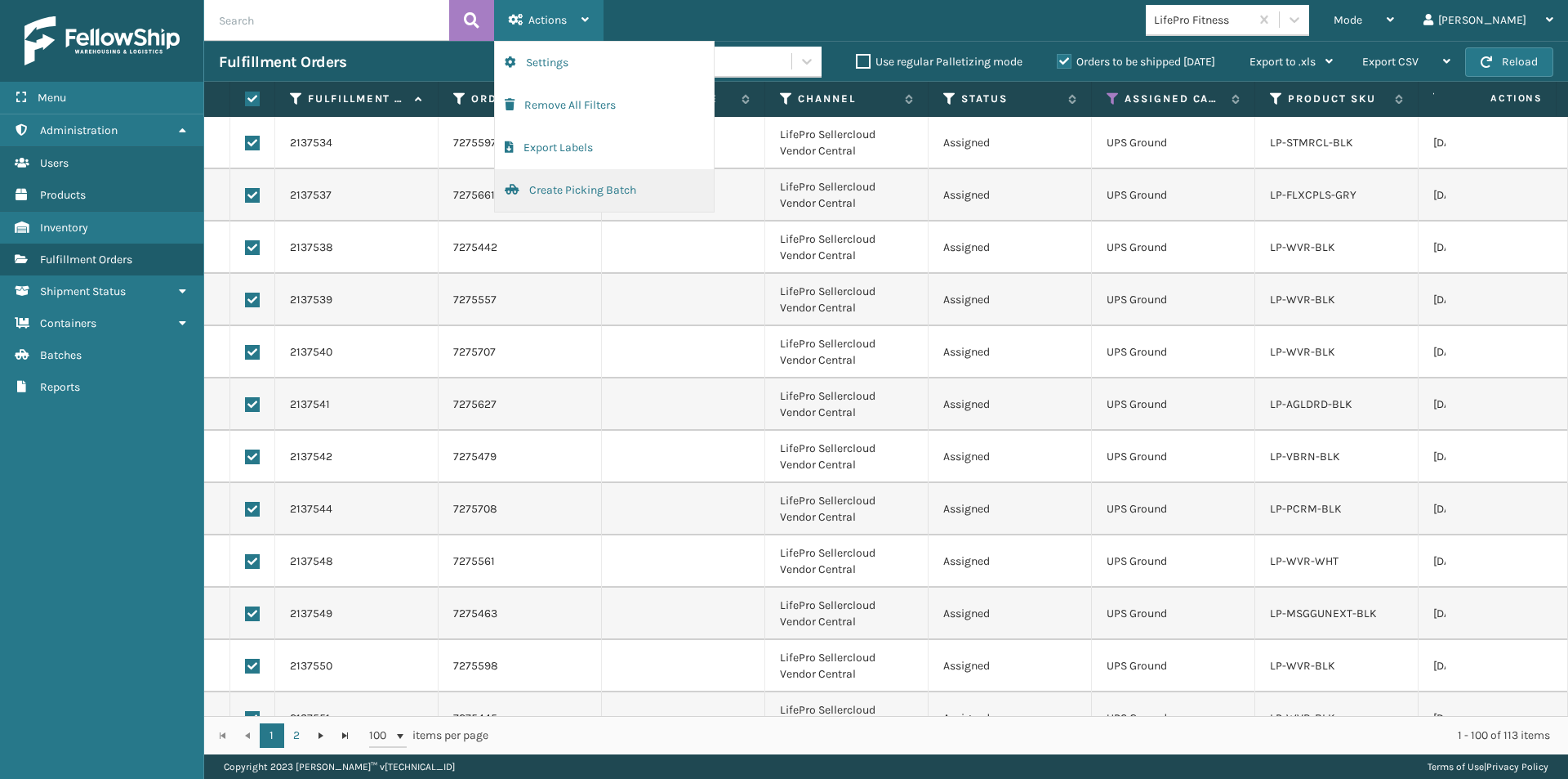
click at [589, 194] on button "Create Picking Batch" at bounding box center [604, 190] width 219 height 42
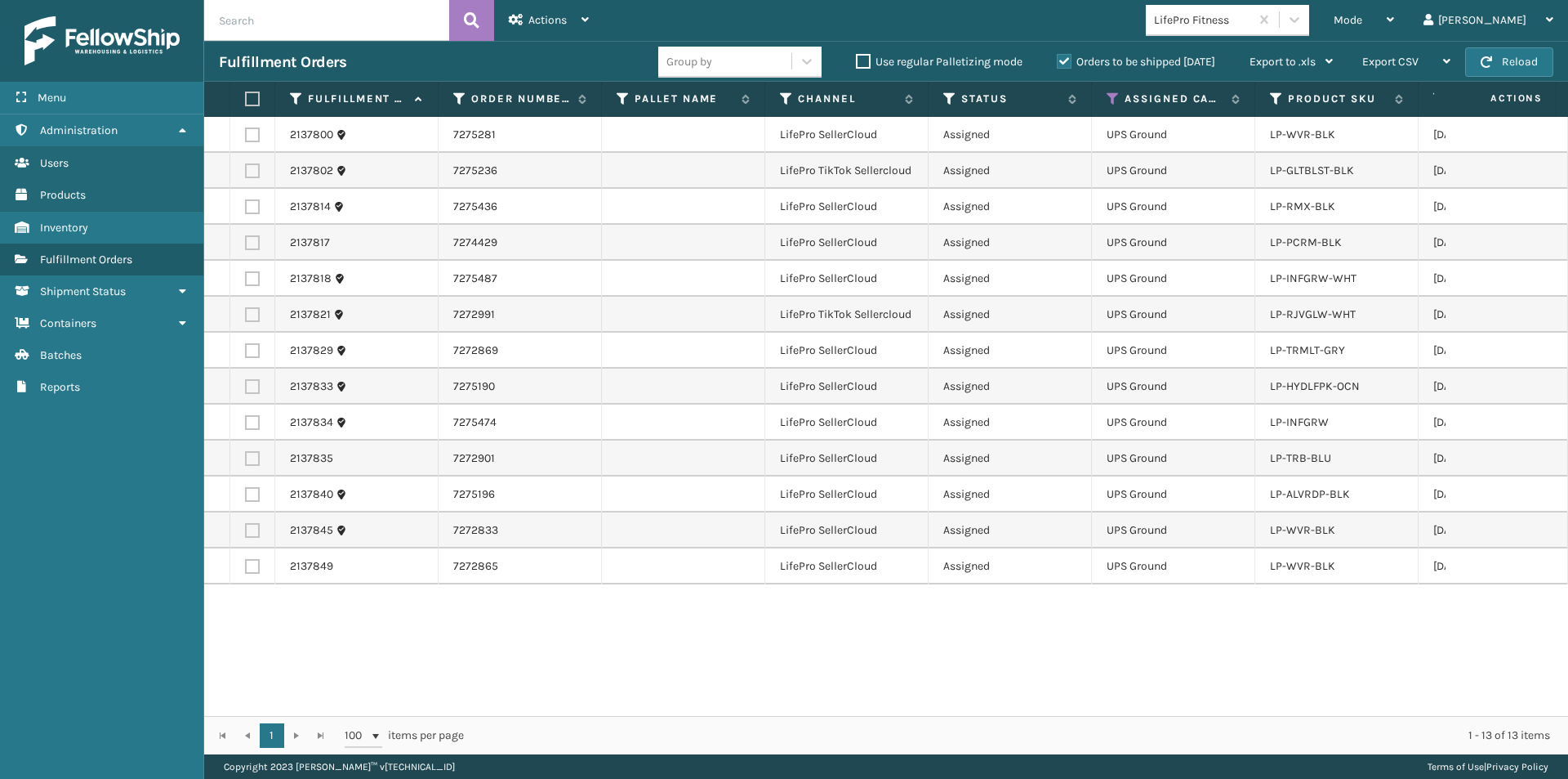
click at [246, 97] on label at bounding box center [250, 99] width 10 height 15
click at [245, 97] on input "checkbox" at bounding box center [245, 99] width 1 height 11
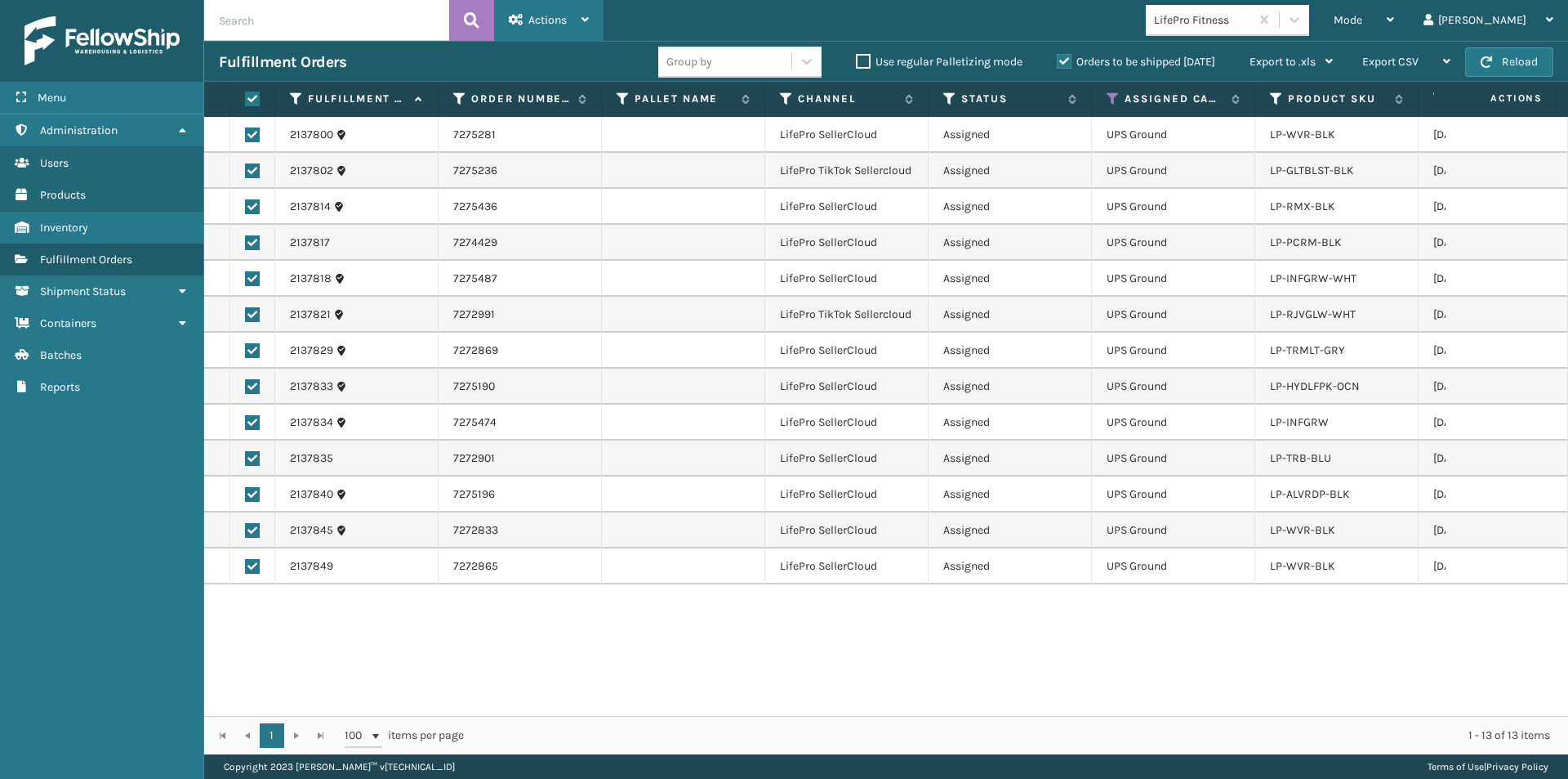
click at [517, 15] on icon at bounding box center [515, 20] width 15 height 12
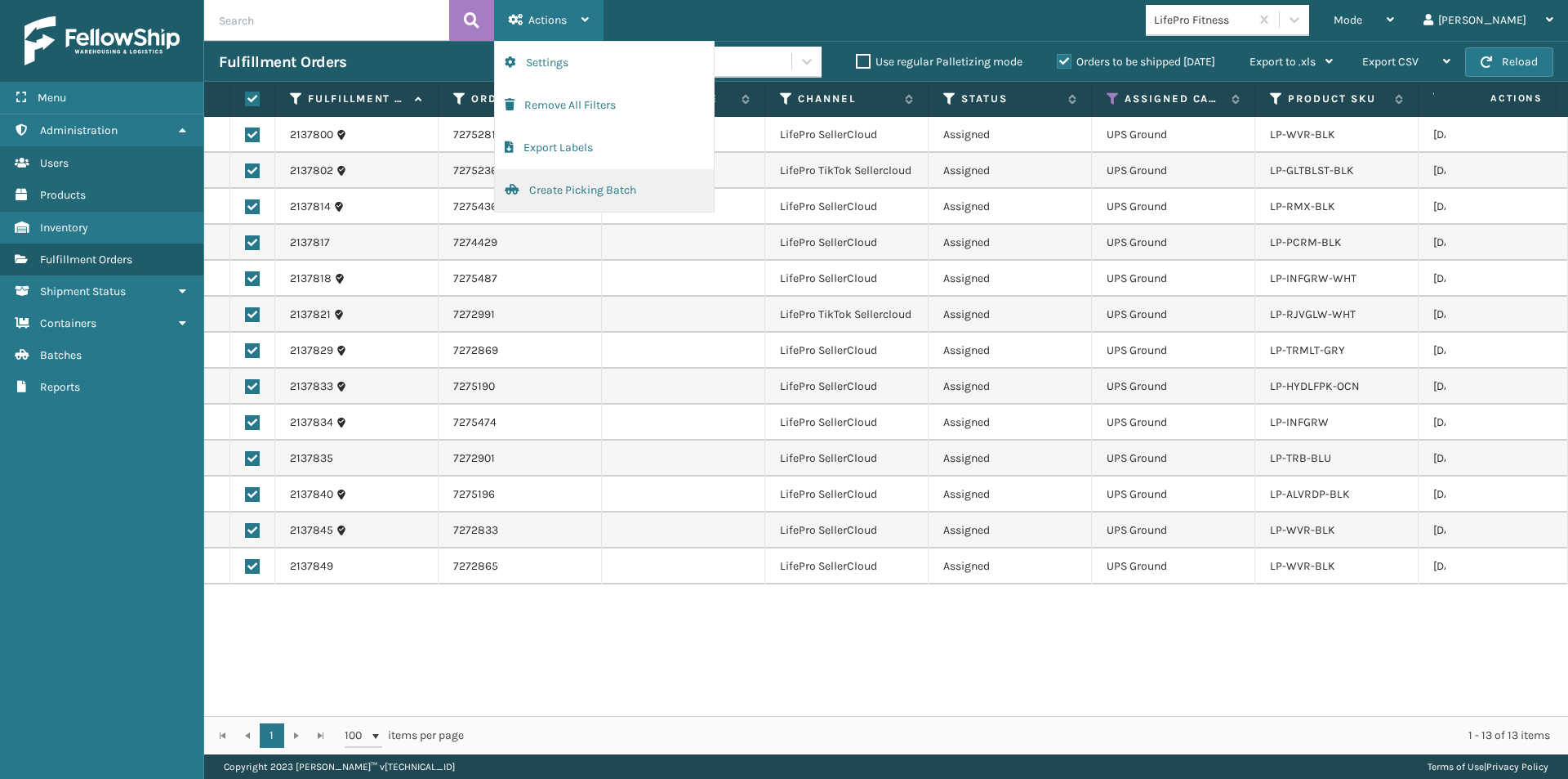
click at [590, 198] on button "Create Picking Batch" at bounding box center [604, 190] width 219 height 42
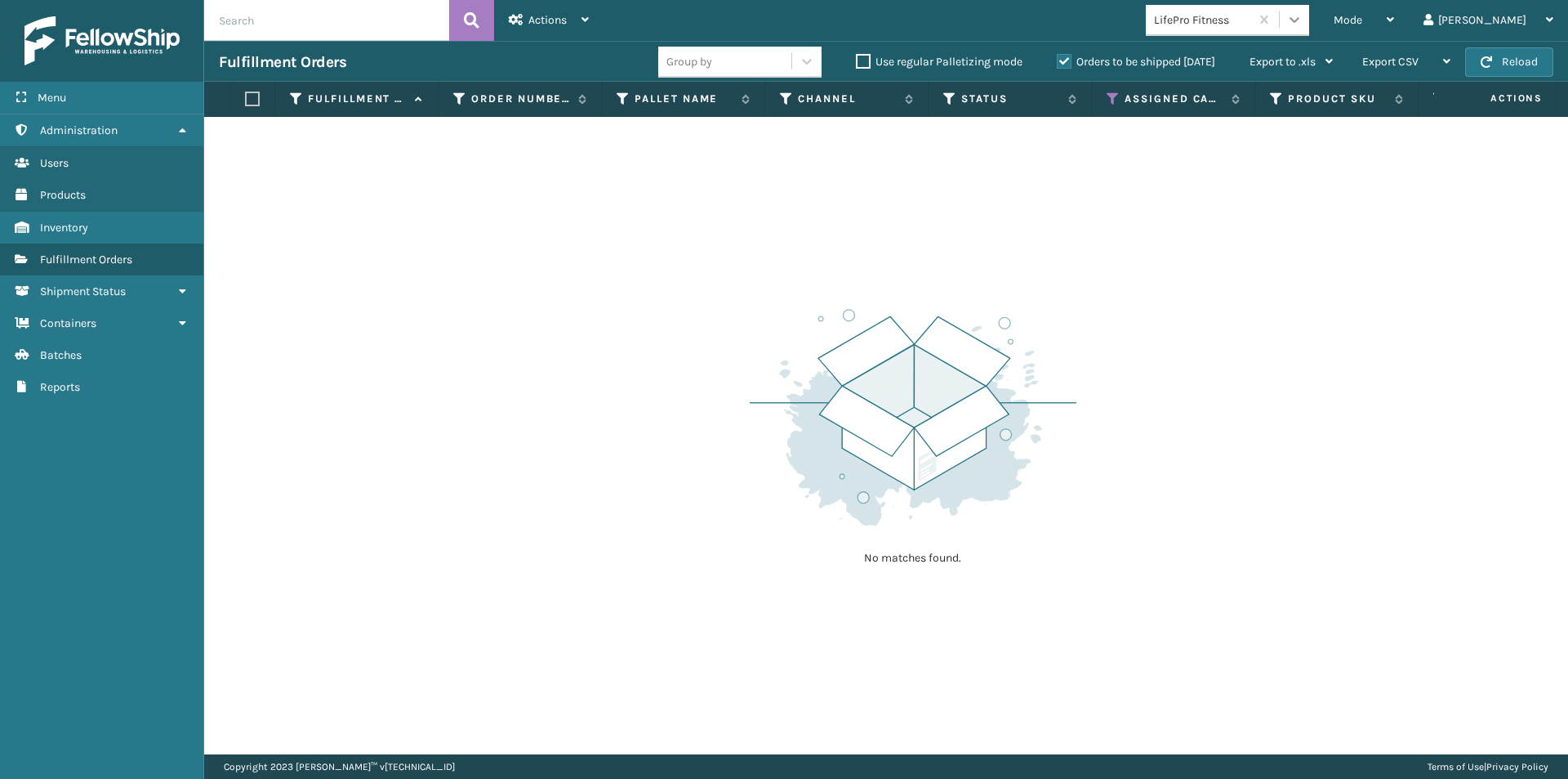
click at [1303, 25] on icon at bounding box center [1294, 20] width 17 height 17
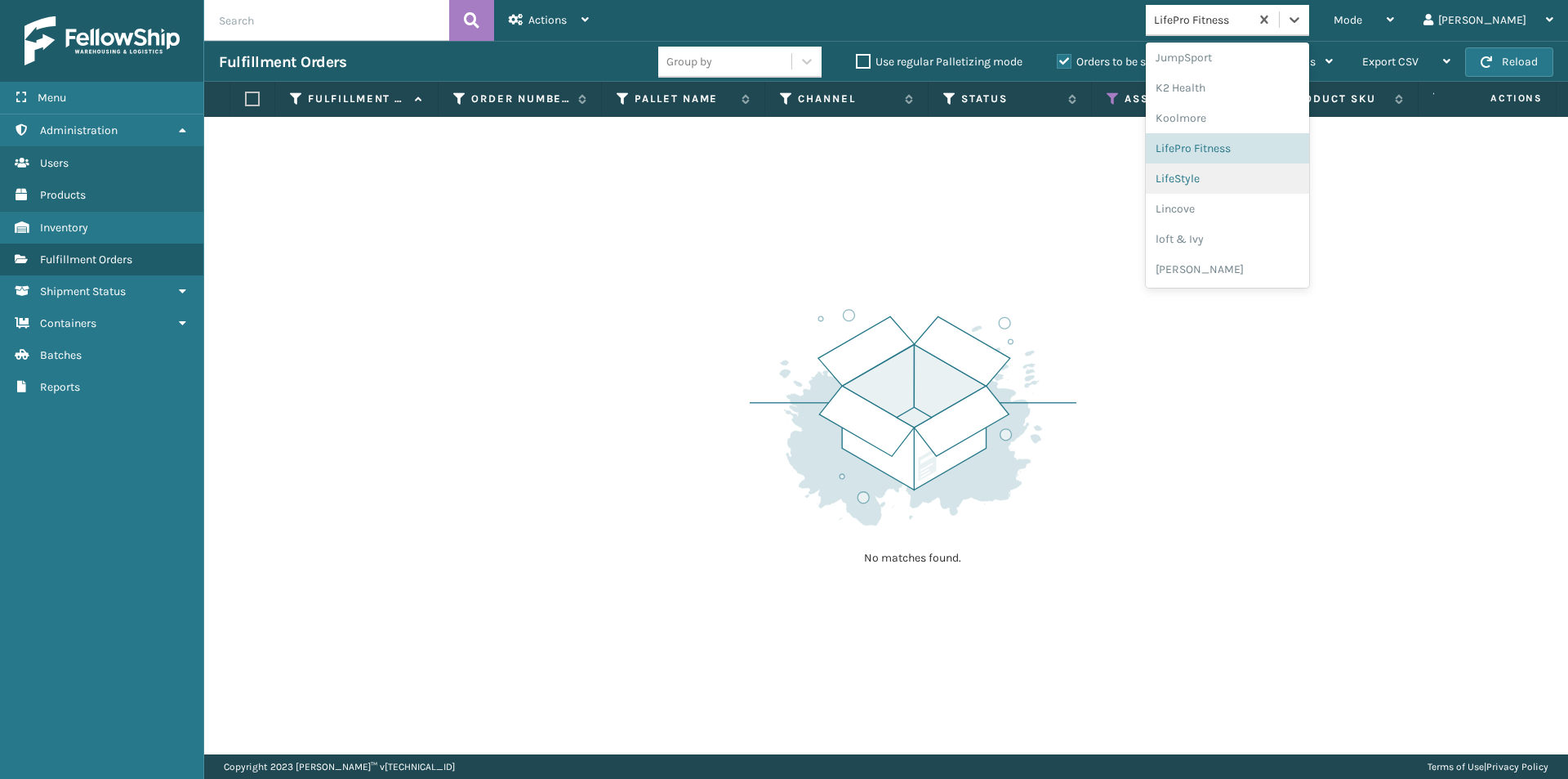
click at [1287, 177] on div "LifeStyle" at bounding box center [1228, 178] width 164 height 31
click at [1303, 22] on icon at bounding box center [1294, 20] width 17 height 17
click at [1286, 217] on div "Lincove" at bounding box center [1228, 211] width 164 height 31
click at [1309, 23] on div at bounding box center [1294, 20] width 30 height 30
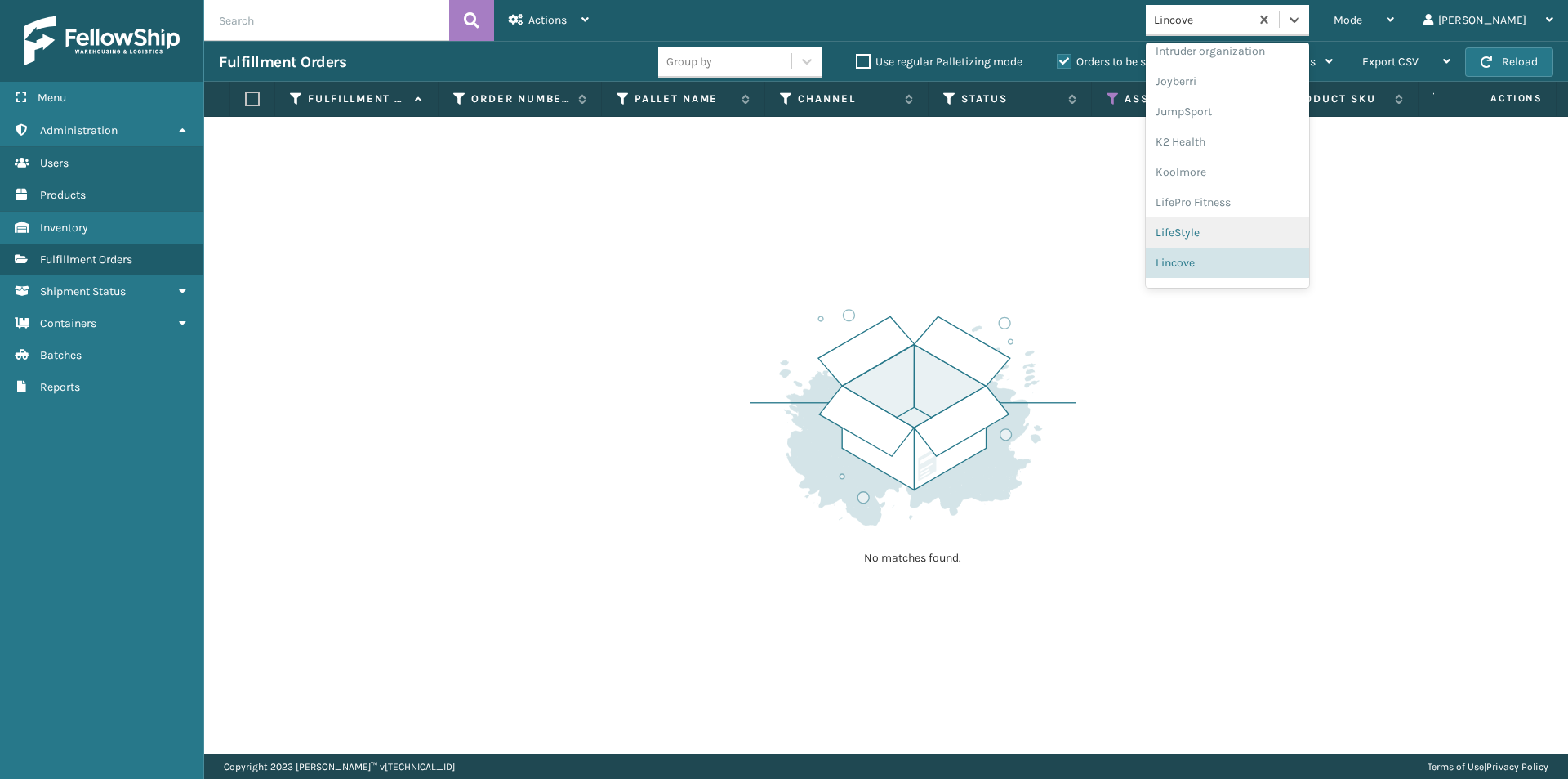
scroll to position [518, 0]
click at [1270, 238] on div "loft & Ivy" at bounding box center [1228, 239] width 164 height 31
click at [1303, 26] on icon at bounding box center [1294, 20] width 17 height 17
click at [1261, 265] on div "[PERSON_NAME]" at bounding box center [1228, 269] width 164 height 31
click at [1303, 21] on icon at bounding box center [1294, 20] width 17 height 17
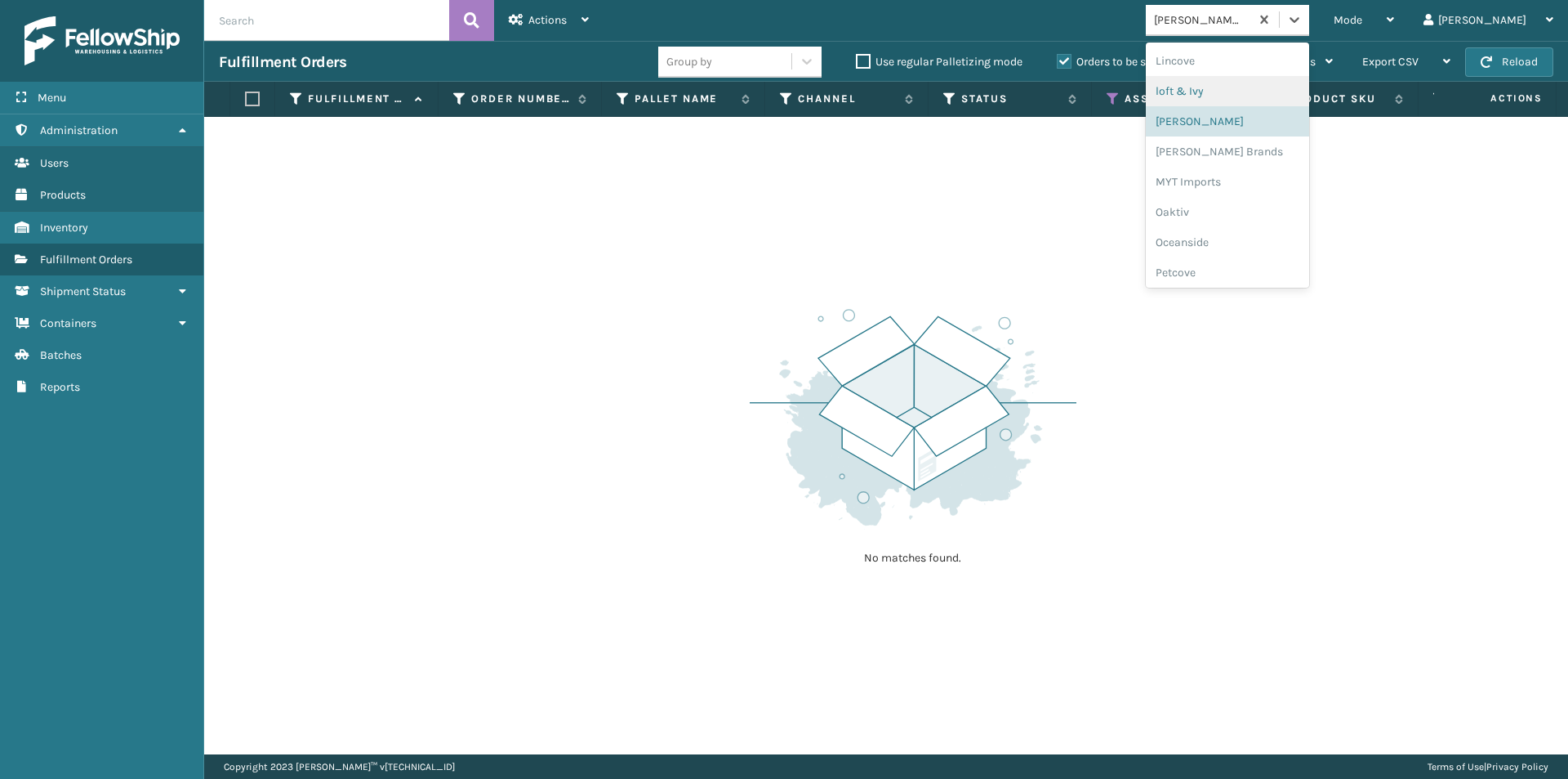
scroll to position [680, 0]
click at [1271, 131] on div "[PERSON_NAME] Brands" at bounding box center [1228, 136] width 164 height 31
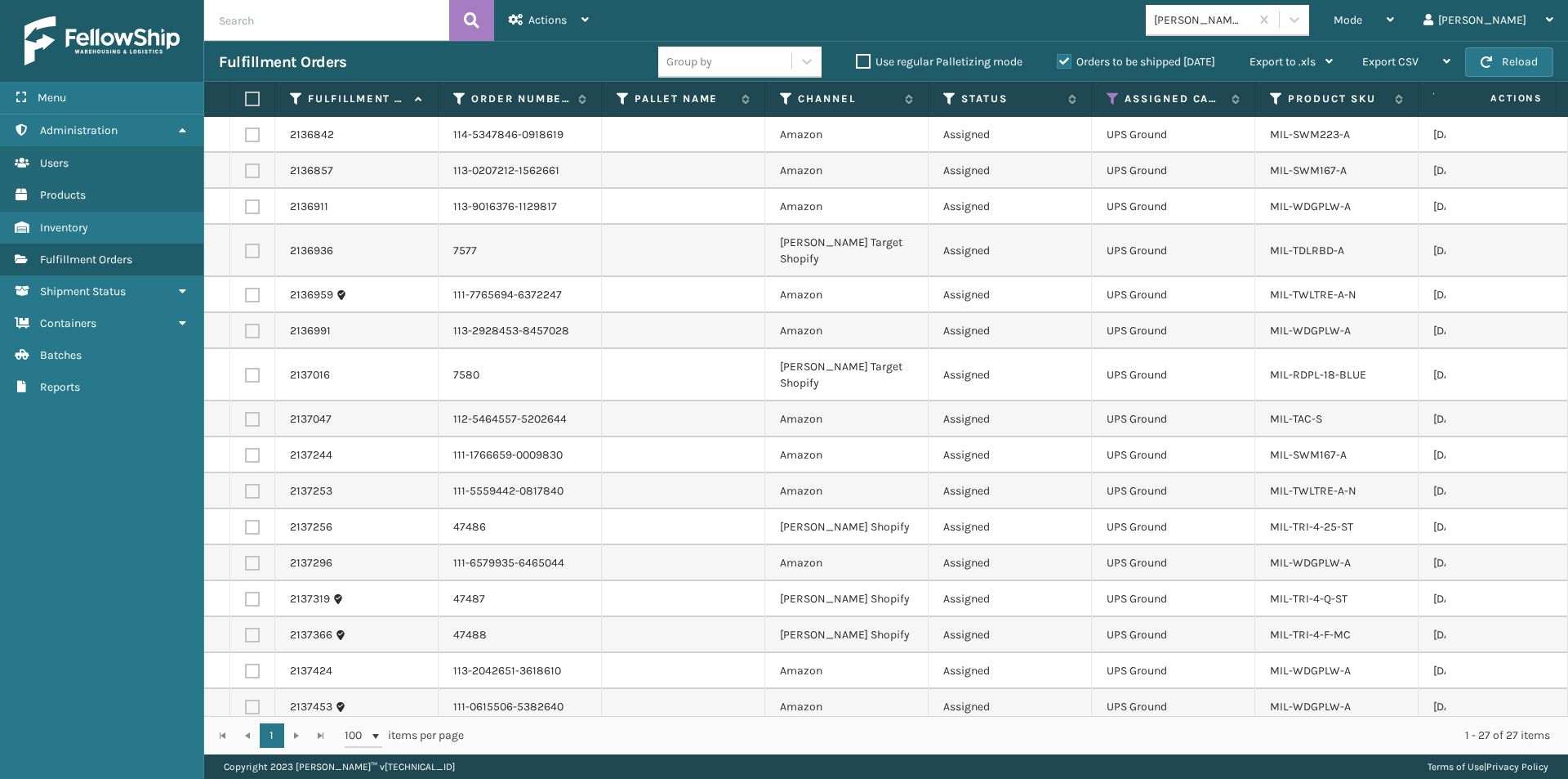
click at [243, 103] on th at bounding box center [253, 100] width 45 height 35
click at [250, 98] on label at bounding box center [250, 99] width 10 height 15
click at [245, 98] on input "checkbox" at bounding box center [245, 99] width 1 height 11
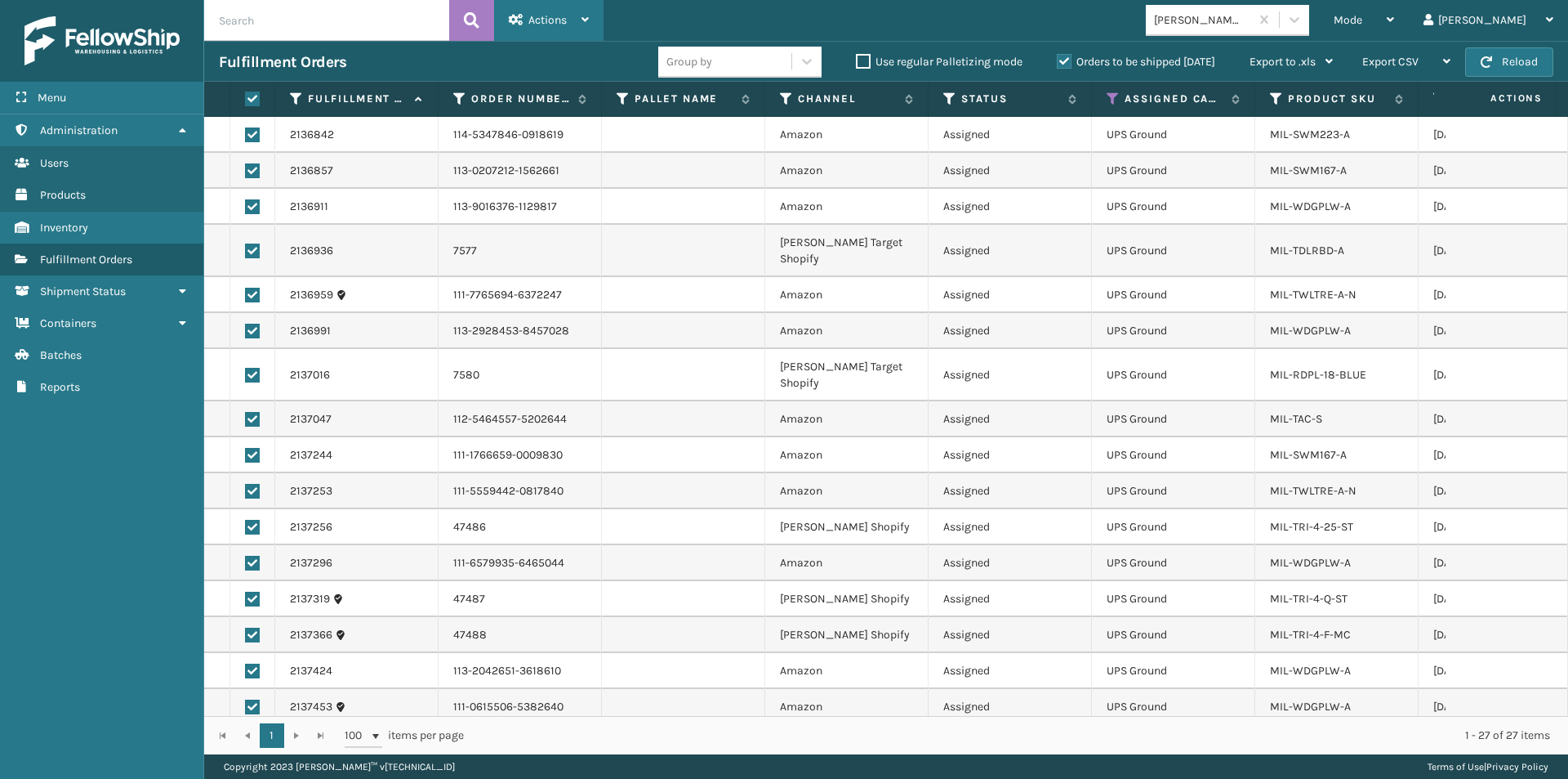
click at [579, 17] on div "Actions" at bounding box center [548, 20] width 80 height 40
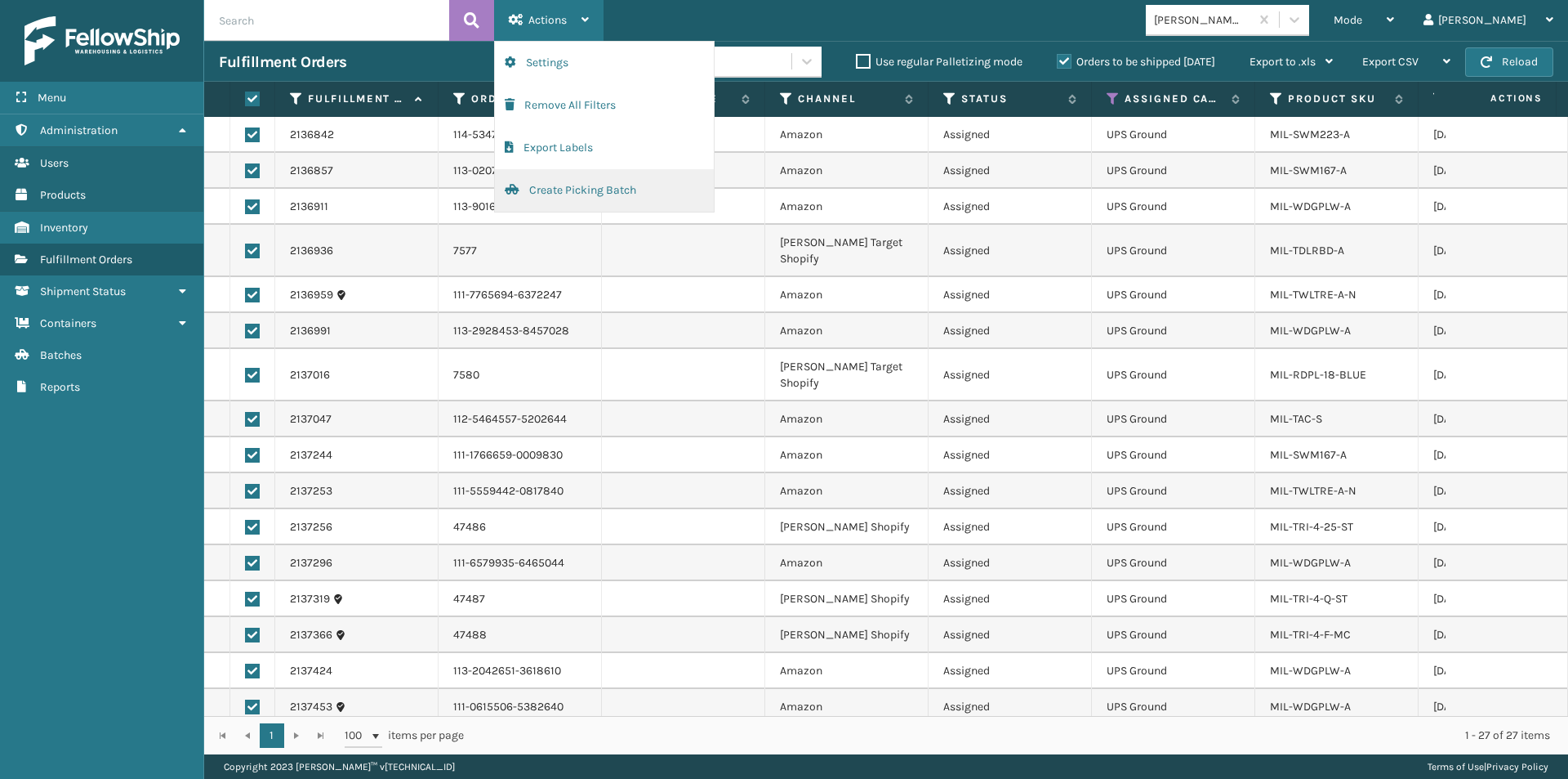
click at [574, 196] on button "Create Picking Batch" at bounding box center [604, 190] width 219 height 42
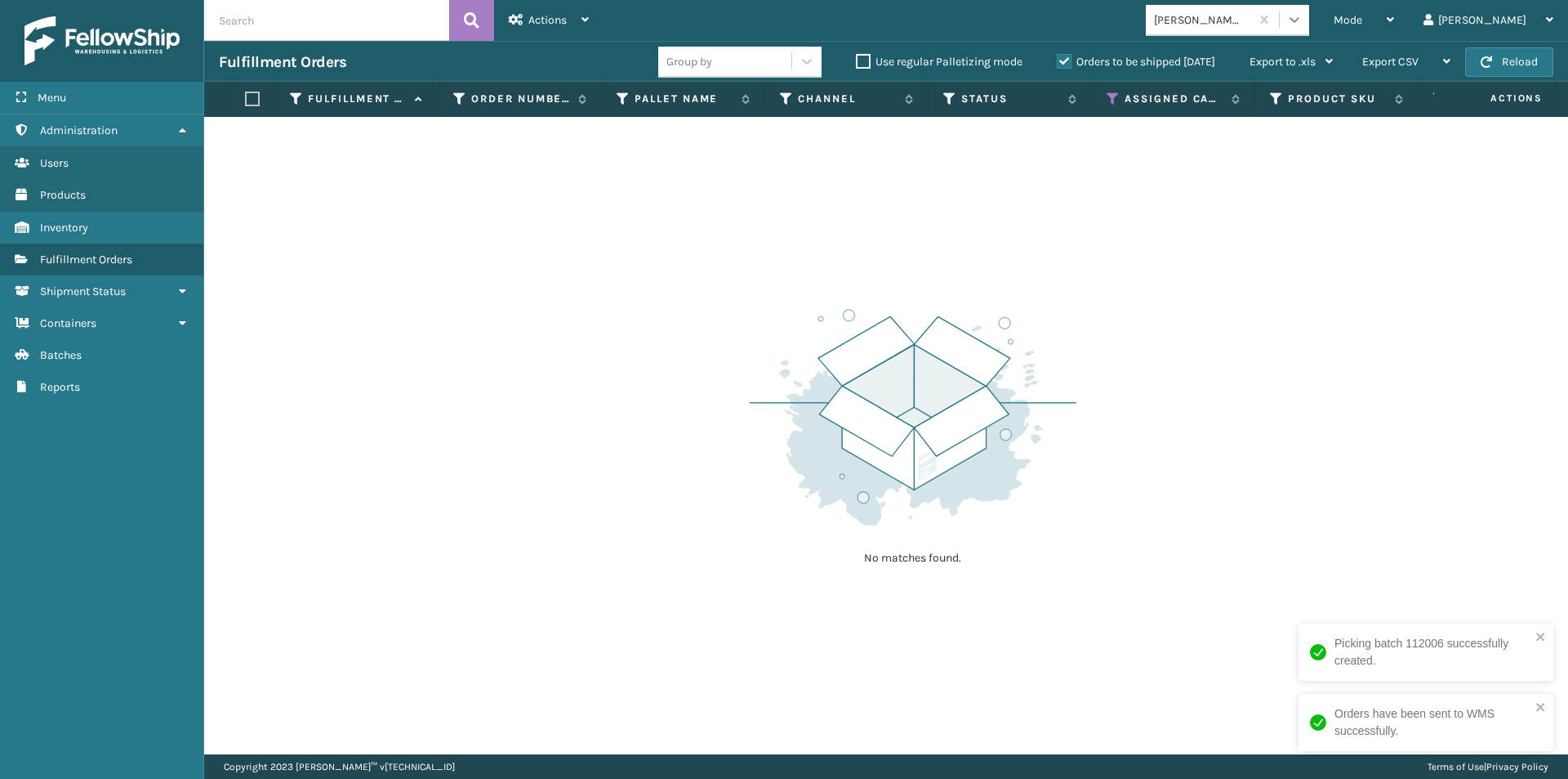
click at [1299, 18] on icon at bounding box center [1294, 20] width 10 height 6
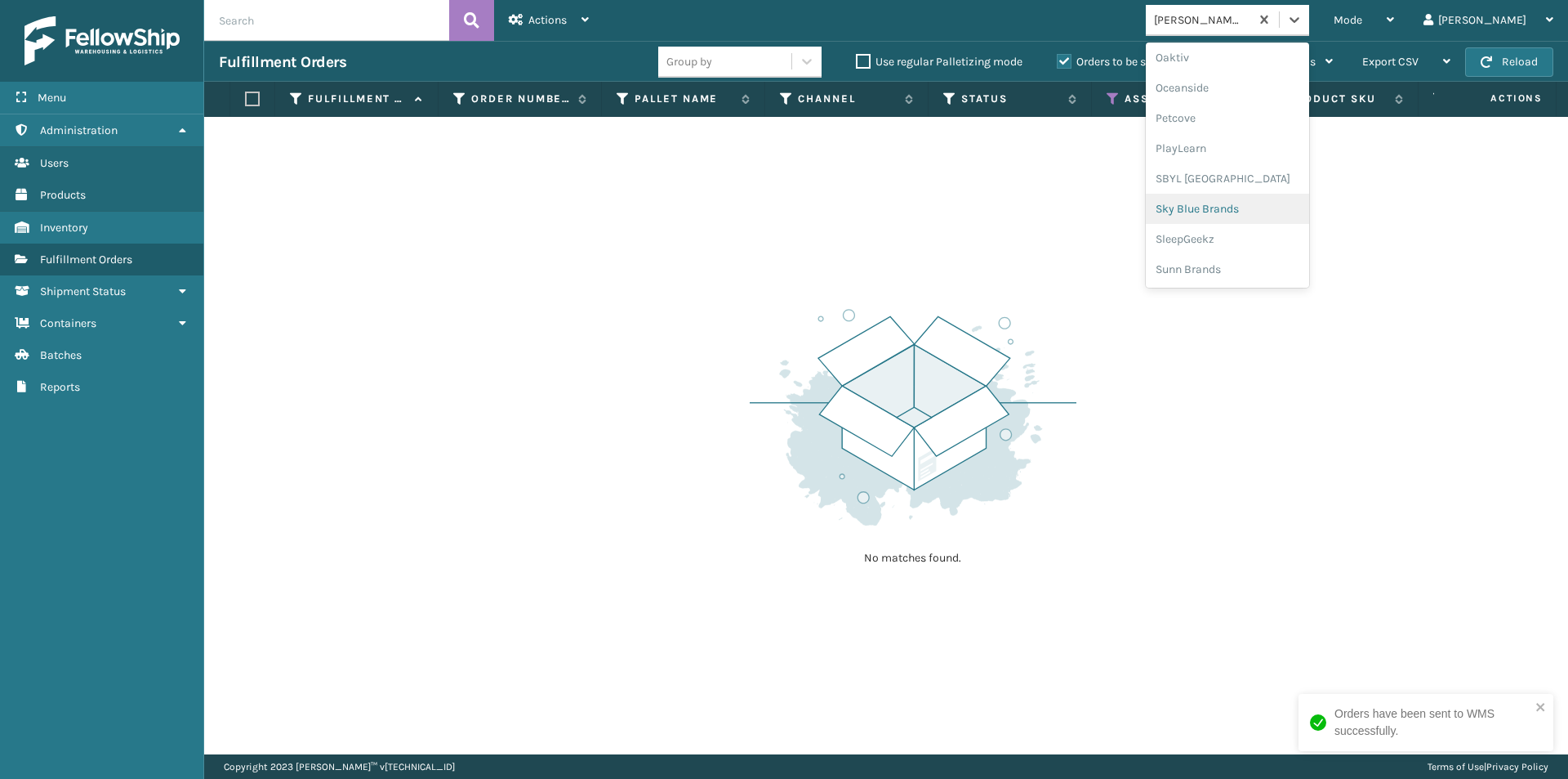
scroll to position [575, 0]
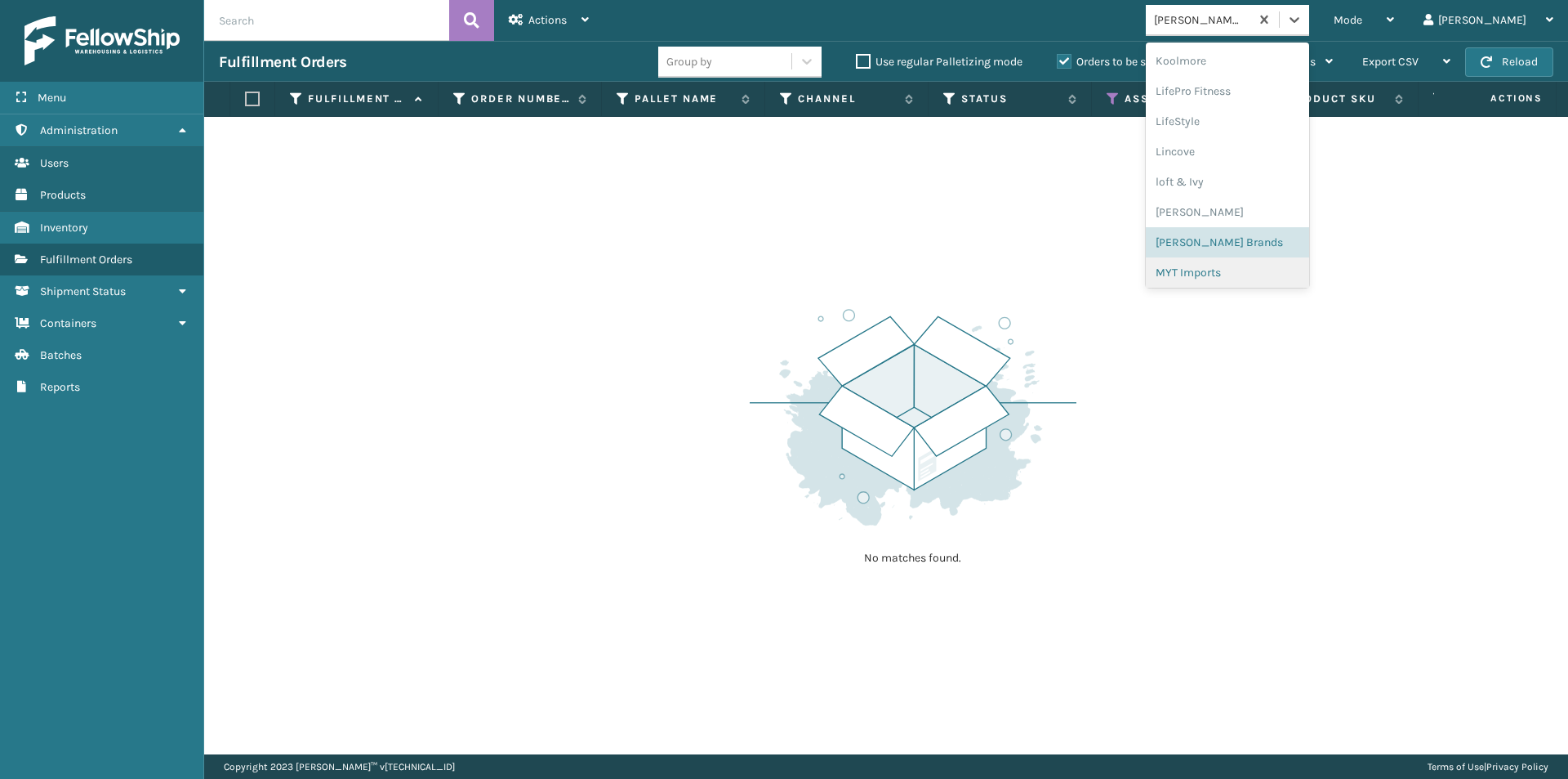
click at [1275, 273] on div "MYT Imports" at bounding box center [1228, 272] width 164 height 31
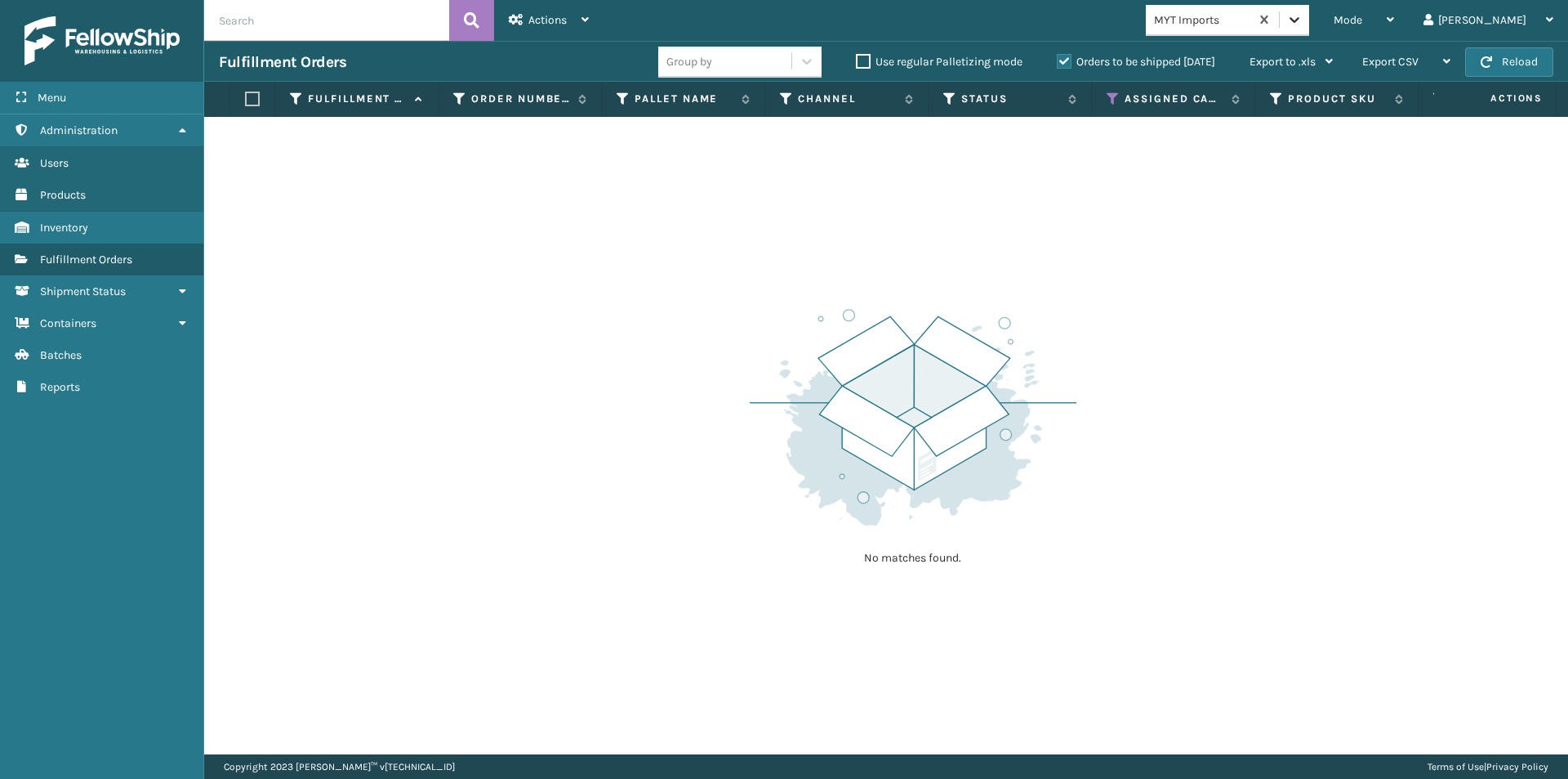
click at [1309, 11] on div at bounding box center [1294, 20] width 30 height 30
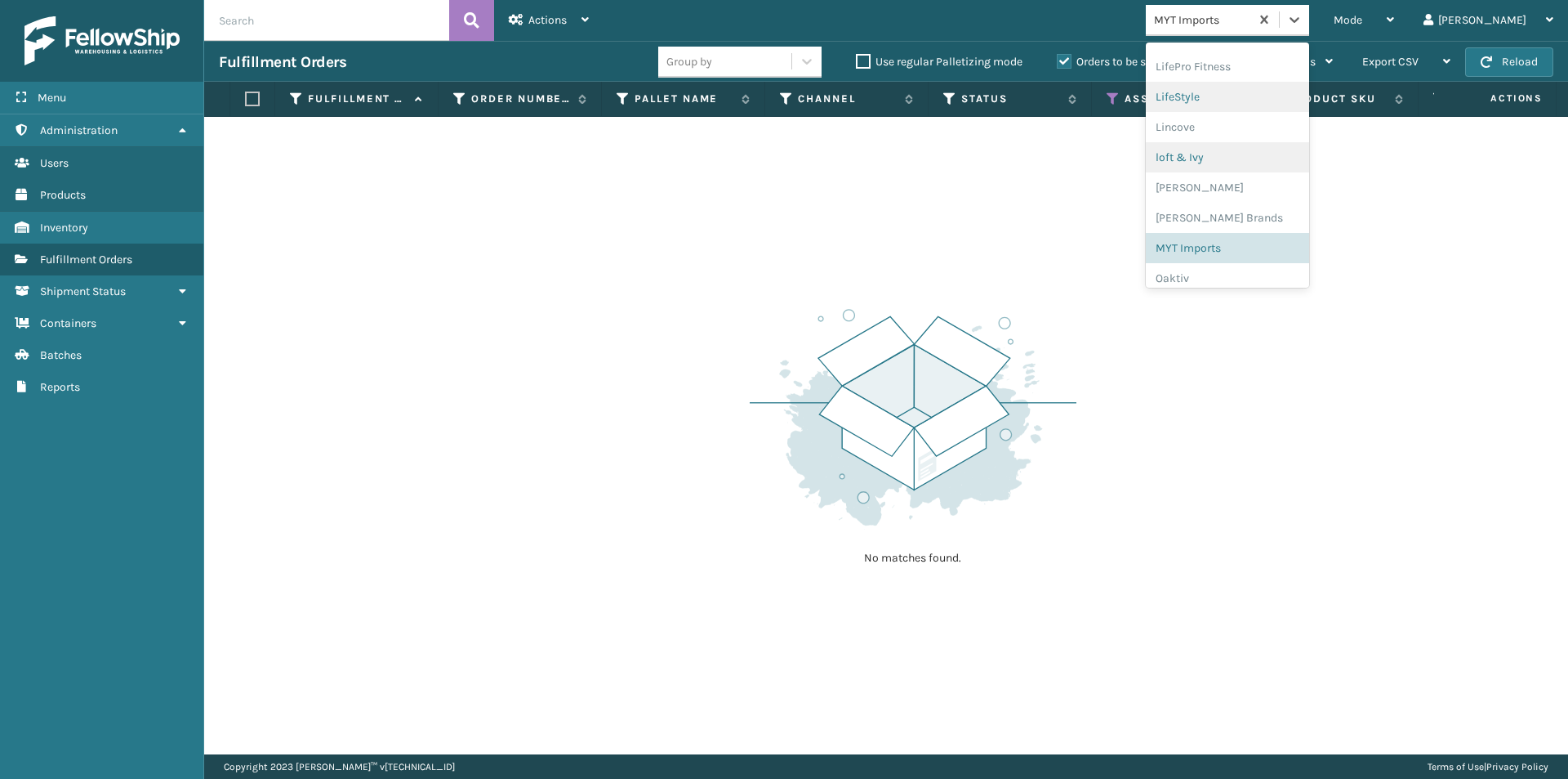
scroll to position [680, 0]
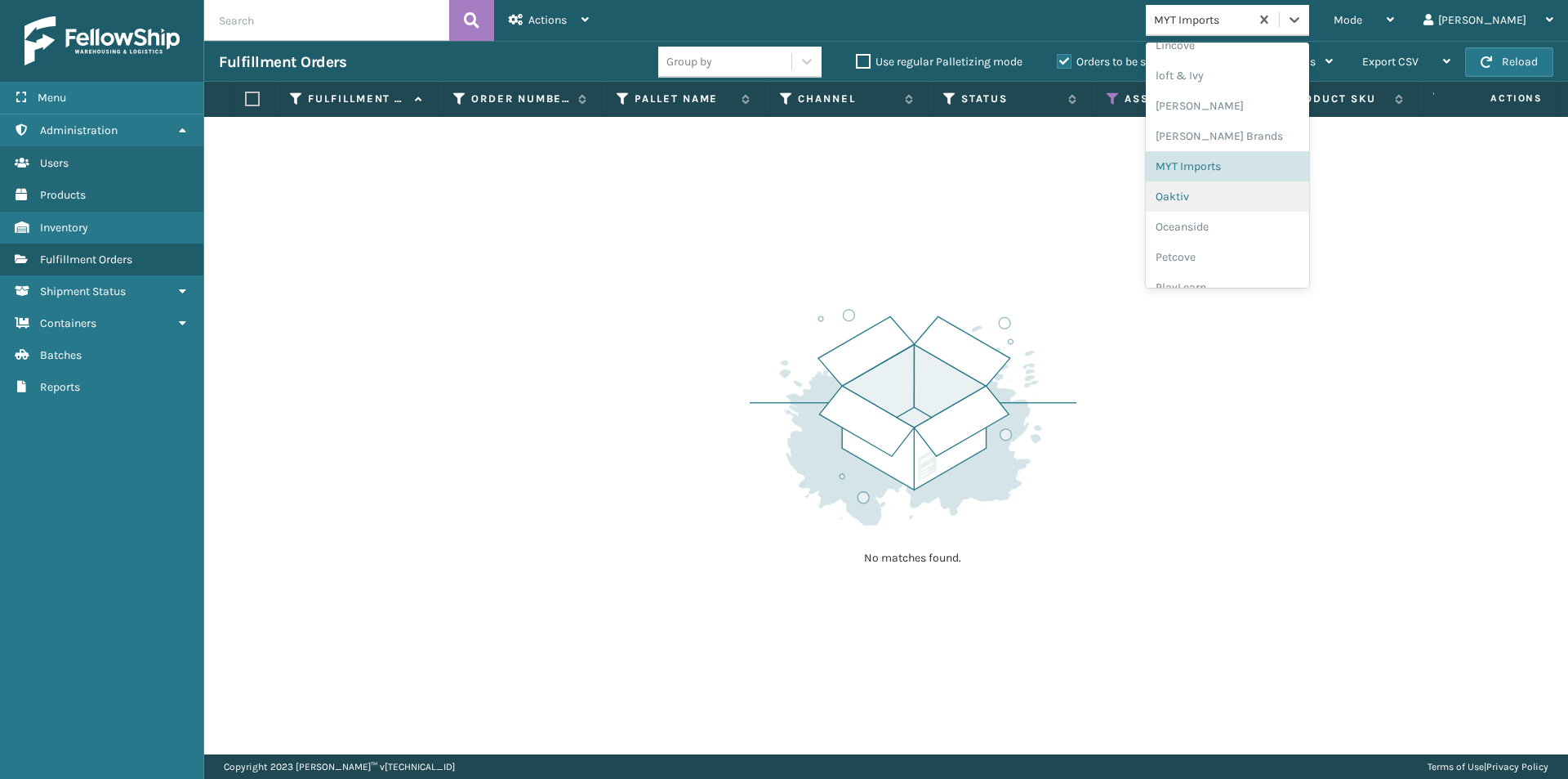
click at [1265, 198] on div "Oaktiv" at bounding box center [1228, 196] width 164 height 31
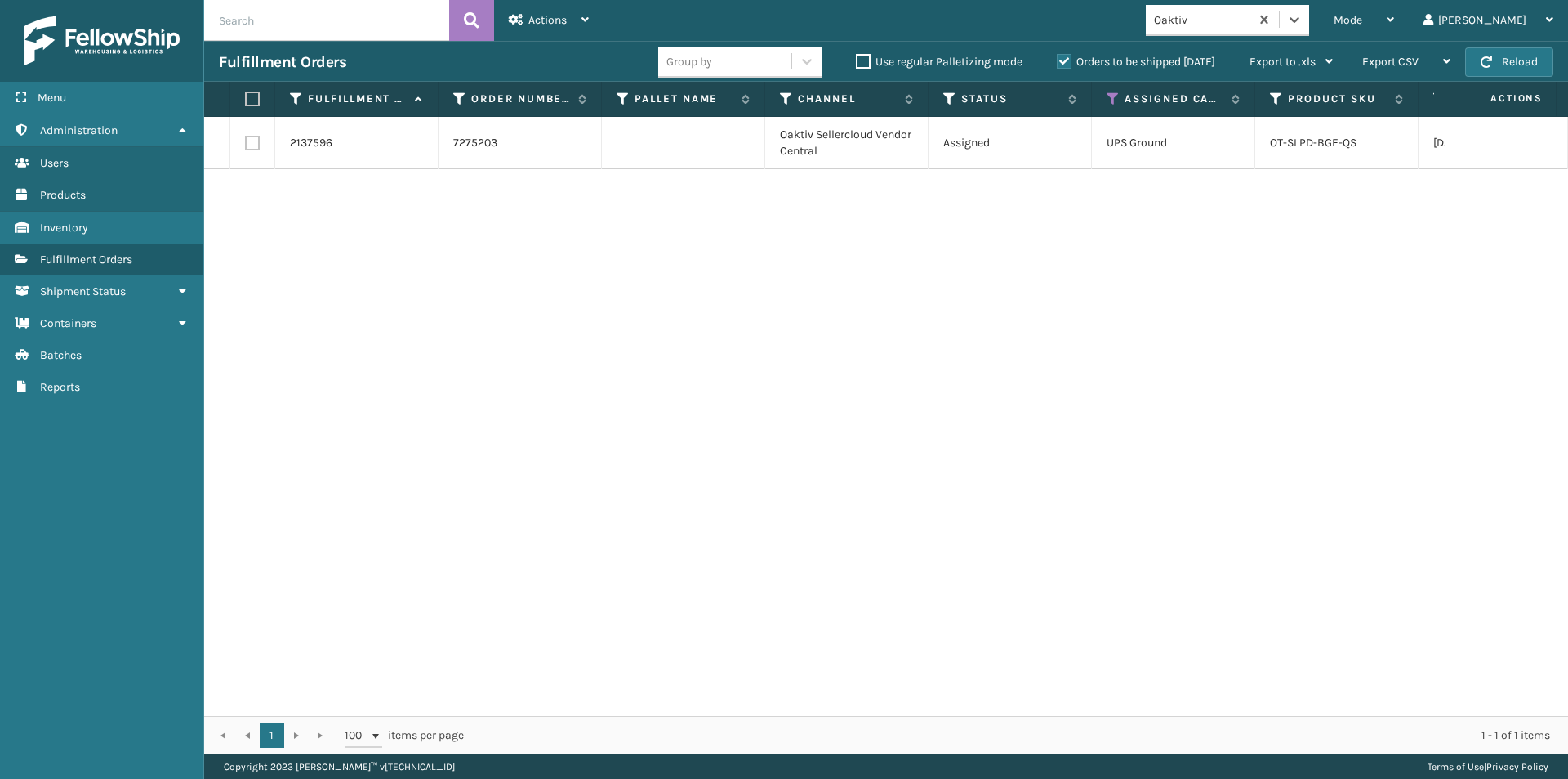
click at [255, 104] on label at bounding box center [250, 99] width 10 height 15
click at [245, 104] on input "checkbox" at bounding box center [245, 99] width 1 height 11
click at [555, 32] on div "Actions" at bounding box center [548, 20] width 80 height 40
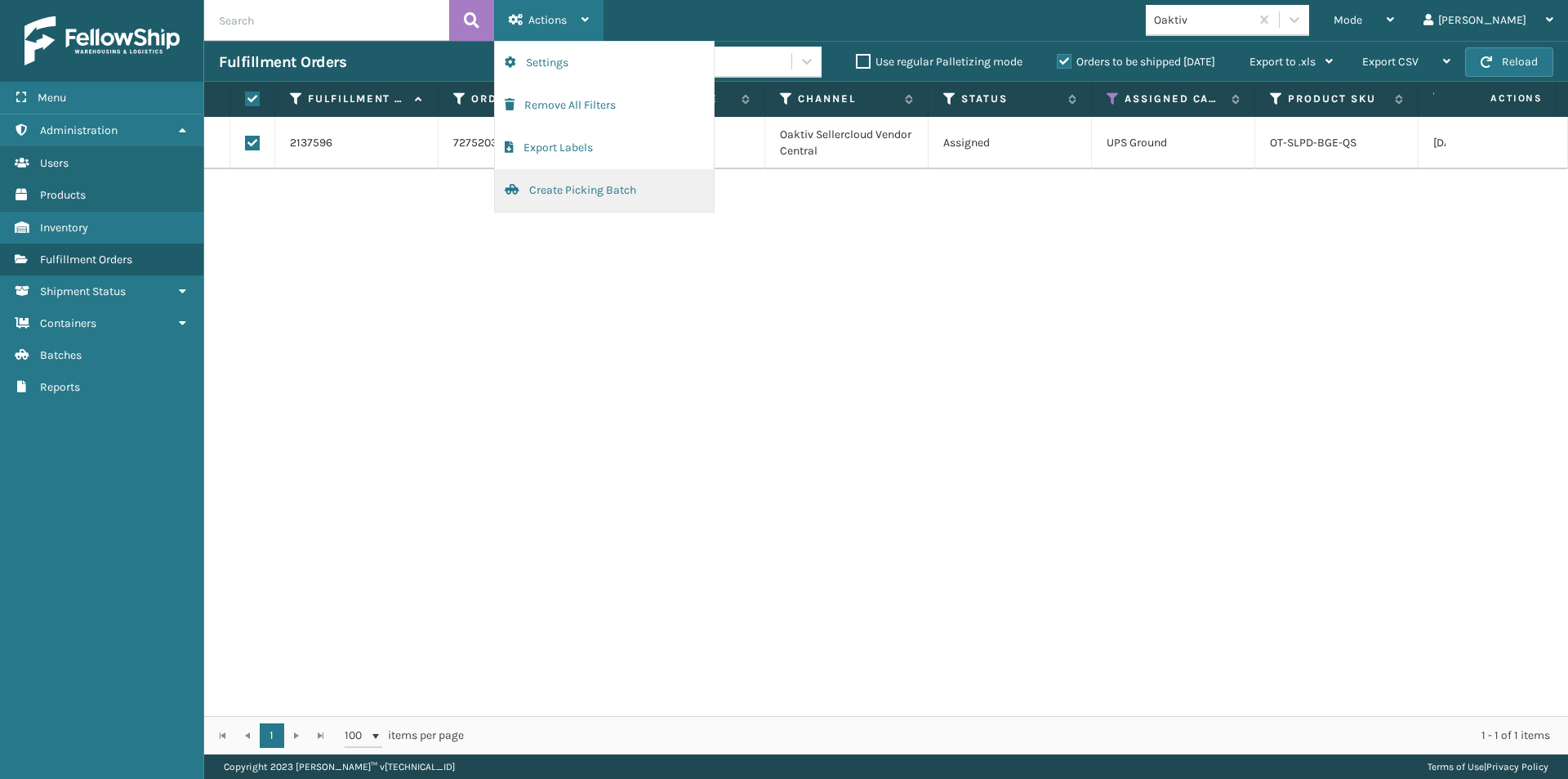
click at [572, 193] on button "Create Picking Batch" at bounding box center [604, 190] width 219 height 42
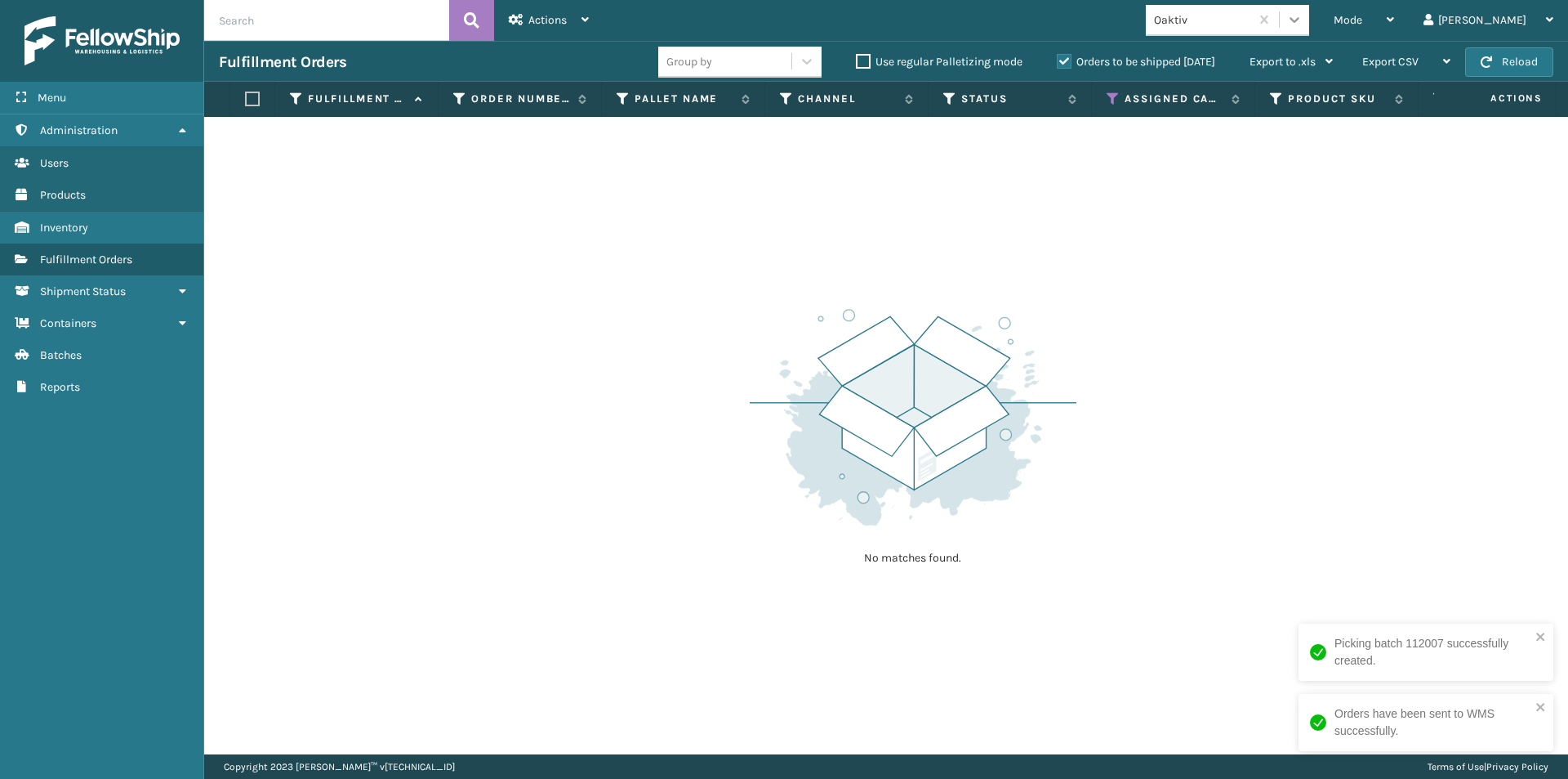
click at [1303, 21] on icon at bounding box center [1294, 20] width 17 height 17
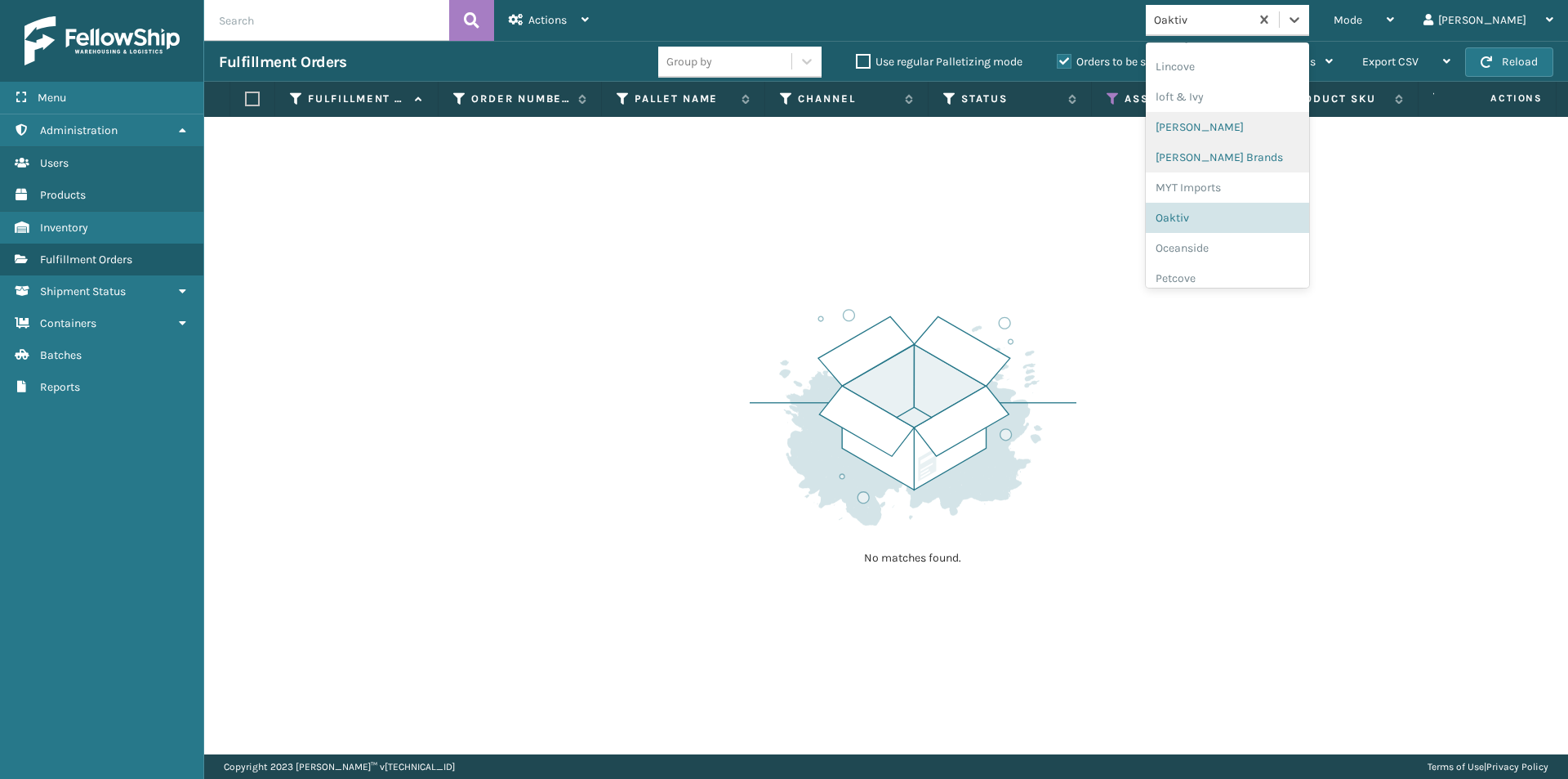
scroll to position [656, 0]
click at [1266, 252] on div "Oceanside" at bounding box center [1228, 250] width 164 height 31
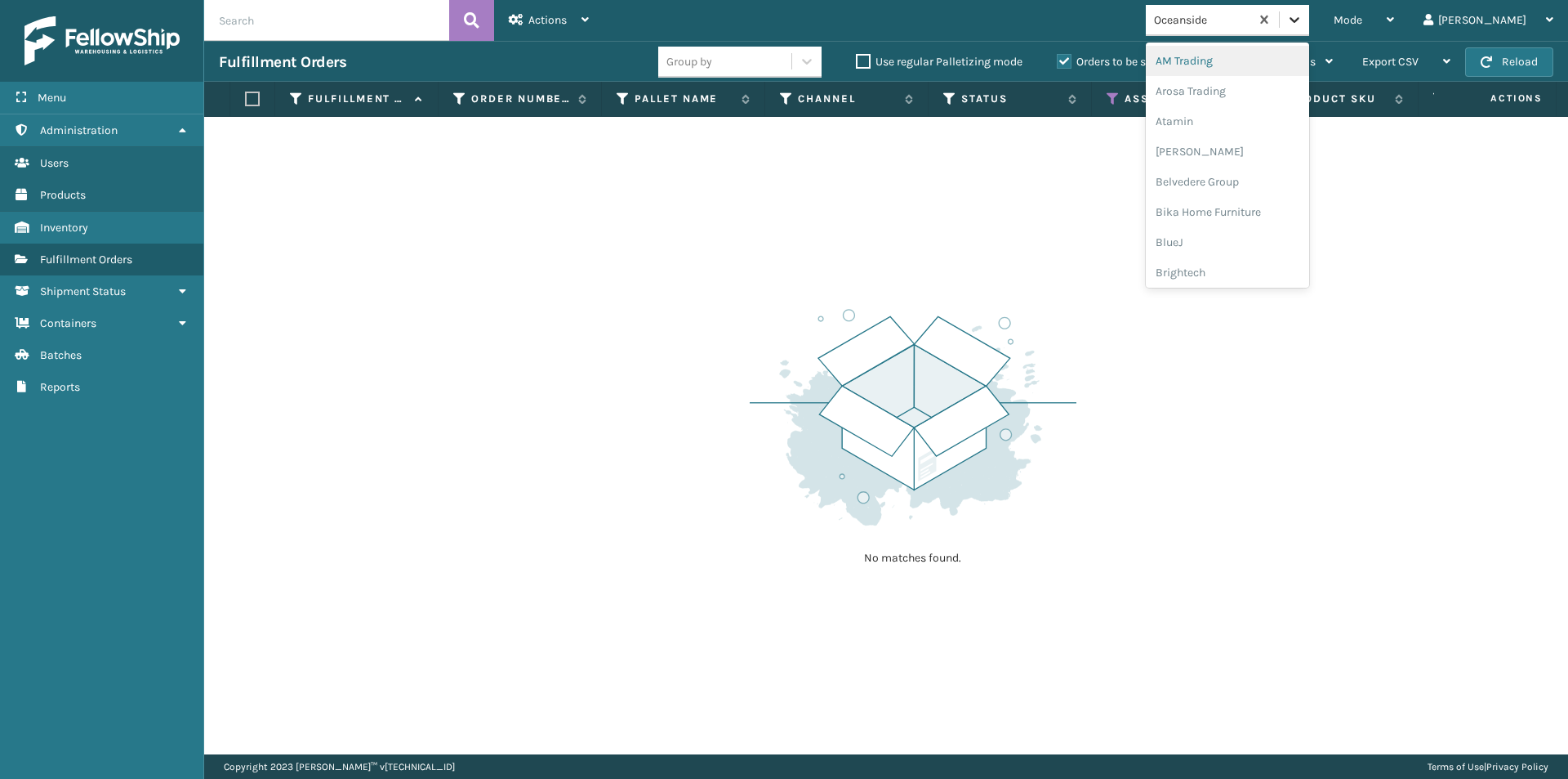
click at [1303, 24] on icon at bounding box center [1294, 20] width 17 height 17
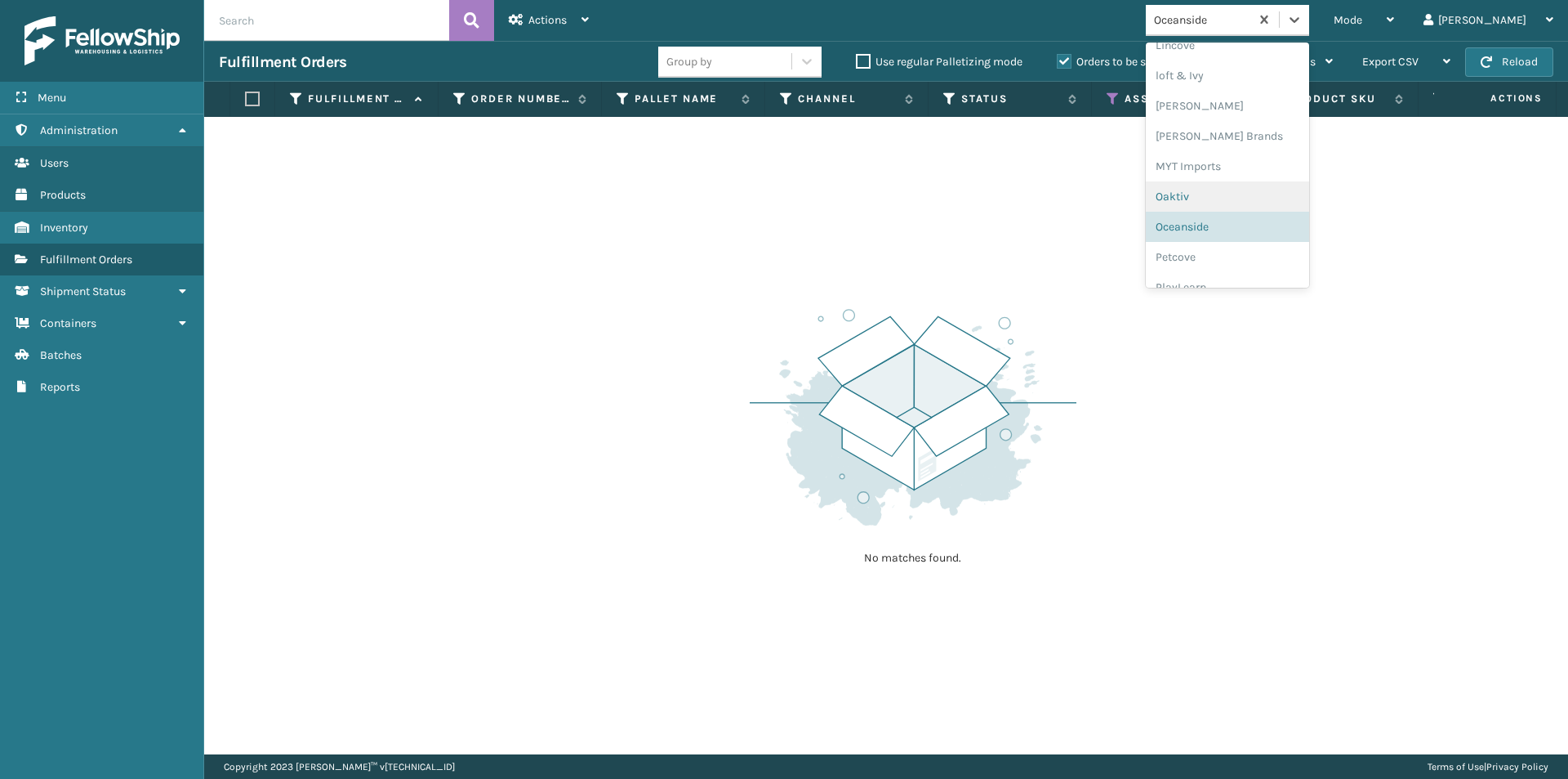
scroll to position [819, 0]
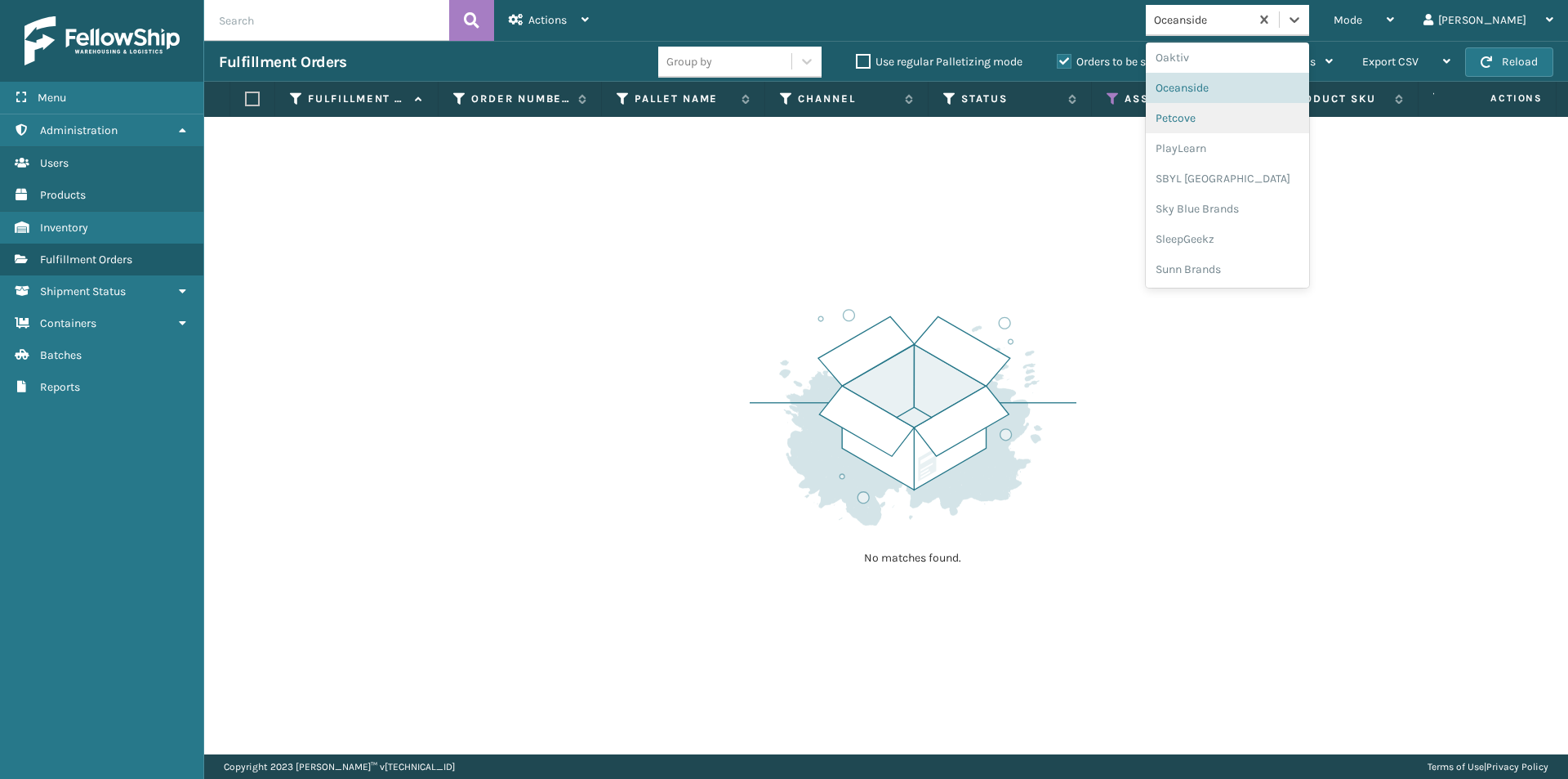
click at [1261, 125] on div "Petcove" at bounding box center [1228, 117] width 164 height 31
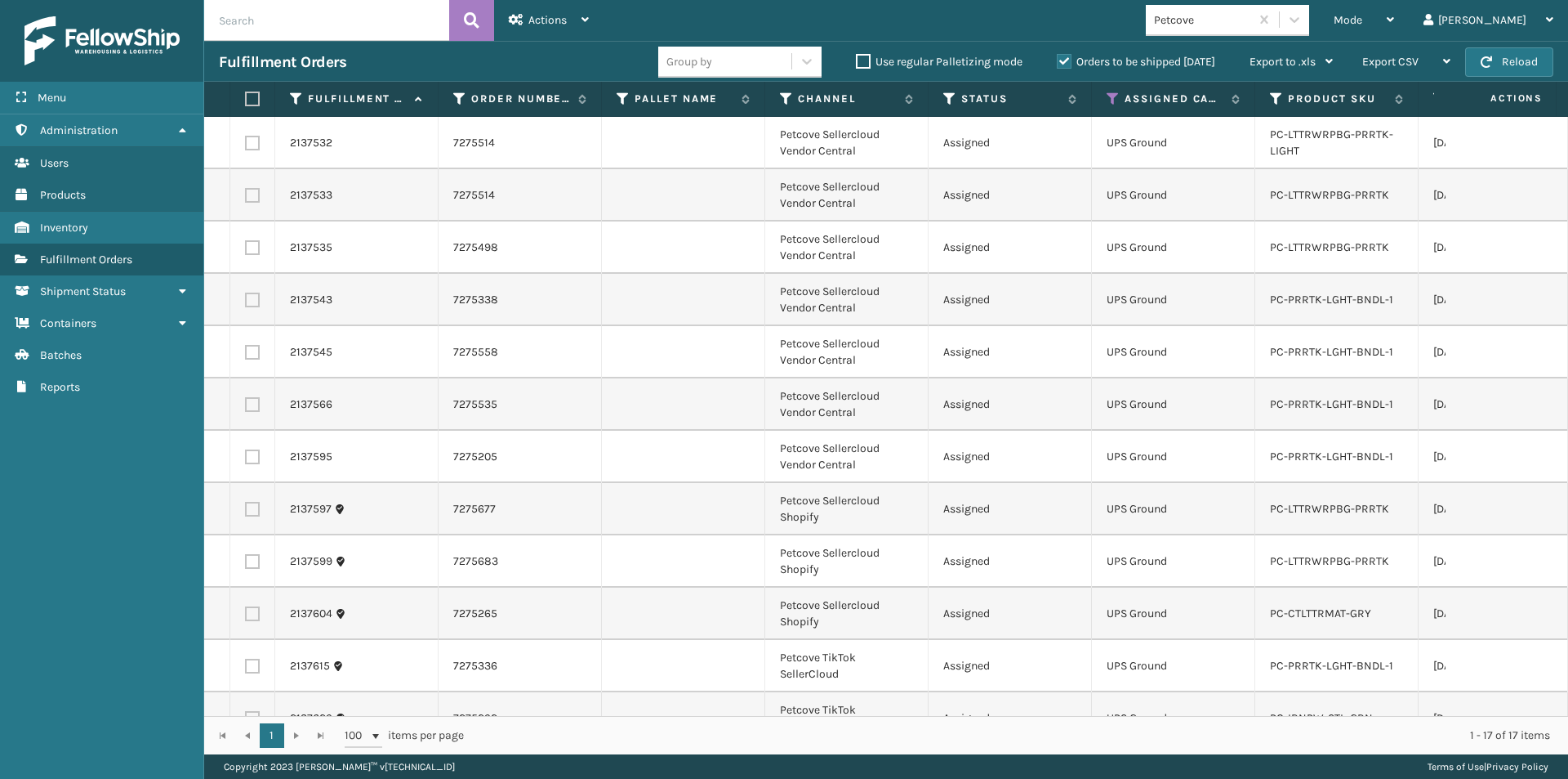
click at [253, 97] on label at bounding box center [250, 99] width 10 height 15
click at [245, 97] on input "checkbox" at bounding box center [245, 99] width 1 height 11
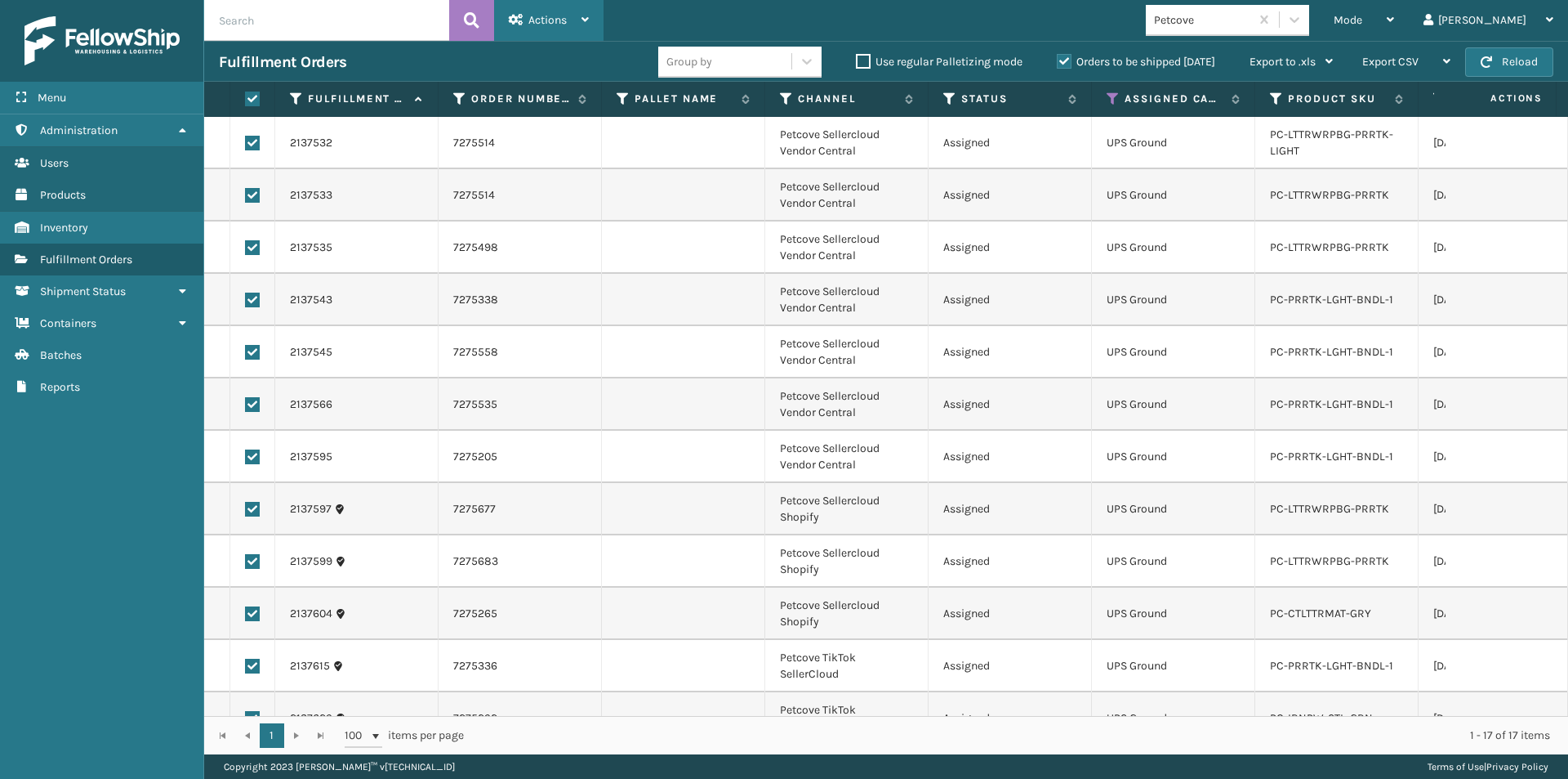
click at [545, 17] on span "Actions" at bounding box center [547, 20] width 38 height 14
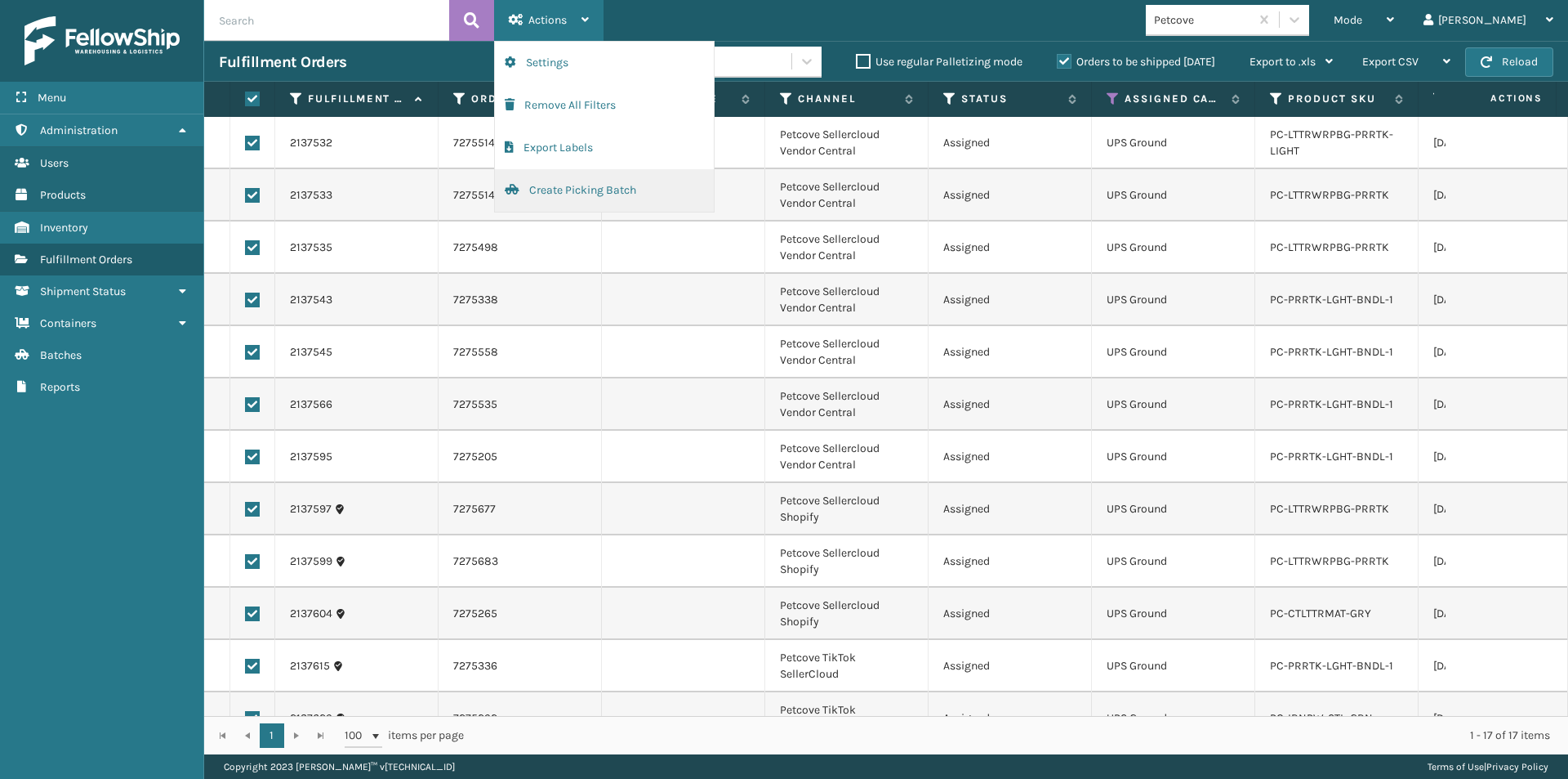
click at [548, 193] on button "Create Picking Batch" at bounding box center [604, 190] width 219 height 42
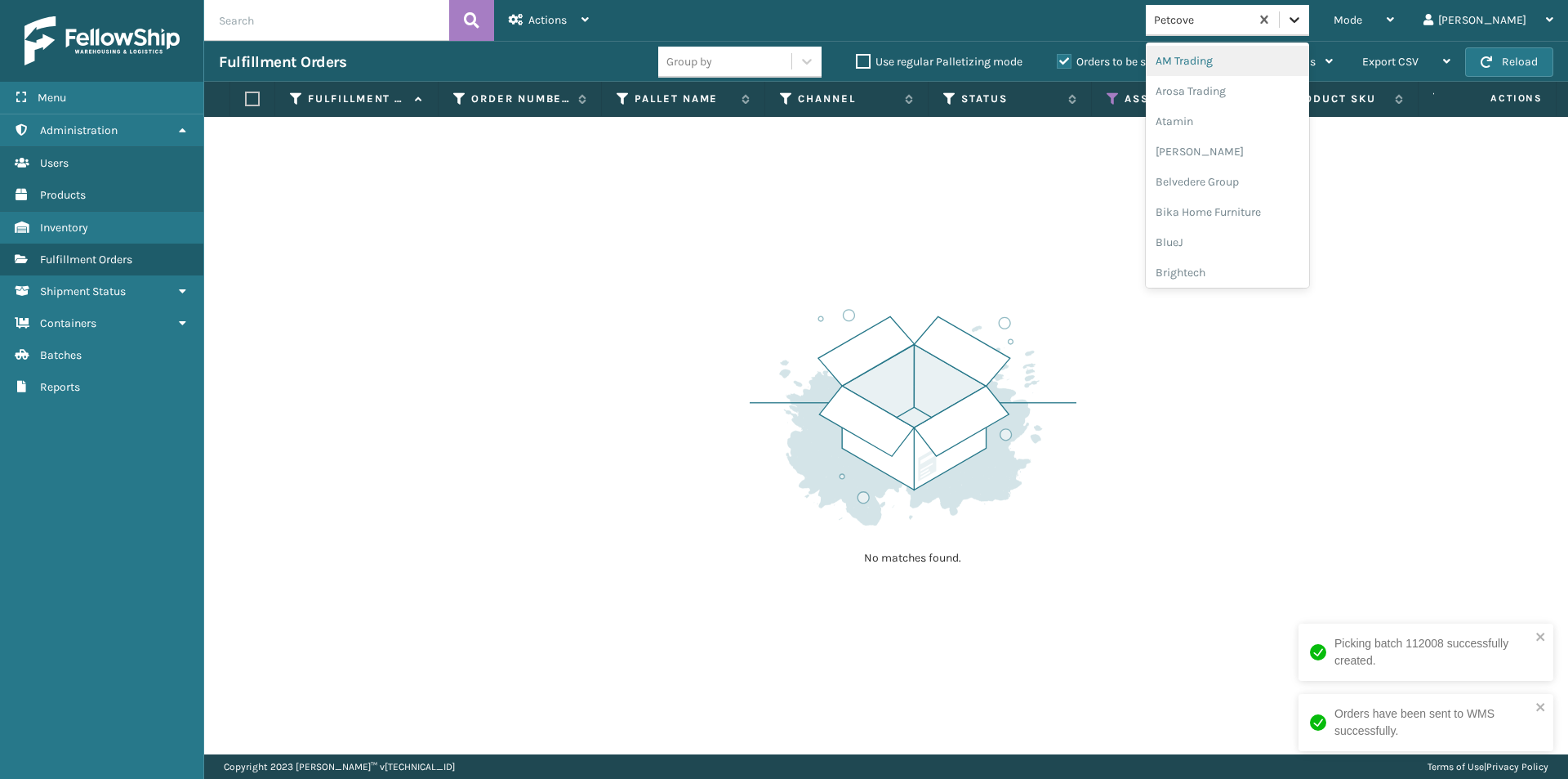
click at [1303, 16] on icon at bounding box center [1294, 20] width 17 height 17
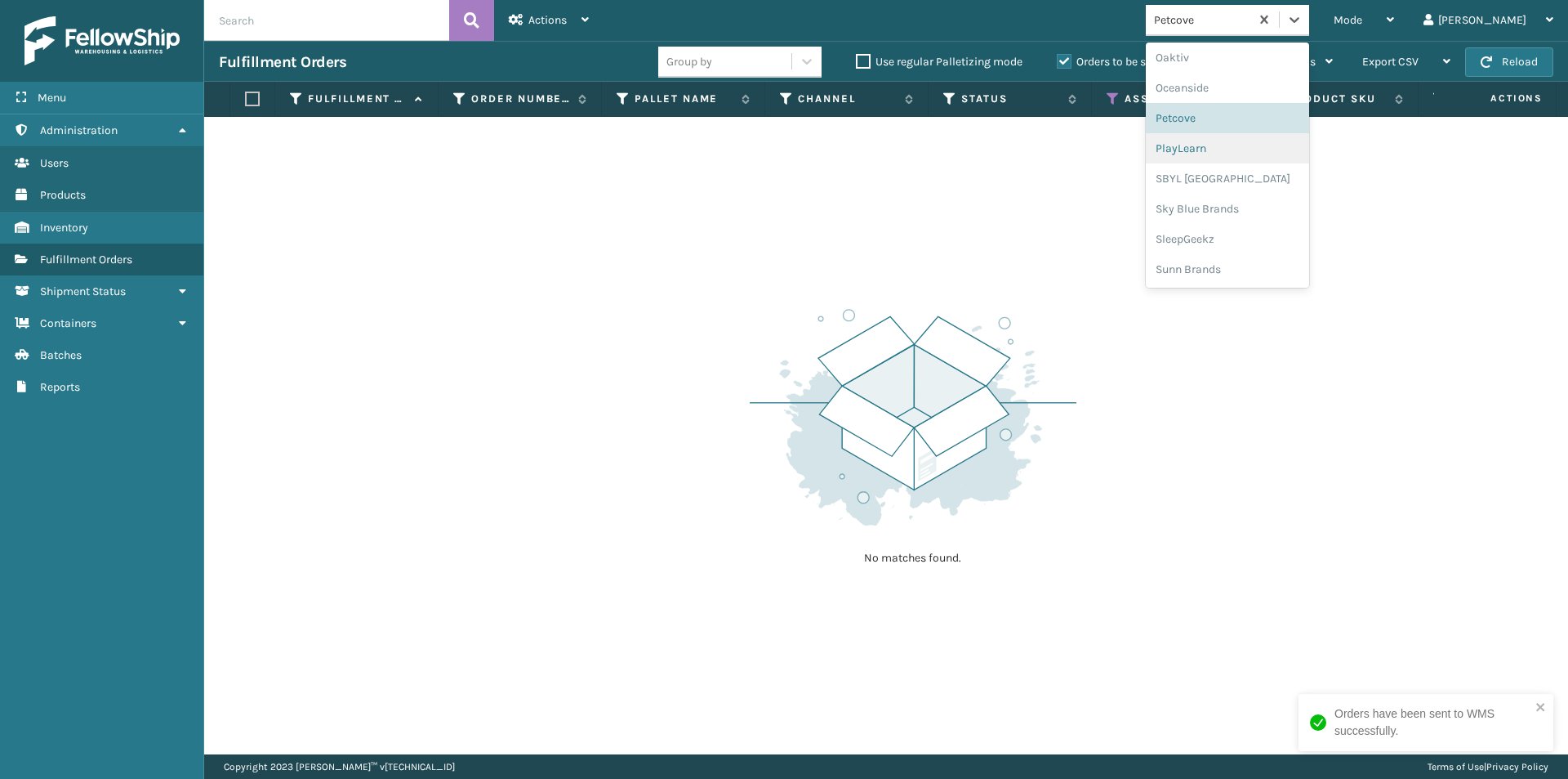
click at [1269, 155] on div "PlayLearn" at bounding box center [1228, 148] width 164 height 31
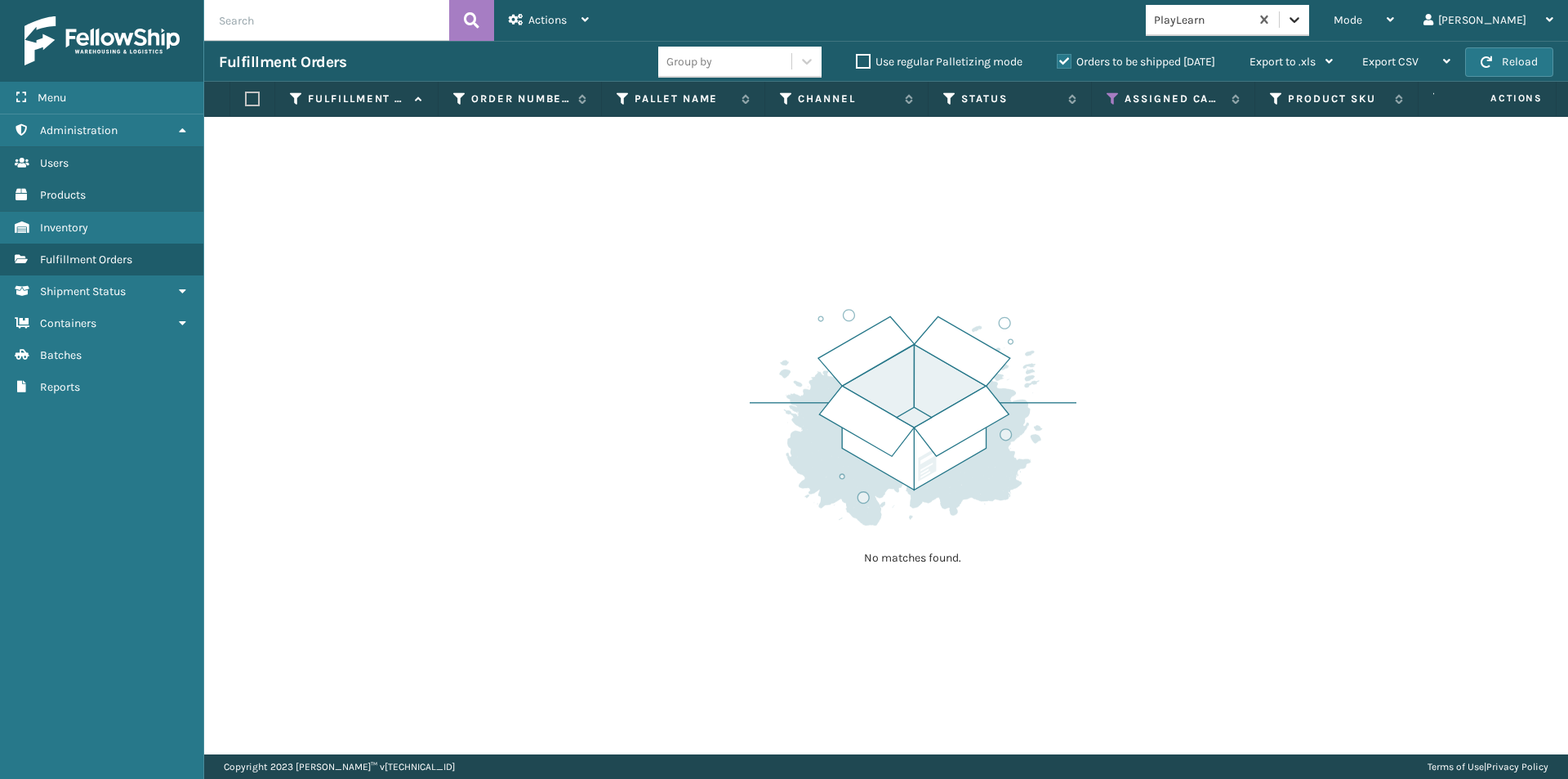
click at [1309, 28] on div at bounding box center [1294, 20] width 30 height 30
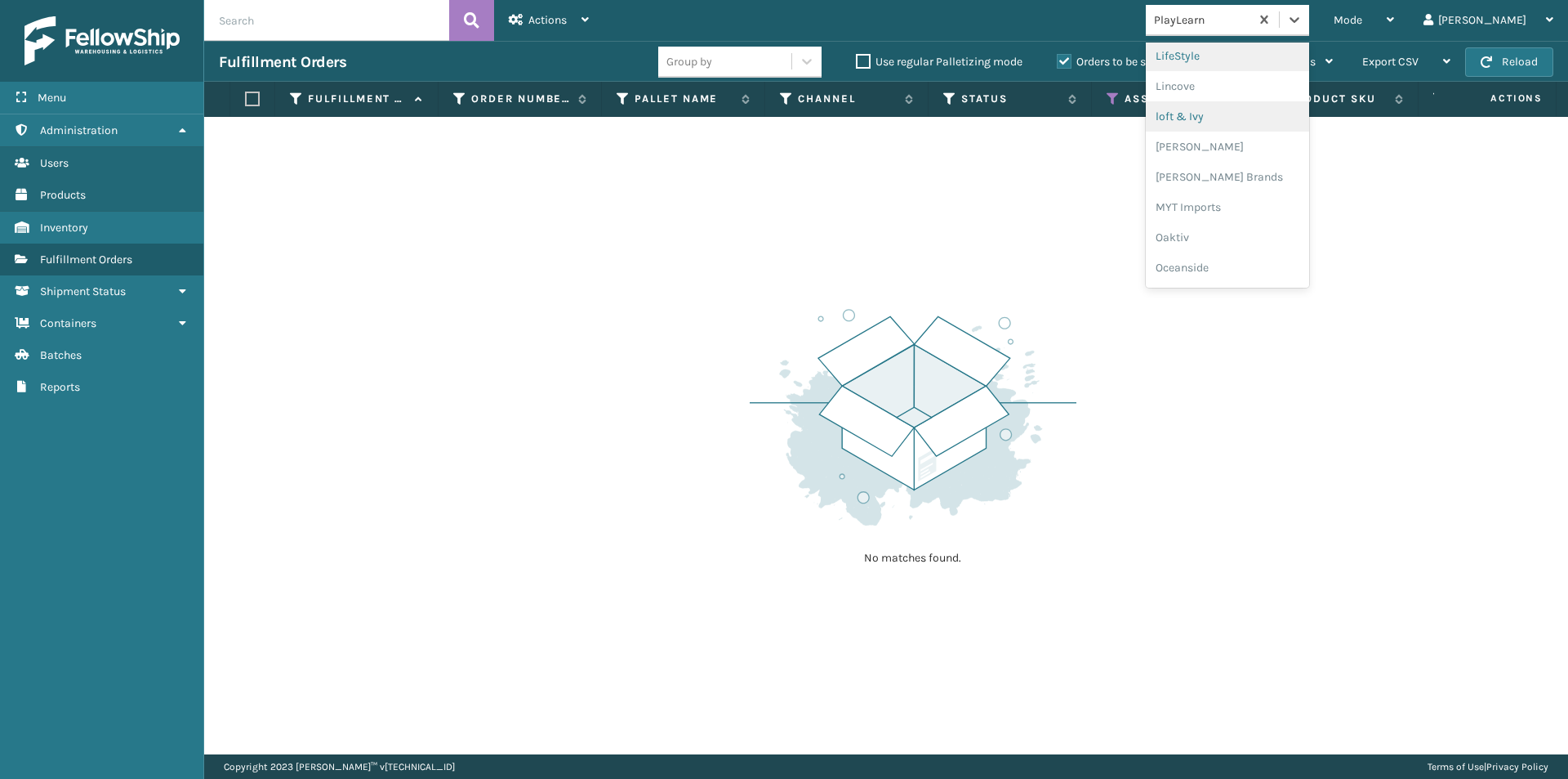
scroll to position [762, 0]
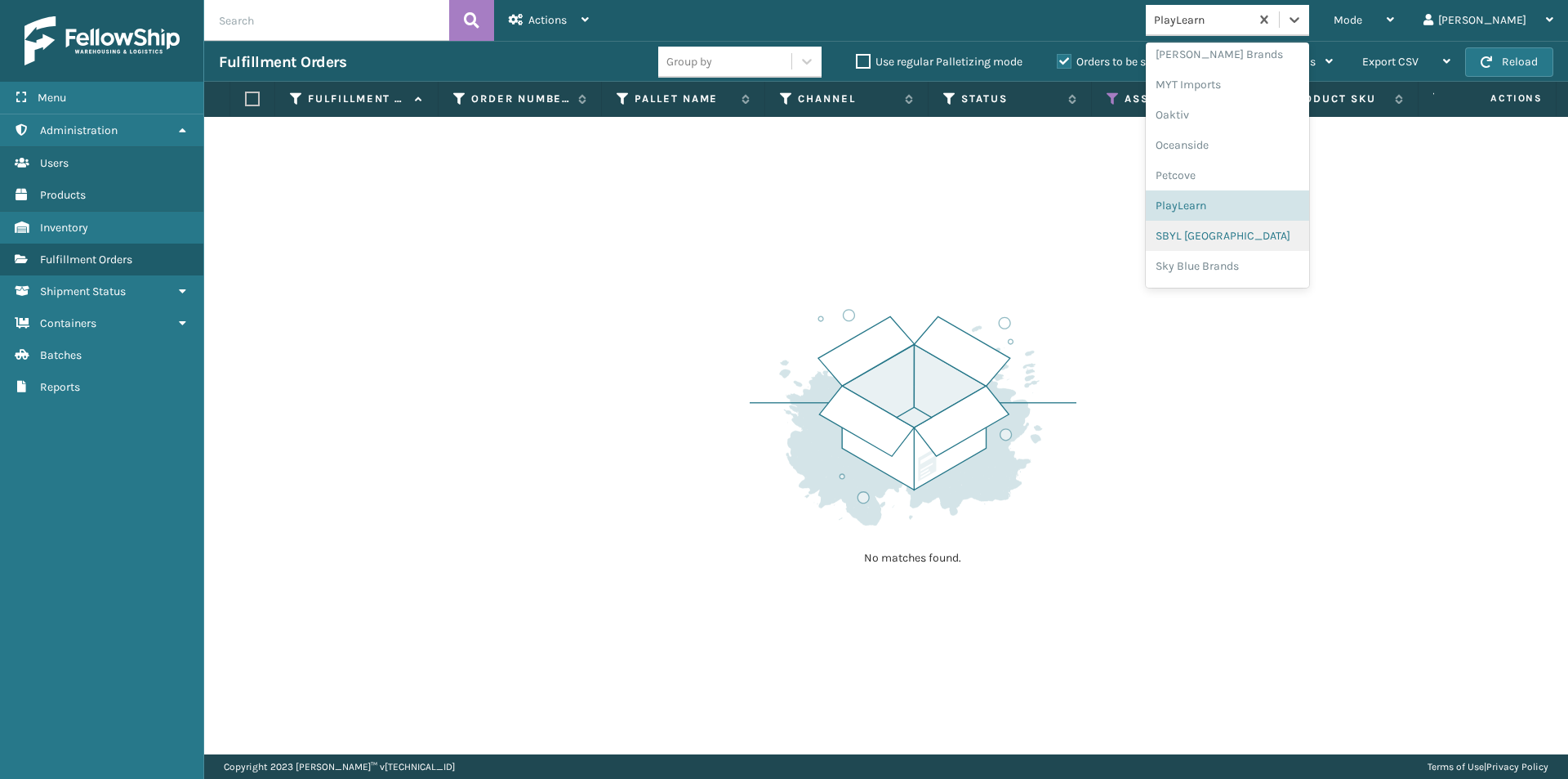
click at [1262, 237] on div "SBYL [GEOGRAPHIC_DATA]" at bounding box center [1228, 236] width 164 height 31
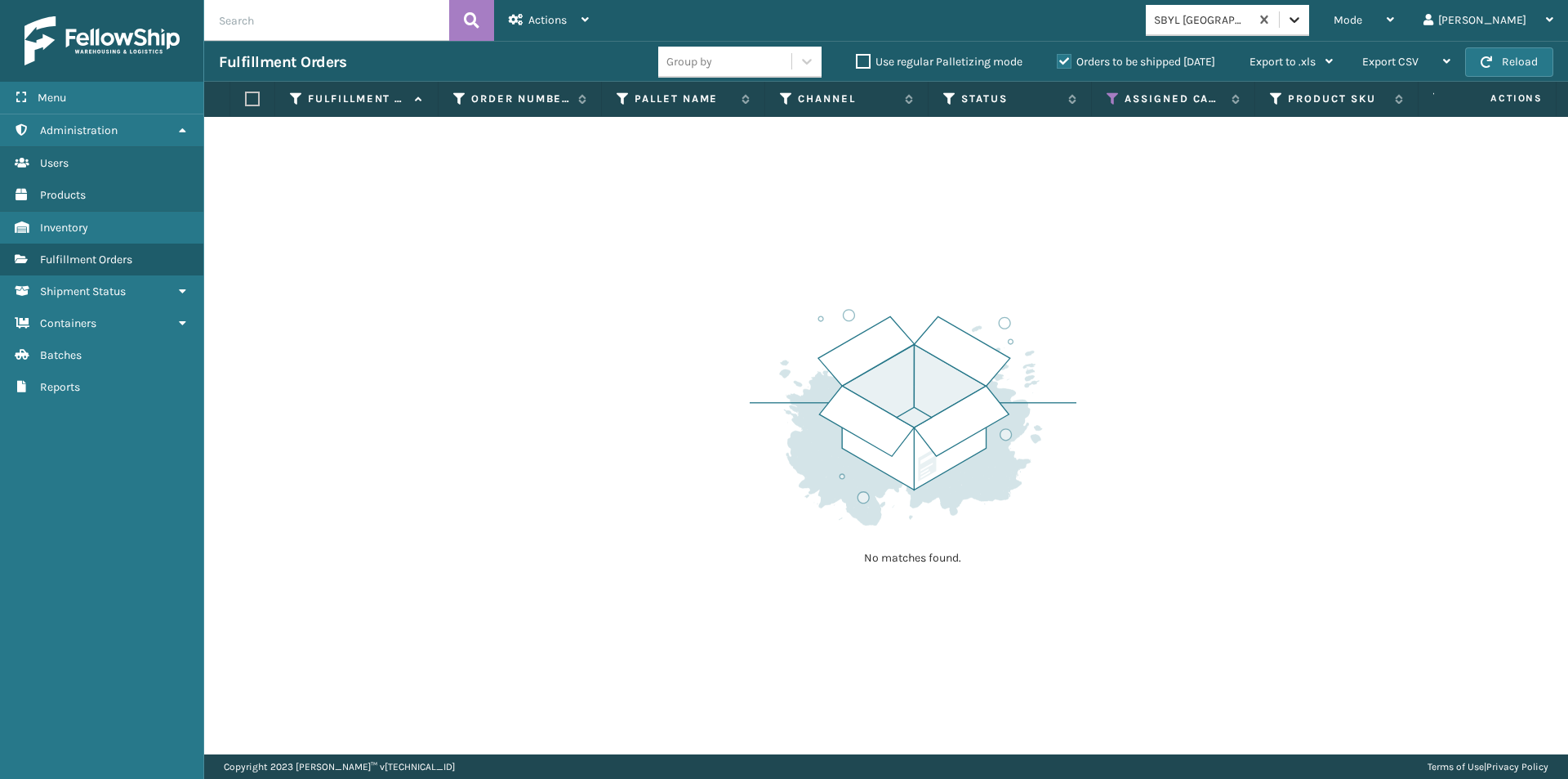
click at [1309, 17] on div at bounding box center [1294, 20] width 30 height 30
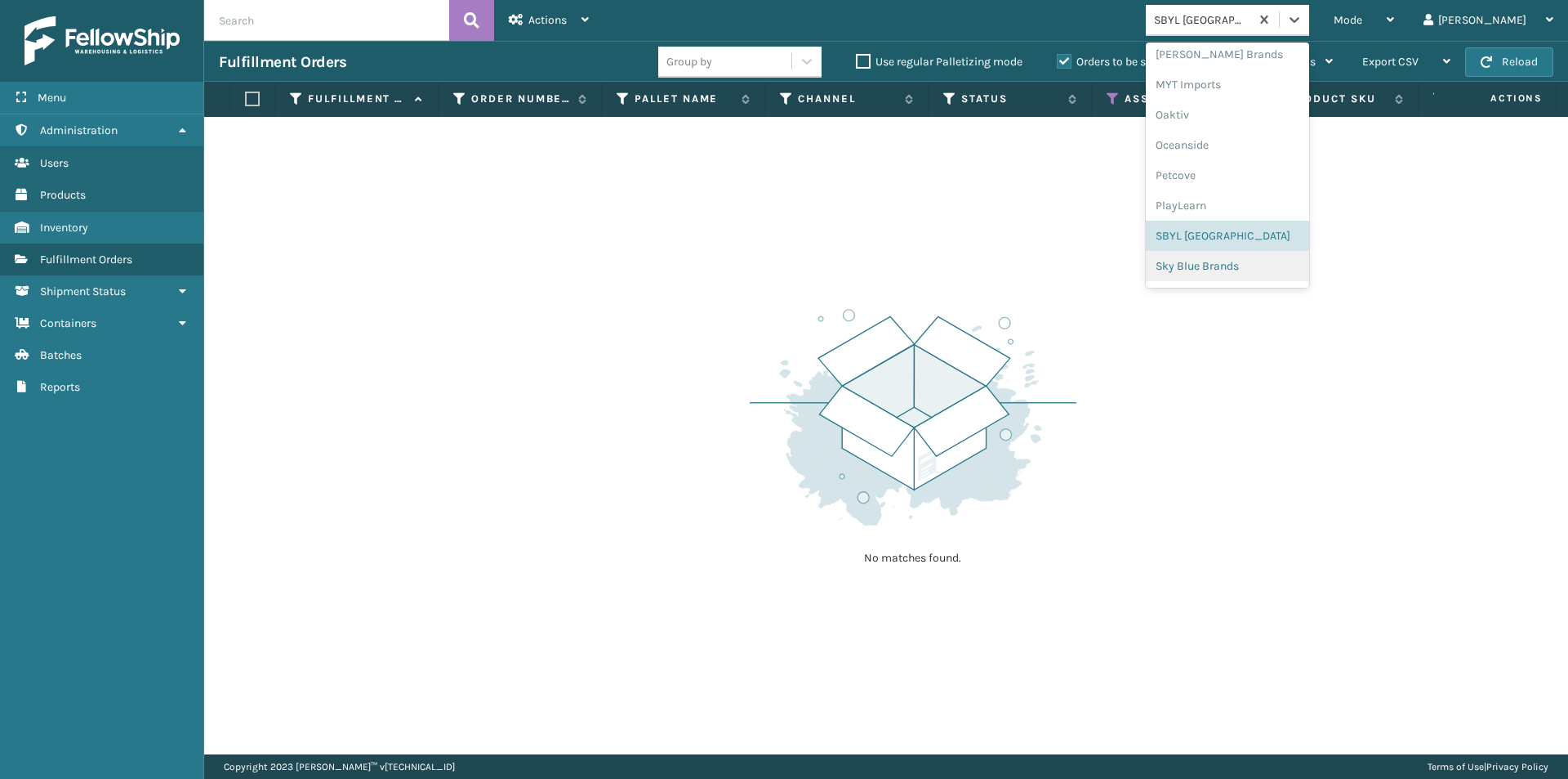
click at [1264, 265] on div "Sky Blue Brands" at bounding box center [1228, 265] width 164 height 31
click at [1303, 27] on icon at bounding box center [1294, 20] width 17 height 17
click at [1283, 235] on div "SleepGeekz" at bounding box center [1228, 239] width 164 height 31
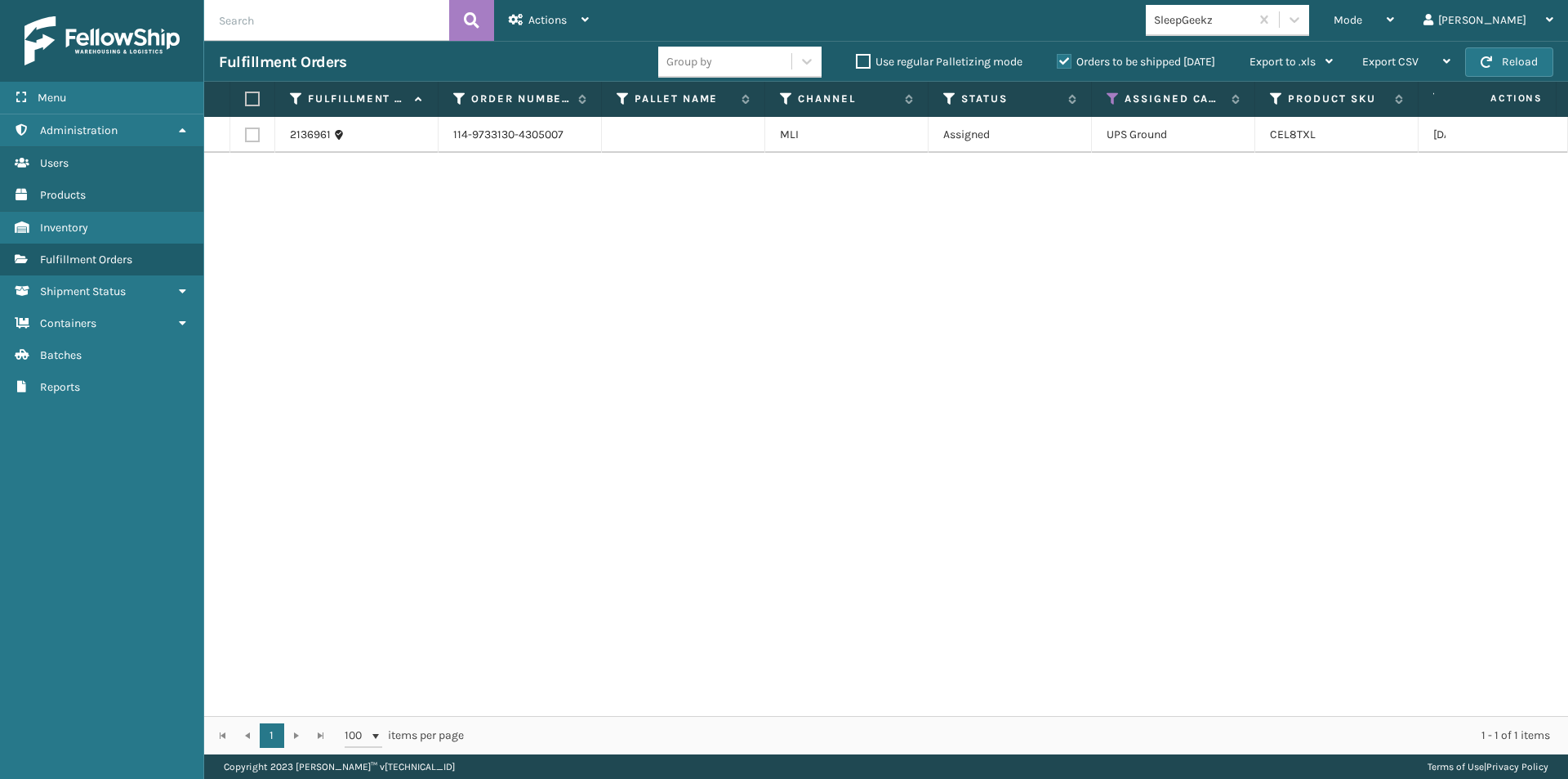
click at [375, 141] on div "2136961" at bounding box center [356, 134] width 133 height 17
click at [248, 100] on label at bounding box center [250, 99] width 10 height 15
click at [245, 100] on input "checkbox" at bounding box center [245, 99] width 1 height 11
click at [558, 17] on span "Actions" at bounding box center [547, 20] width 38 height 14
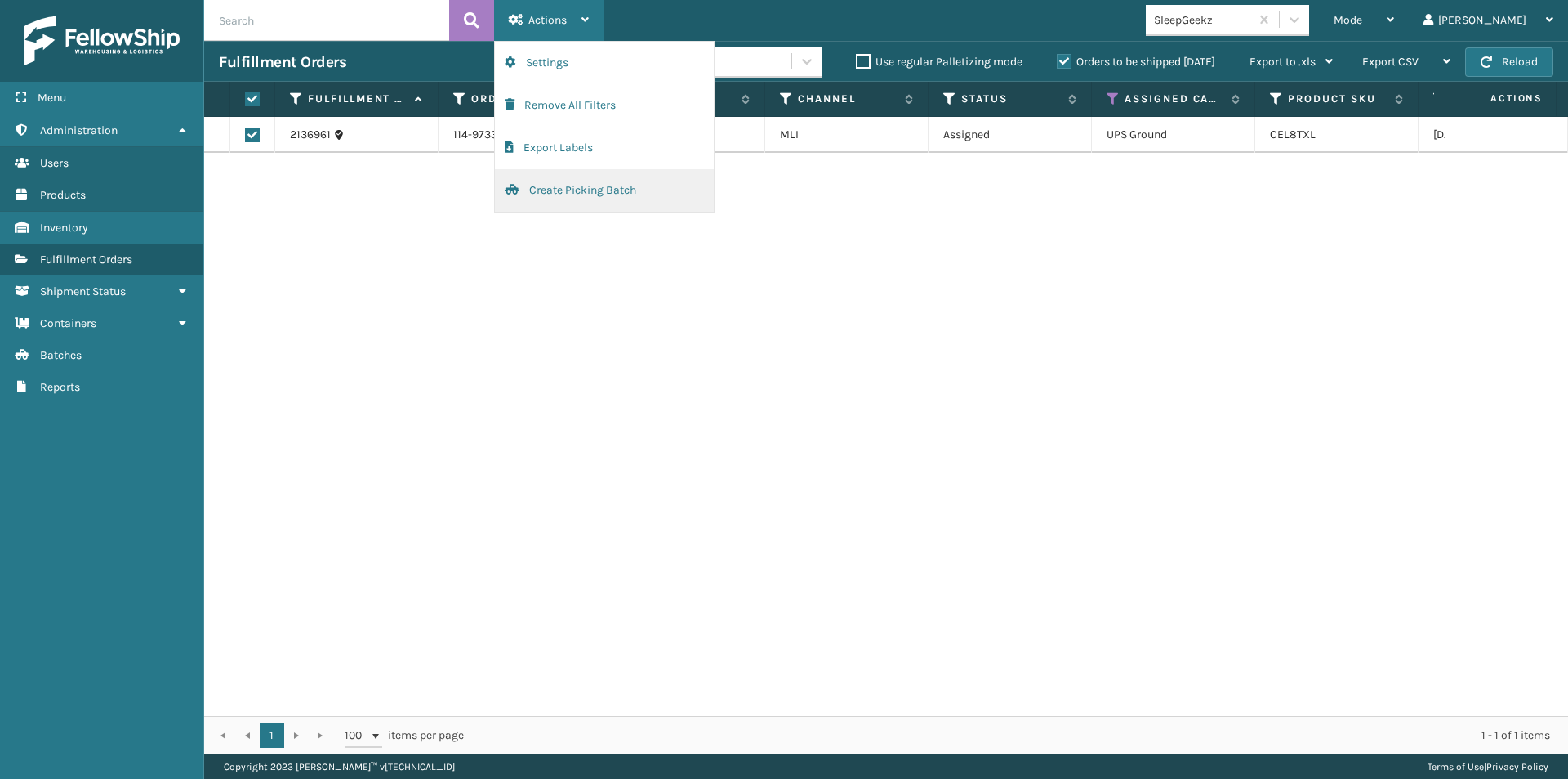
click at [593, 193] on button "Create Picking Batch" at bounding box center [604, 190] width 219 height 42
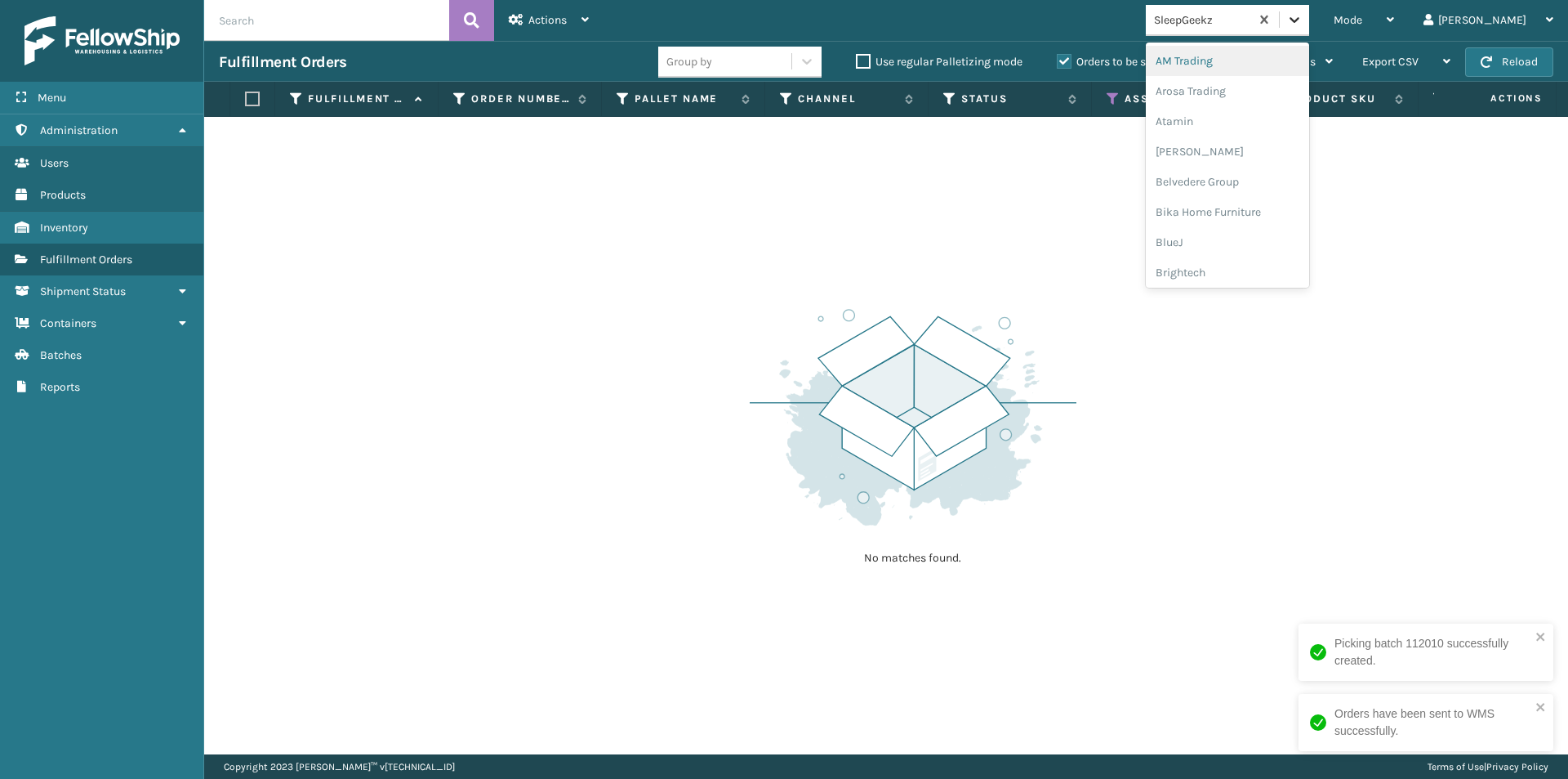
click at [1303, 23] on icon at bounding box center [1294, 20] width 17 height 17
click at [1267, 235] on div "loft & Ivy" at bounding box center [1228, 239] width 164 height 31
click at [1303, 20] on icon at bounding box center [1294, 20] width 17 height 17
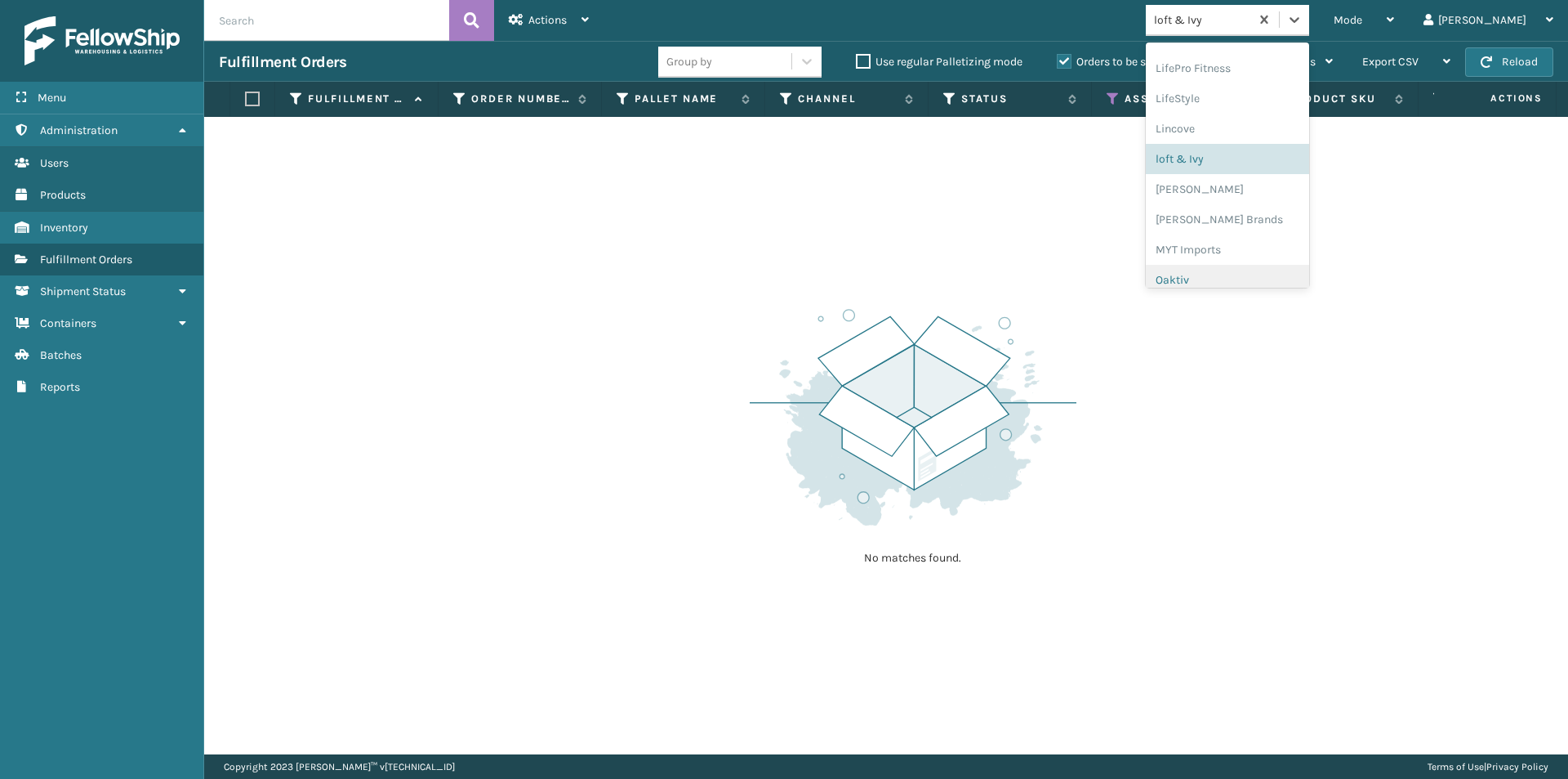
scroll to position [819, 0]
click at [1261, 239] on div "SleepGeekz" at bounding box center [1228, 239] width 164 height 31
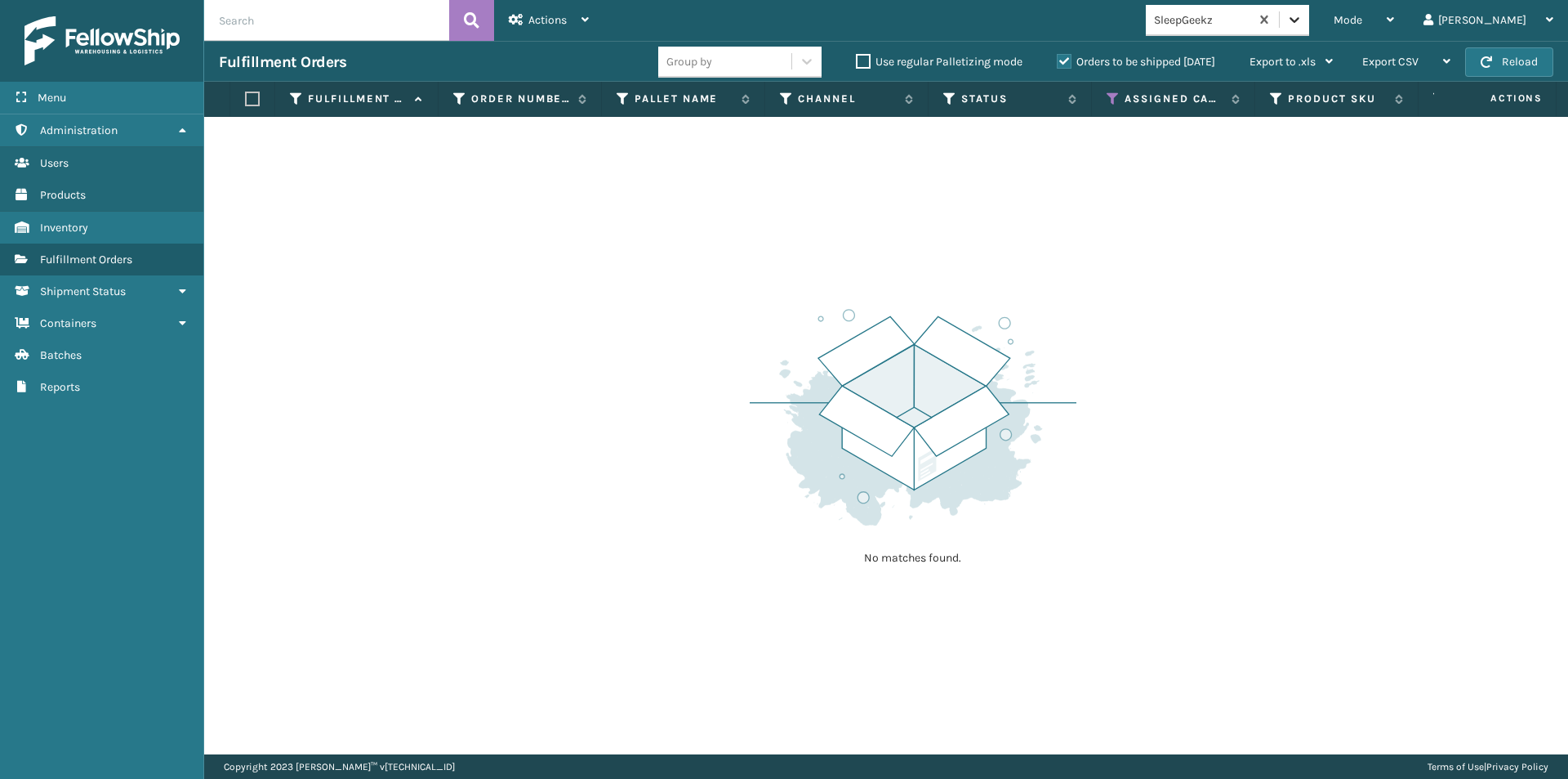
click at [1303, 27] on icon at bounding box center [1294, 20] width 17 height 17
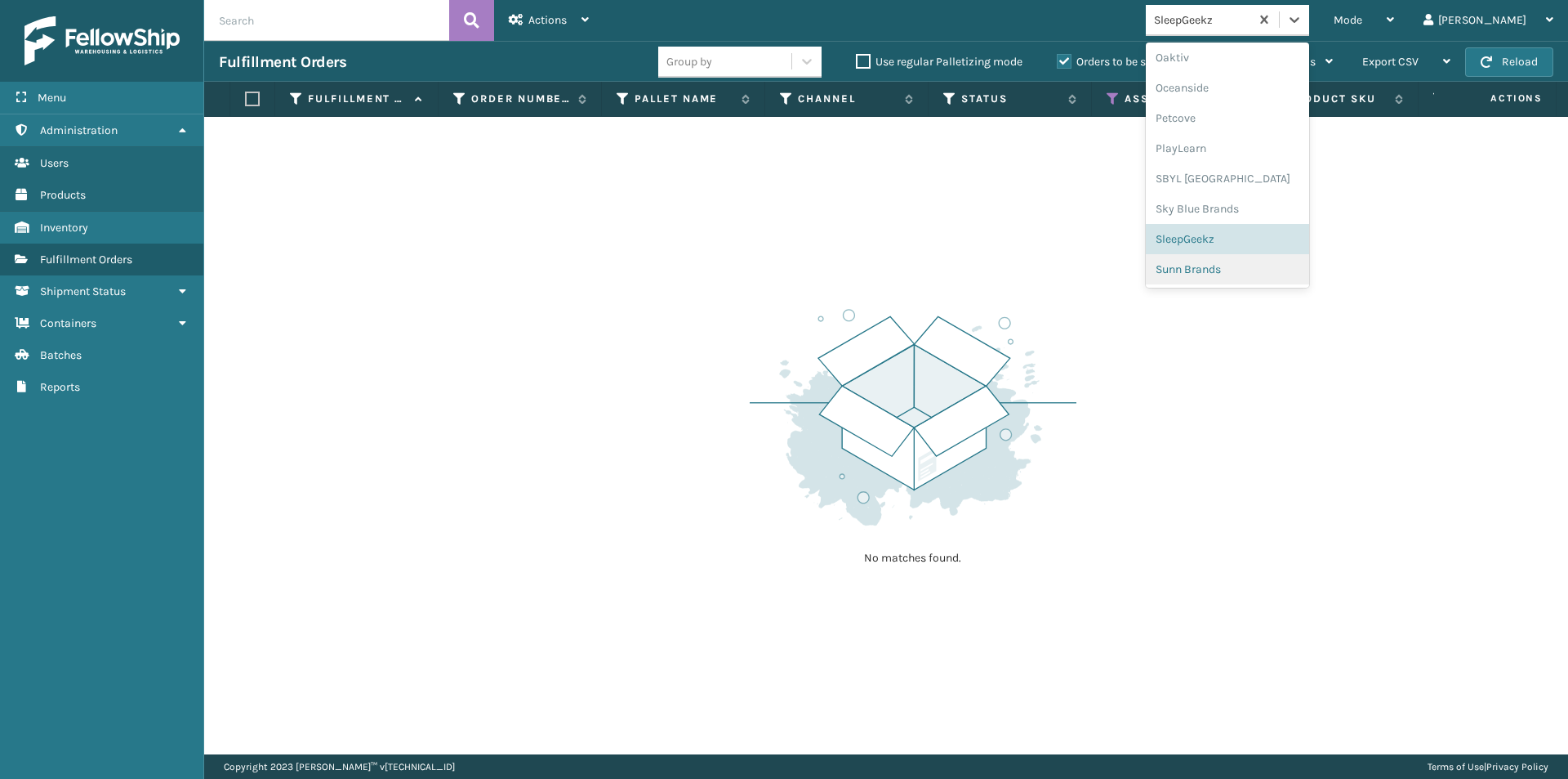
click at [1251, 265] on div "Sunn Brands" at bounding box center [1228, 269] width 164 height 31
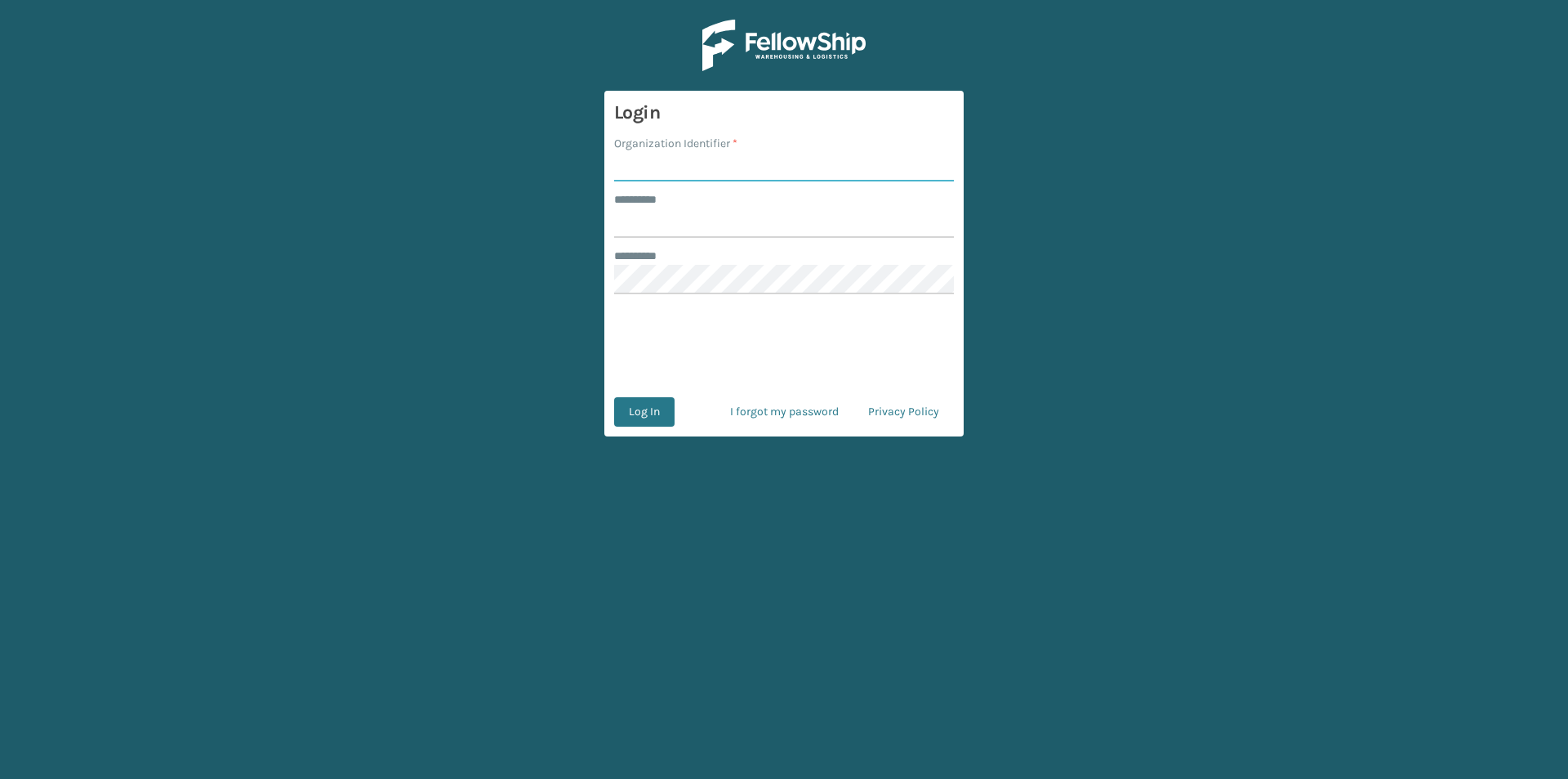
click at [741, 177] on input "Organization Identifier *" at bounding box center [784, 167] width 340 height 30
type input "FELLOWSHIP - WEST"
drag, startPoint x: 707, startPoint y: 231, endPoint x: 719, endPoint y: 229, distance: 12.2
click at [707, 231] on input "******** *" at bounding box center [784, 223] width 340 height 30
type input "******"
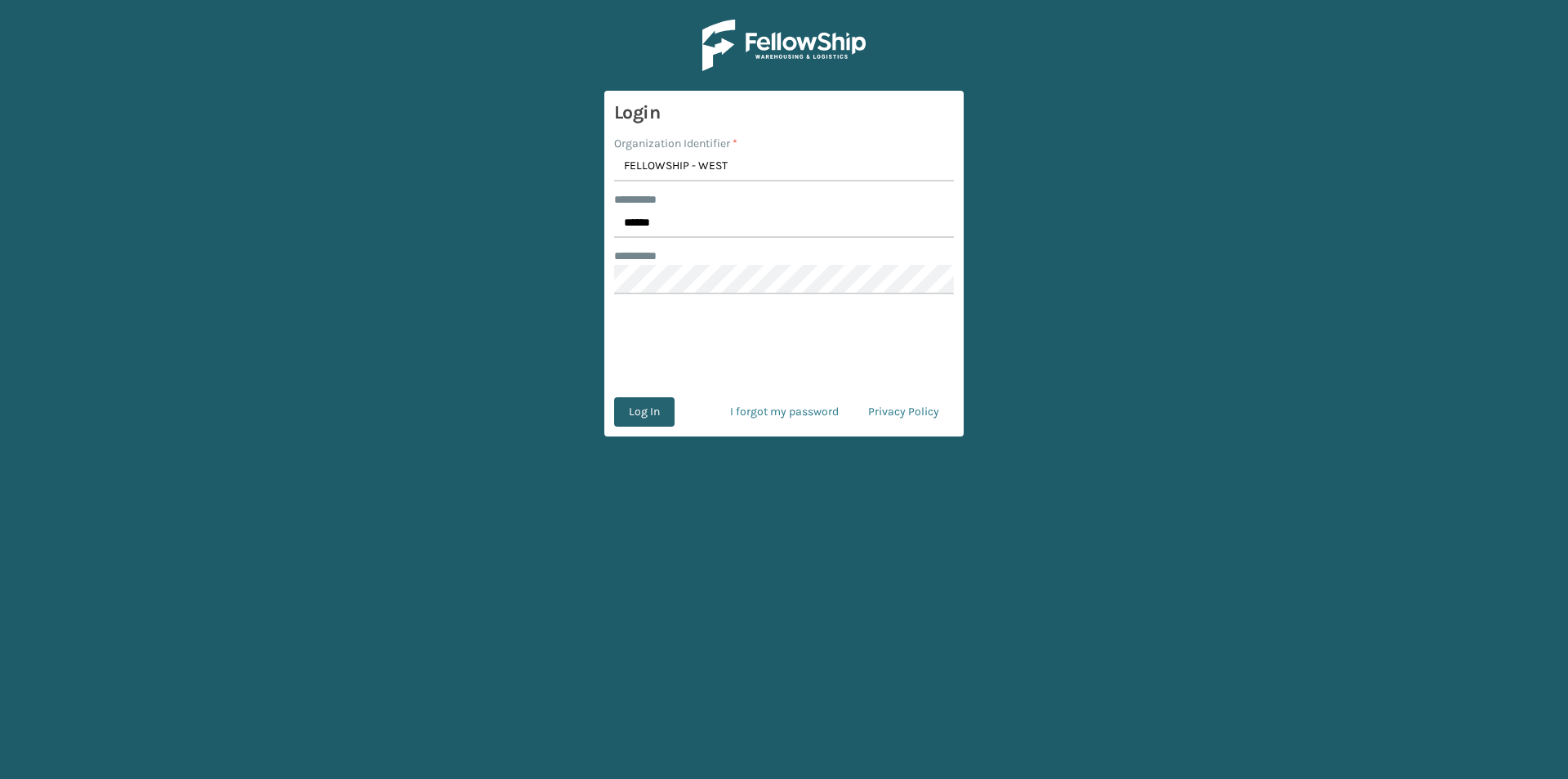
click at [650, 412] on button "Log In" at bounding box center [644, 412] width 60 height 30
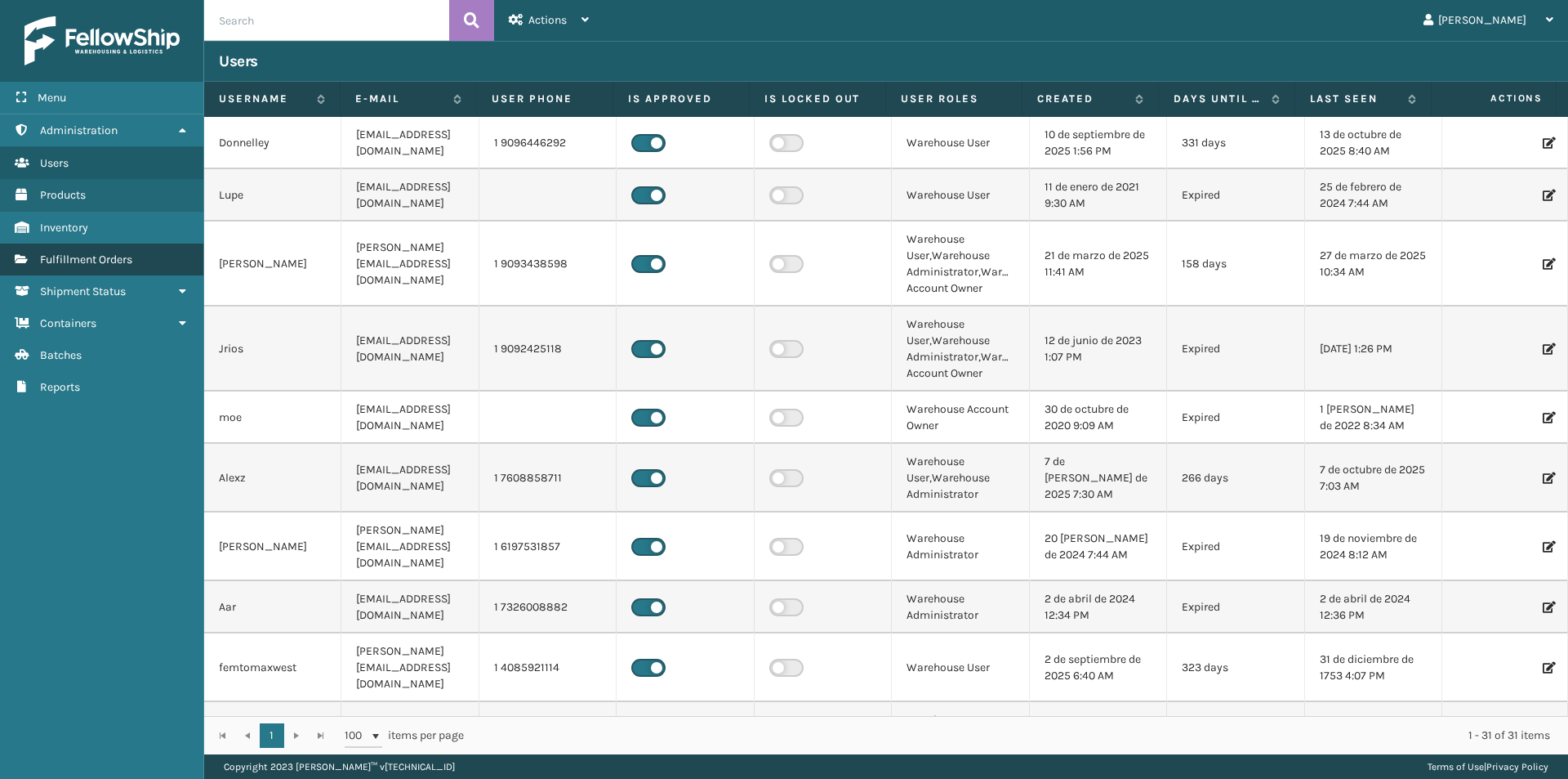
click at [122, 258] on span "Fulfillment Orders" at bounding box center [87, 259] width 93 height 14
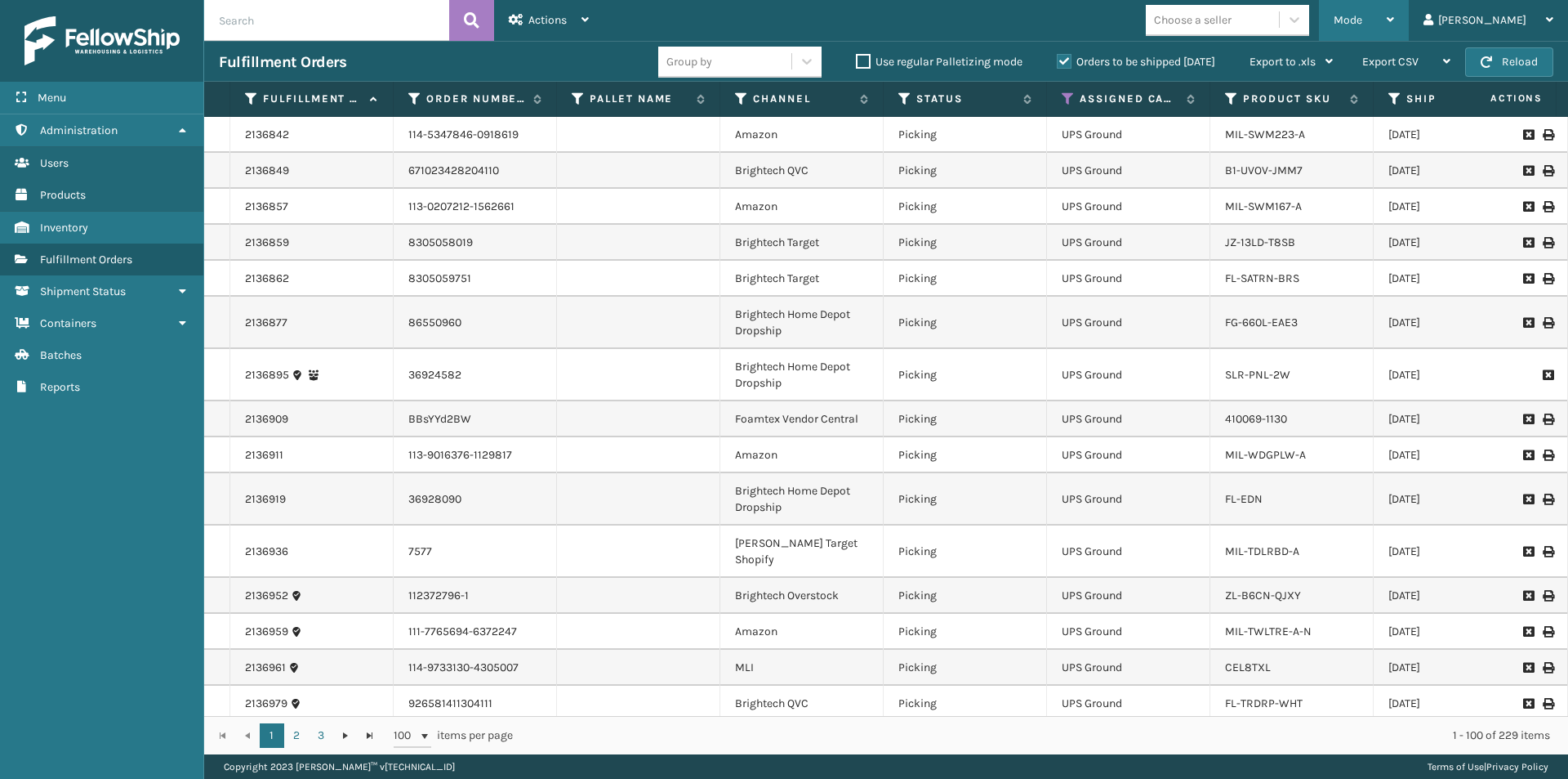
click at [1394, 23] on icon at bounding box center [1390, 20] width 7 height 12
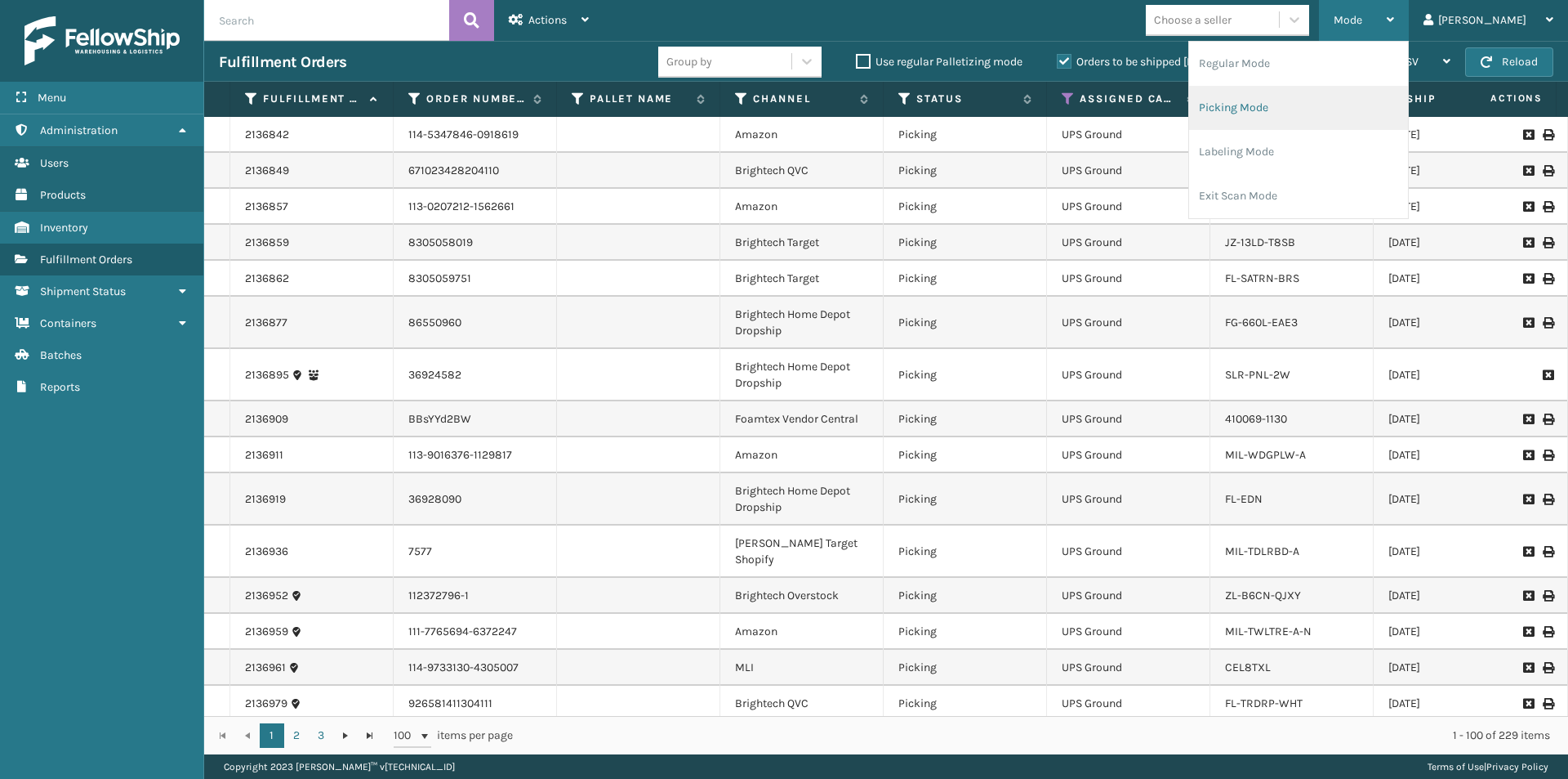
click at [1299, 107] on li "Picking Mode" at bounding box center [1299, 107] width 219 height 44
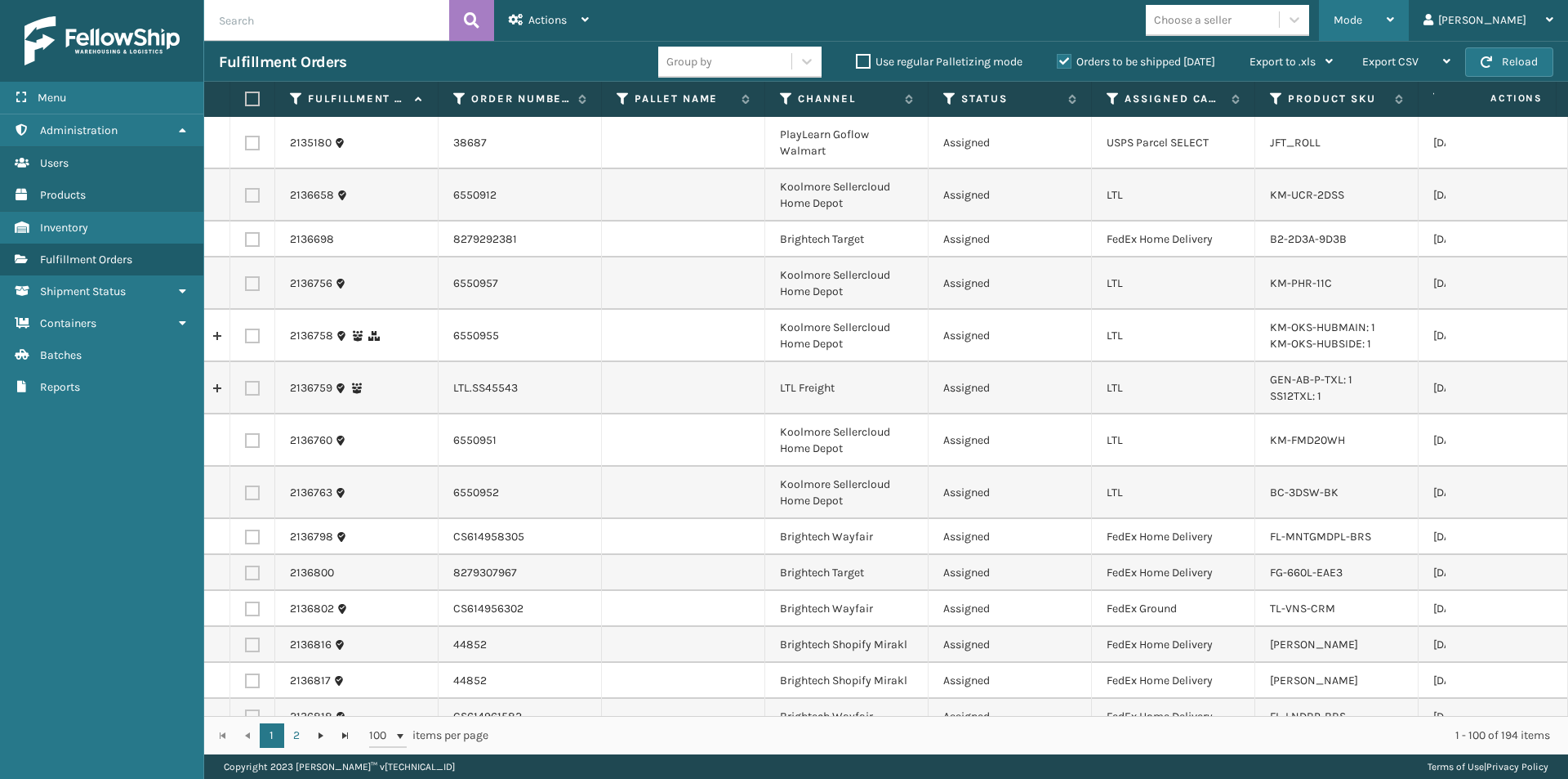
click at [1394, 11] on div "Mode" at bounding box center [1363, 20] width 60 height 40
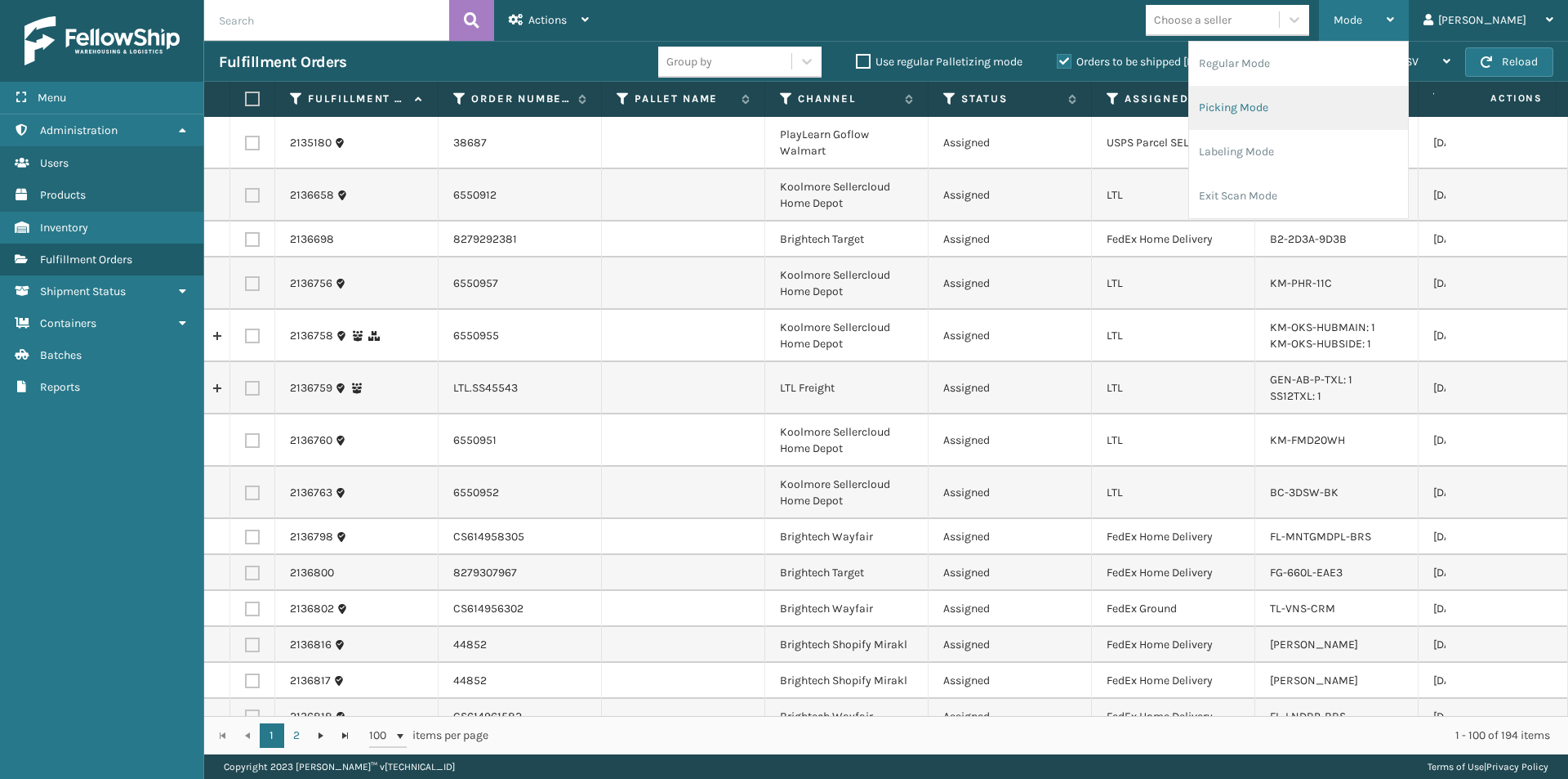
click at [1342, 109] on li "Picking Mode" at bounding box center [1299, 107] width 219 height 44
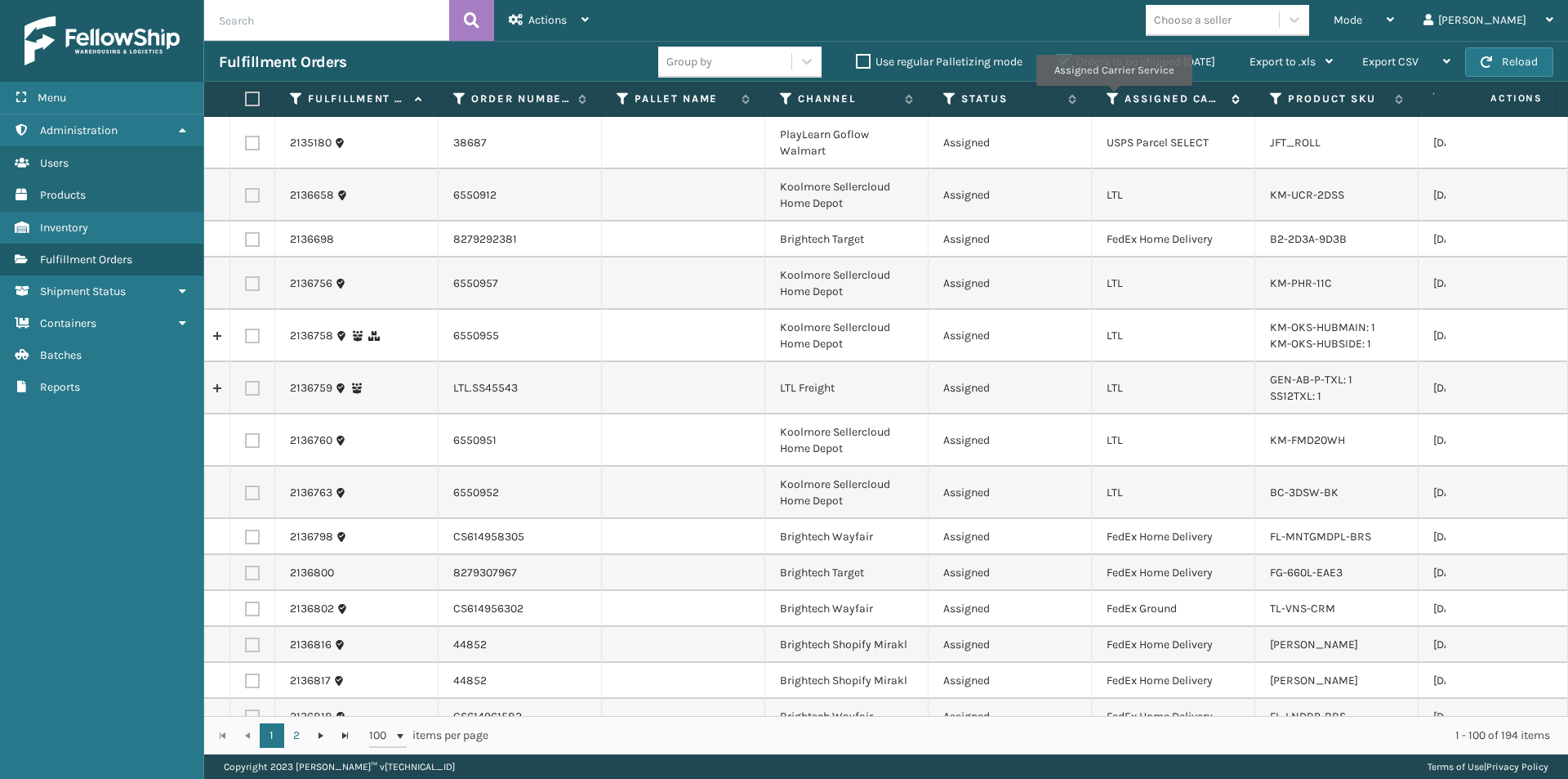
click at [1113, 97] on icon at bounding box center [1113, 99] width 13 height 15
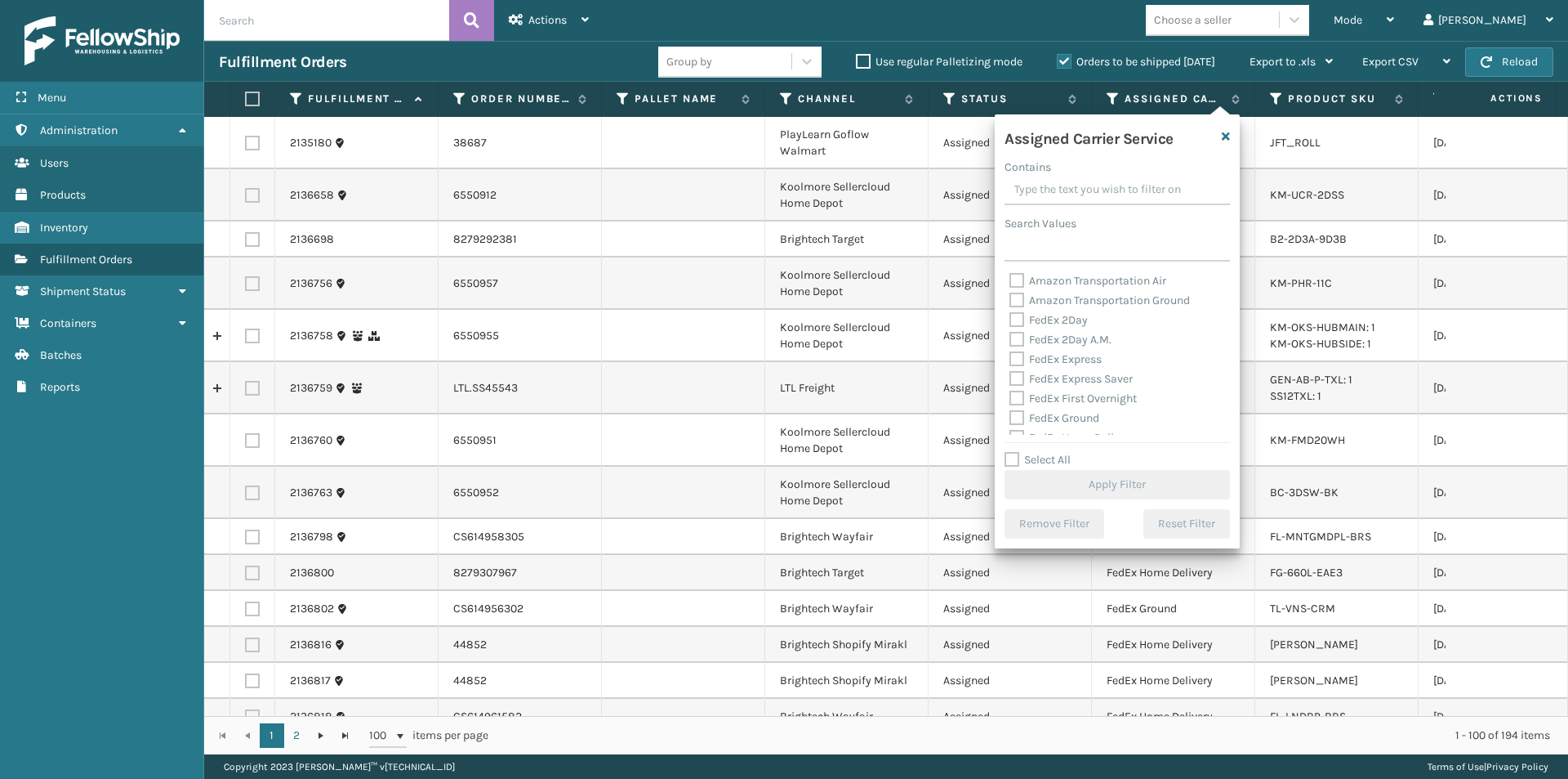
click at [1017, 321] on label "FedEx 2Day" at bounding box center [1049, 319] width 79 height 14
click at [1010, 321] on input "FedEx 2Day" at bounding box center [1009, 316] width 1 height 11
checkbox input "true"
click at [1019, 338] on label "FedEx 2Day A.M." at bounding box center [1060, 339] width 102 height 14
click at [1010, 338] on input "FedEx 2Day A.M." at bounding box center [1009, 335] width 1 height 11
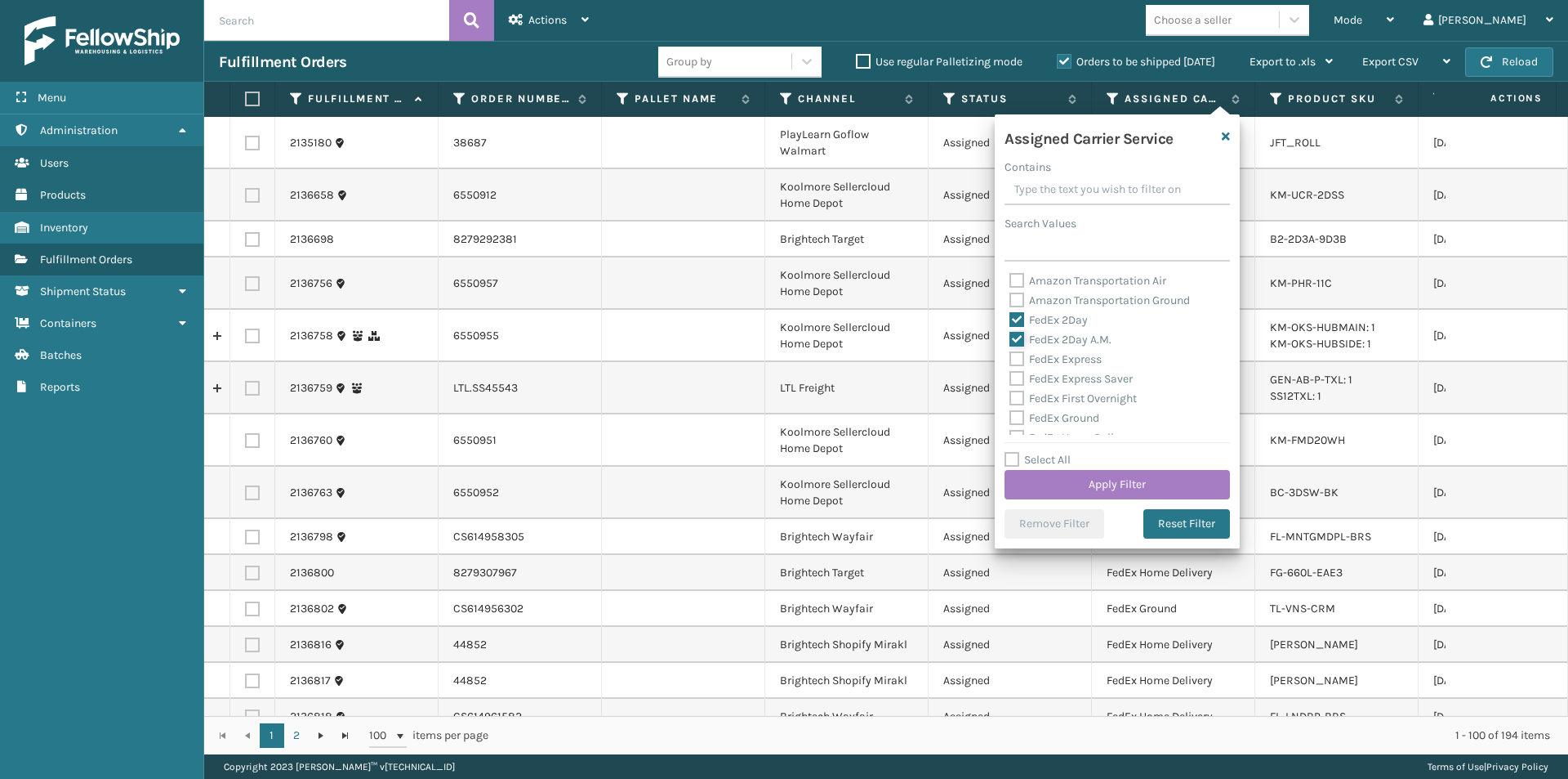
checkbox input "true"
click at [1018, 357] on label "FedEx Express" at bounding box center [1056, 359] width 93 height 14
click at [1010, 357] on input "FedEx Express" at bounding box center [1009, 355] width 1 height 11
checkbox input "true"
click at [1109, 493] on button "Apply Filter" at bounding box center [1117, 484] width 226 height 30
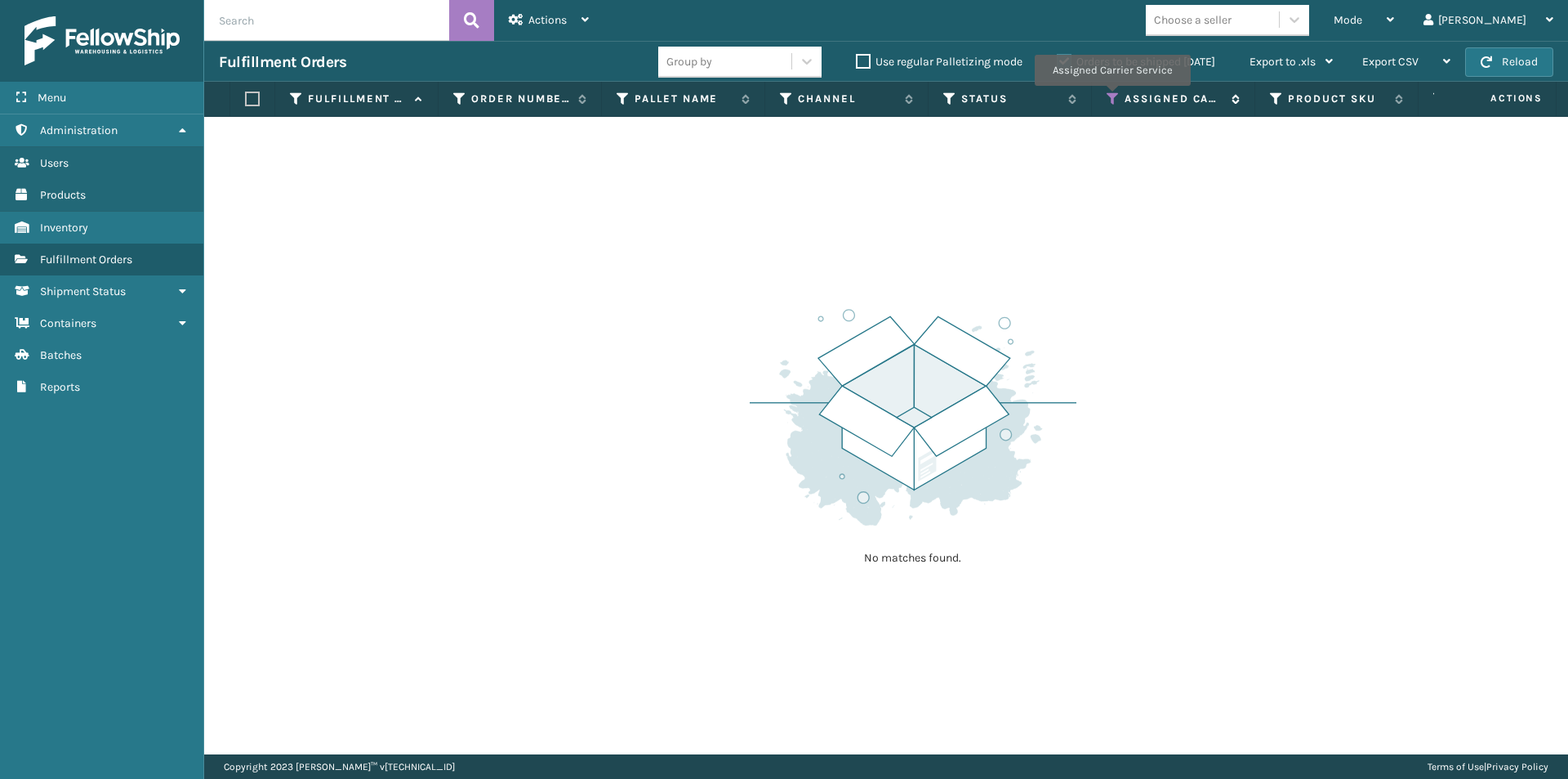
click at [1112, 98] on icon at bounding box center [1113, 99] width 13 height 15
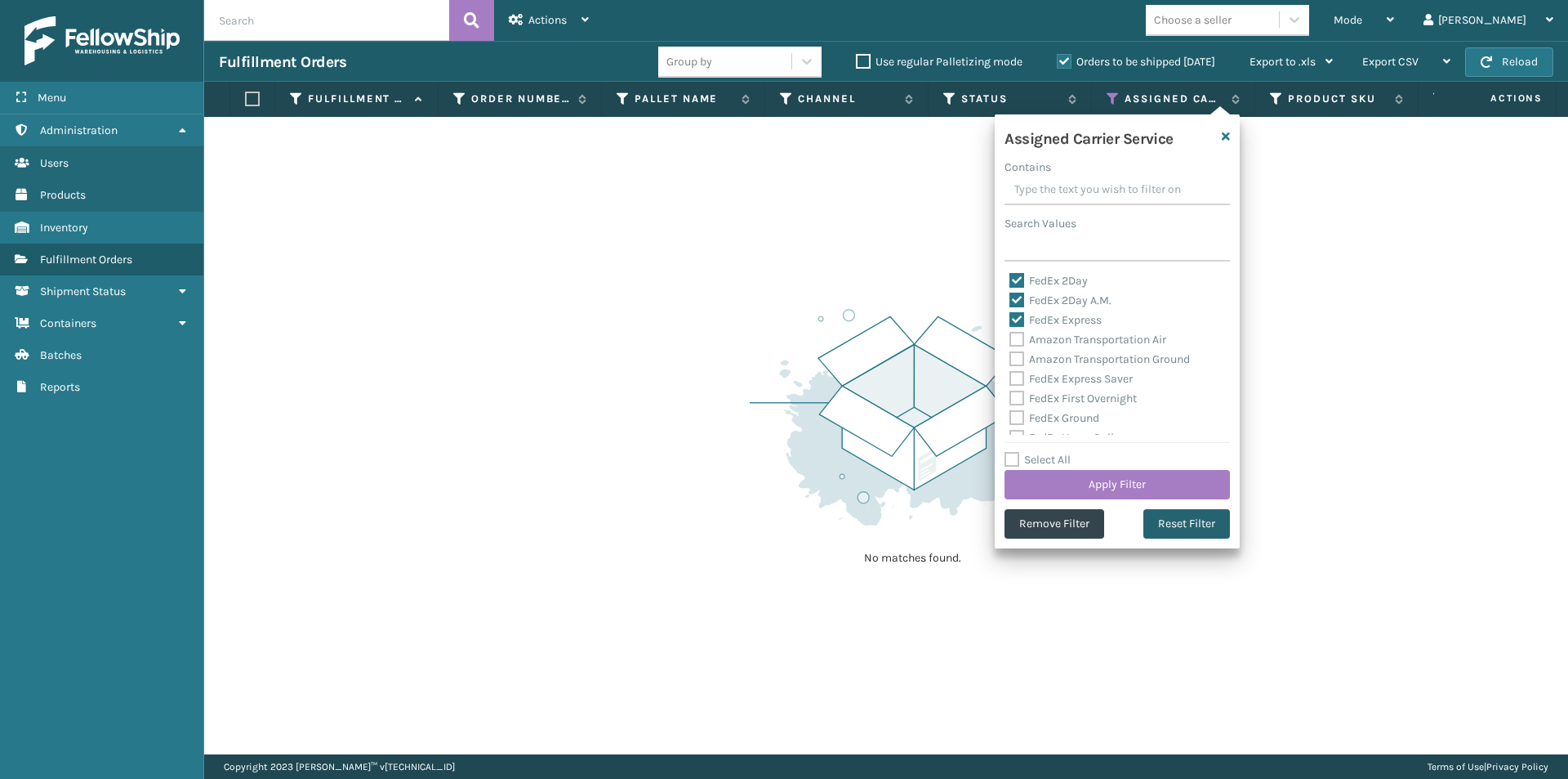
click at [1185, 524] on button "Reset Filter" at bounding box center [1187, 524] width 87 height 30
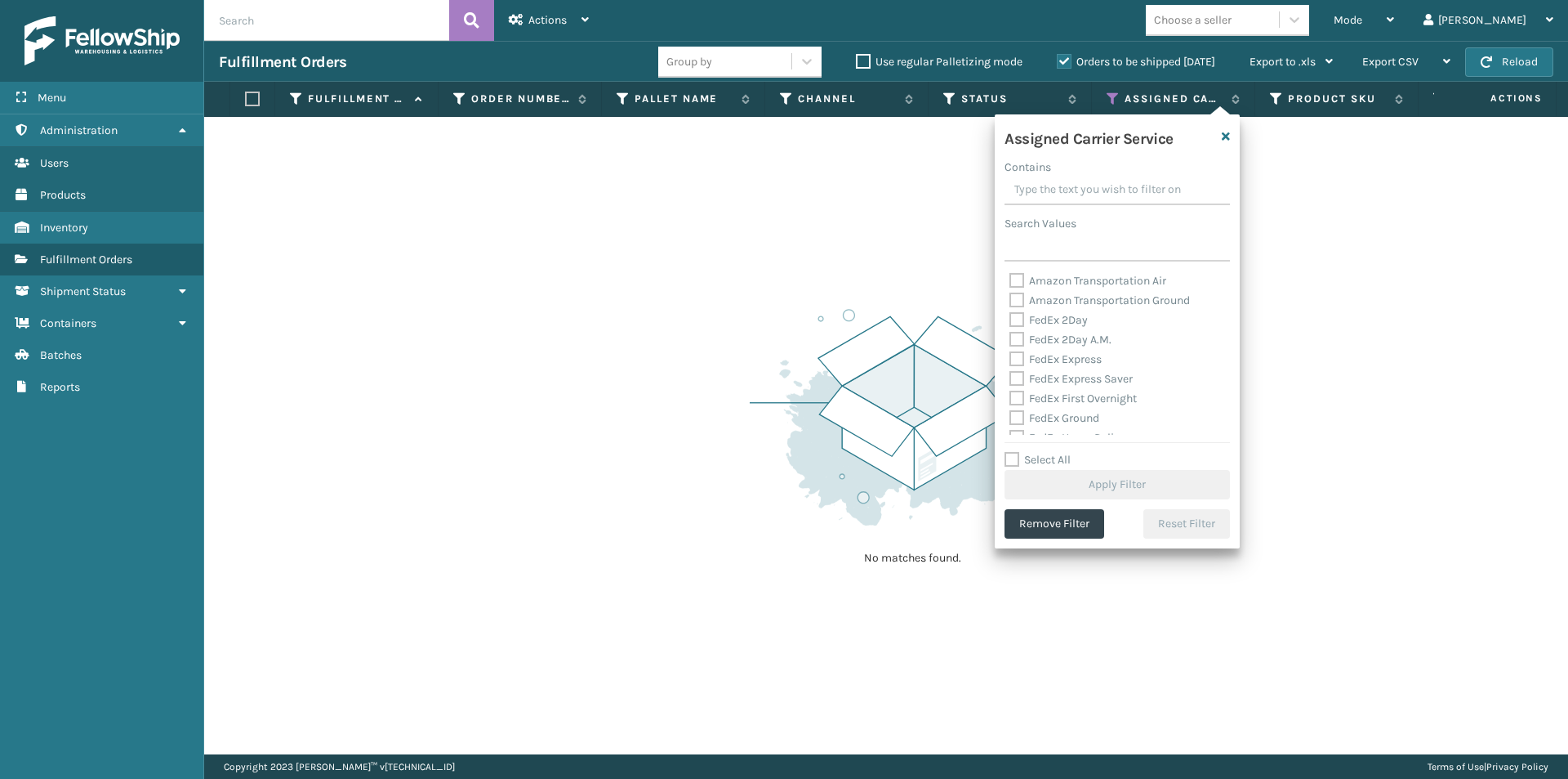
click at [1014, 321] on label "FedEx 2Day" at bounding box center [1049, 319] width 79 height 14
click at [1010, 321] on input "FedEx 2Day" at bounding box center [1009, 316] width 1 height 11
checkbox input "true"
click at [1013, 341] on label "FedEx 2Day A.M." at bounding box center [1060, 339] width 102 height 14
click at [1010, 341] on input "FedEx 2Day A.M." at bounding box center [1009, 335] width 1 height 11
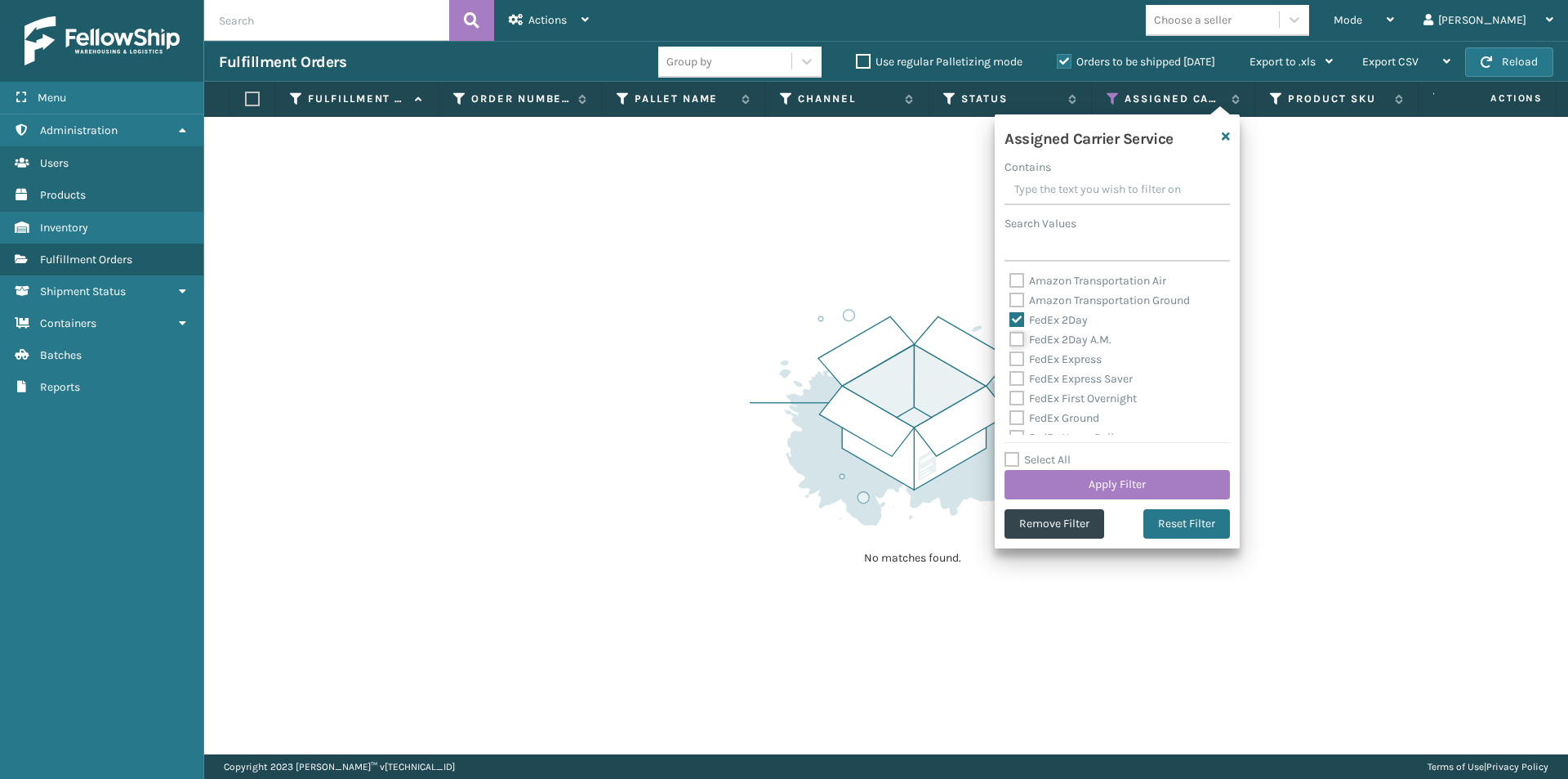
checkbox input "true"
click at [1021, 358] on label "FedEx Express" at bounding box center [1056, 359] width 93 height 14
click at [1010, 358] on input "FedEx Express" at bounding box center [1009, 355] width 1 height 11
checkbox input "true"
click at [1012, 376] on label "FedEx Express Saver" at bounding box center [1070, 379] width 123 height 14
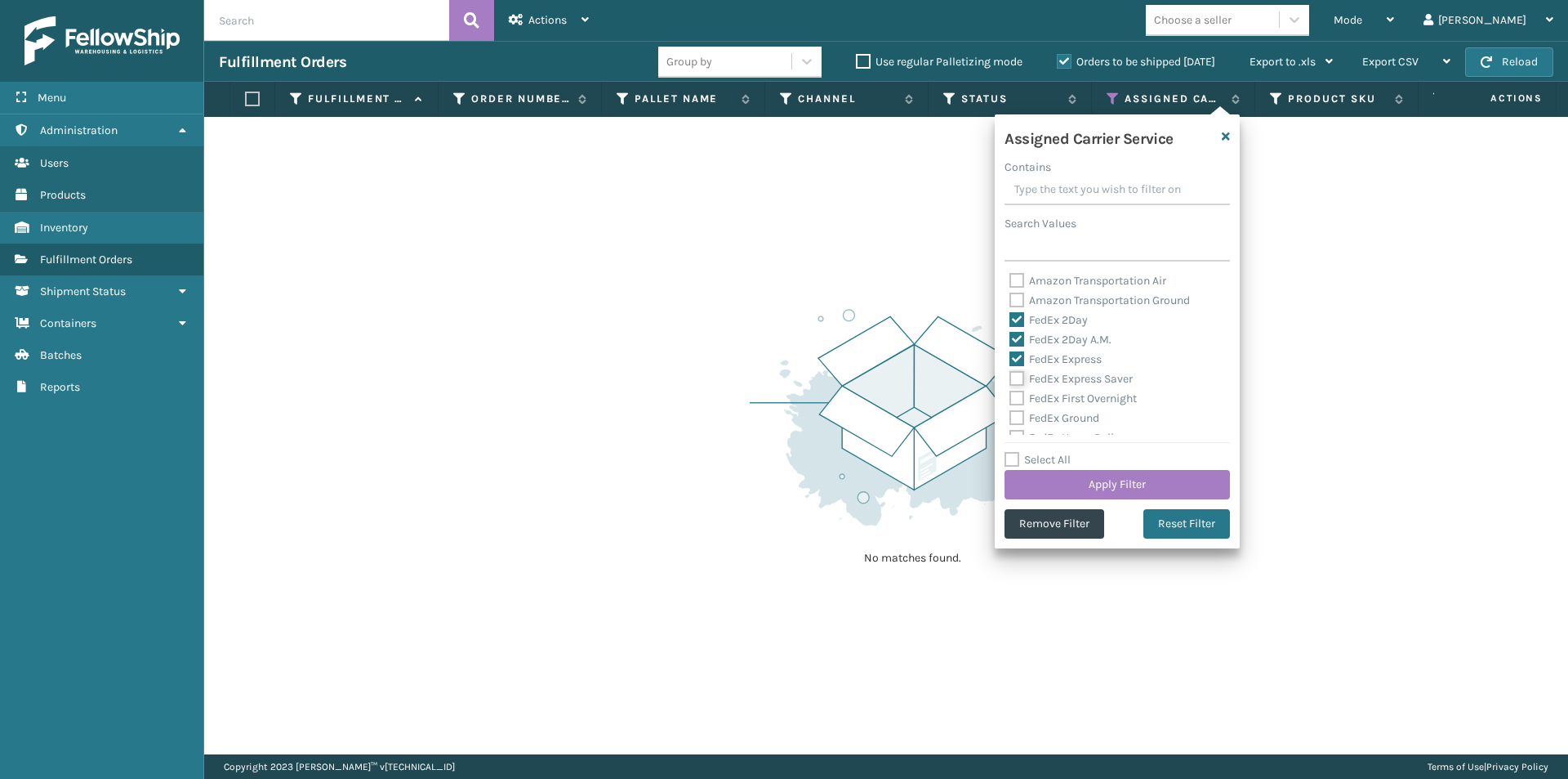
click at [1010, 376] on input "FedEx Express Saver" at bounding box center [1009, 375] width 1 height 11
checkbox input "true"
click at [1017, 398] on label "FedEx First Overnight" at bounding box center [1072, 398] width 127 height 14
click at [1010, 398] on input "FedEx First Overnight" at bounding box center [1009, 393] width 1 height 11
checkbox input "true"
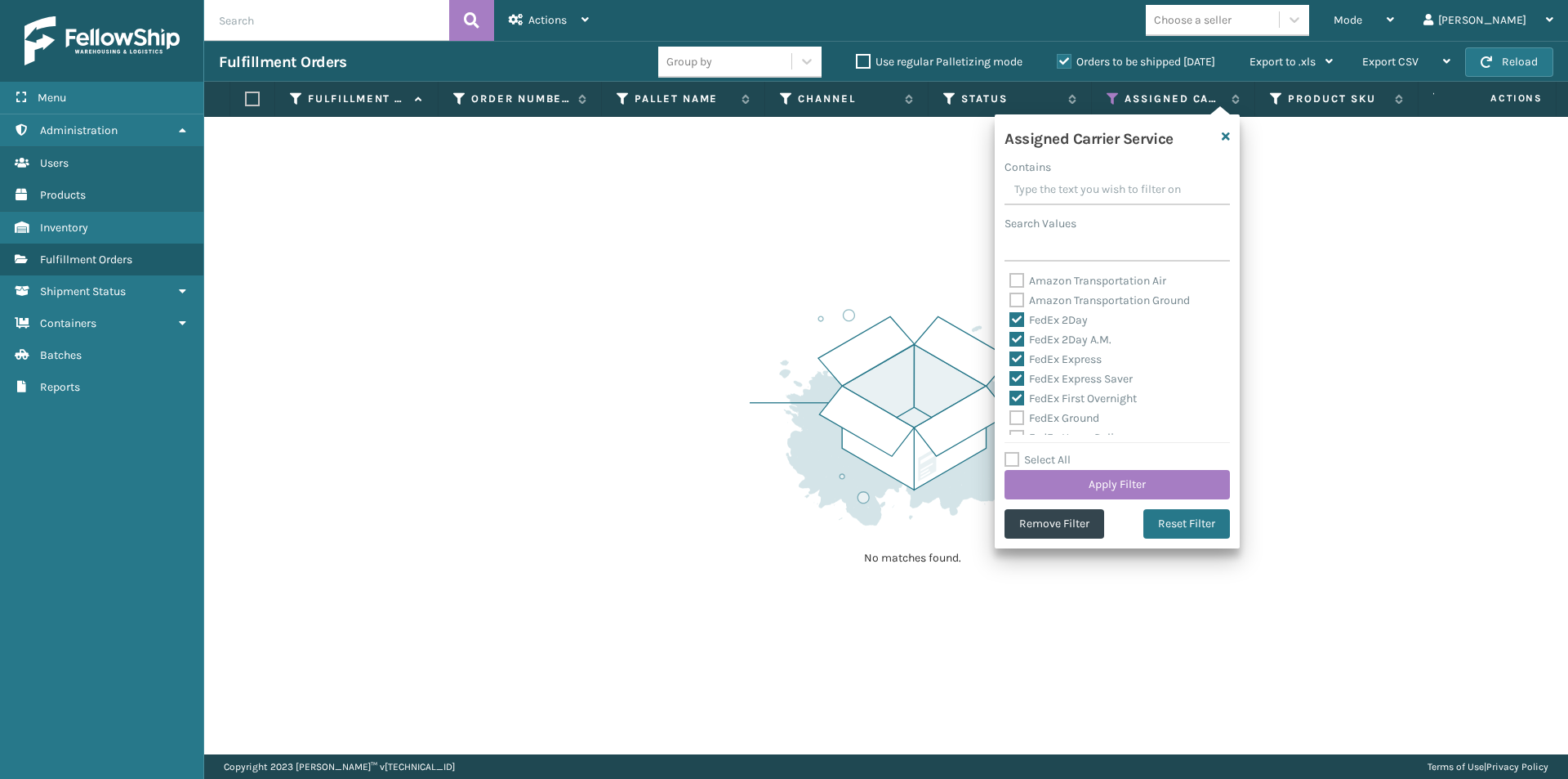
click at [1018, 415] on label "FedEx Ground" at bounding box center [1054, 418] width 90 height 14
click at [1010, 415] on input "FedEx Ground" at bounding box center [1009, 413] width 1 height 11
checkbox input "true"
click at [1019, 355] on label "FedEx Home Delivery" at bounding box center [1072, 356] width 126 height 14
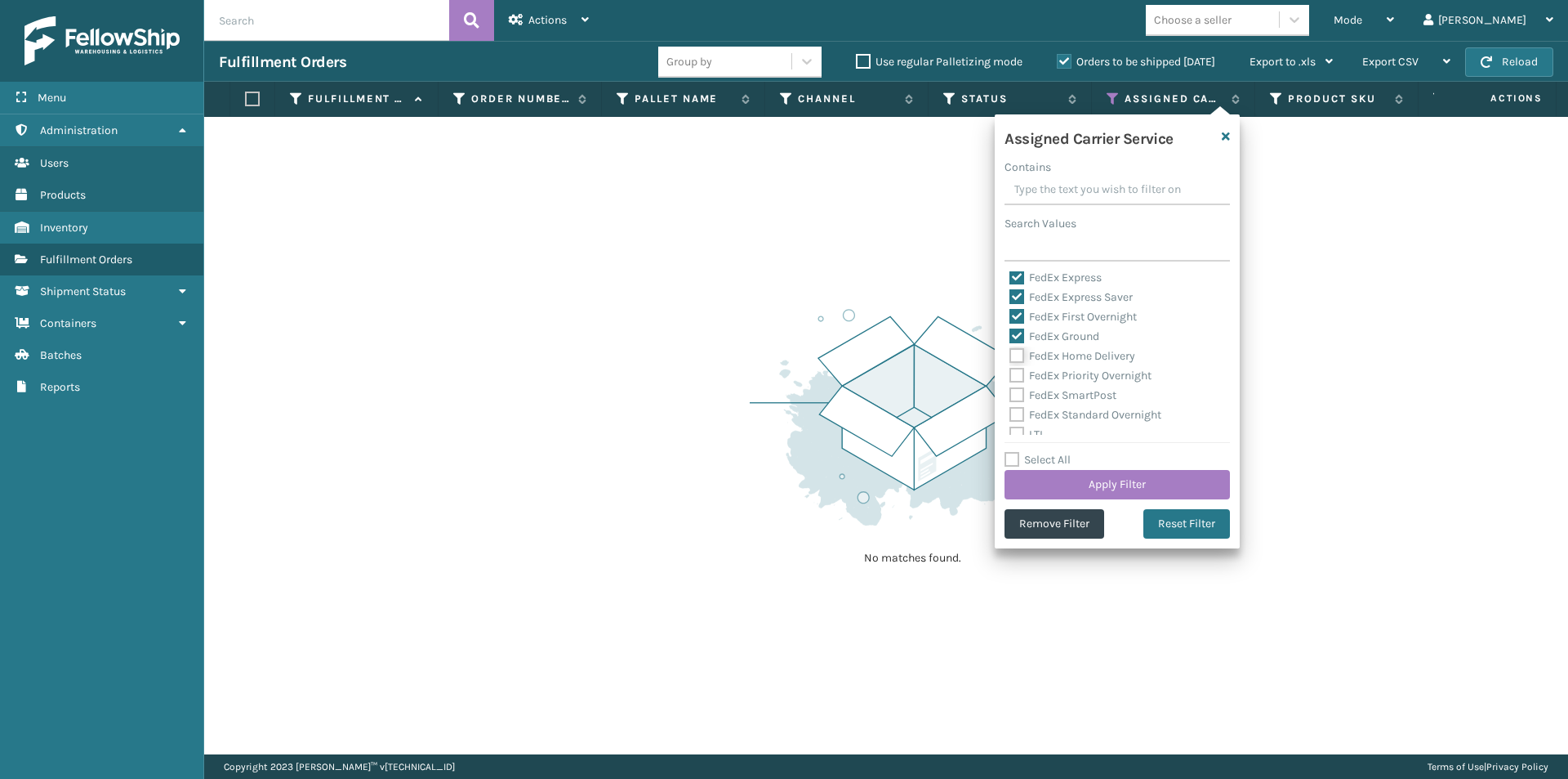
click at [1010, 355] on input "FedEx Home Delivery" at bounding box center [1009, 351] width 1 height 11
checkbox input "true"
click at [1018, 377] on label "FedEx Priority Overnight" at bounding box center [1080, 376] width 142 height 14
click at [1010, 377] on input "FedEx Priority Overnight" at bounding box center [1009, 371] width 1 height 11
checkbox input "true"
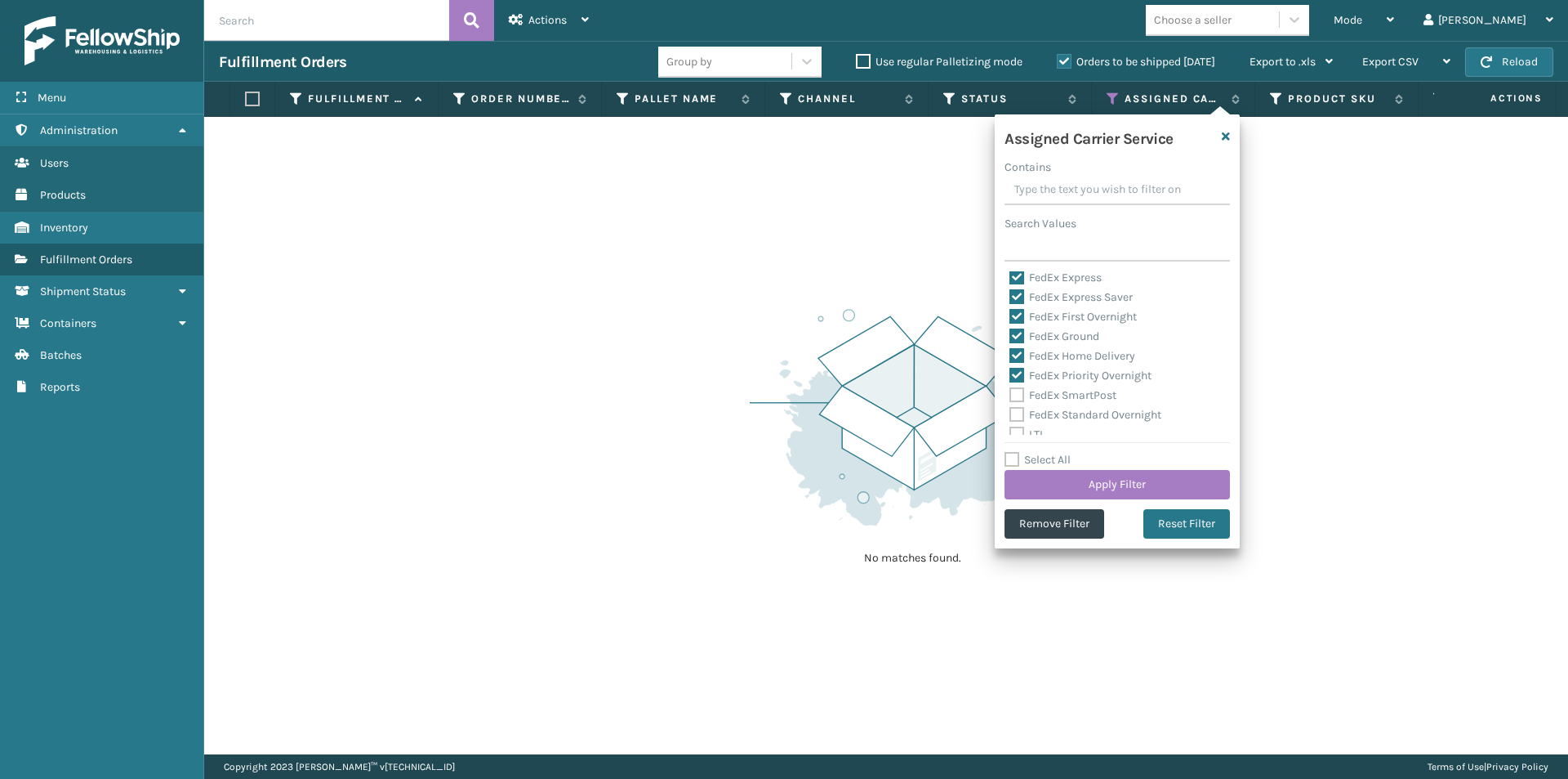
click at [1020, 393] on label "FedEx SmartPost" at bounding box center [1062, 395] width 107 height 14
click at [1010, 393] on input "FedEx SmartPost" at bounding box center [1009, 390] width 1 height 11
checkbox input "true"
click at [1014, 412] on label "FedEx Standard Overnight" at bounding box center [1085, 414] width 152 height 14
click at [1010, 412] on input "FedEx Standard Overnight" at bounding box center [1009, 410] width 1 height 11
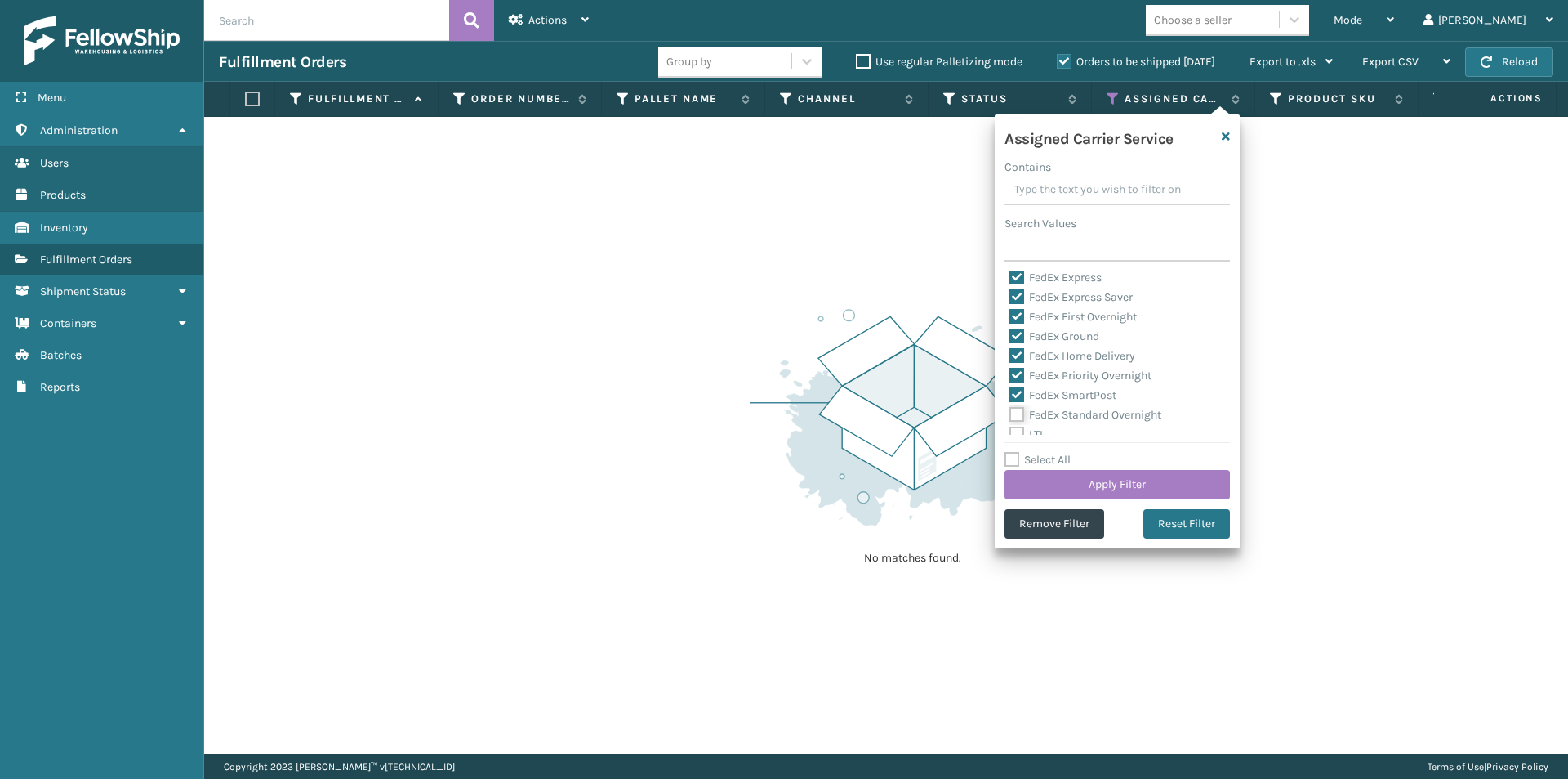
checkbox input "true"
click at [1114, 481] on button "Apply Filter" at bounding box center [1117, 484] width 226 height 30
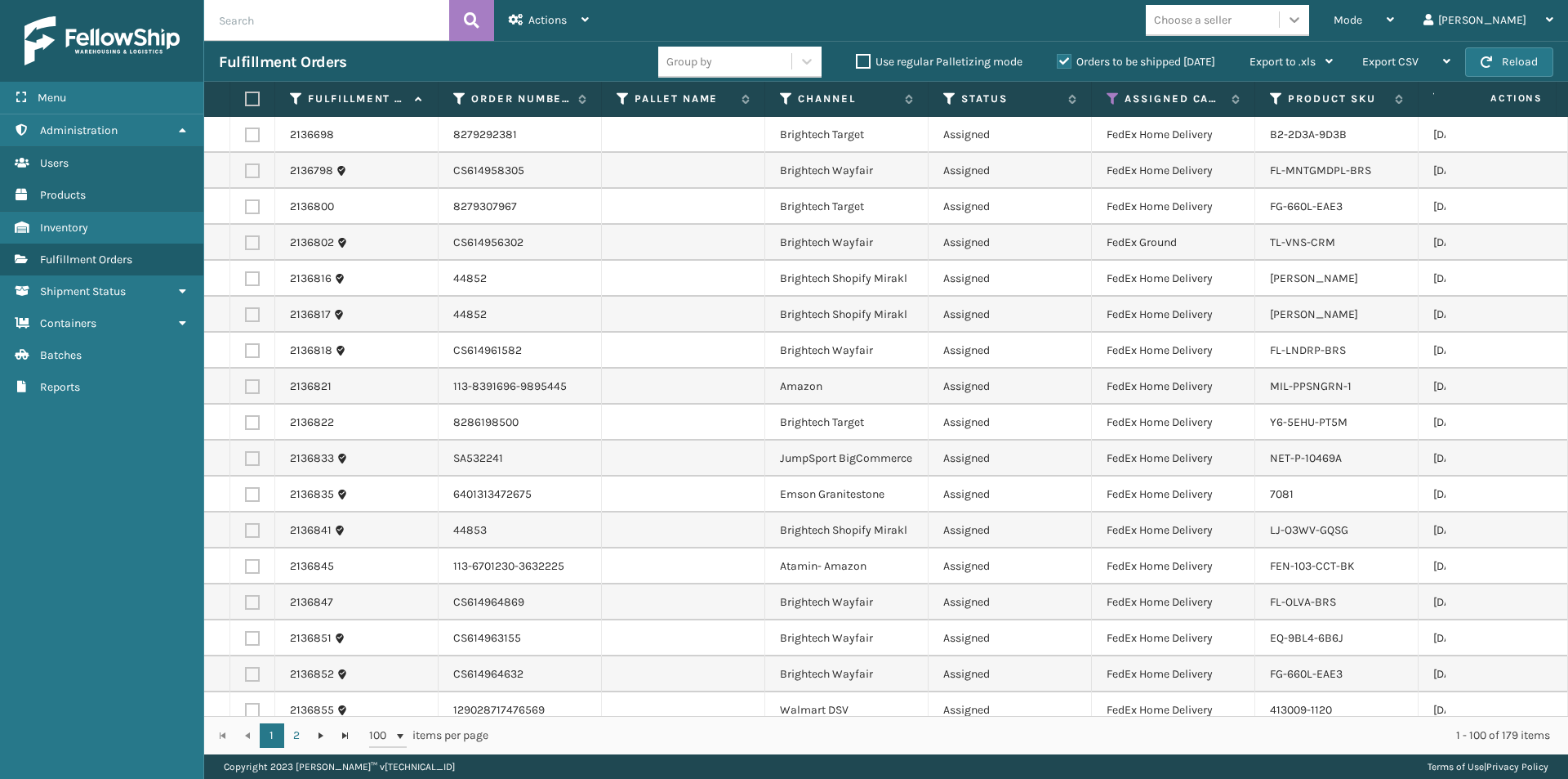
click at [1303, 16] on icon at bounding box center [1294, 20] width 17 height 17
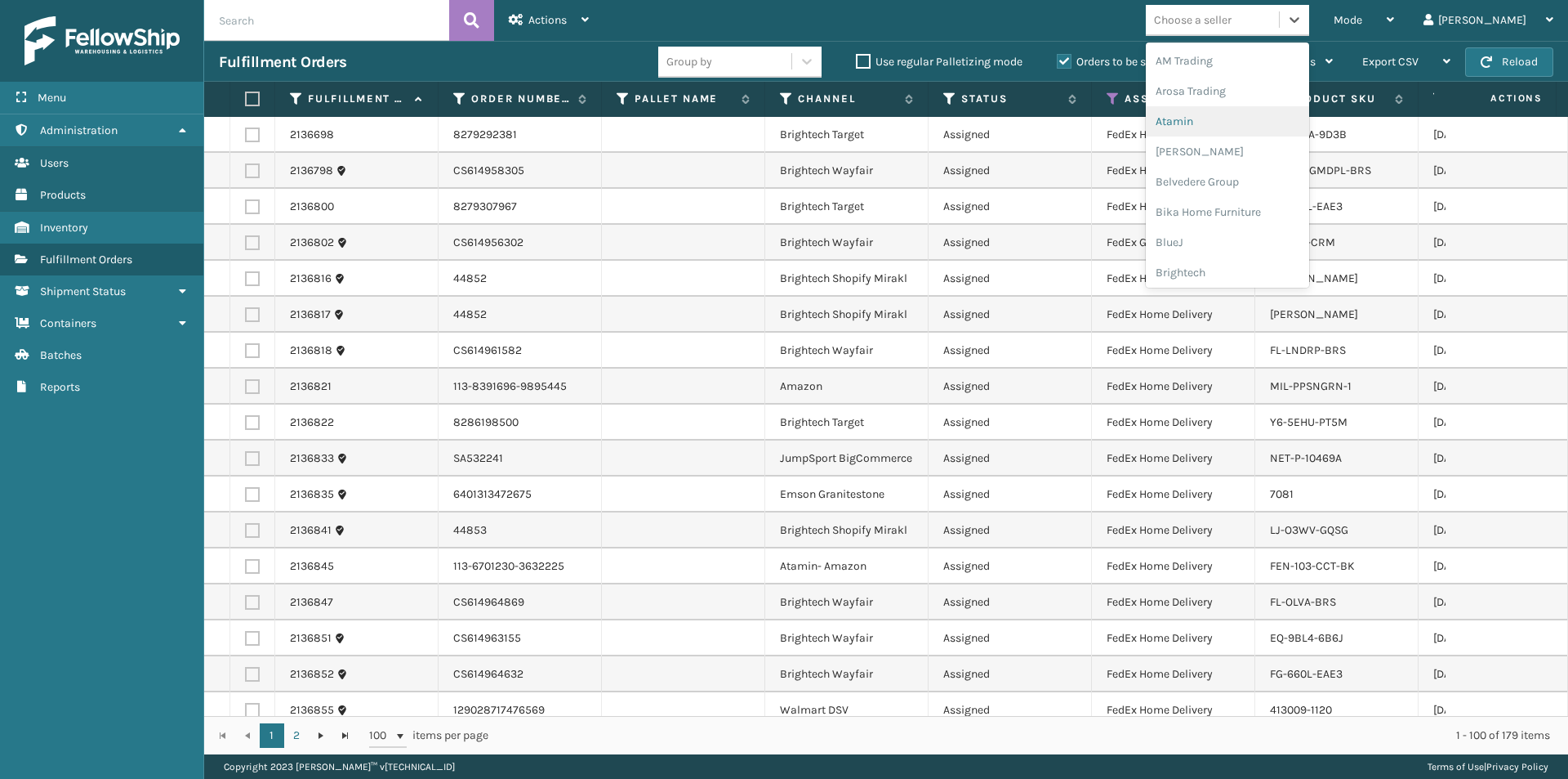
click at [1236, 126] on div "Atamin" at bounding box center [1228, 121] width 164 height 31
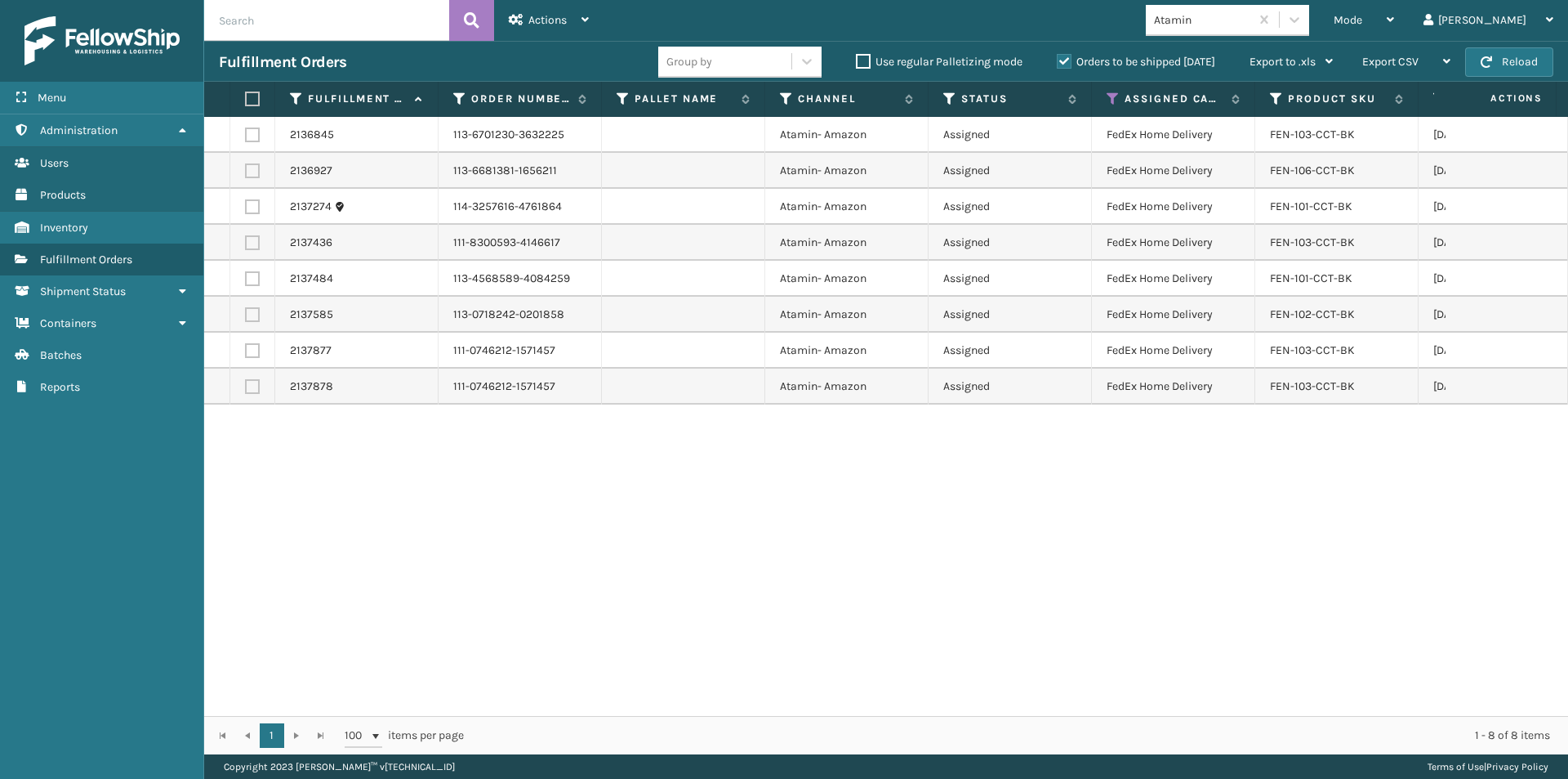
click at [250, 103] on label at bounding box center [250, 99] width 10 height 15
click at [245, 103] on input "checkbox" at bounding box center [245, 99] width 1 height 11
checkbox input "true"
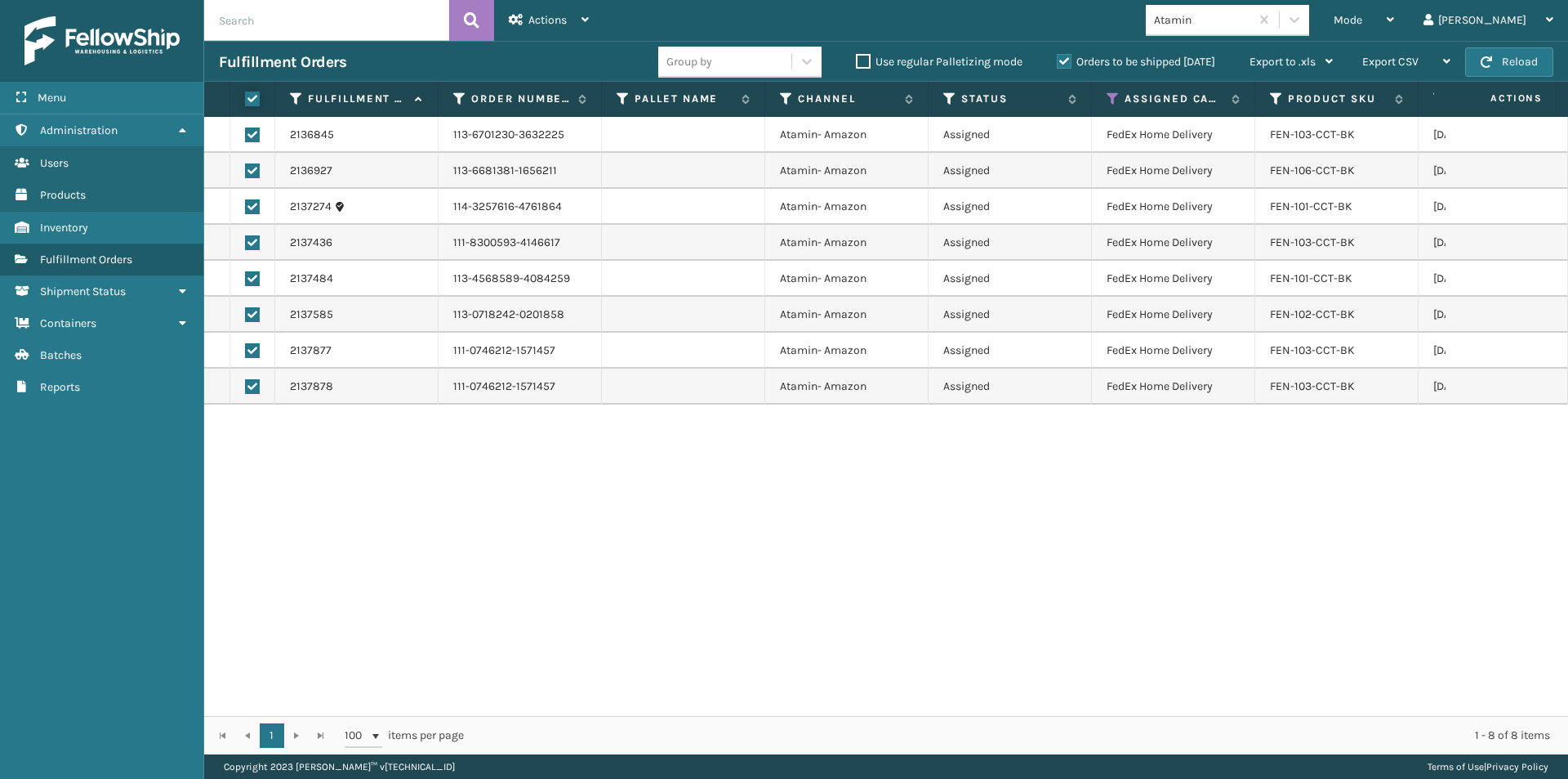
checkbox input "true"
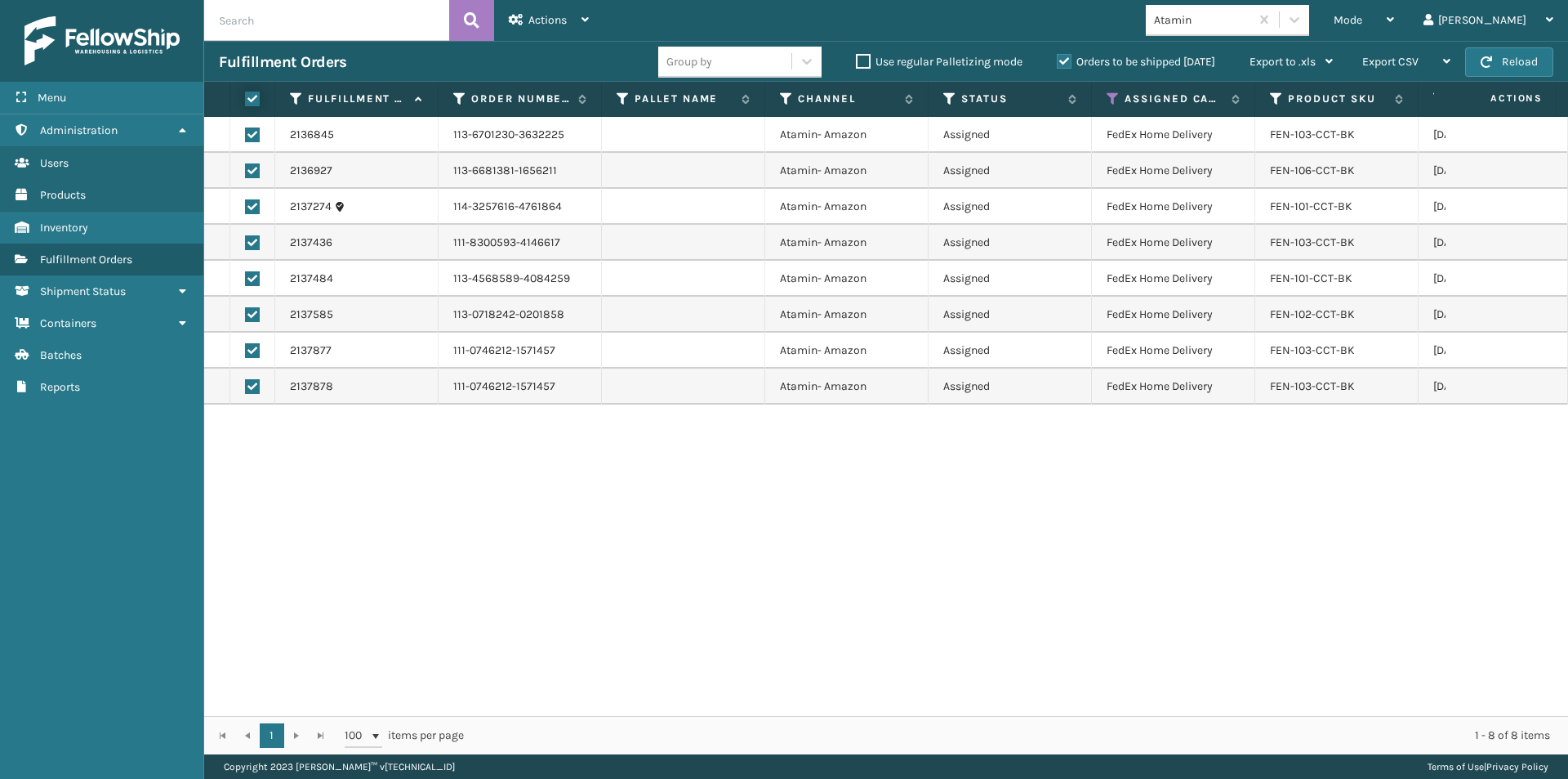
checkbox input "true"
click at [550, 19] on span "Actions" at bounding box center [547, 20] width 38 height 14
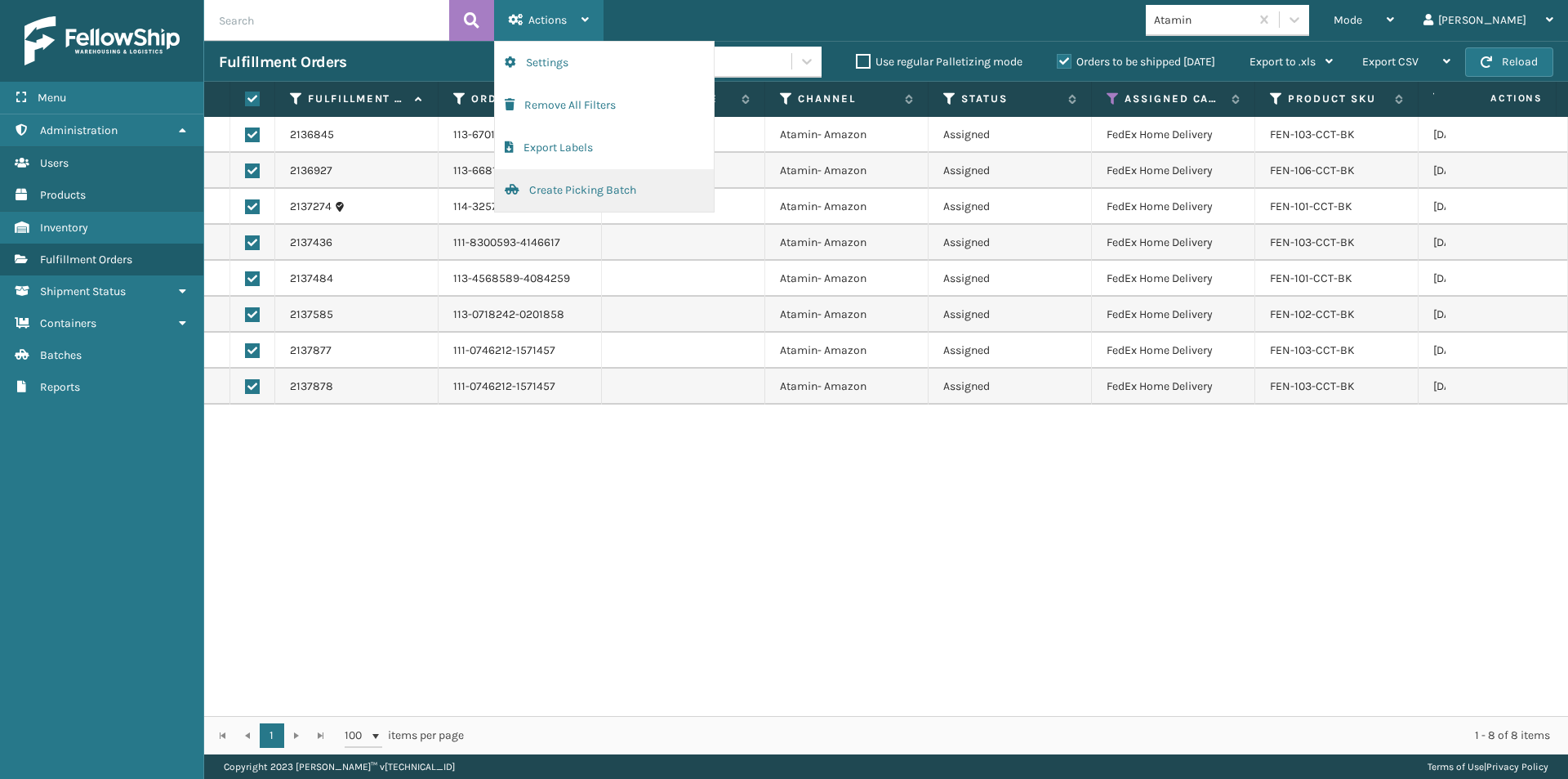
click at [541, 193] on button "Create Picking Batch" at bounding box center [604, 190] width 219 height 42
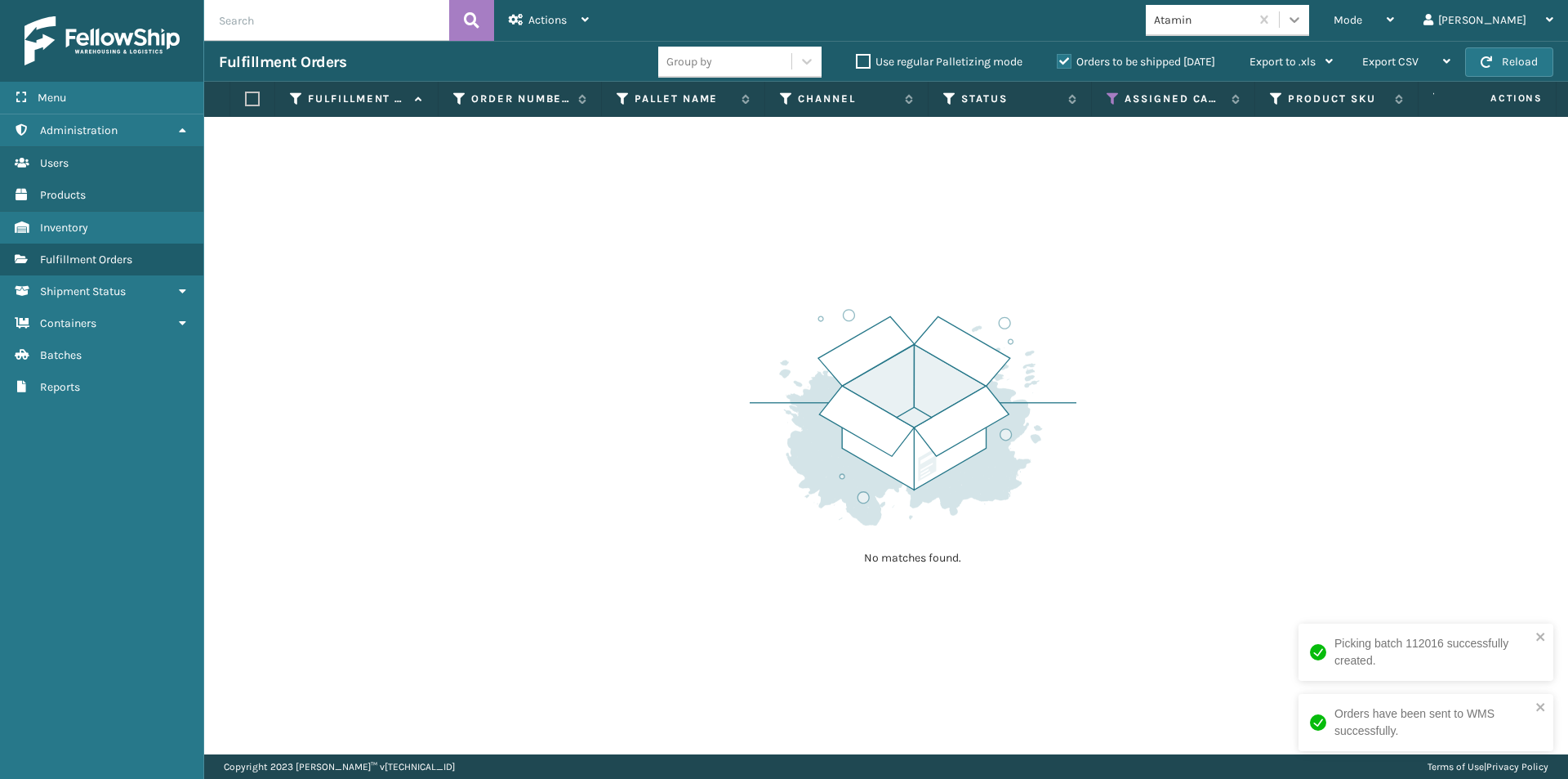
click at [1303, 15] on icon at bounding box center [1294, 20] width 17 height 17
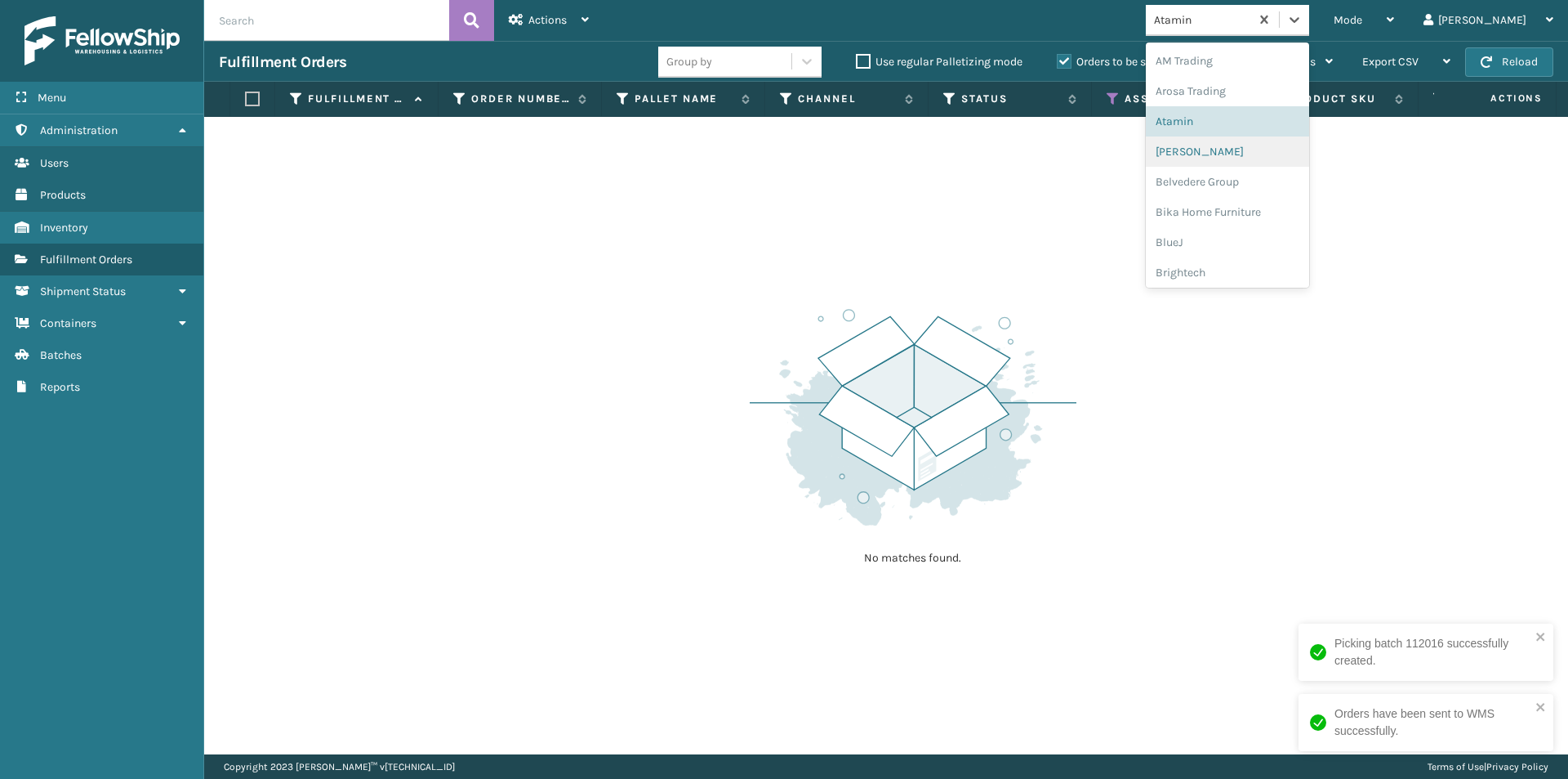
click at [1273, 145] on div "[PERSON_NAME]" at bounding box center [1228, 151] width 164 height 31
click at [1303, 15] on icon at bounding box center [1294, 20] width 17 height 17
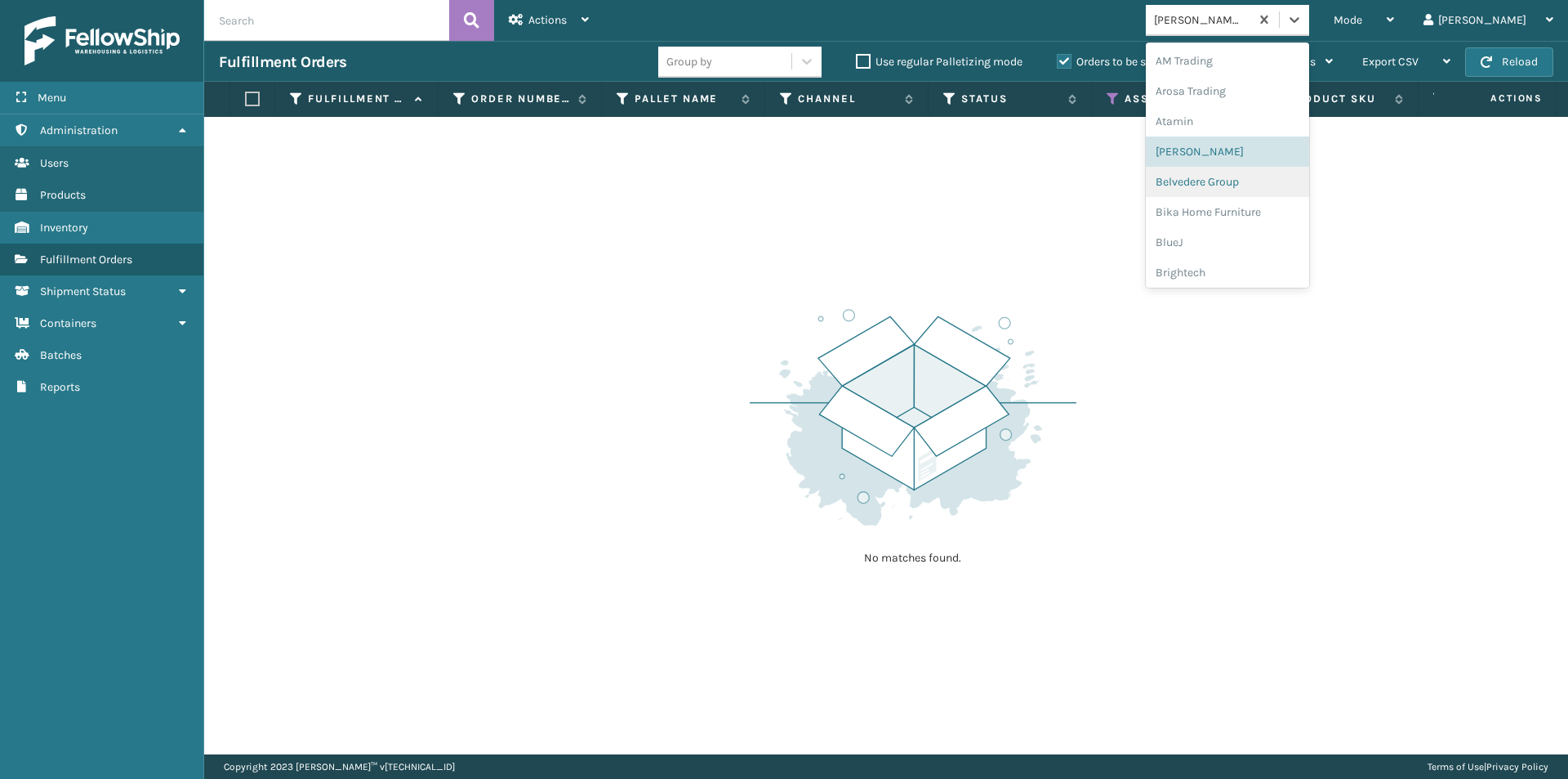
click at [1270, 179] on div "Belvedere Group" at bounding box center [1228, 181] width 164 height 31
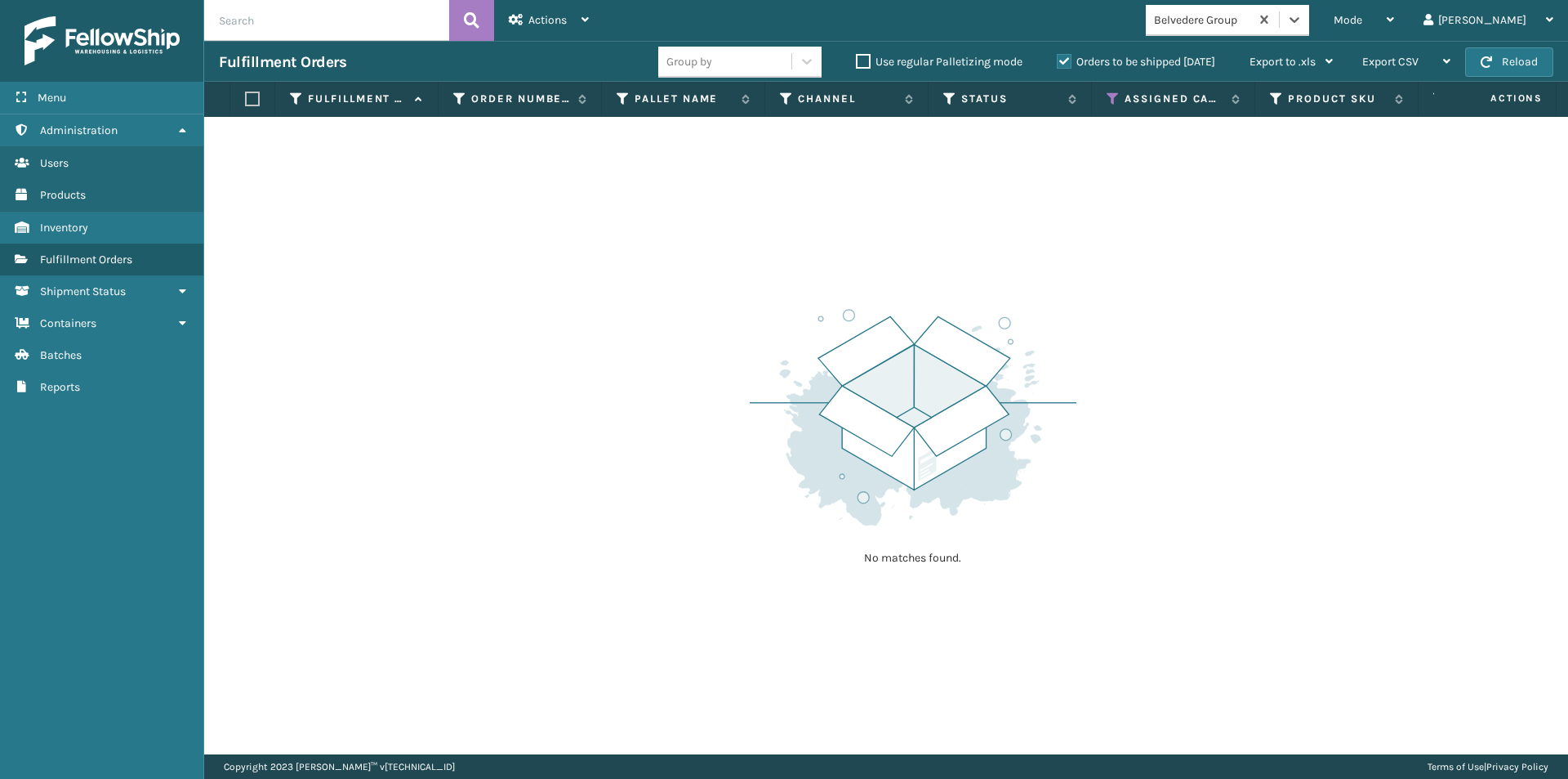
click at [1303, 27] on icon at bounding box center [1294, 20] width 17 height 17
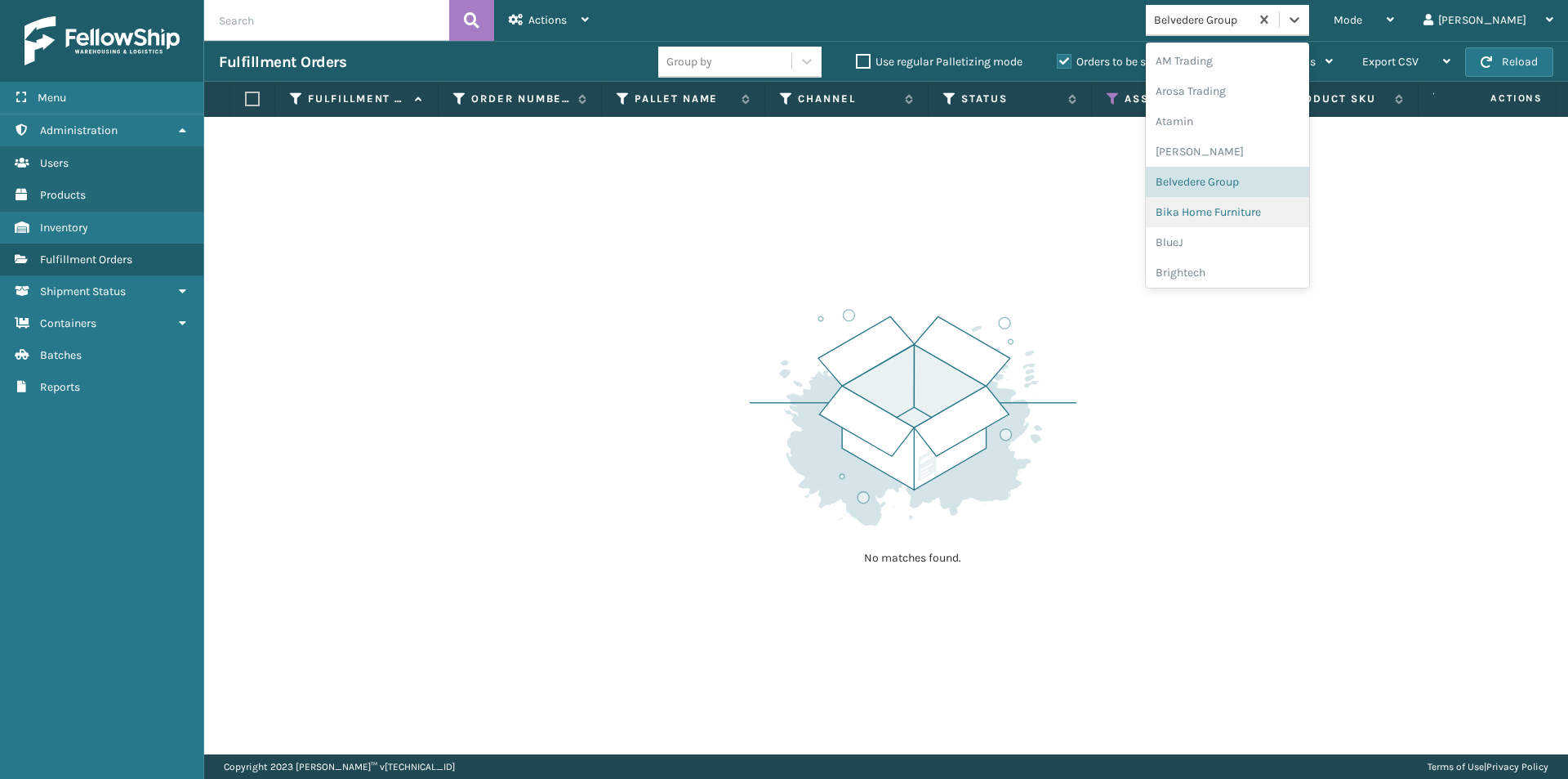
click at [1296, 212] on div "Bika Home Furniture" at bounding box center [1228, 212] width 164 height 31
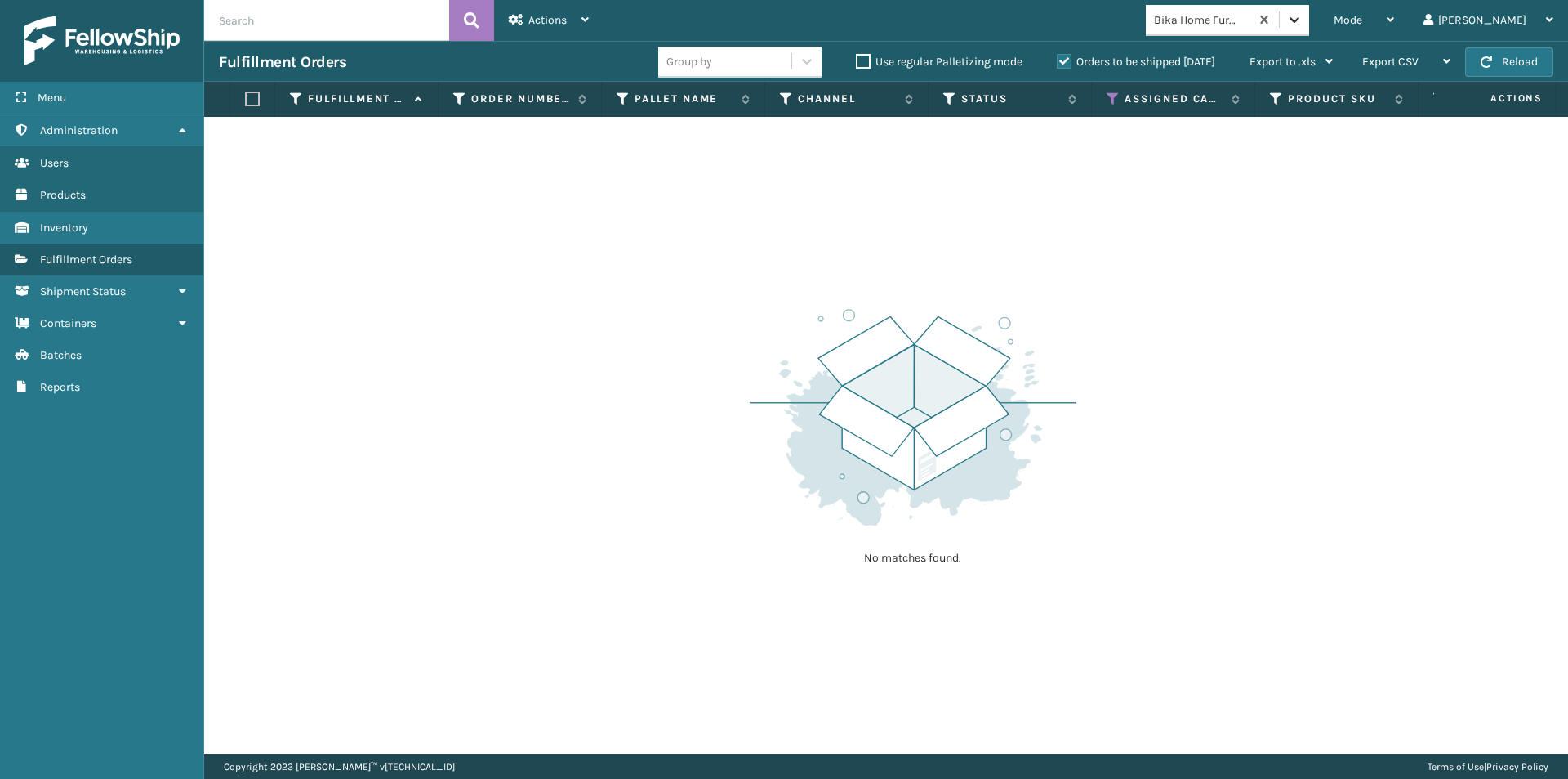
click at [1303, 22] on icon at bounding box center [1294, 20] width 17 height 17
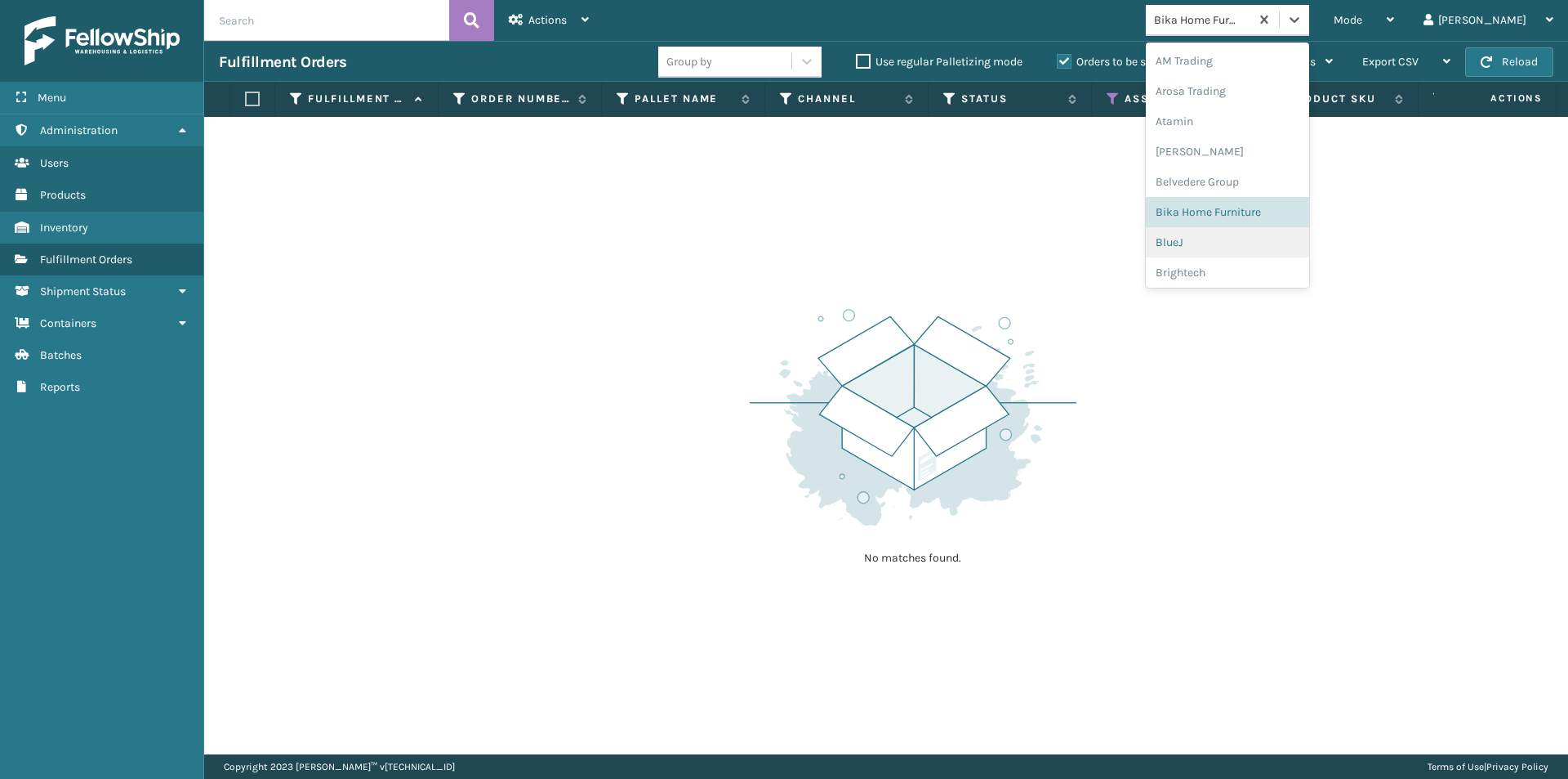
click at [1261, 250] on div "BlueJ" at bounding box center [1228, 242] width 164 height 31
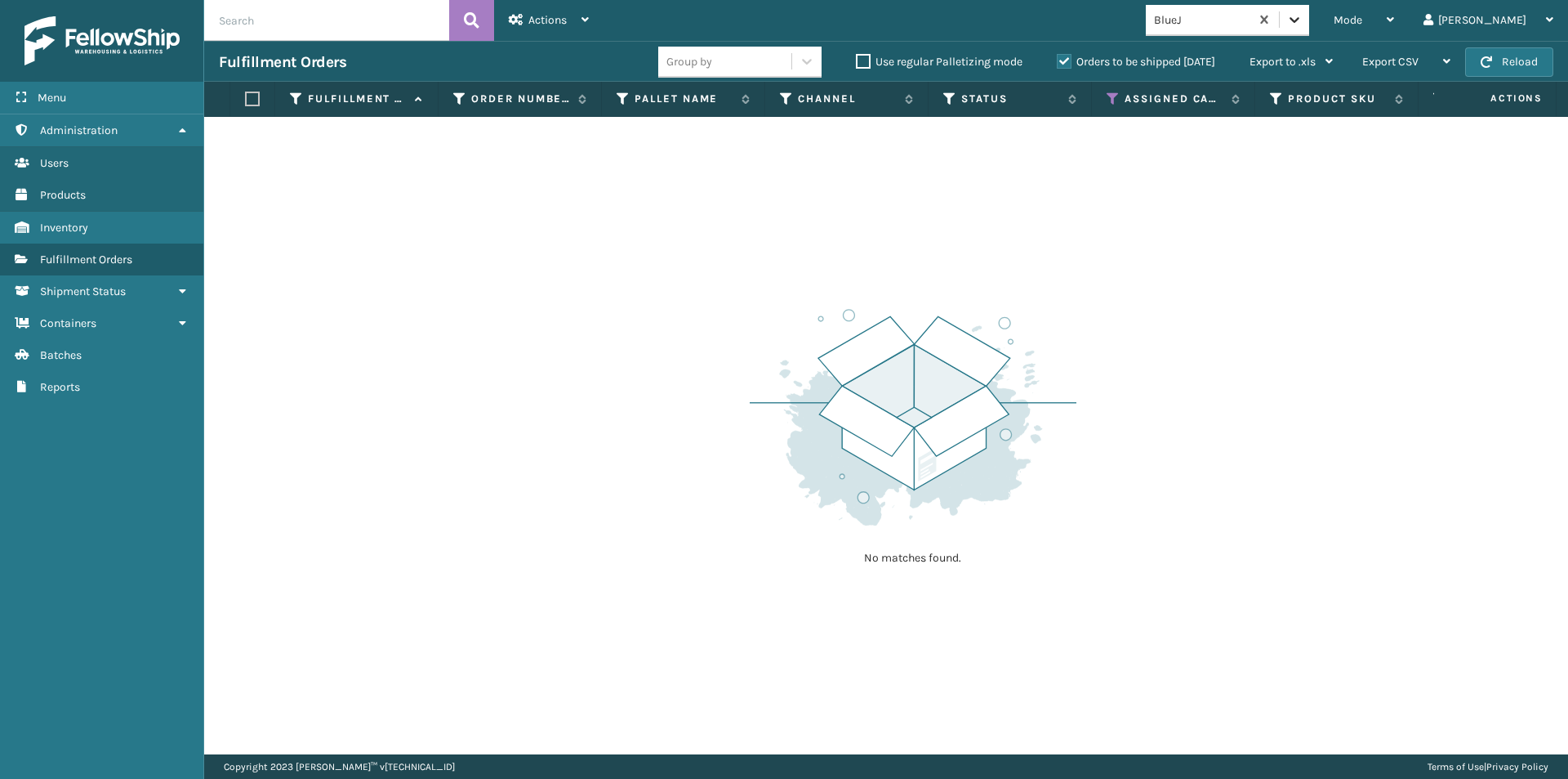
click at [1303, 24] on icon at bounding box center [1294, 20] width 17 height 17
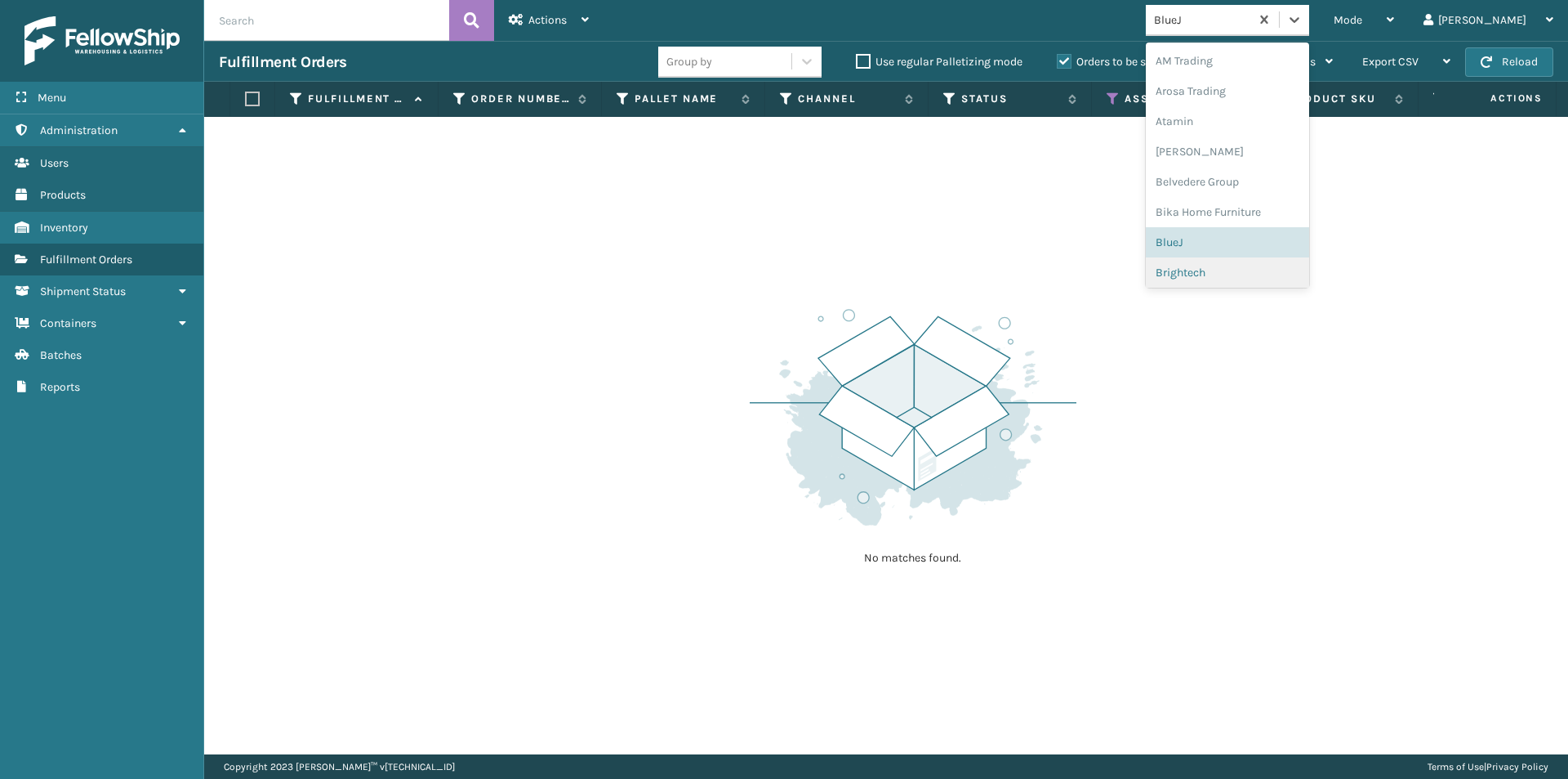
click at [1259, 269] on div "Brightech" at bounding box center [1228, 272] width 164 height 31
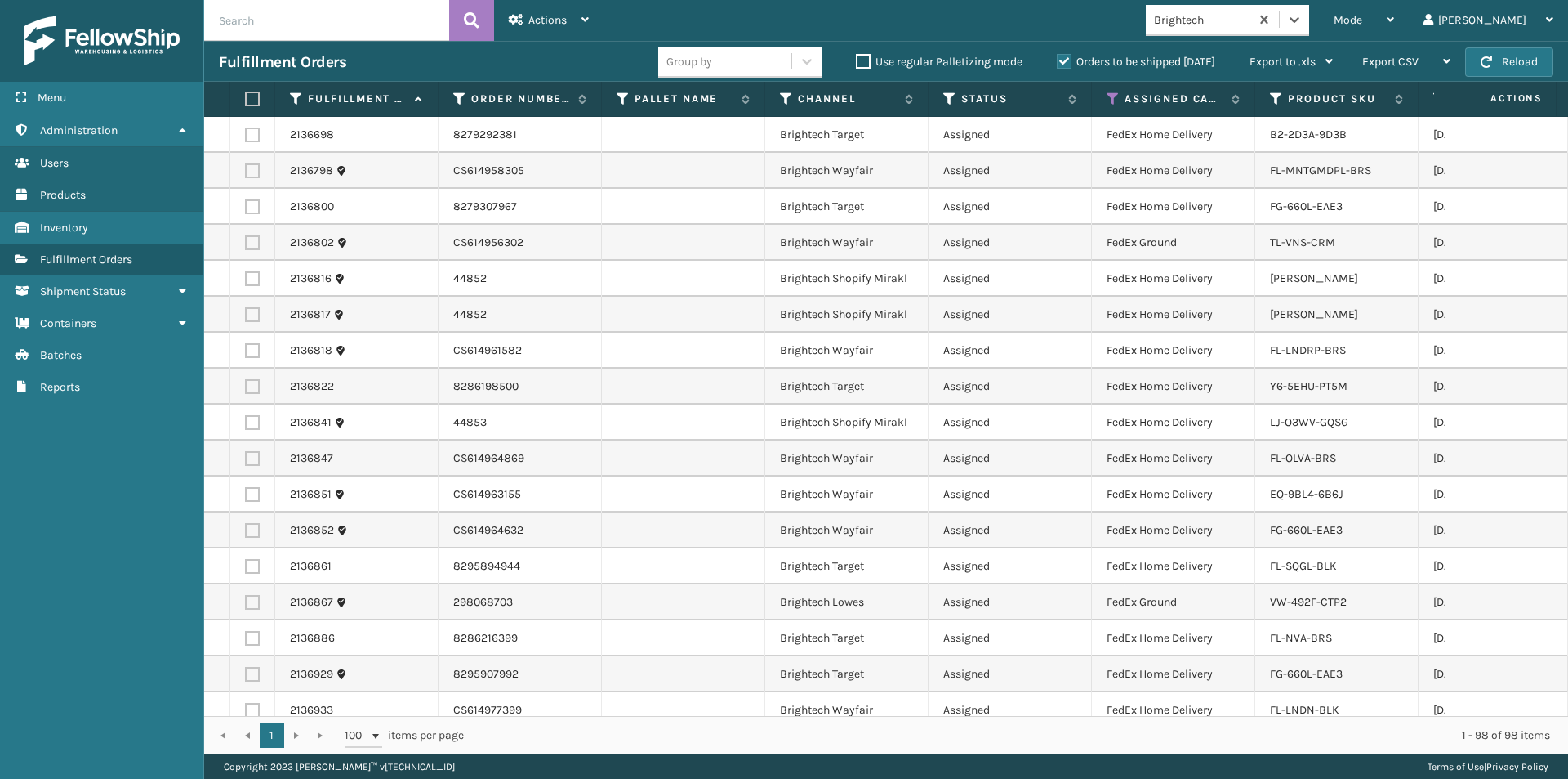
click at [246, 101] on label at bounding box center [250, 99] width 10 height 15
click at [245, 101] on input "checkbox" at bounding box center [245, 99] width 1 height 11
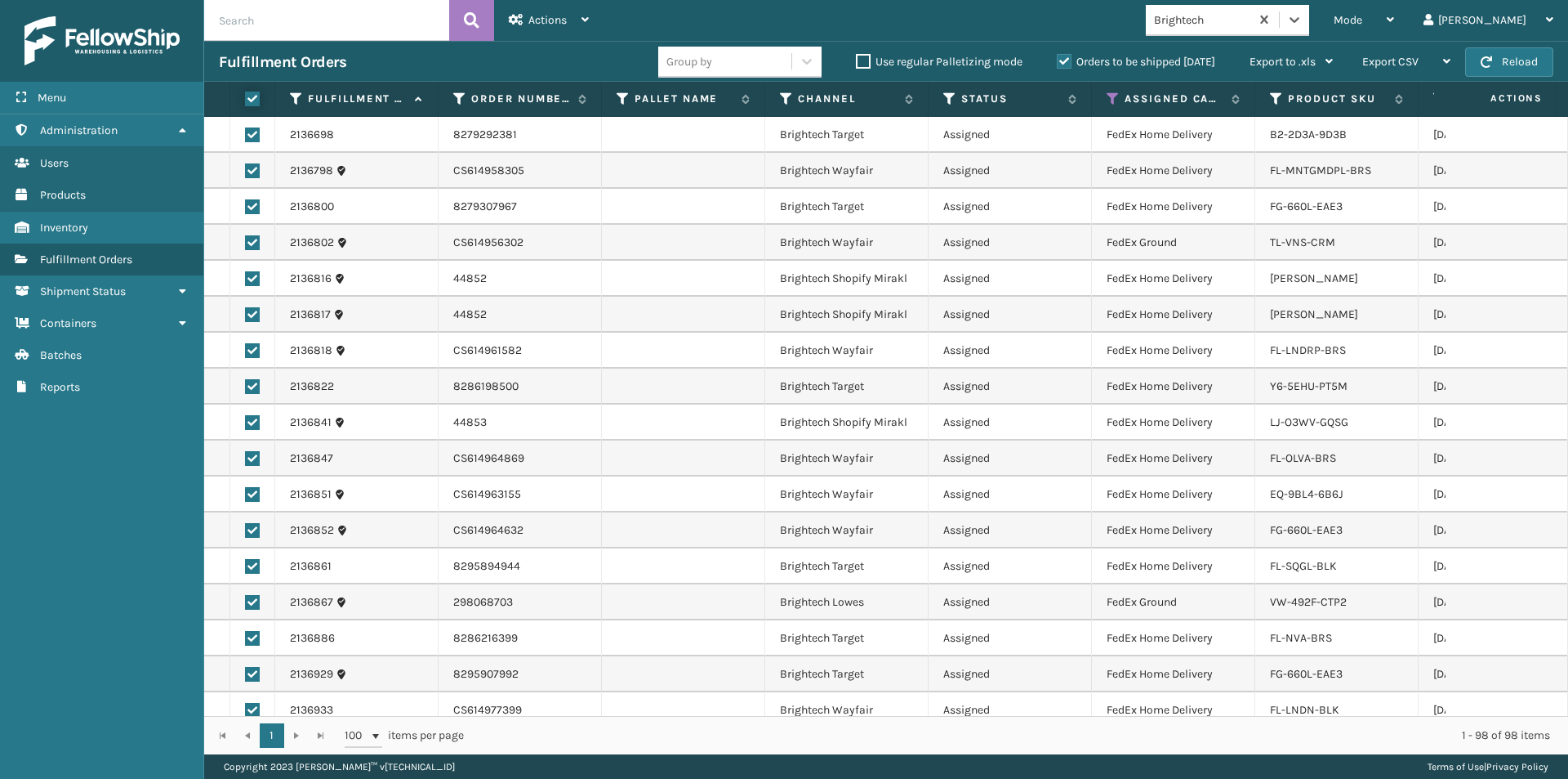
checkbox input "true"
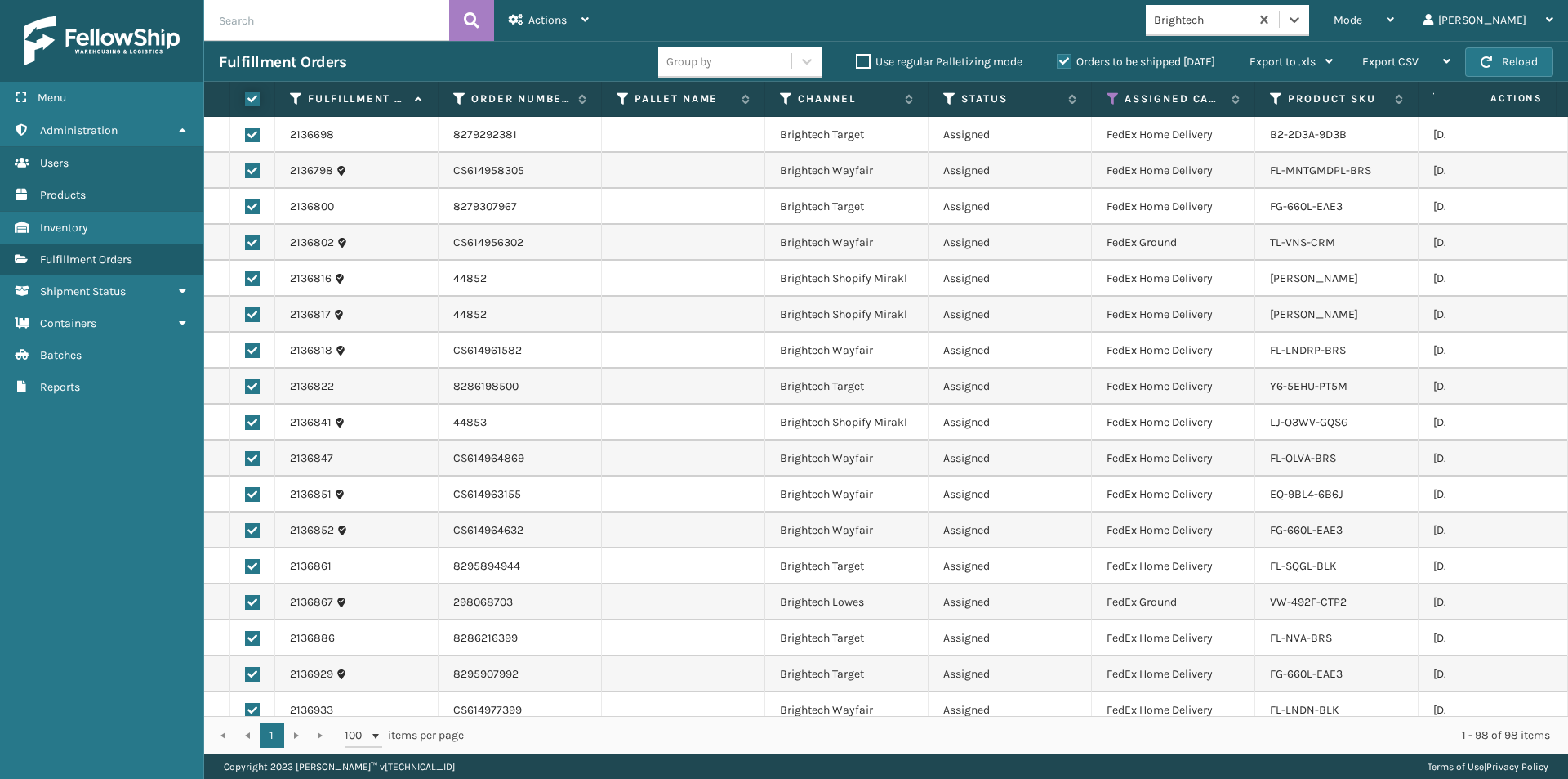
checkbox input "true"
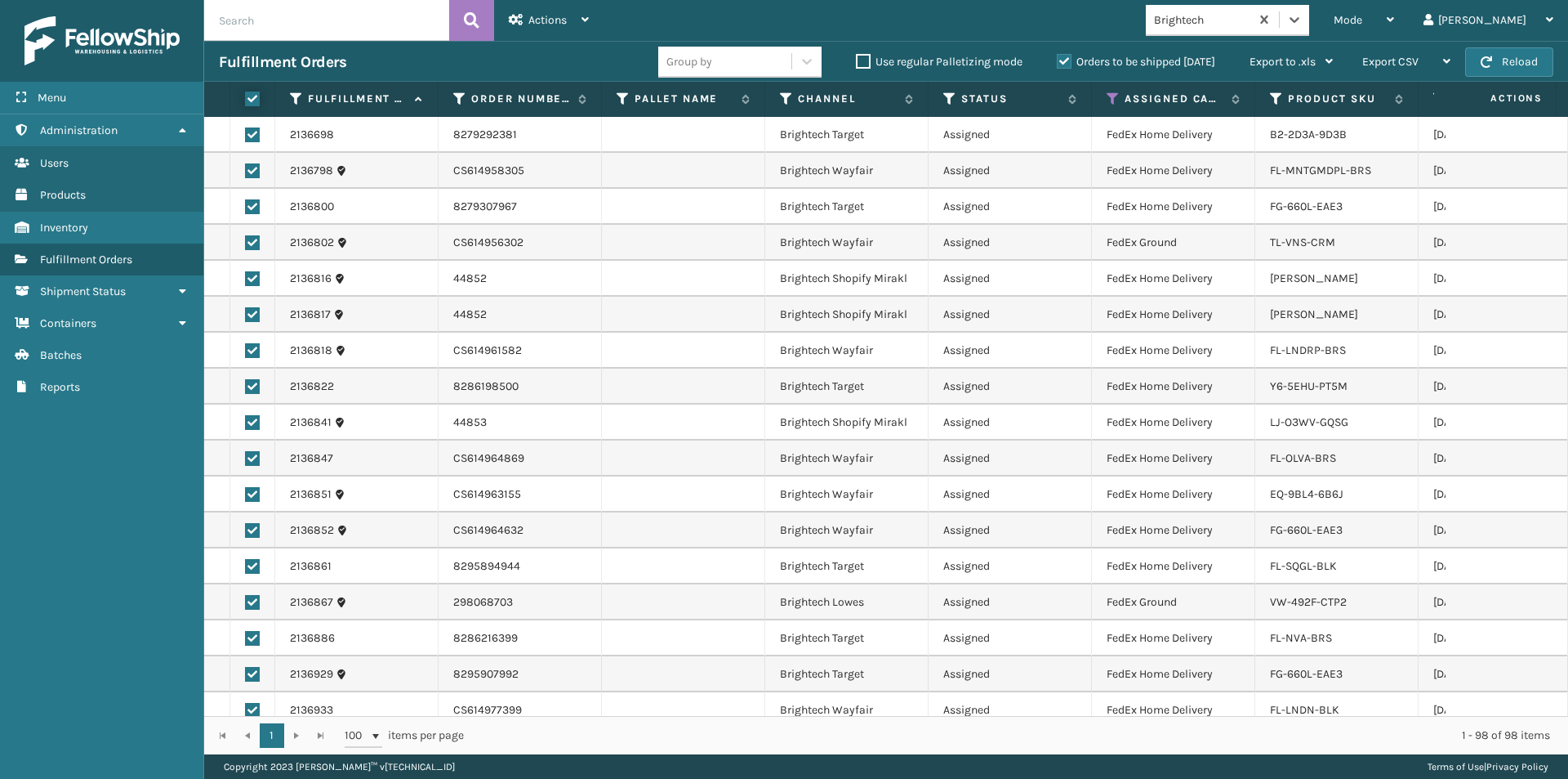
checkbox input "true"
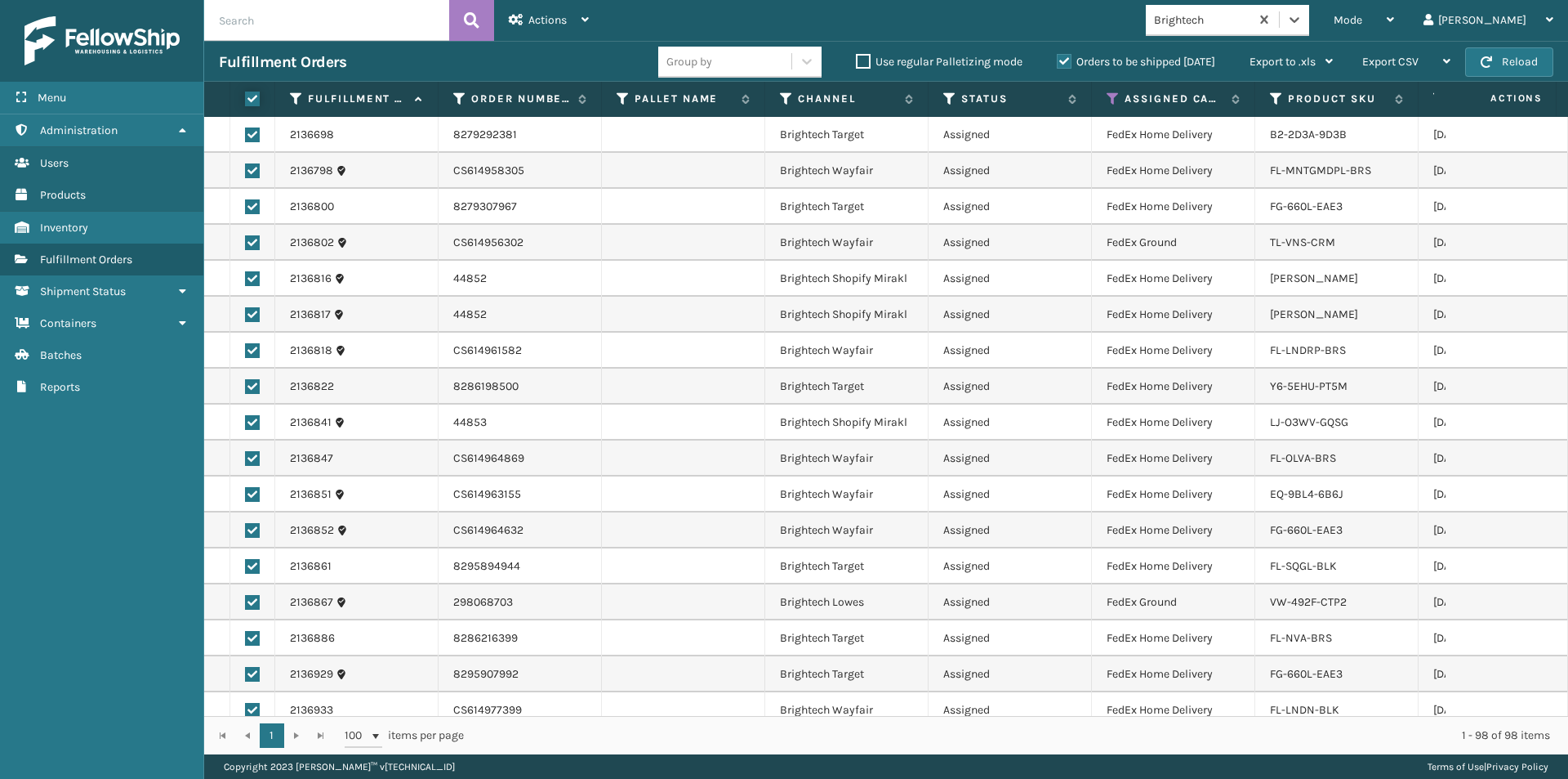
checkbox input "true"
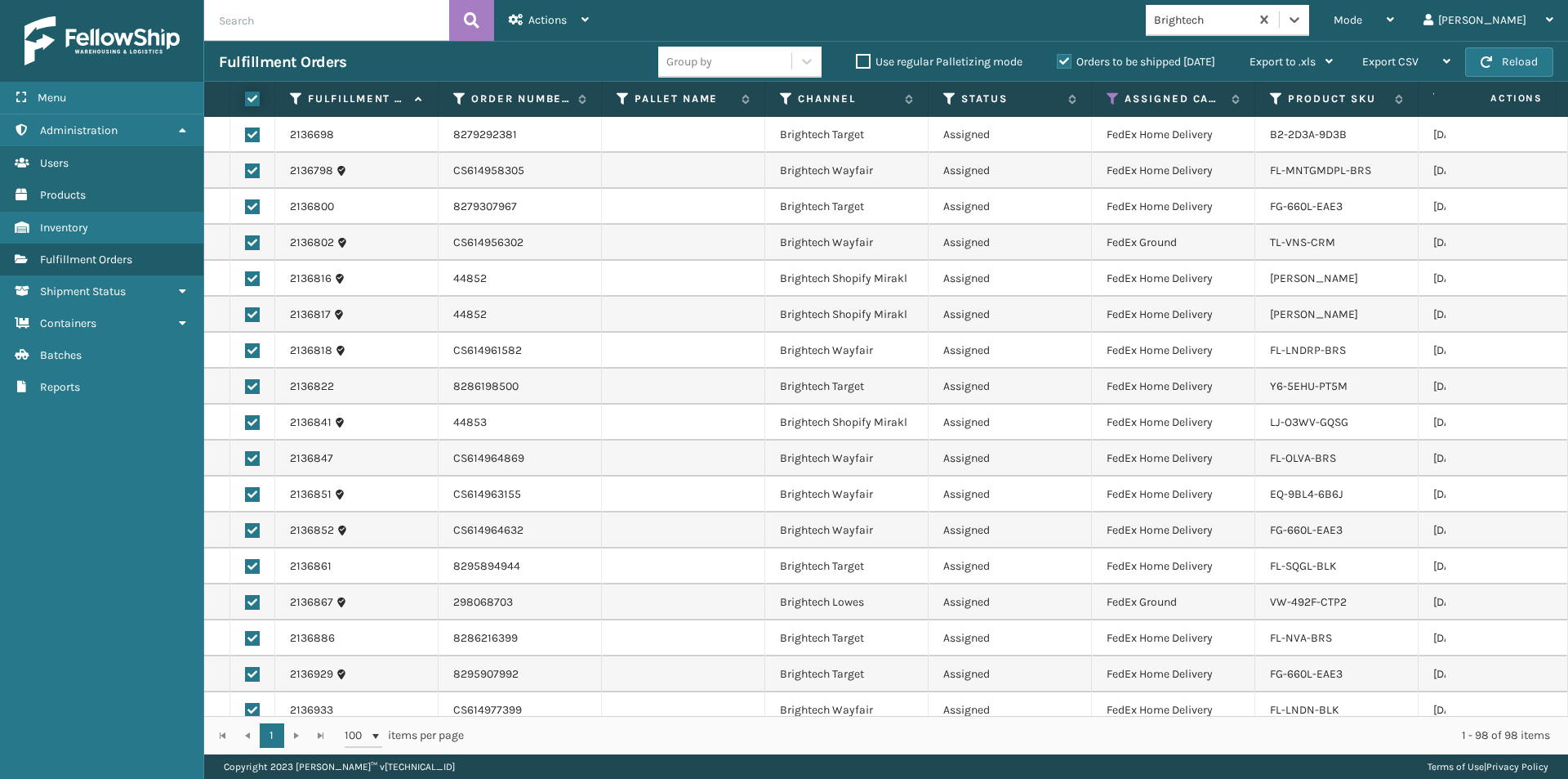
checkbox input "true"
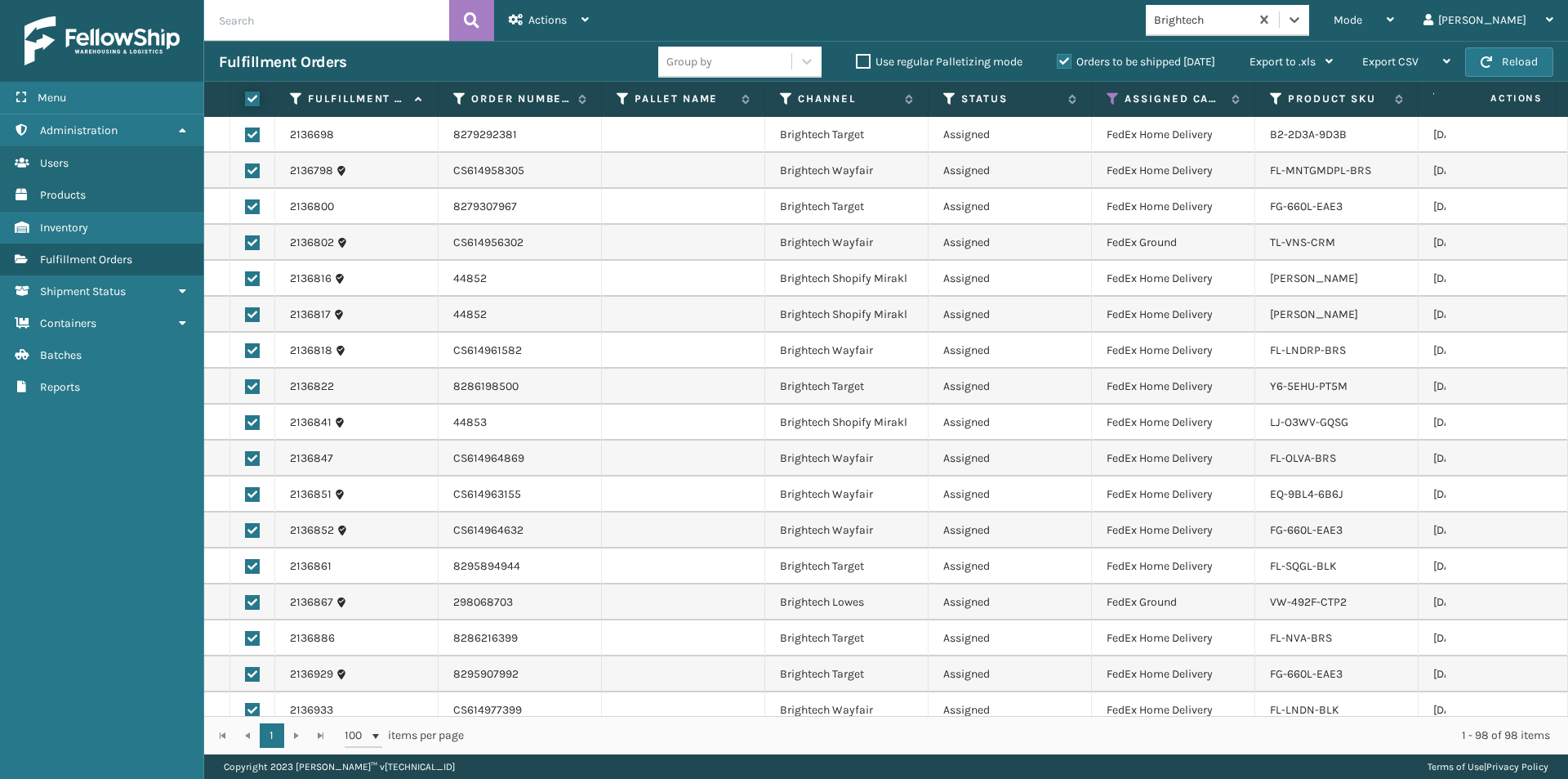
checkbox input "true"
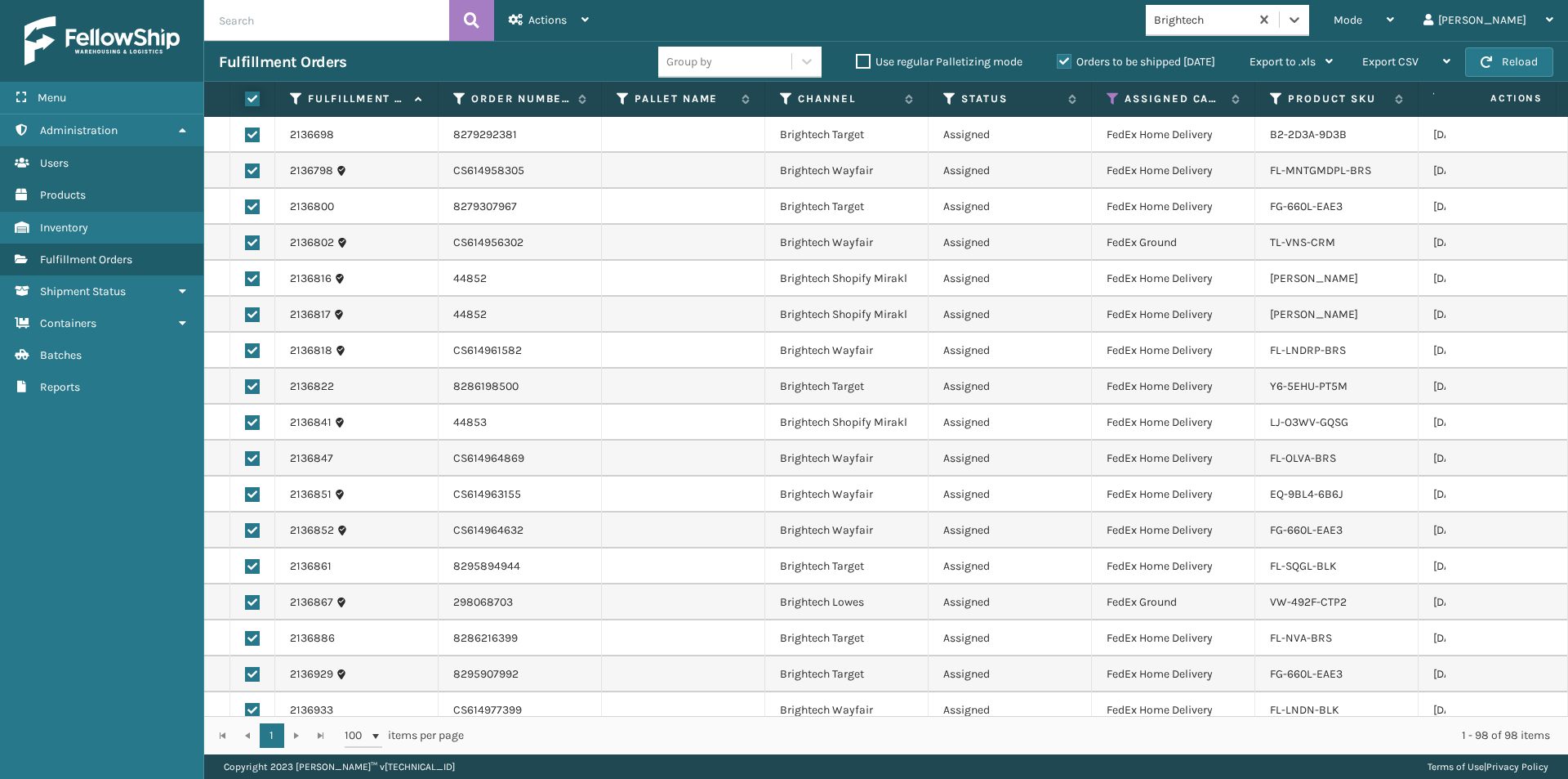
checkbox input "true"
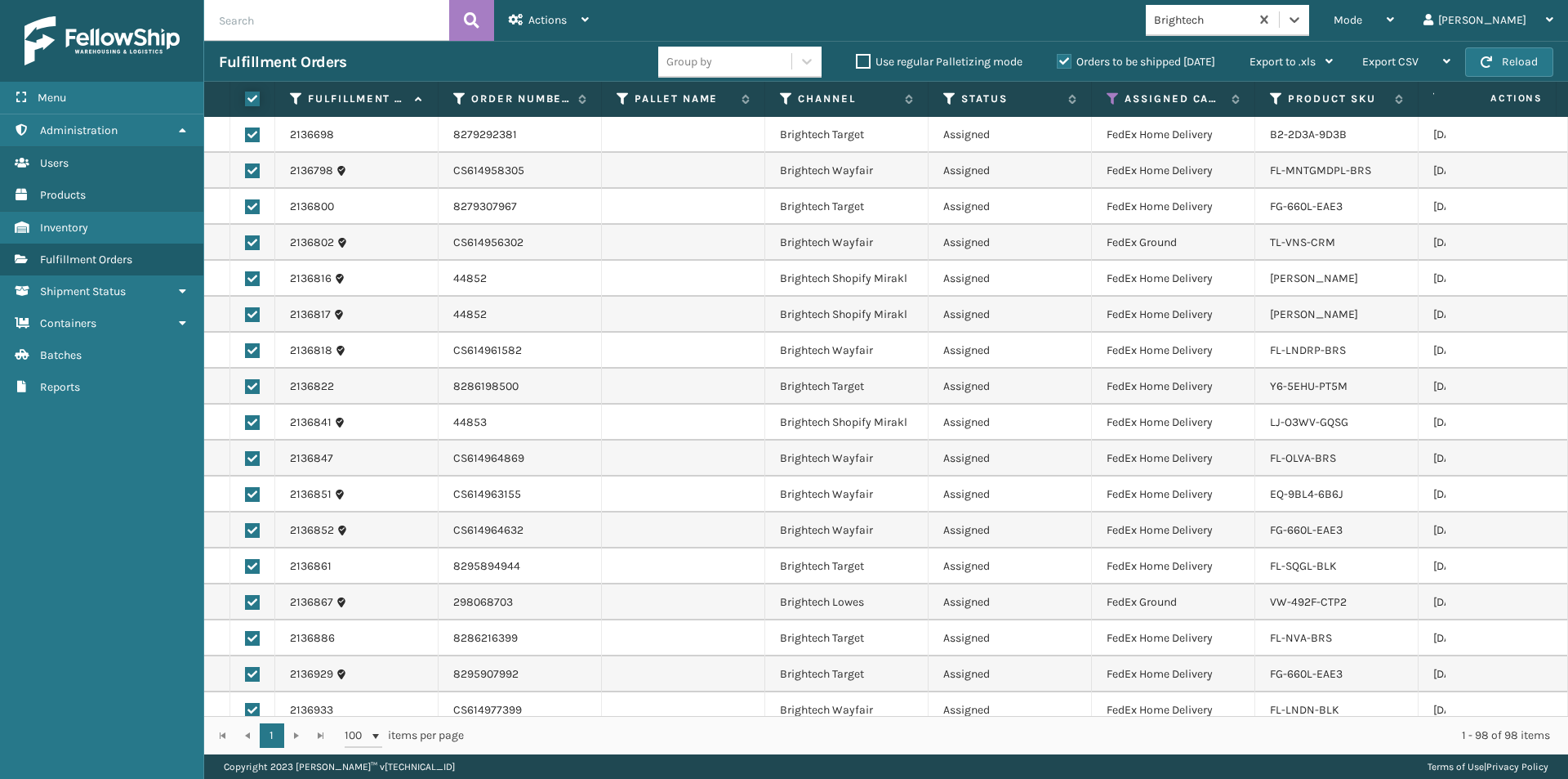
checkbox input "true"
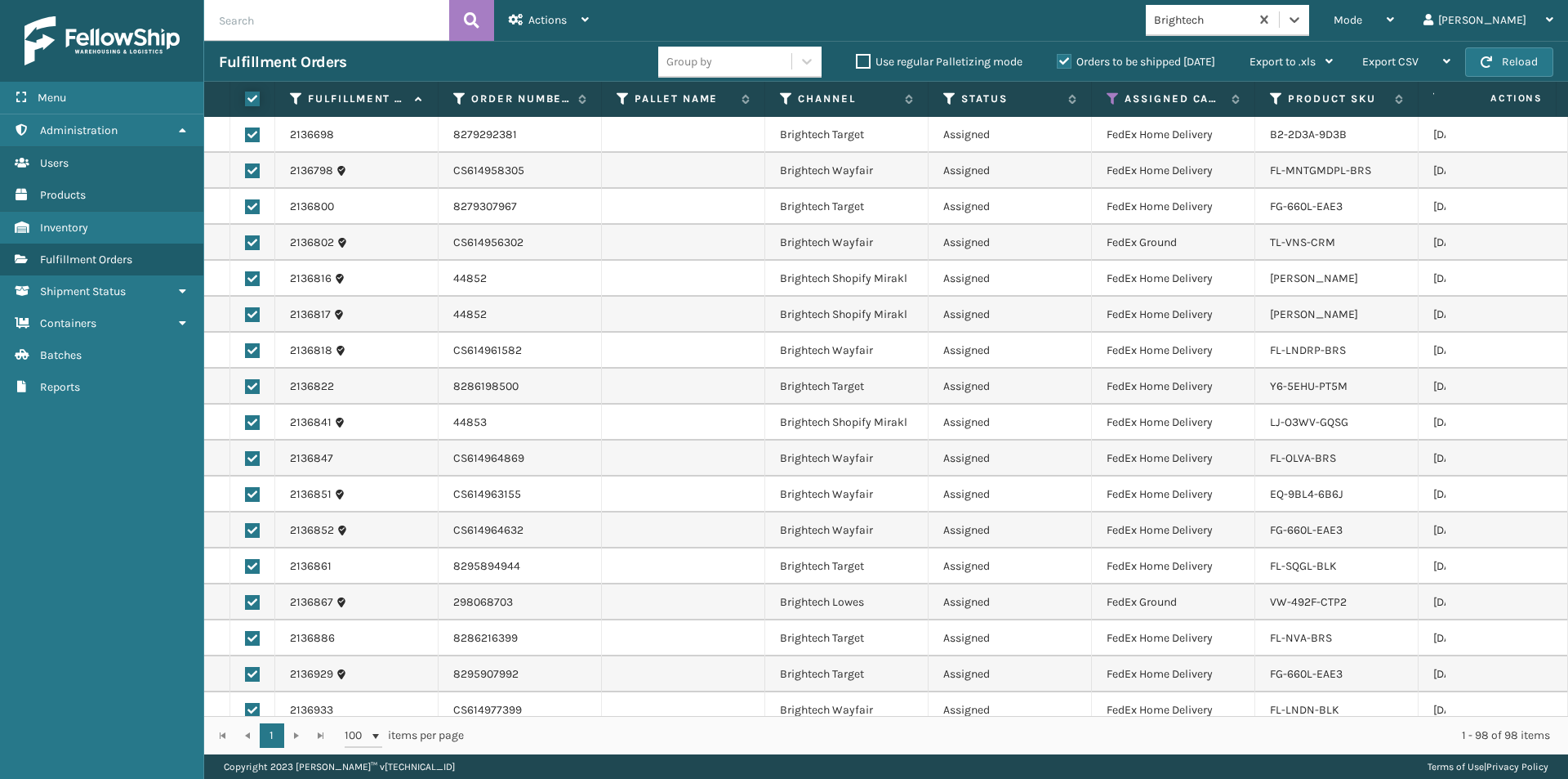
checkbox input "true"
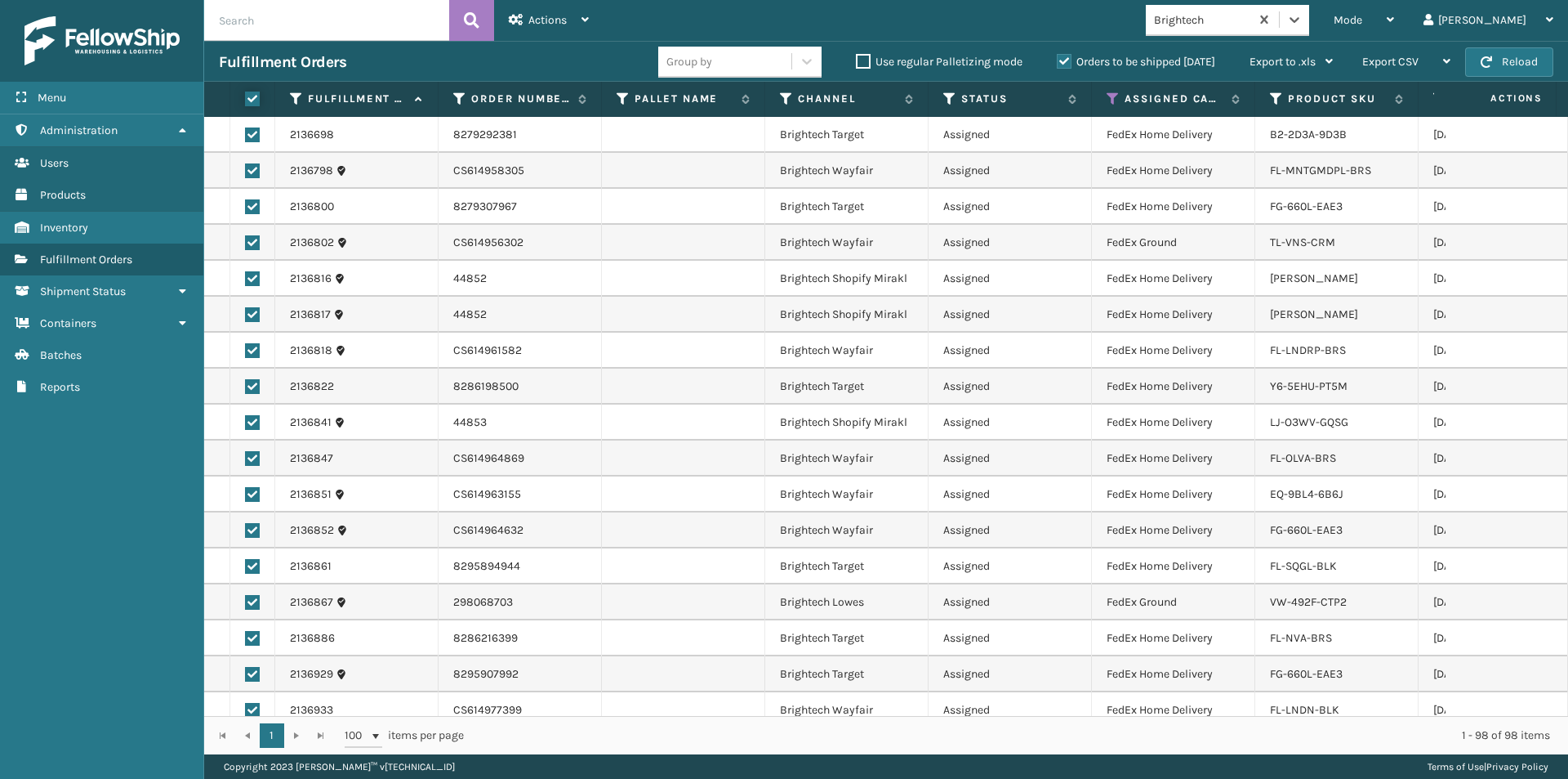
checkbox input "true"
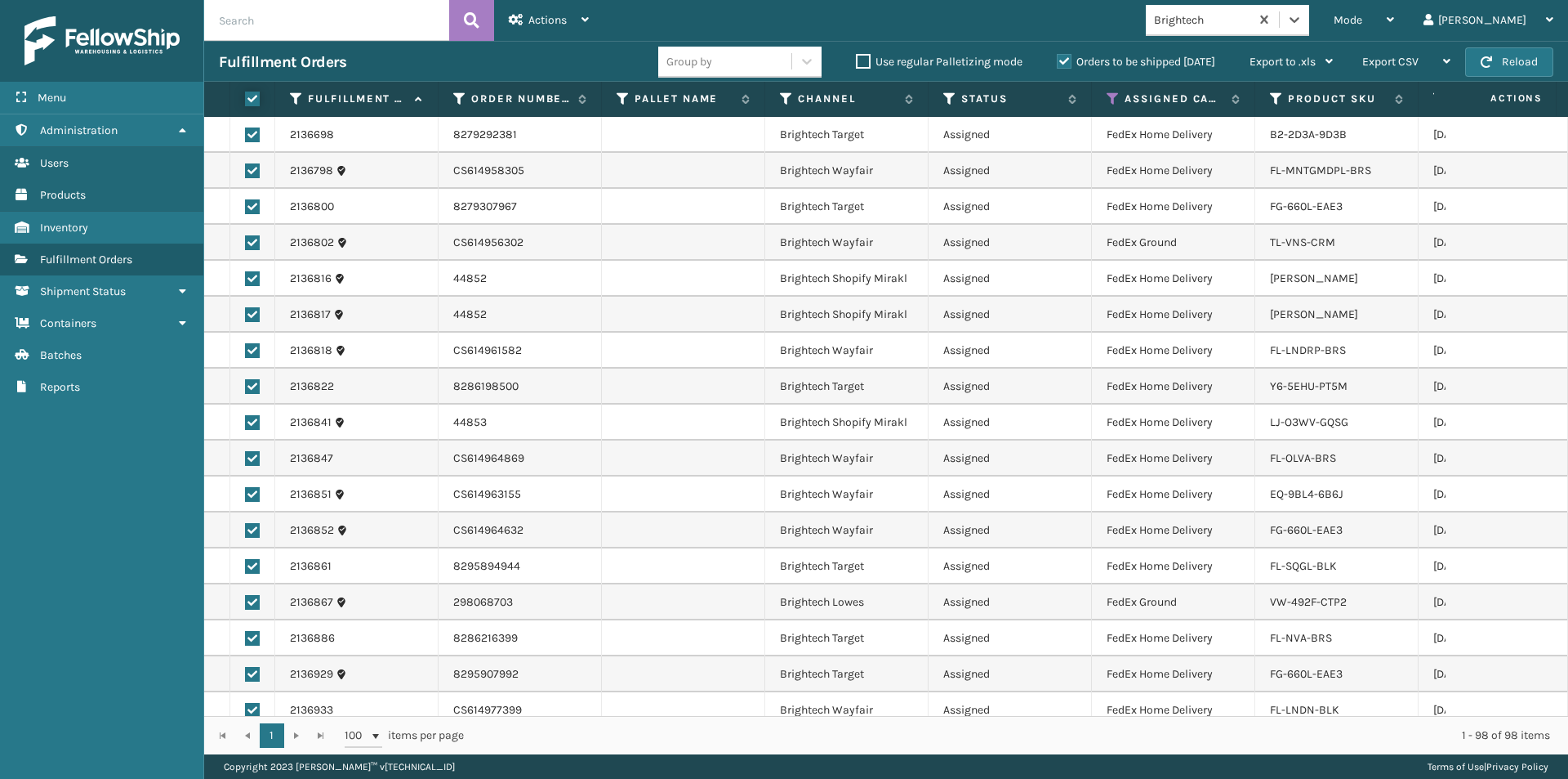
checkbox input "true"
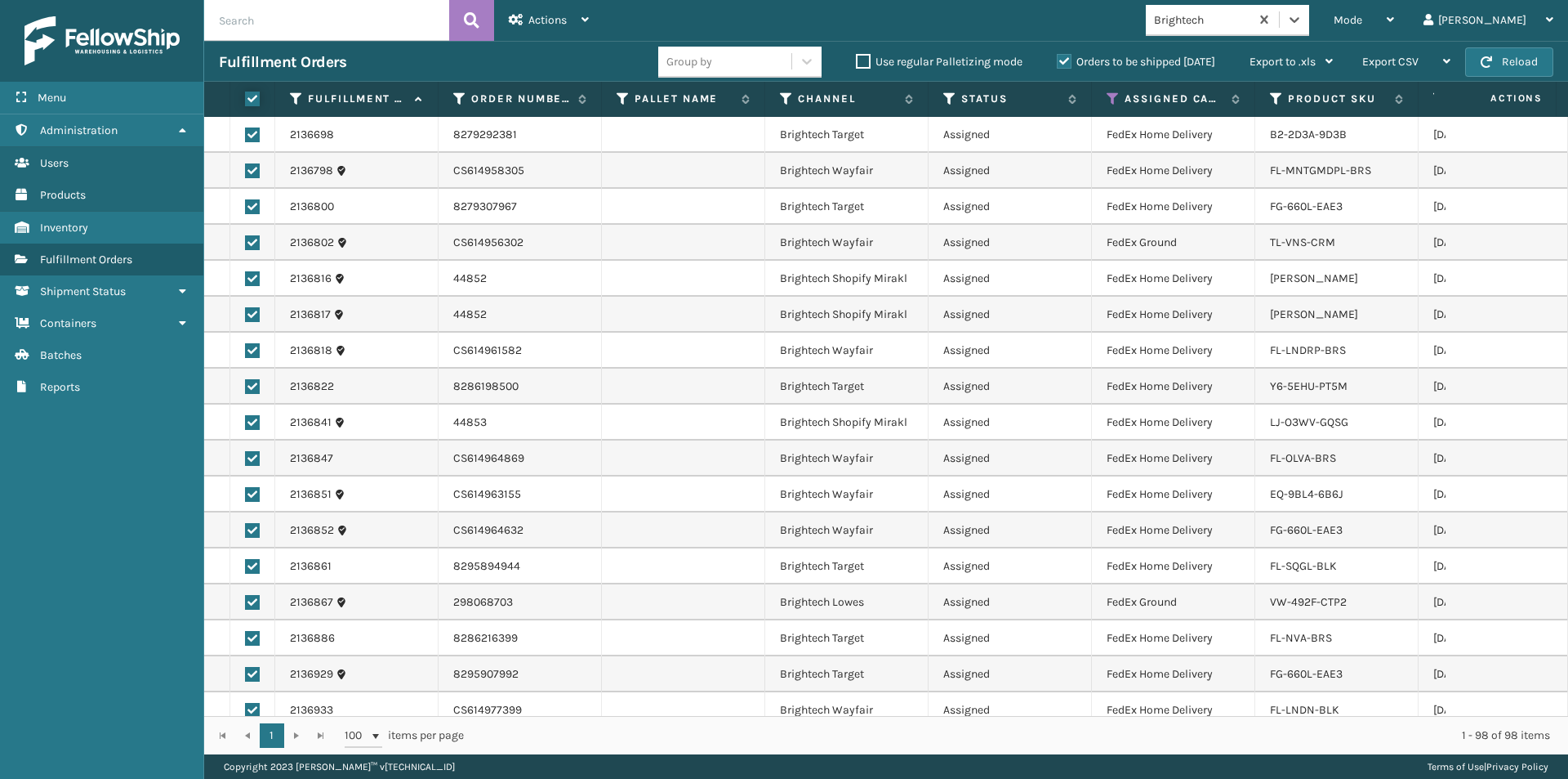
checkbox input "true"
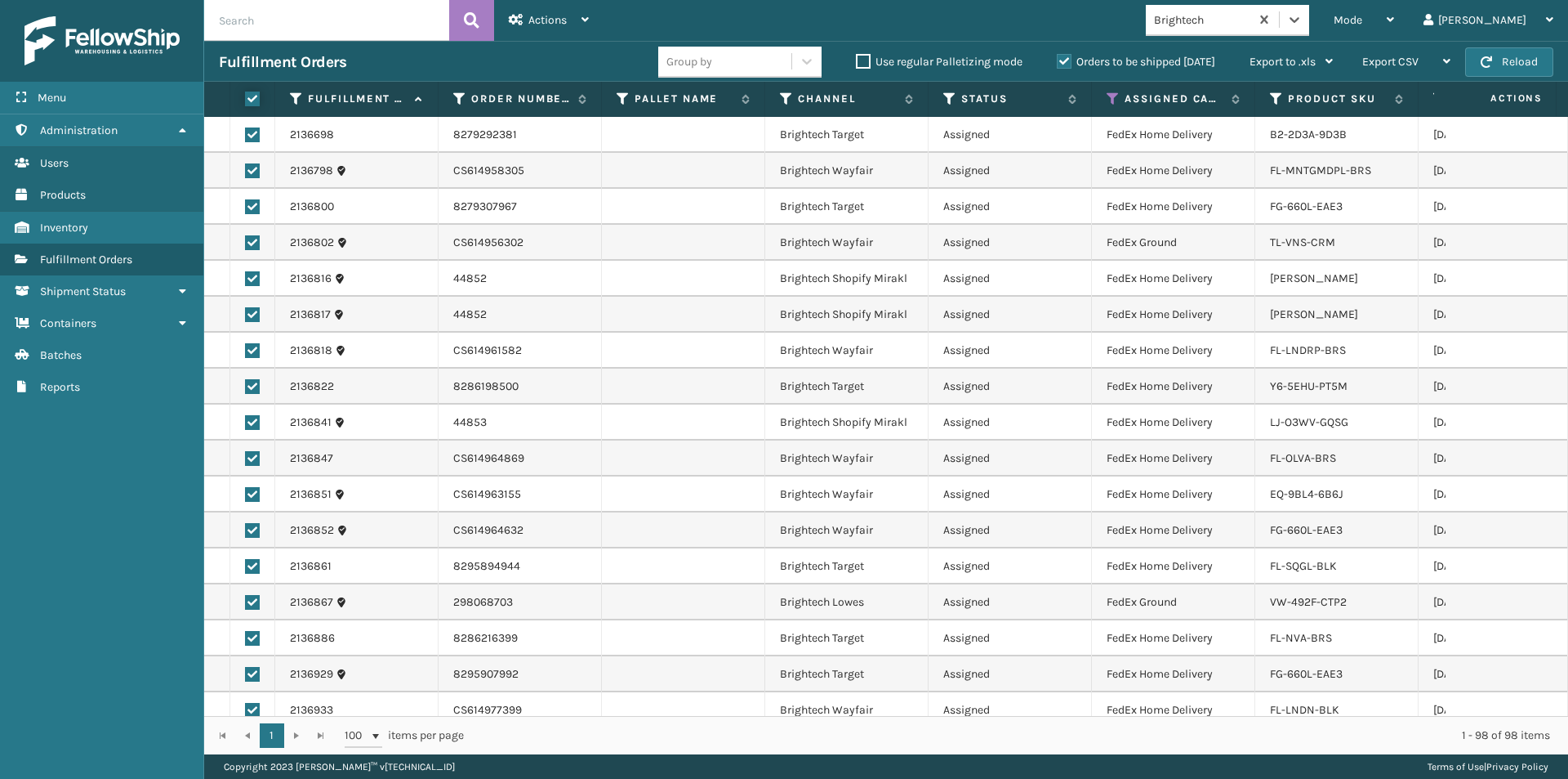
checkbox input "true"
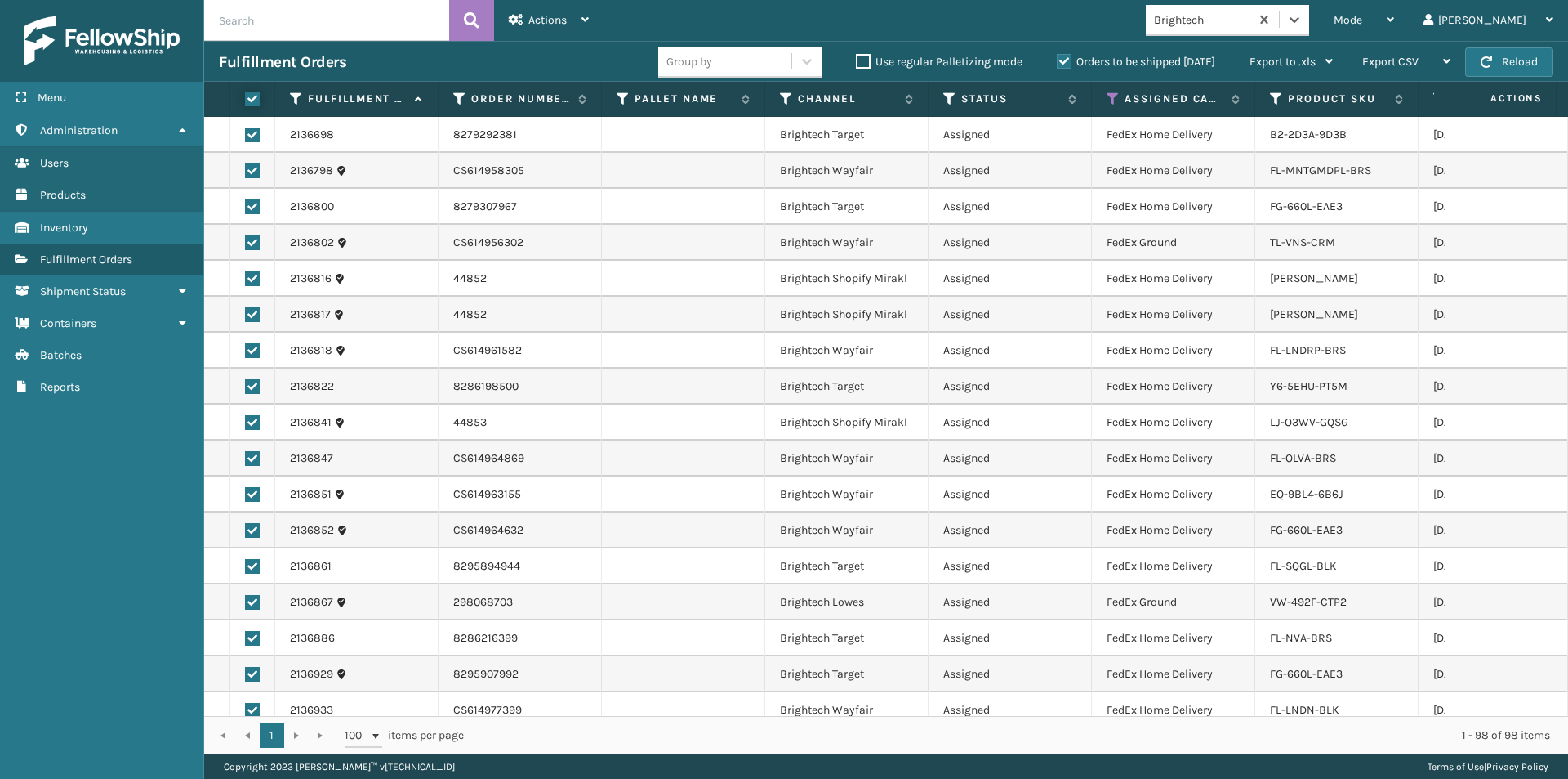
checkbox input "true"
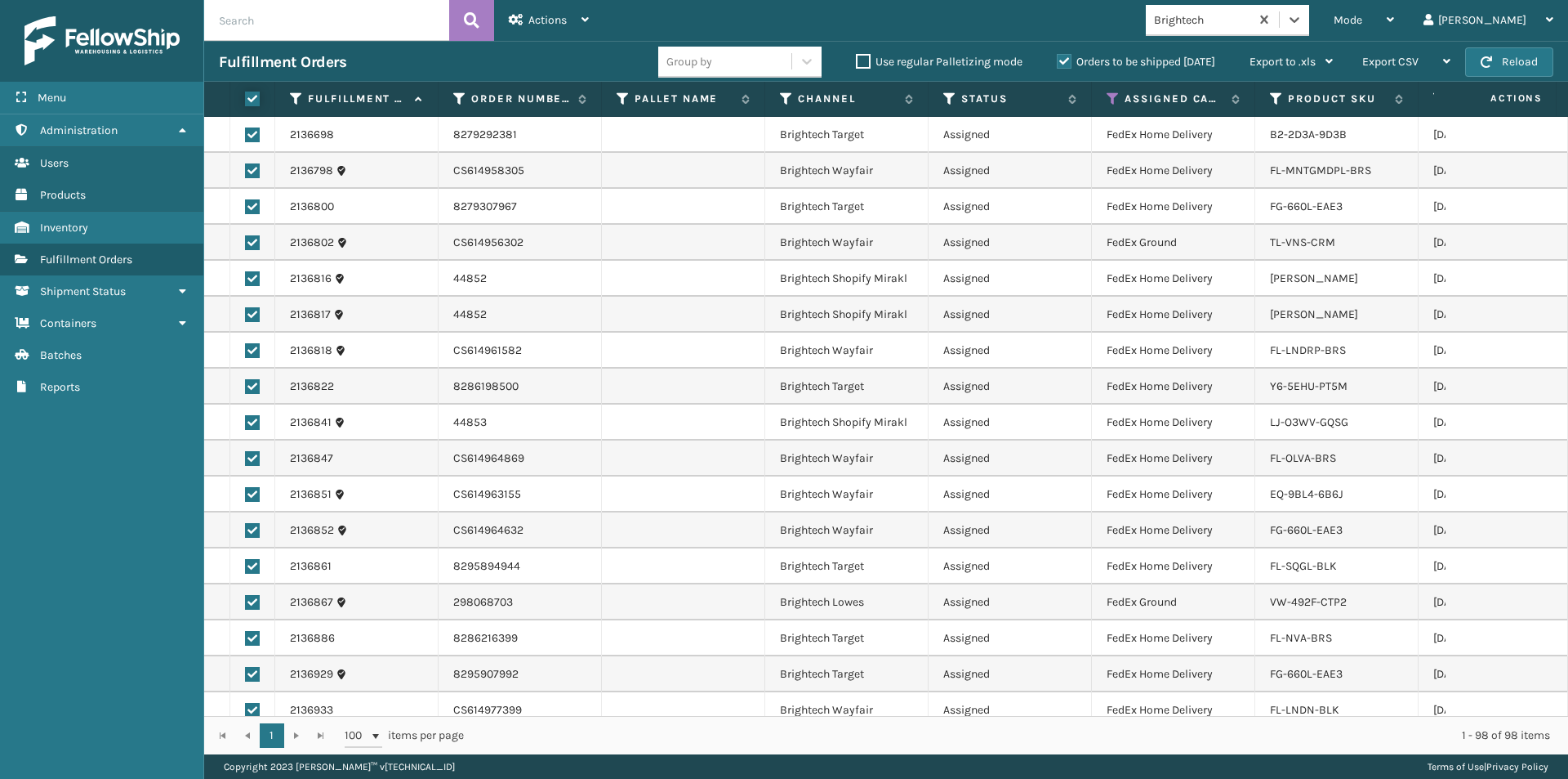
checkbox input "true"
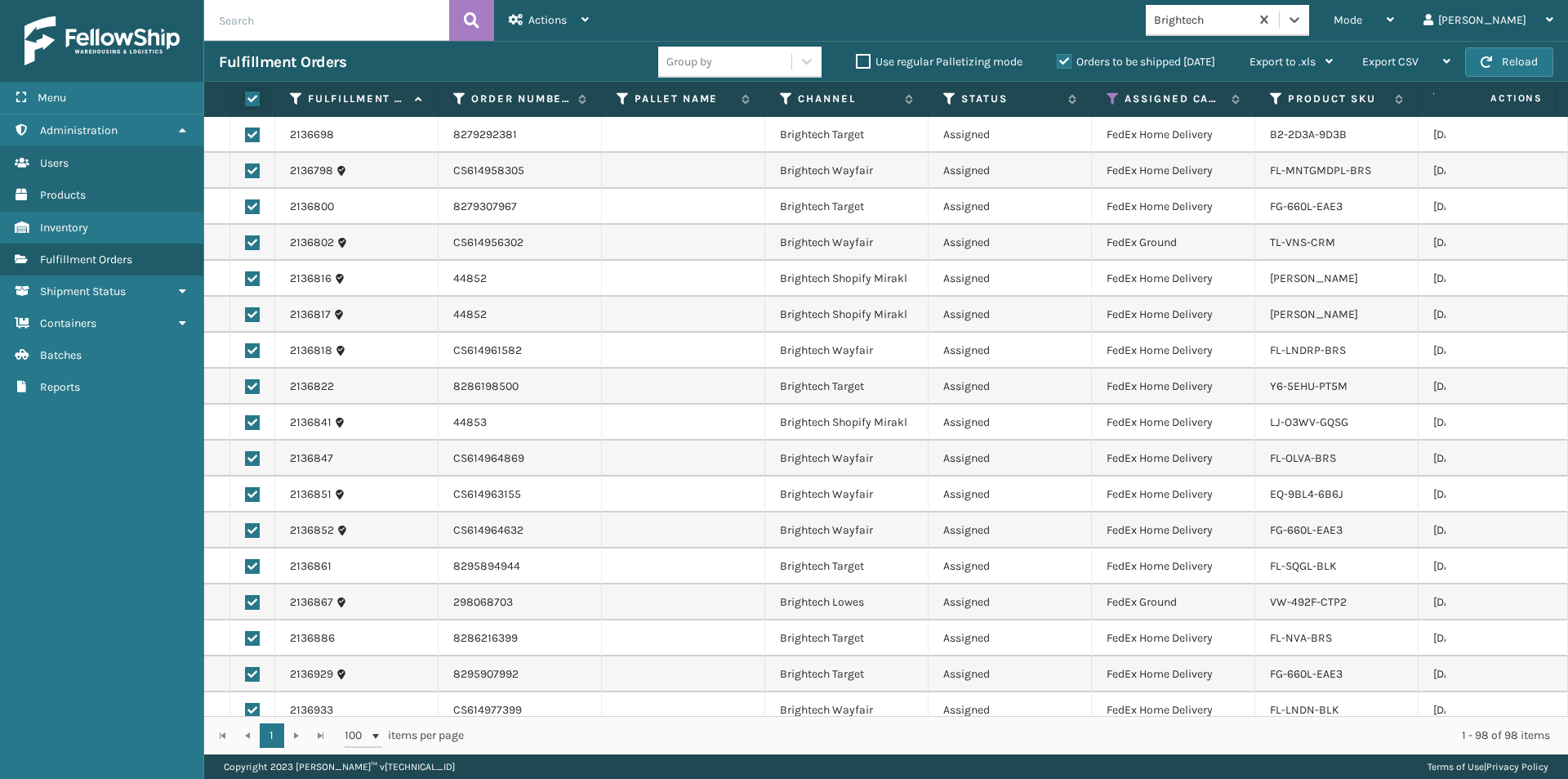
checkbox input "true"
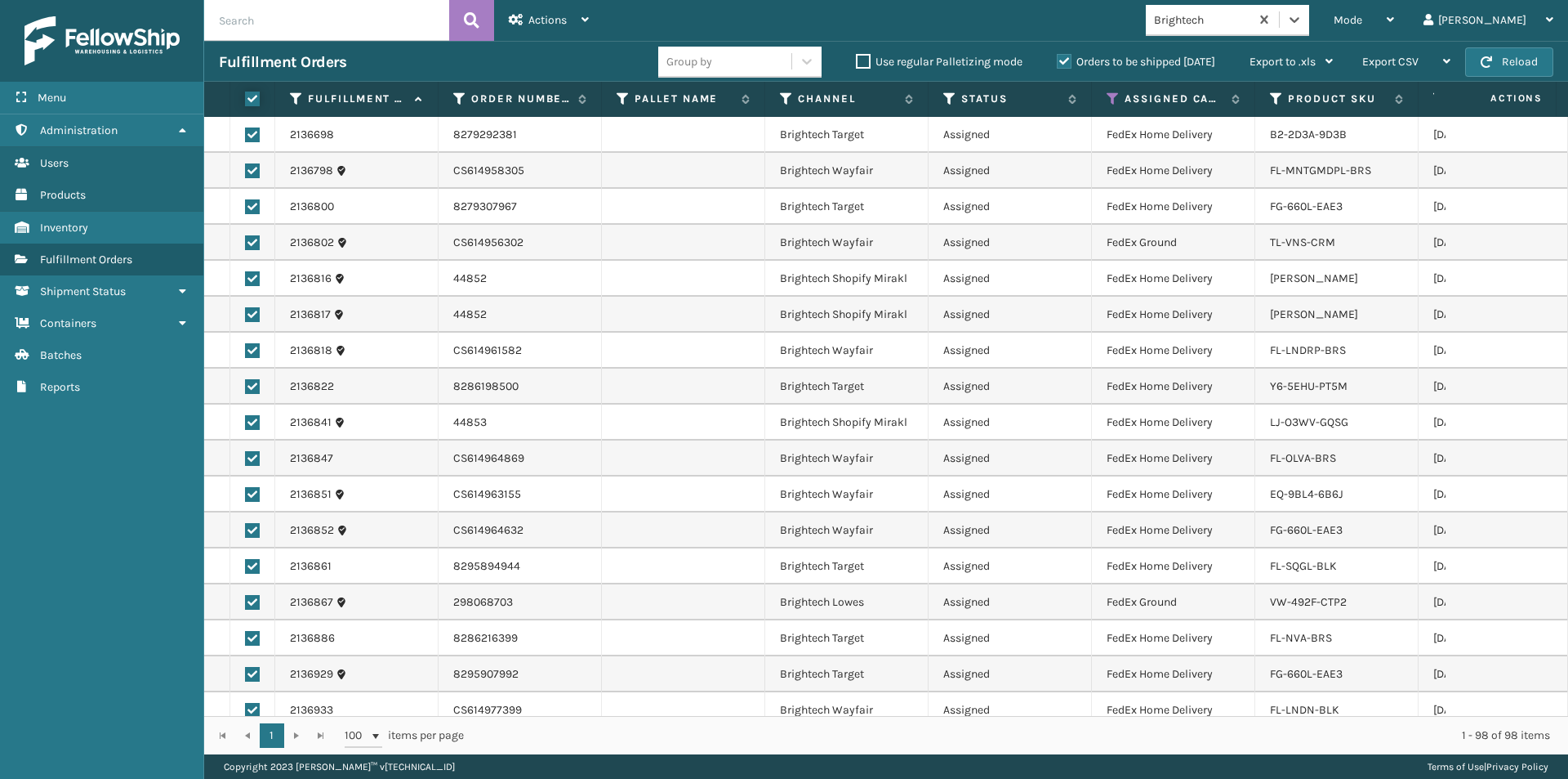
checkbox input "true"
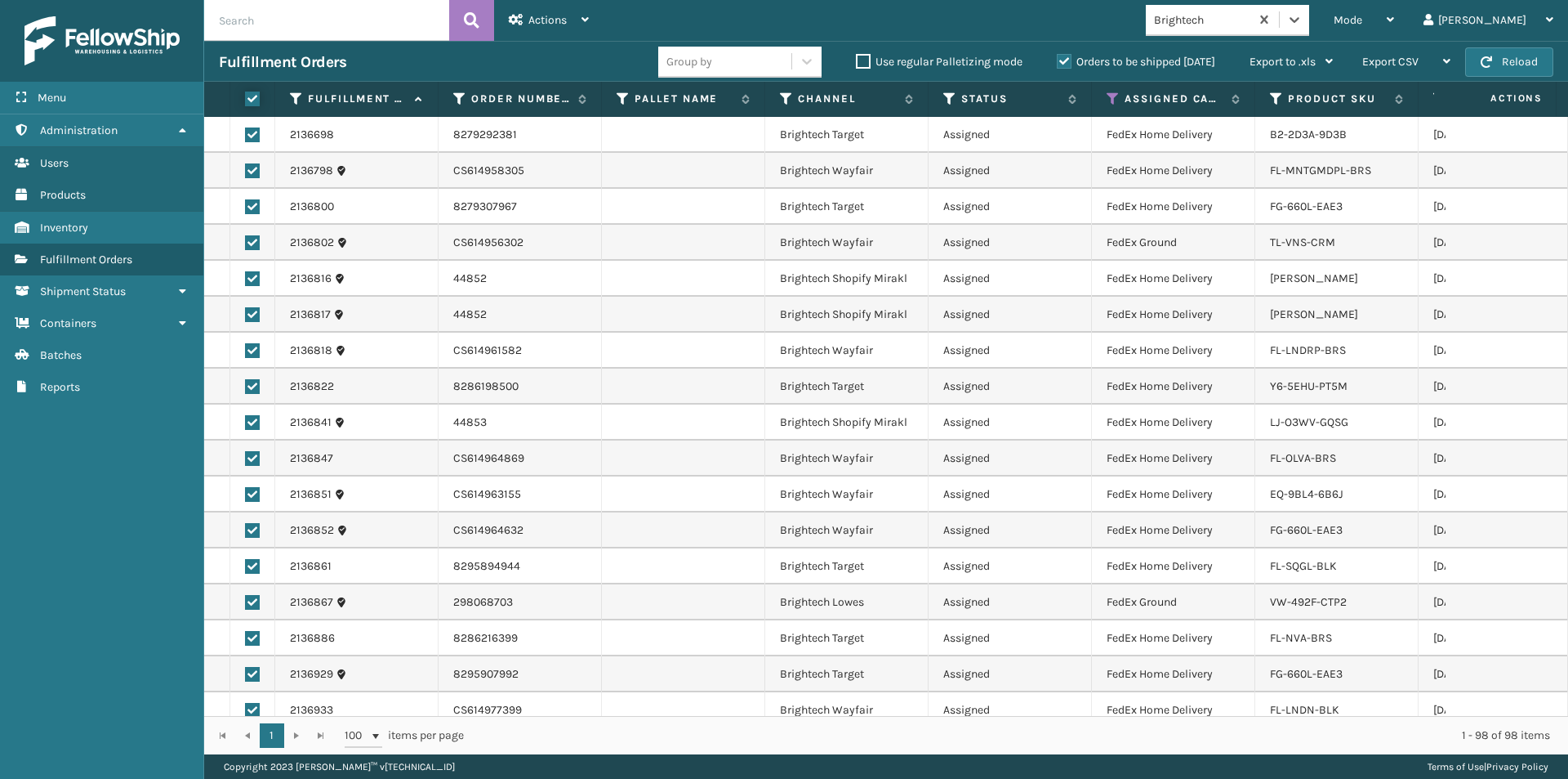
checkbox input "true"
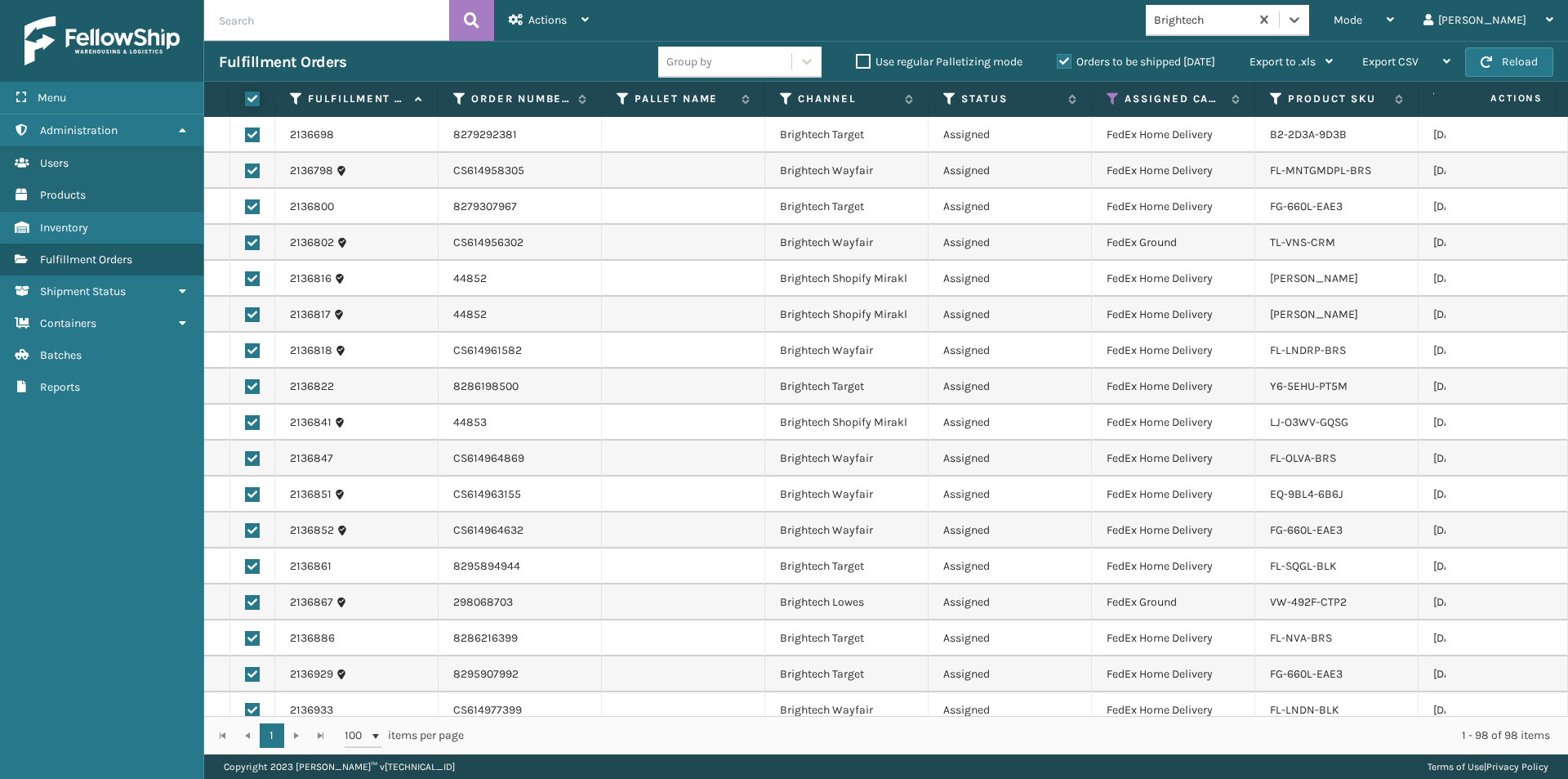
checkbox input "true"
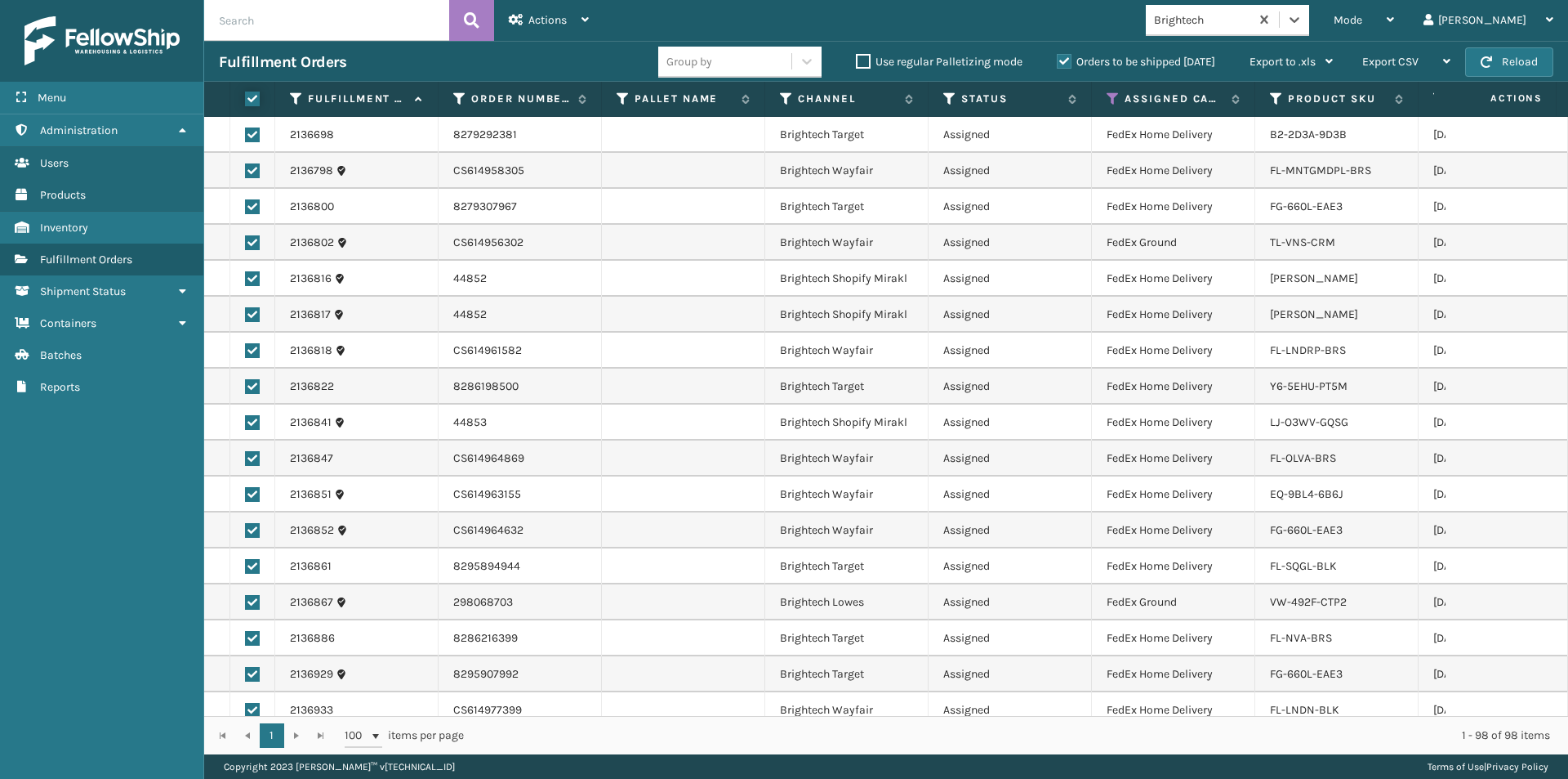
checkbox input "true"
click at [587, 28] on div "Actions" at bounding box center [548, 20] width 80 height 40
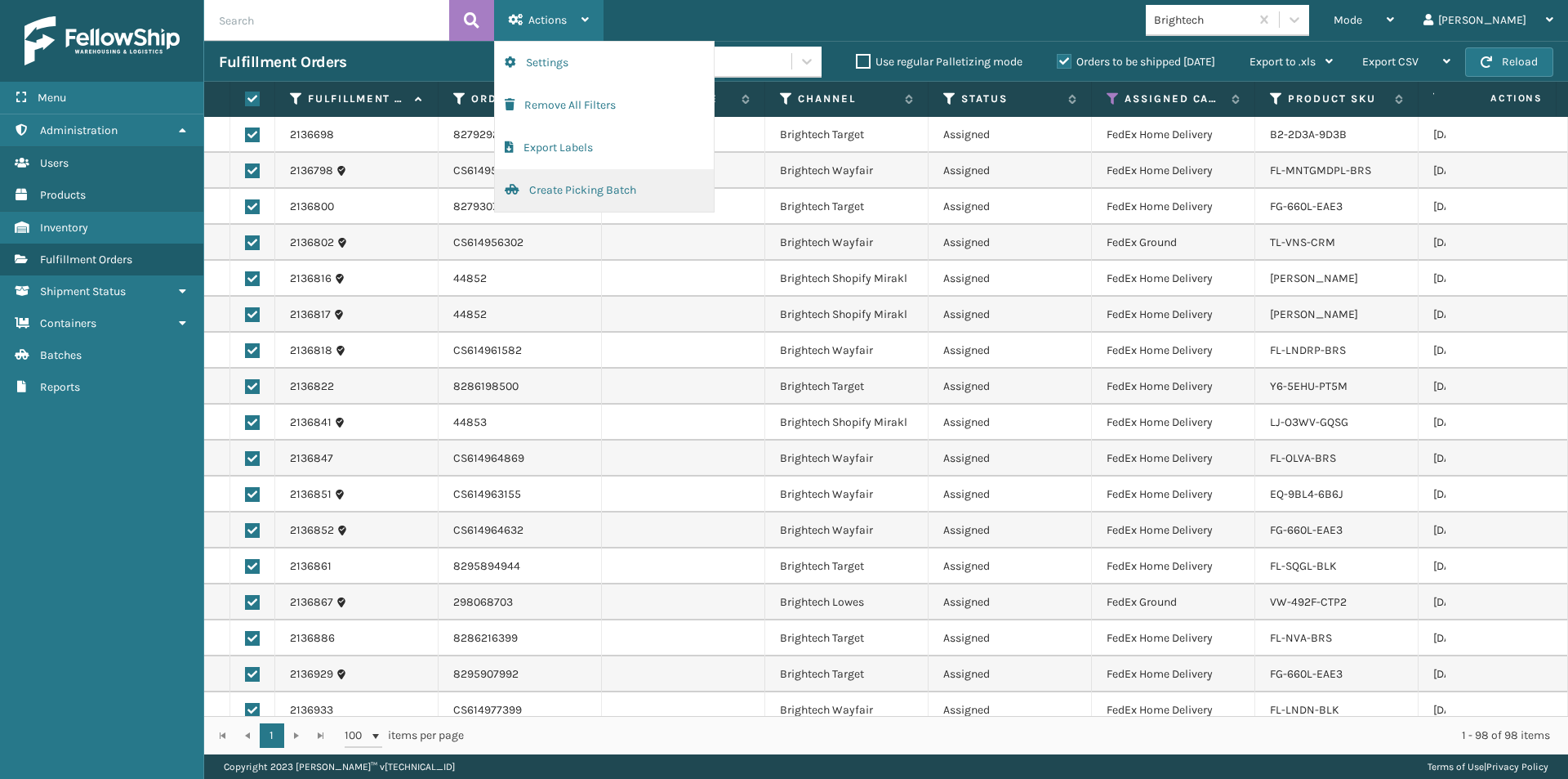
click at [579, 196] on button "Create Picking Batch" at bounding box center [604, 190] width 219 height 42
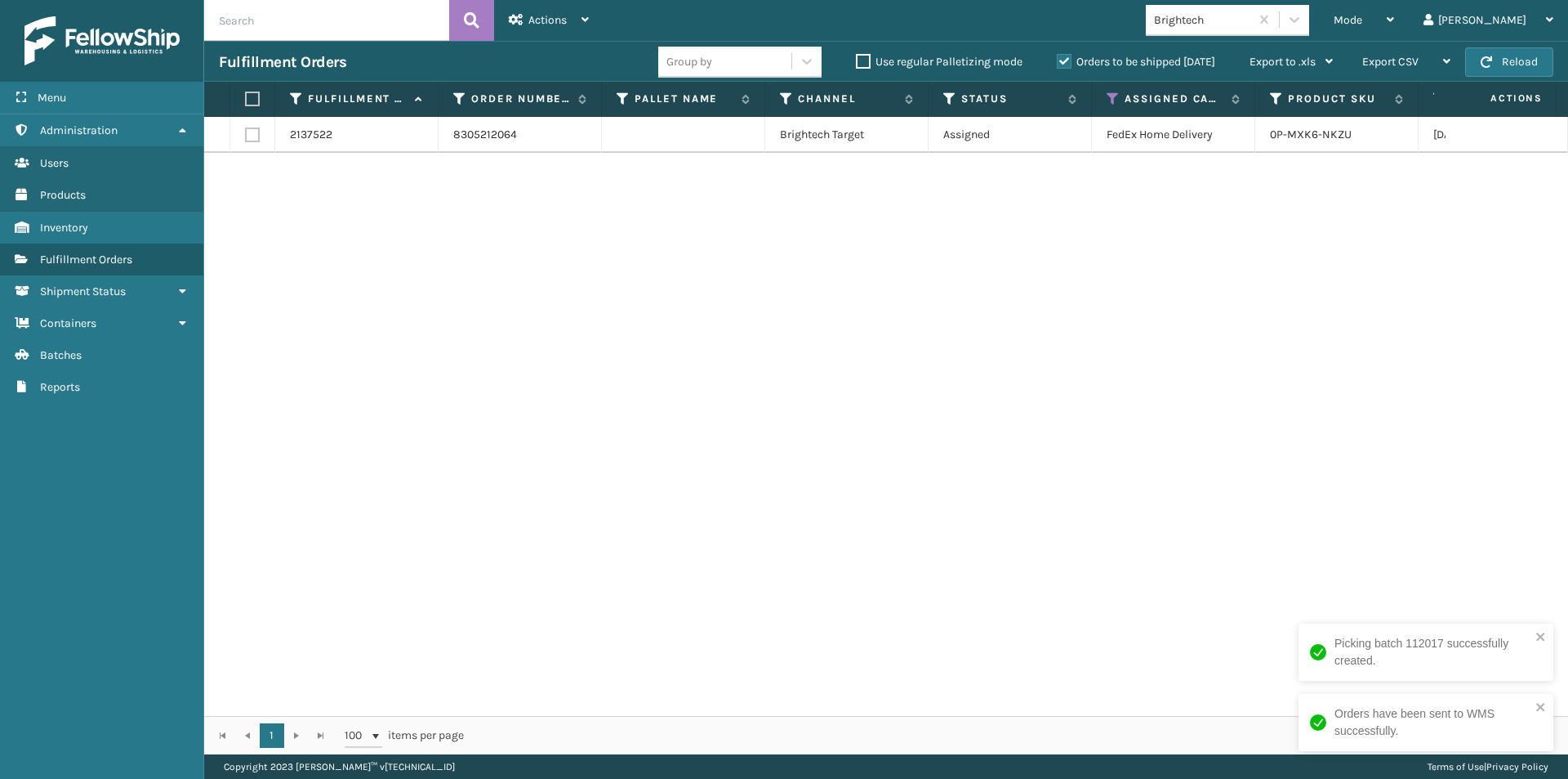
click at [254, 96] on label at bounding box center [250, 99] width 10 height 15
click at [245, 96] on input "checkbox" at bounding box center [245, 99] width 1 height 11
checkbox input "true"
click at [545, 18] on span "Actions" at bounding box center [547, 20] width 38 height 14
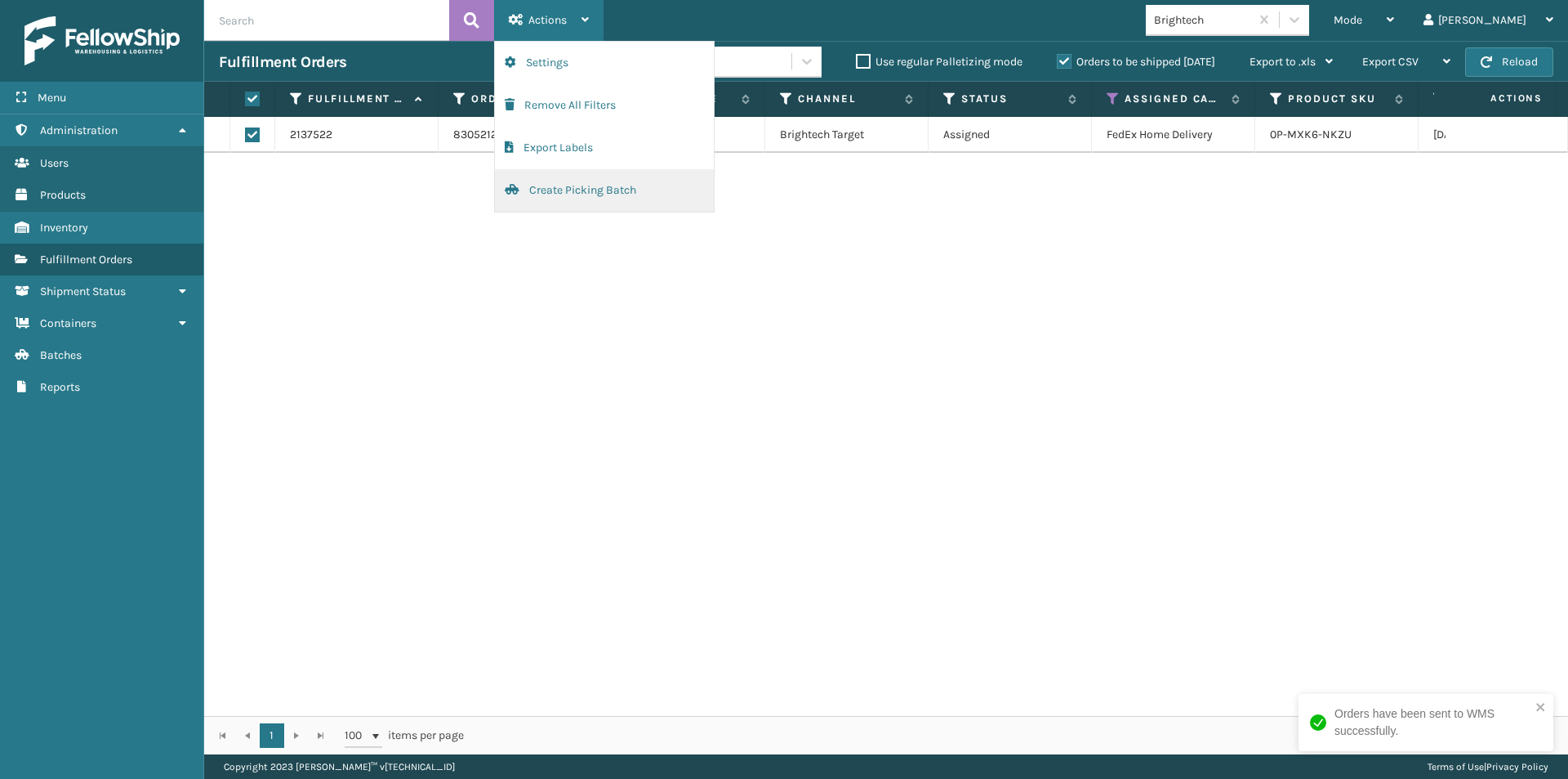
click at [572, 194] on button "Create Picking Batch" at bounding box center [604, 190] width 219 height 42
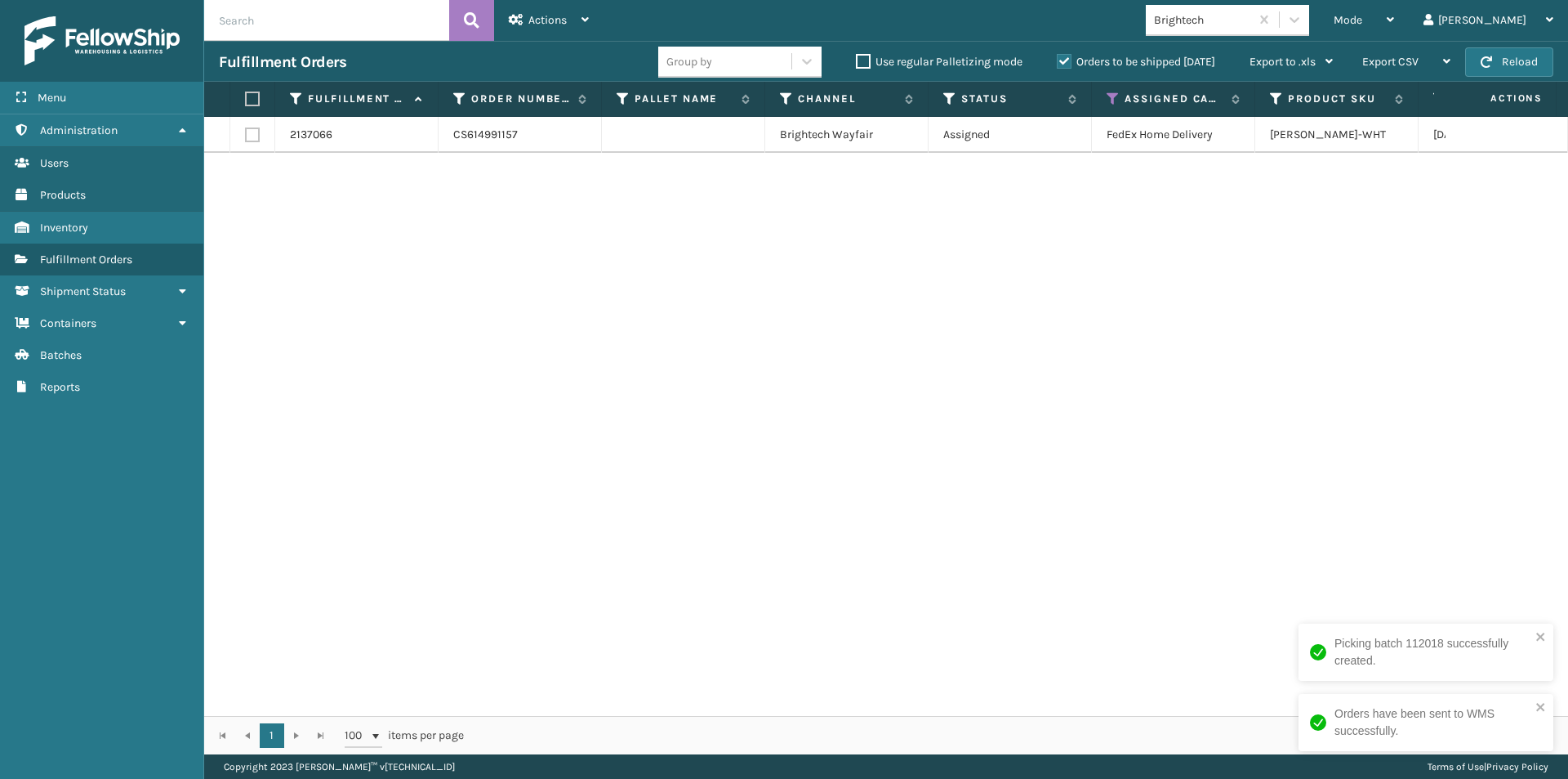
click at [250, 95] on label at bounding box center [250, 99] width 10 height 15
click at [245, 95] on input "checkbox" at bounding box center [245, 99] width 1 height 11
checkbox input "true"
click at [555, 28] on div "Actions" at bounding box center [548, 20] width 80 height 40
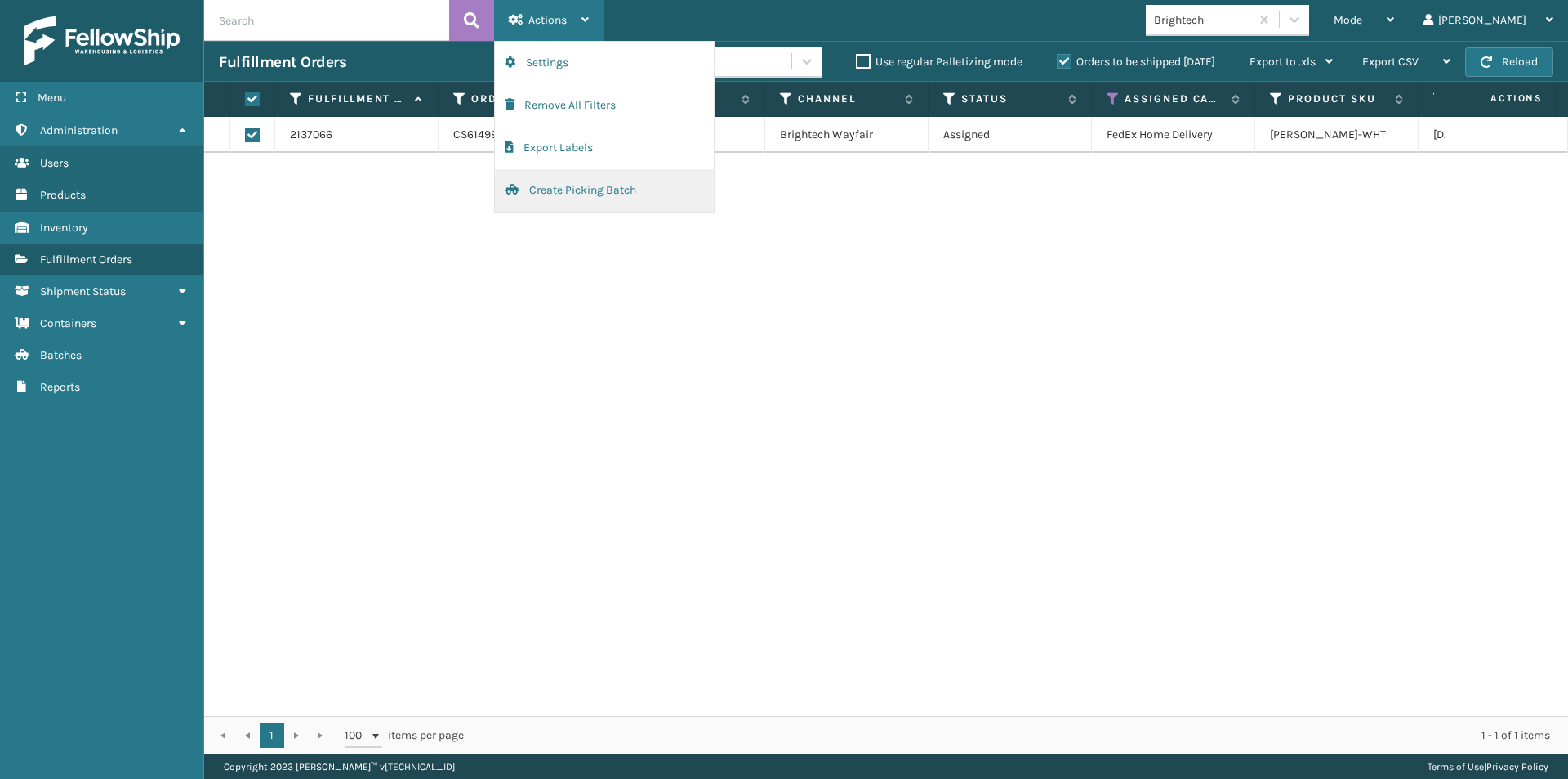
click at [575, 191] on button "Create Picking Batch" at bounding box center [604, 190] width 219 height 42
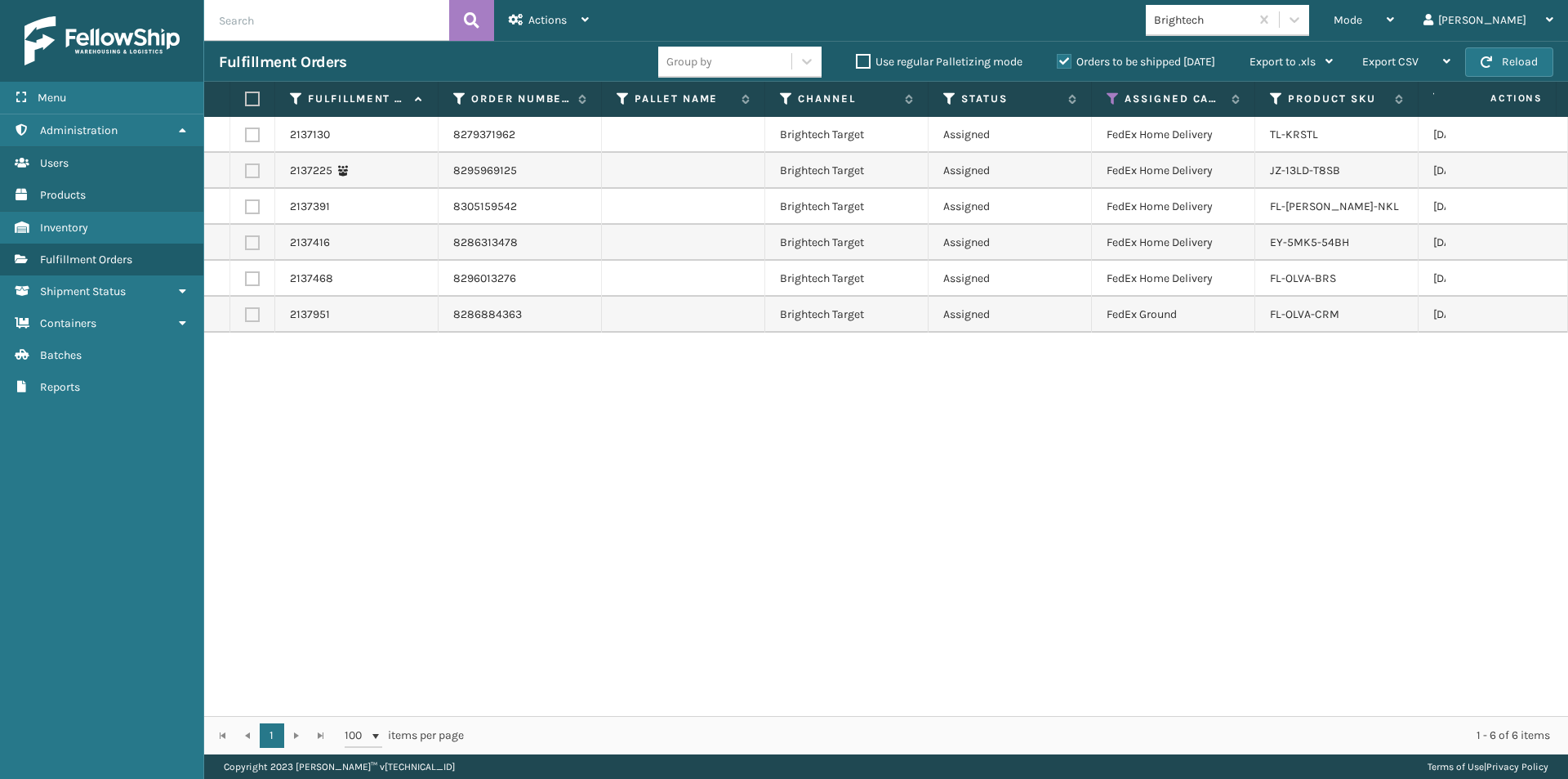
click at [253, 101] on label at bounding box center [250, 99] width 10 height 15
click at [245, 101] on input "checkbox" at bounding box center [245, 99] width 1 height 11
checkbox input "true"
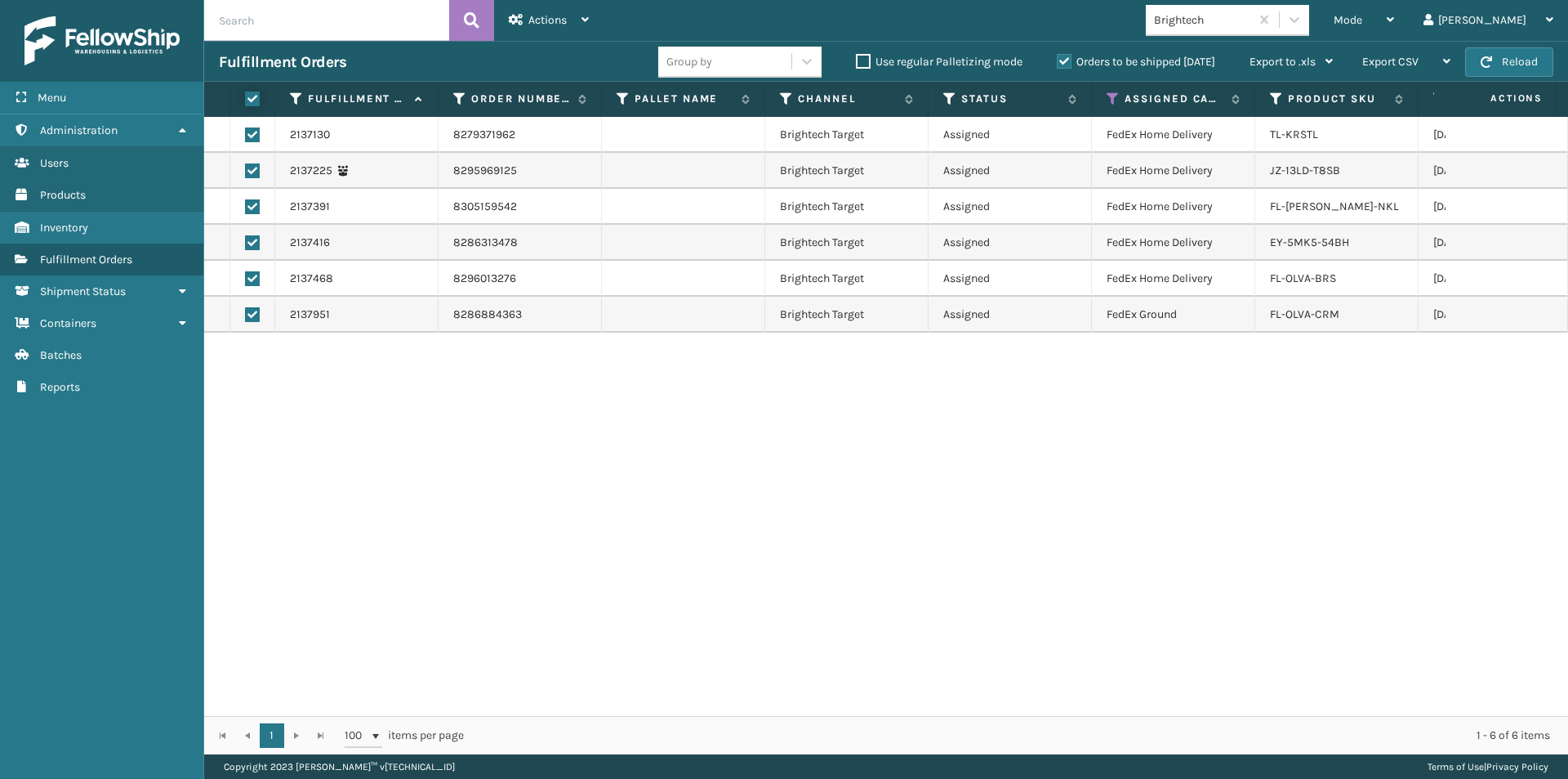
checkbox input "true"
click at [551, 14] on span "Actions" at bounding box center [547, 20] width 38 height 14
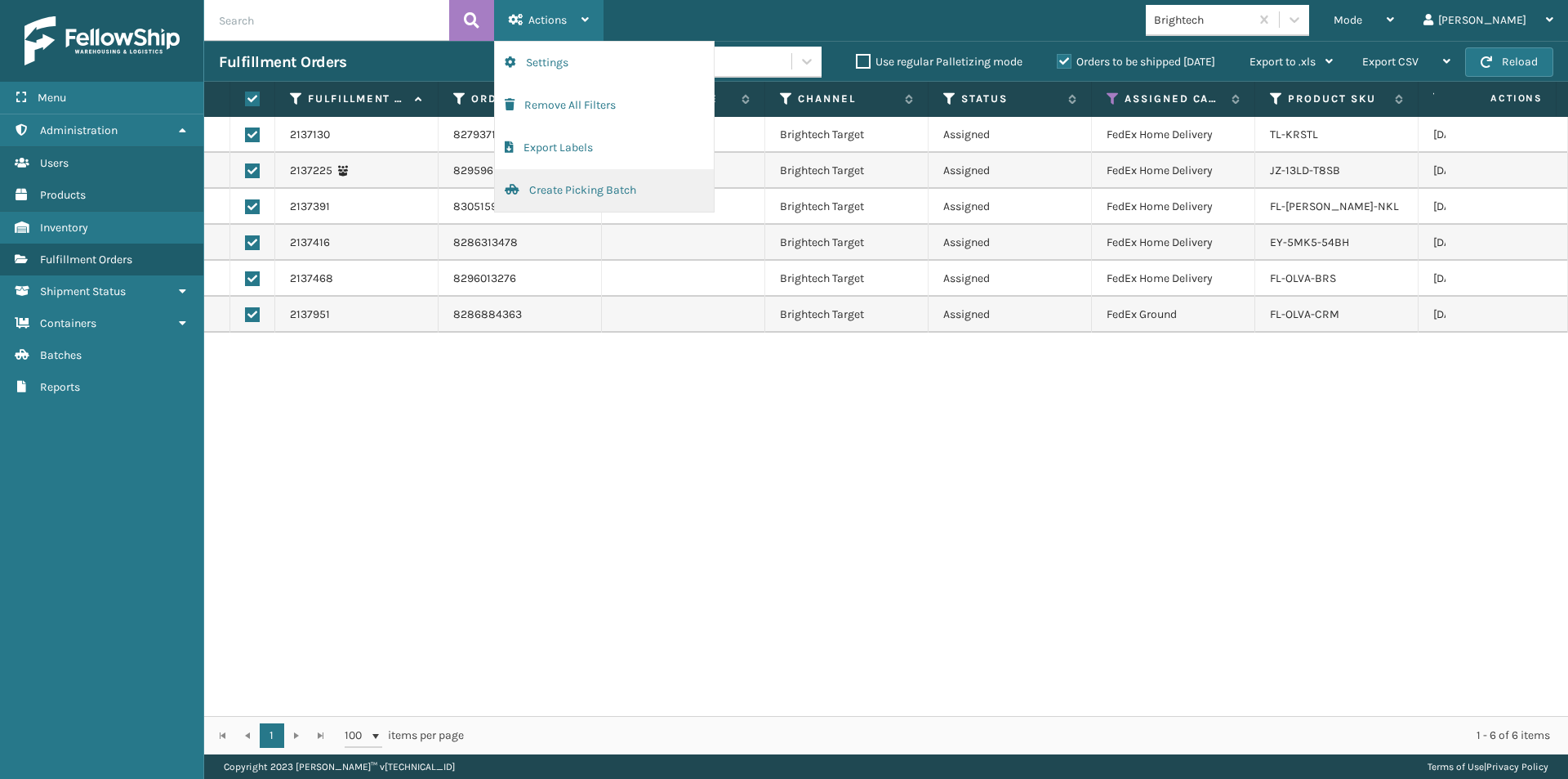
click at [567, 191] on button "Create Picking Batch" at bounding box center [604, 190] width 219 height 42
